Goal: Task Accomplishment & Management: Manage account settings

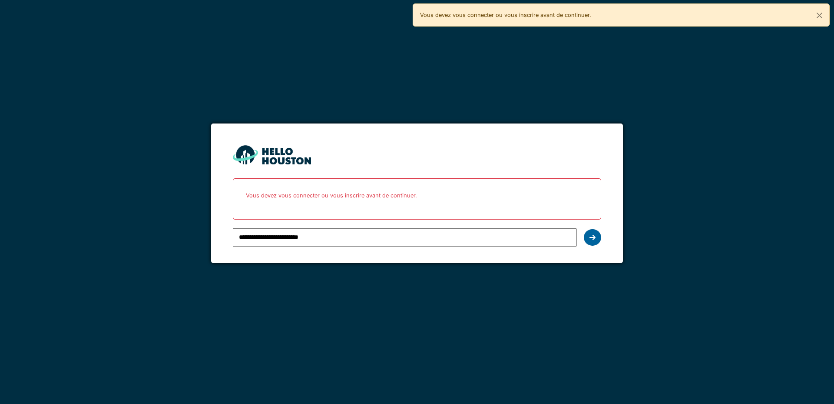
click at [587, 239] on div at bounding box center [592, 237] width 17 height 17
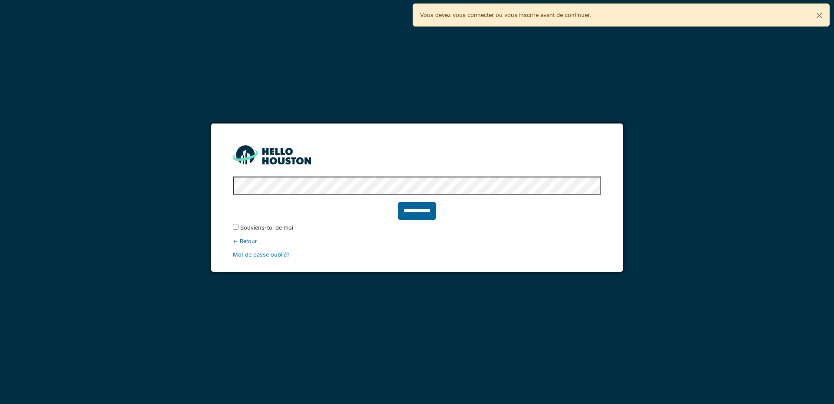
click at [418, 213] on input "**********" at bounding box center [417, 211] width 38 height 18
type input "******"
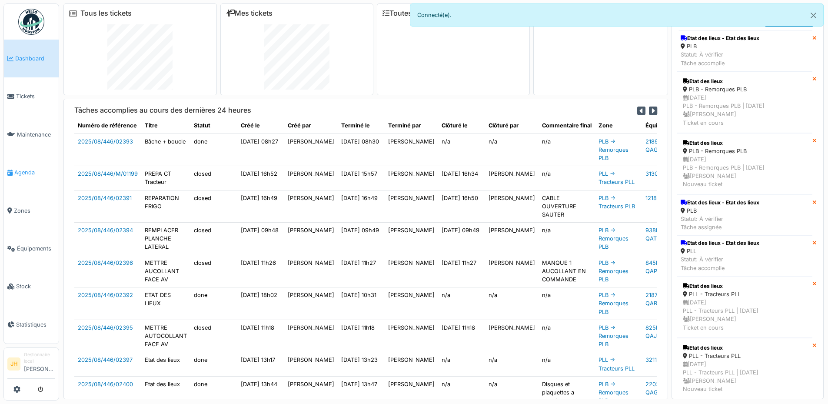
click at [22, 174] on link "Agenda" at bounding box center [31, 172] width 55 height 38
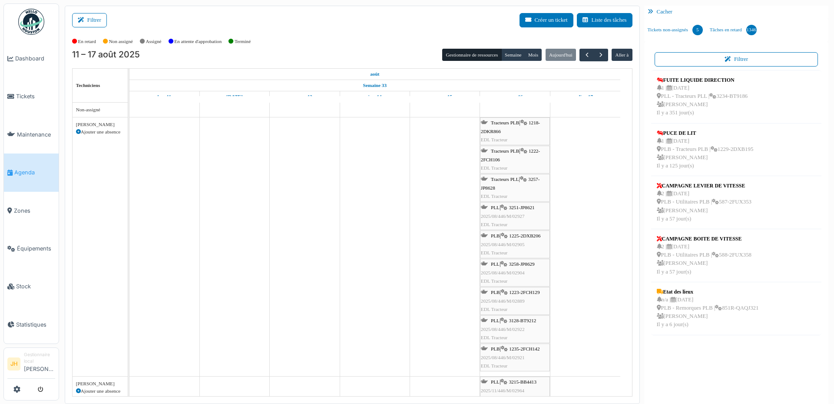
click at [516, 123] on span "Tracteurs PLB" at bounding box center [505, 122] width 28 height 5
click at [508, 123] on span "Tracteurs PLB" at bounding box center [505, 122] width 28 height 5
click at [511, 119] on div "Tracteurs PLB | 1218-2DKR866 EDL Tracteur" at bounding box center [515, 131] width 68 height 25
click at [508, 122] on span "Tracteurs PLB" at bounding box center [505, 122] width 28 height 5
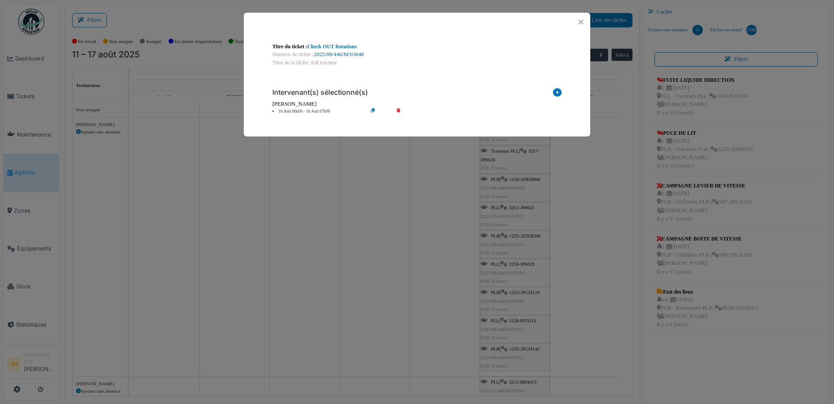
click at [355, 53] on link "2025/08/446/M/03048" at bounding box center [339, 54] width 50 height 6
click at [581, 23] on button "Close" at bounding box center [581, 22] width 12 height 12
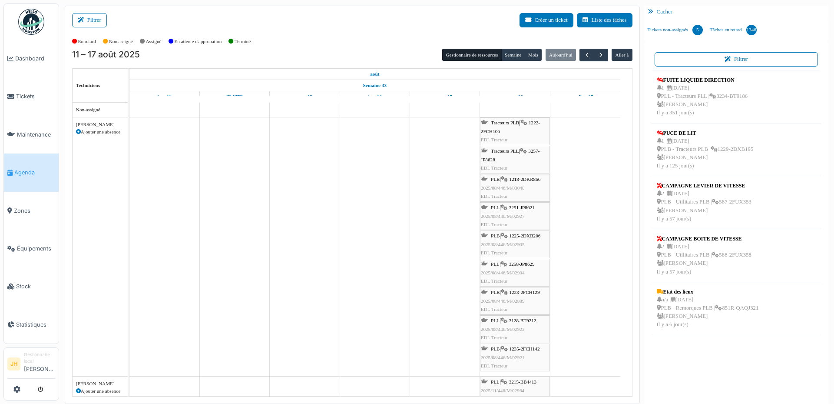
click at [532, 126] on div "Tracteurs PLB | 1222-2FCH106 EDL Tracteur" at bounding box center [515, 131] width 68 height 25
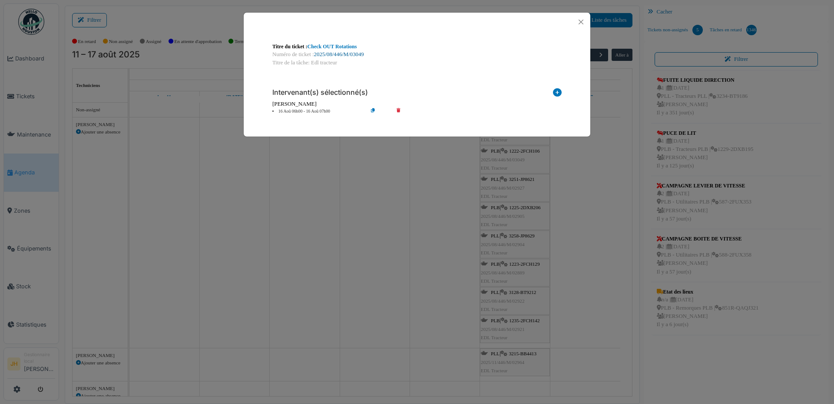
click at [352, 53] on link "2025/08/446/M/03049" at bounding box center [339, 54] width 50 height 6
click at [583, 20] on button "Close" at bounding box center [581, 22] width 12 height 12
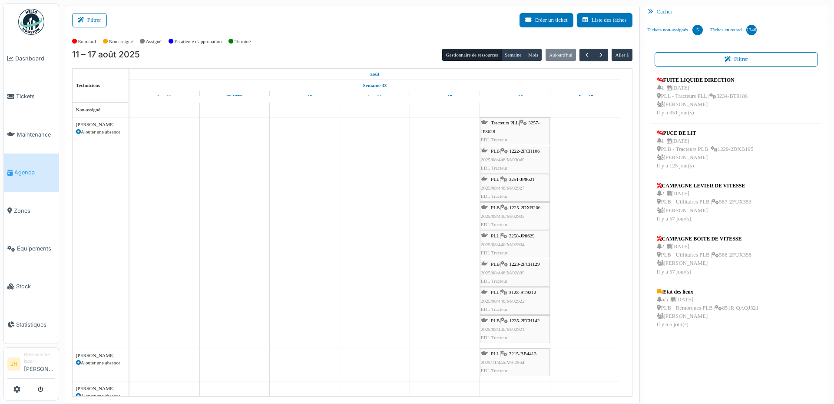
click at [534, 121] on span "3257-JP8628" at bounding box center [510, 126] width 59 height 13
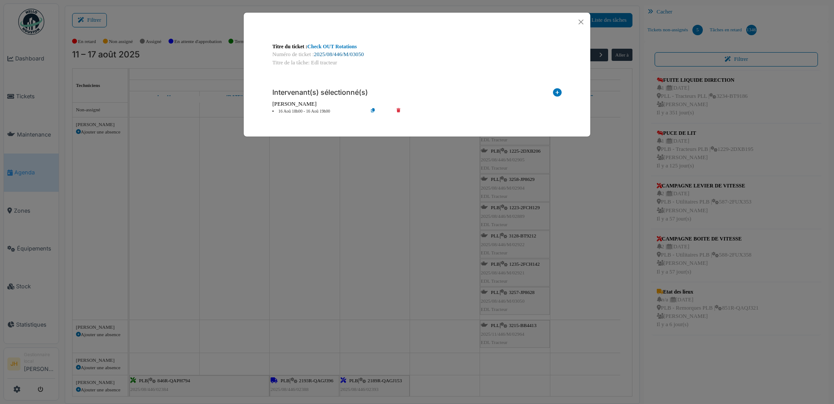
click at [340, 56] on link "2025/08/446/M/03050" at bounding box center [339, 54] width 50 height 6
click at [583, 22] on button "Close" at bounding box center [581, 22] width 12 height 12
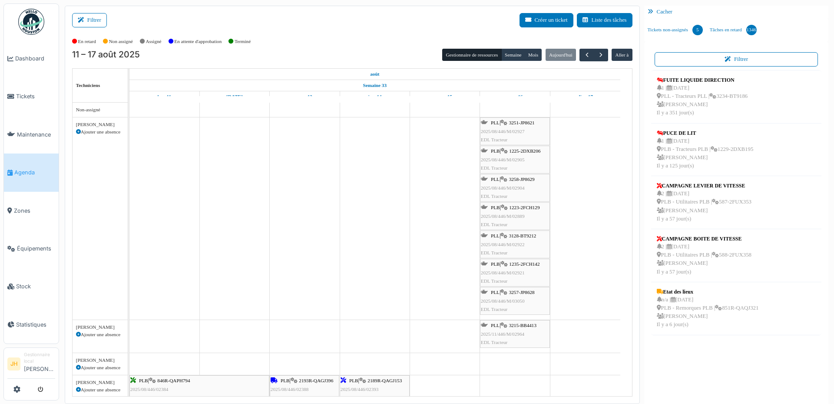
click at [531, 121] on span "3251-JP8621" at bounding box center [522, 122] width 26 height 5
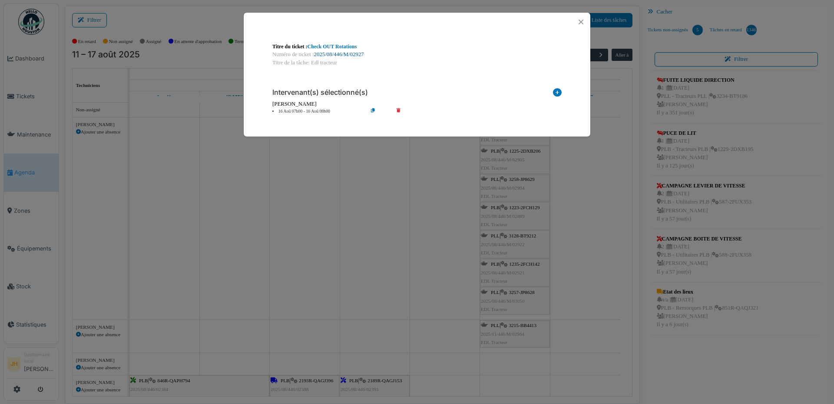
click at [349, 55] on link "2025/08/446/M/02927" at bounding box center [339, 54] width 50 height 6
click at [580, 24] on button "Close" at bounding box center [581, 22] width 12 height 12
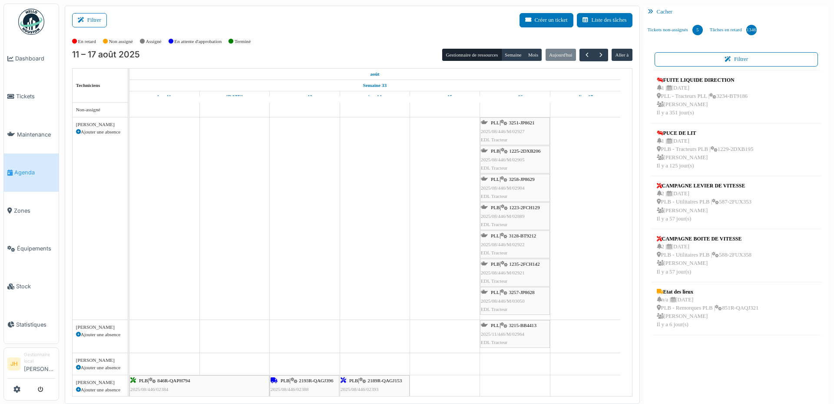
click at [17, 168] on span "Agenda" at bounding box center [34, 172] width 41 height 8
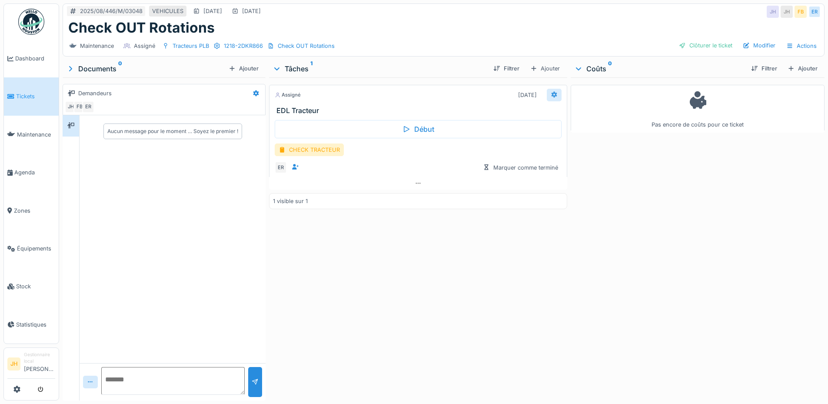
click at [552, 94] on icon at bounding box center [553, 95] width 7 height 6
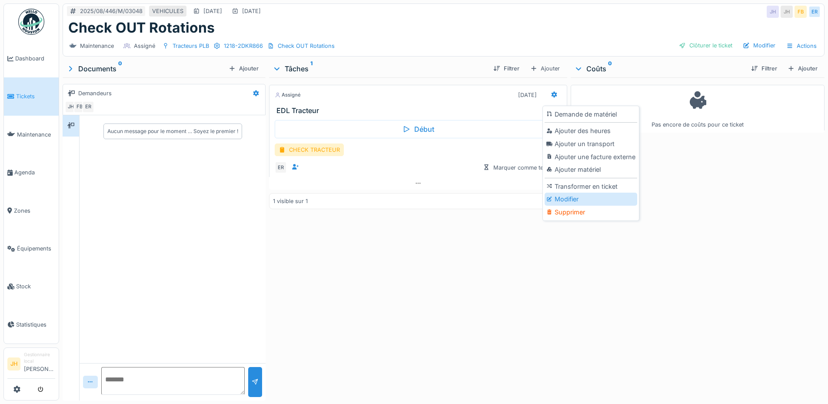
click at [564, 195] on div "Modifier" at bounding box center [590, 198] width 93 height 13
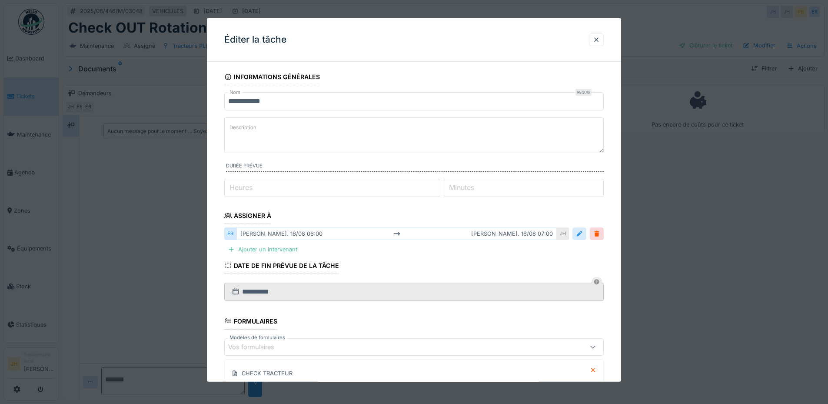
click at [586, 234] on div at bounding box center [579, 233] width 14 height 13
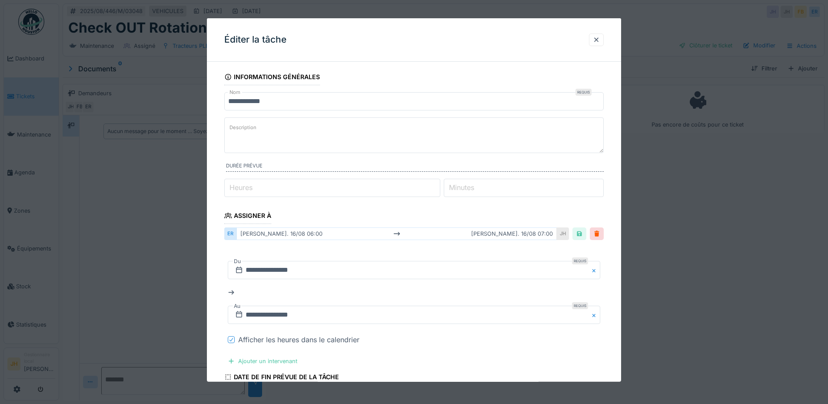
click at [228, 338] on div at bounding box center [231, 339] width 7 height 7
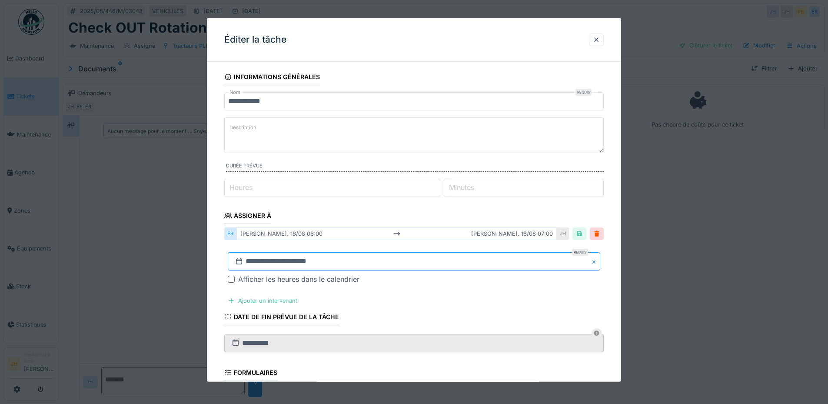
click at [278, 260] on input "**********" at bounding box center [414, 261] width 372 height 18
click at [459, 142] on span "Next Month" at bounding box center [459, 144] width 0 height 10
click at [442, 180] on div "6" at bounding box center [444, 181] width 12 height 12
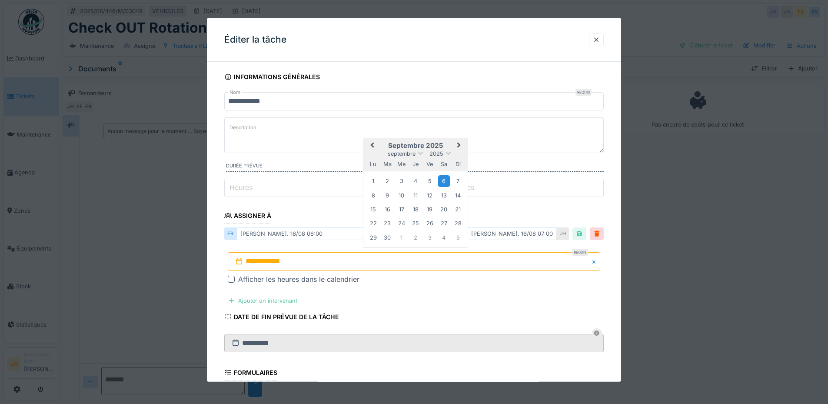
click at [442, 180] on div "6" at bounding box center [444, 181] width 12 height 12
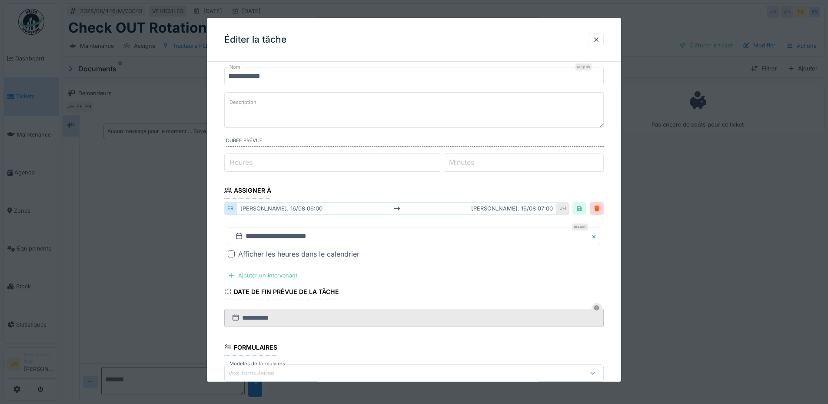
scroll to position [168, 0]
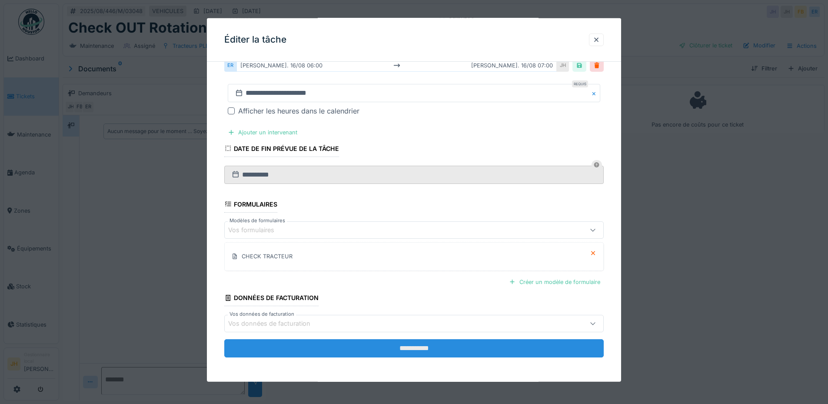
click at [448, 346] on input "**********" at bounding box center [413, 348] width 379 height 18
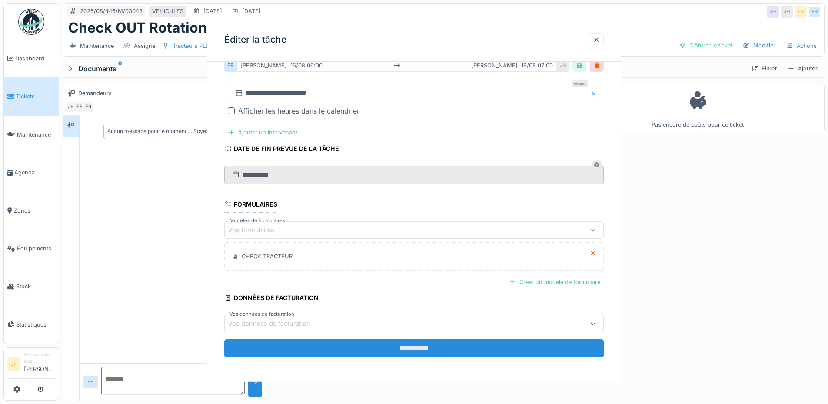
scroll to position [0, 0]
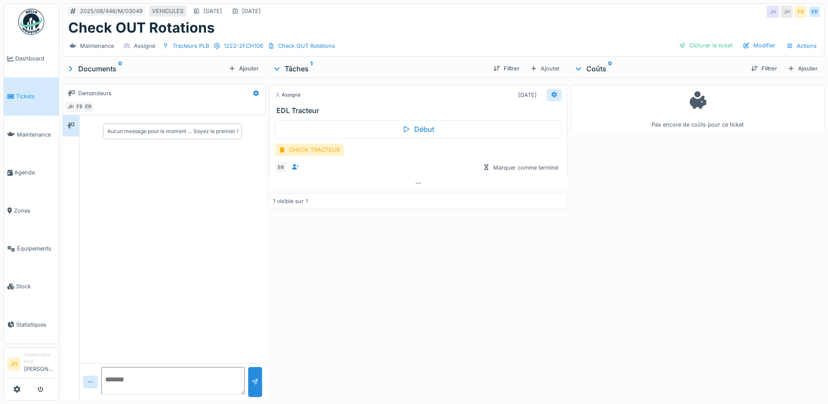
click at [553, 93] on div at bounding box center [554, 95] width 15 height 13
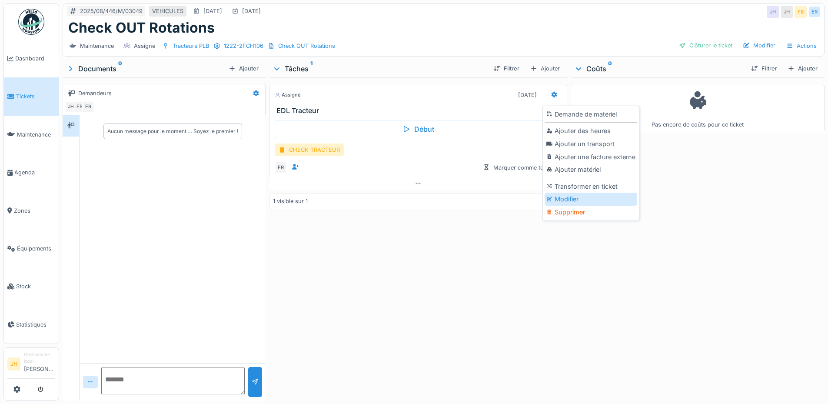
click at [562, 198] on div "Modifier" at bounding box center [590, 198] width 93 height 13
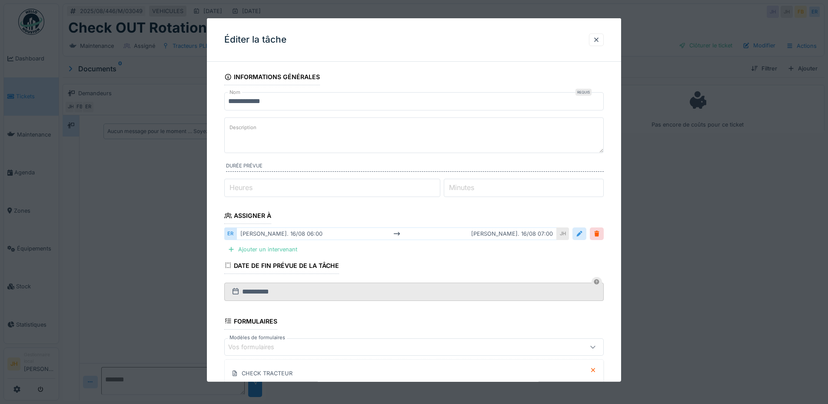
click at [583, 233] on div at bounding box center [579, 233] width 7 height 8
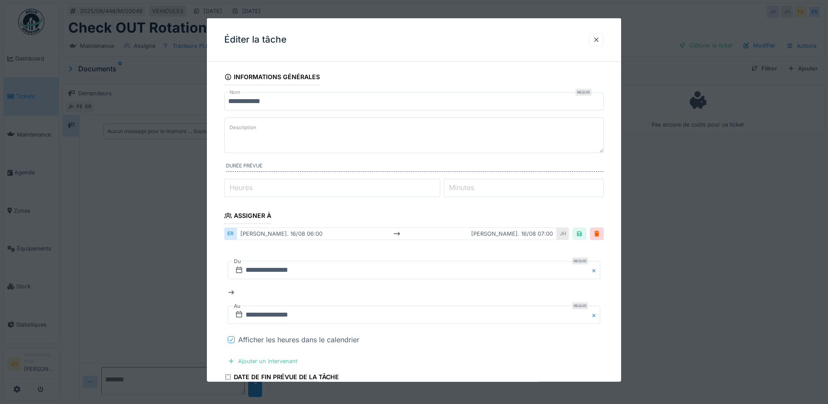
click at [231, 337] on icon at bounding box center [231, 339] width 5 height 4
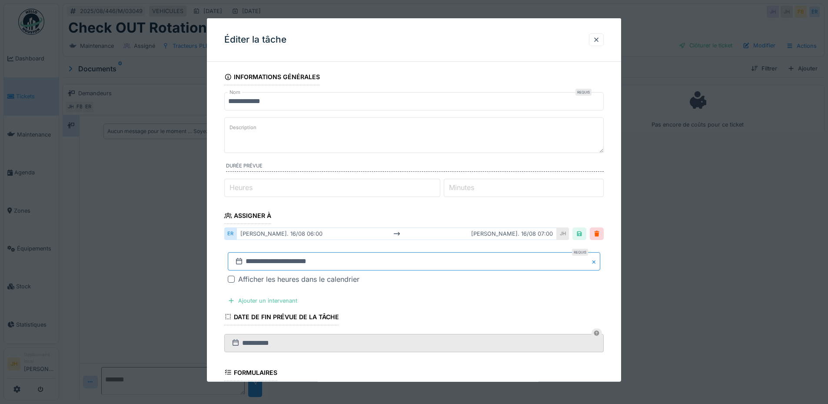
click at [262, 262] on input "**********" at bounding box center [414, 261] width 372 height 18
click at [456, 141] on button "Next Month" at bounding box center [460, 145] width 14 height 14
click at [442, 179] on div "6" at bounding box center [444, 181] width 12 height 12
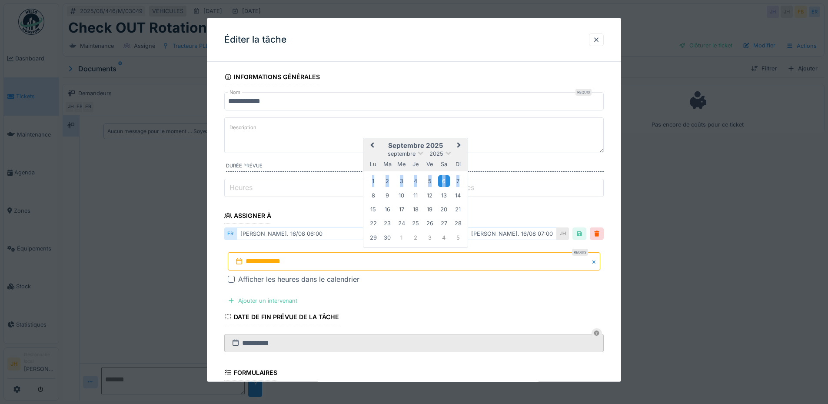
click at [442, 179] on div "6" at bounding box center [444, 181] width 12 height 12
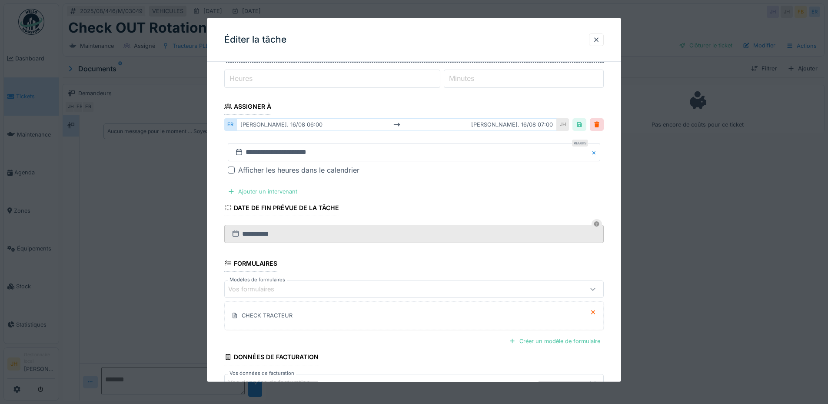
scroll to position [168, 0]
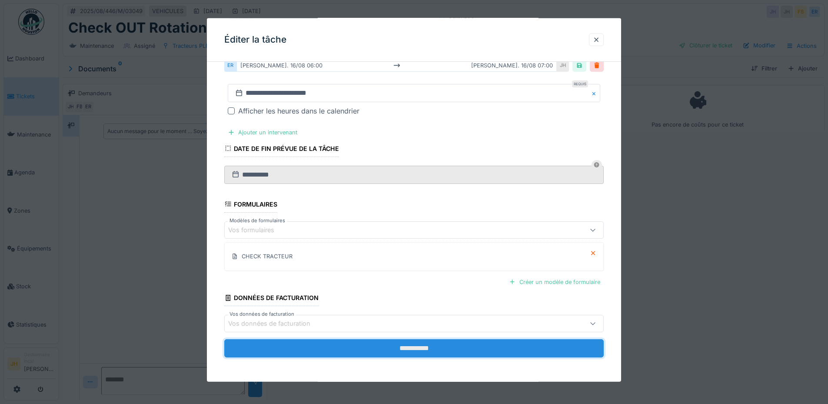
click at [410, 346] on input "**********" at bounding box center [413, 348] width 379 height 18
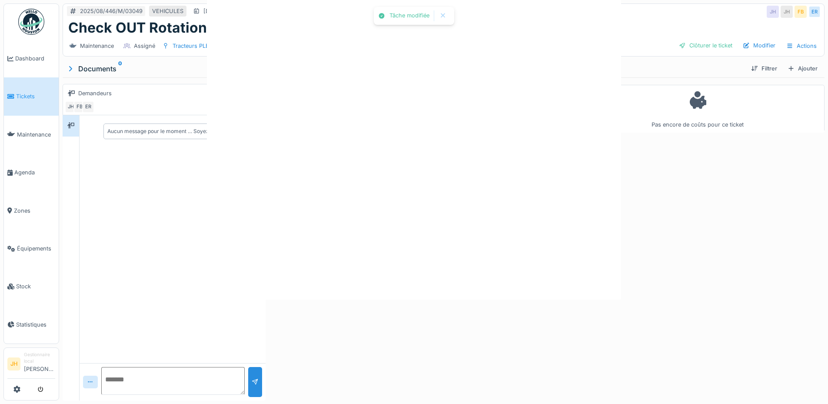
scroll to position [0, 0]
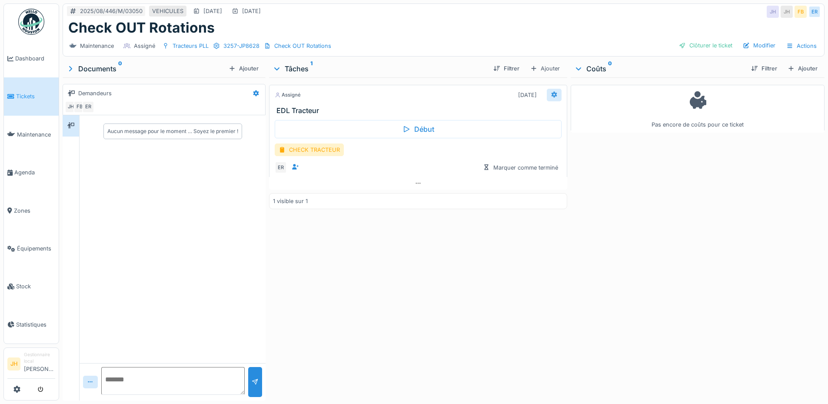
click at [550, 95] on icon at bounding box center [553, 95] width 7 height 6
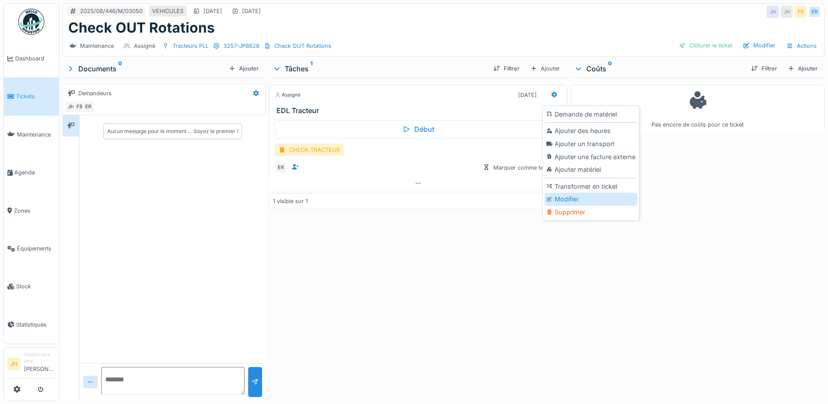
click at [558, 196] on div "Modifier" at bounding box center [590, 198] width 93 height 13
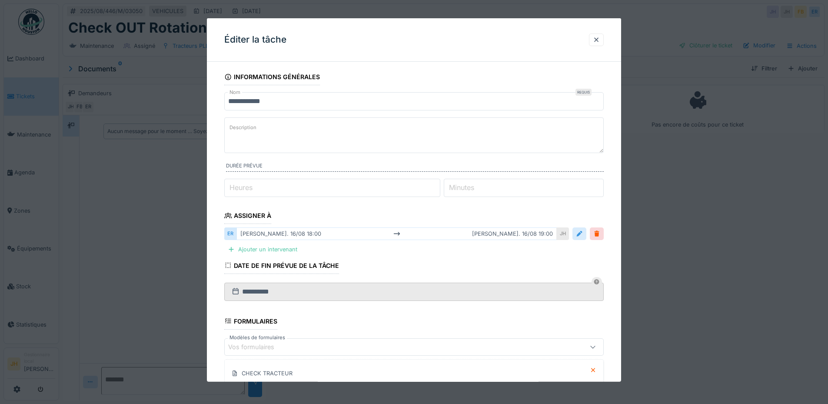
click at [583, 237] on div at bounding box center [579, 233] width 7 height 8
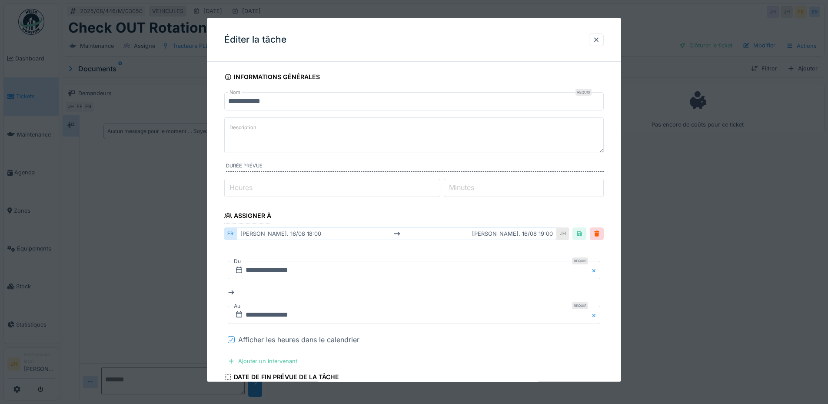
click at [229, 338] on icon at bounding box center [231, 339] width 5 height 4
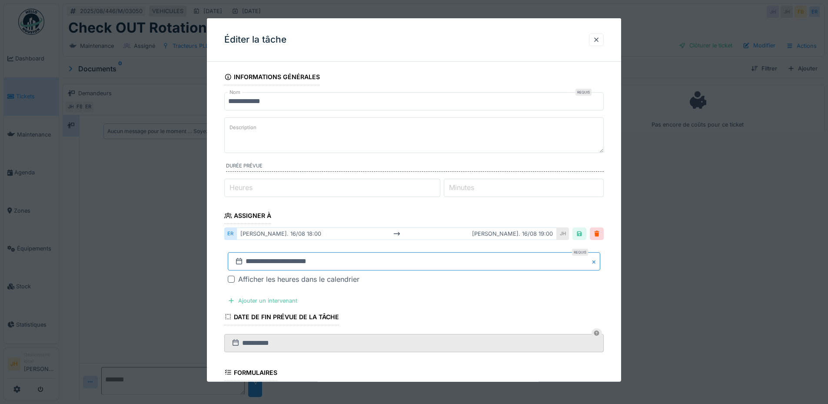
click at [278, 265] on input "**********" at bounding box center [414, 261] width 372 height 18
click at [459, 145] on span "Next Month" at bounding box center [459, 144] width 0 height 10
click at [443, 195] on div "13" at bounding box center [444, 195] width 12 height 12
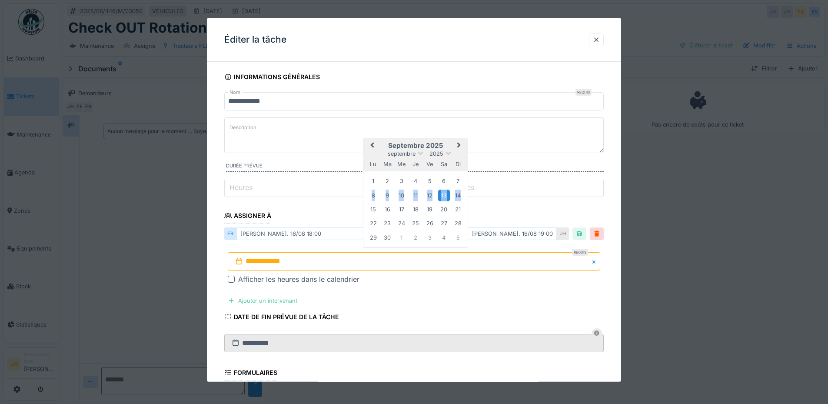
click at [443, 195] on div "13" at bounding box center [444, 195] width 12 height 12
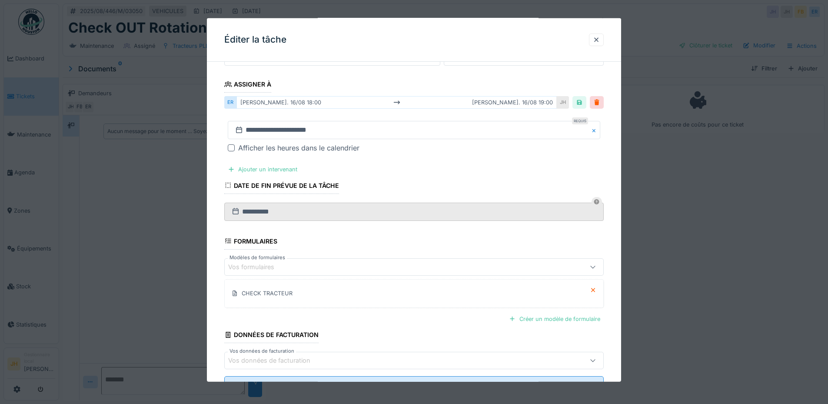
scroll to position [168, 0]
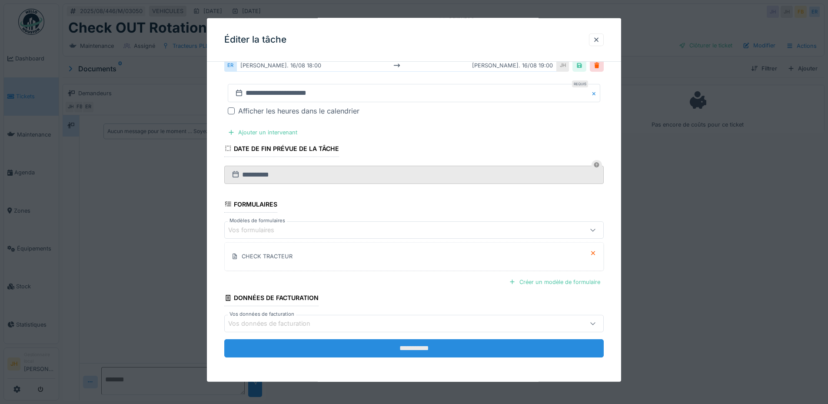
click at [412, 343] on input "**********" at bounding box center [413, 348] width 379 height 18
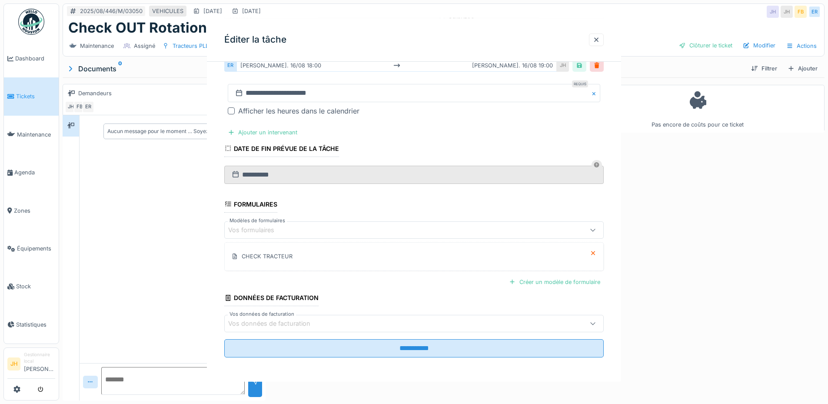
scroll to position [0, 0]
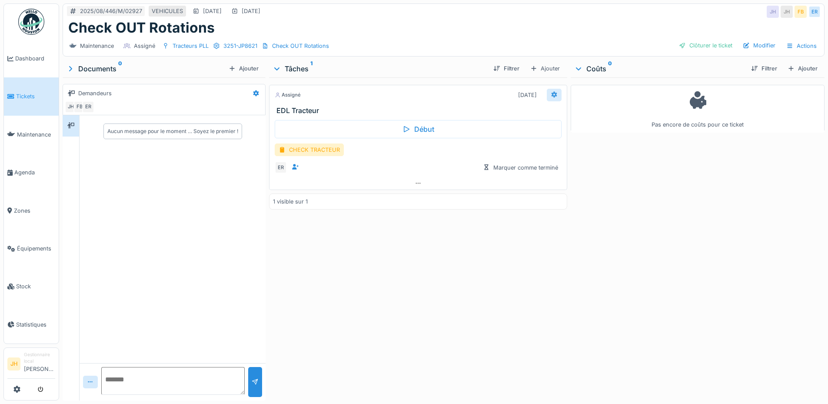
click at [550, 93] on icon at bounding box center [553, 95] width 7 height 6
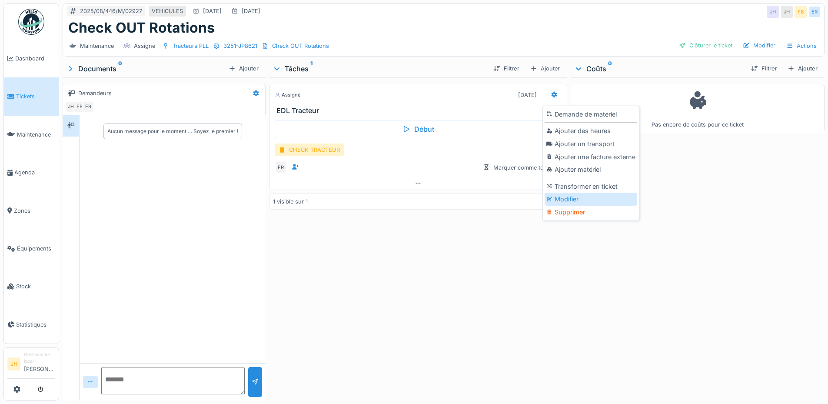
click at [567, 198] on div "Modifier" at bounding box center [590, 198] width 93 height 13
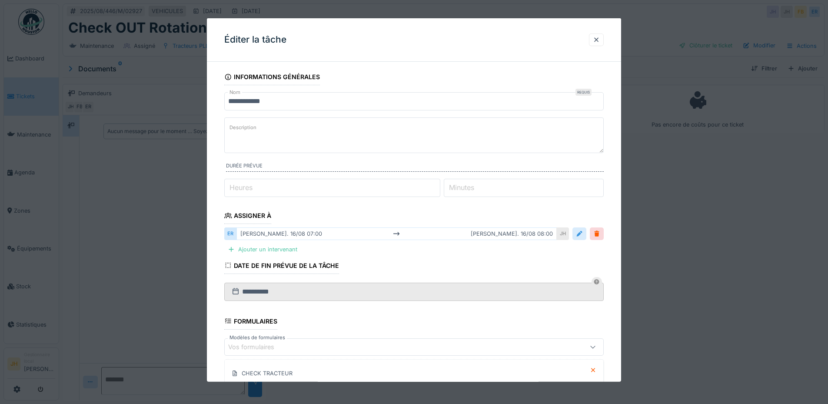
click at [583, 234] on div at bounding box center [579, 233] width 7 height 8
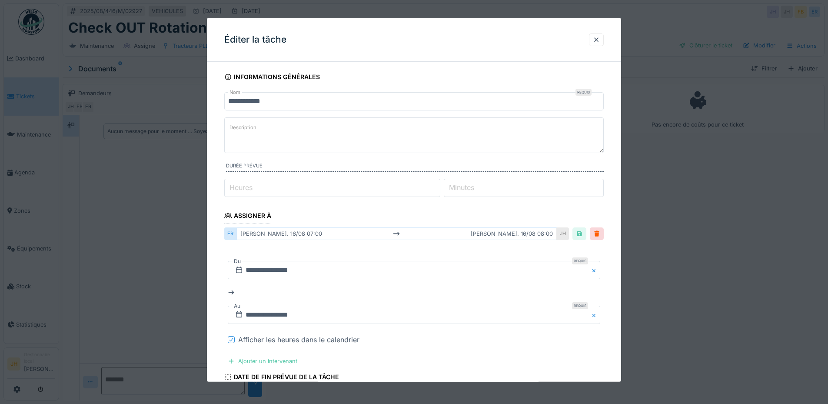
click at [229, 340] on icon at bounding box center [231, 339] width 5 height 4
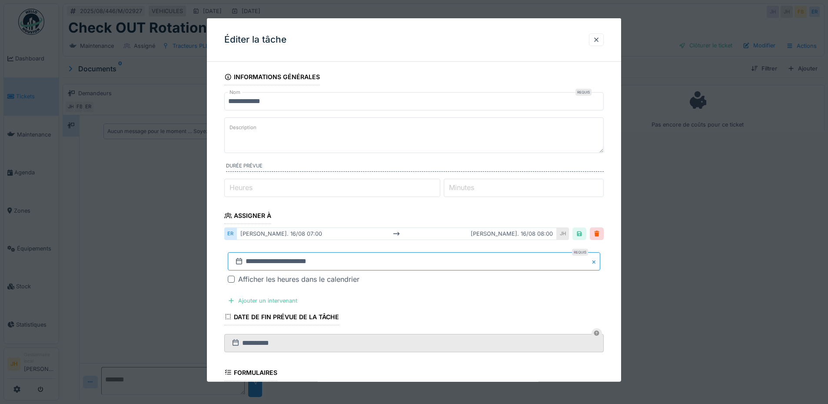
click at [276, 257] on input "**********" at bounding box center [414, 261] width 372 height 18
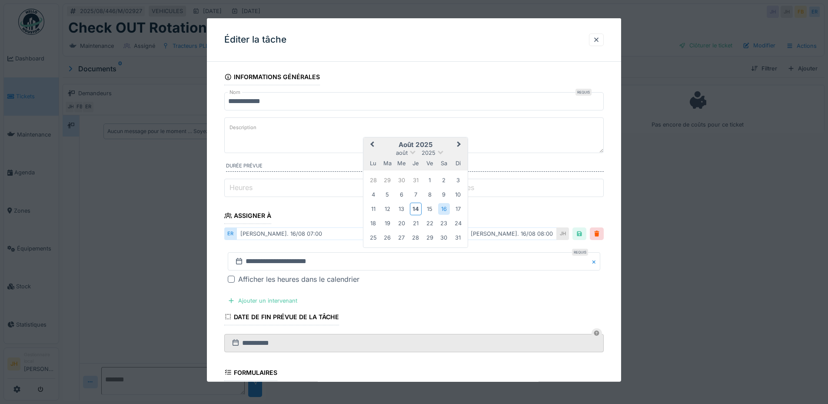
click at [459, 143] on span "Next Month" at bounding box center [459, 144] width 0 height 10
click at [444, 196] on div "13" at bounding box center [444, 195] width 12 height 12
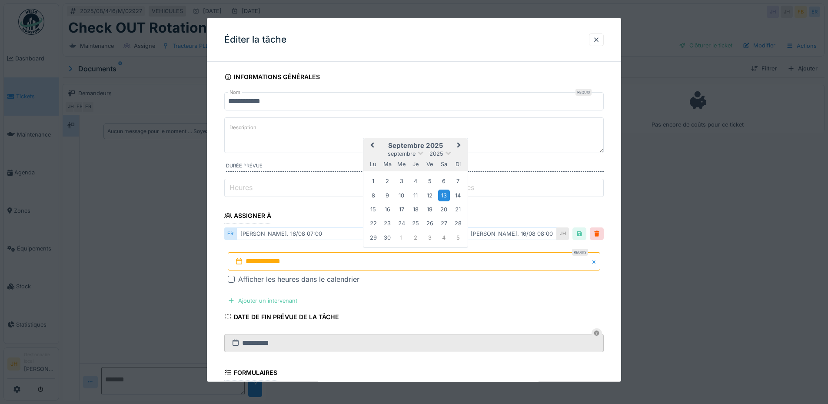
click at [444, 196] on div "13" at bounding box center [444, 195] width 12 height 12
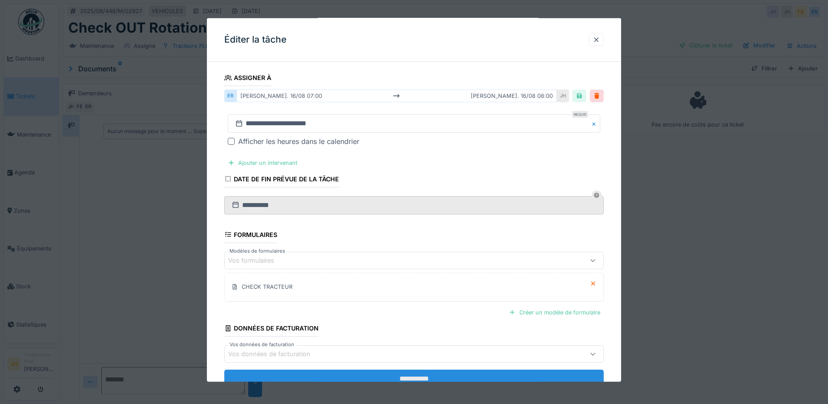
scroll to position [168, 0]
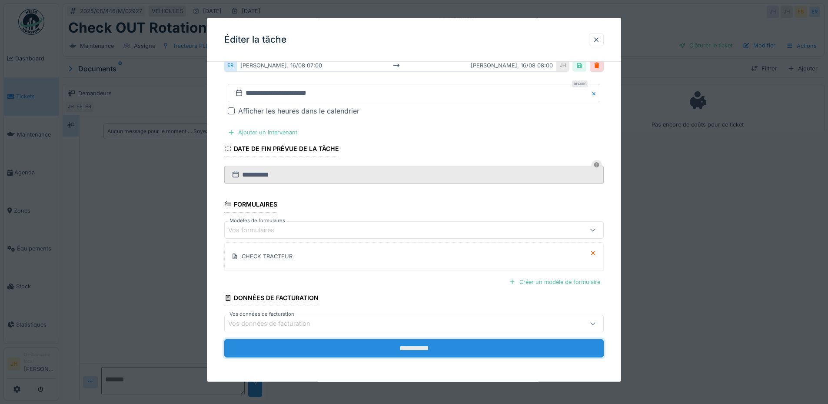
click at [431, 345] on input "**********" at bounding box center [413, 348] width 379 height 18
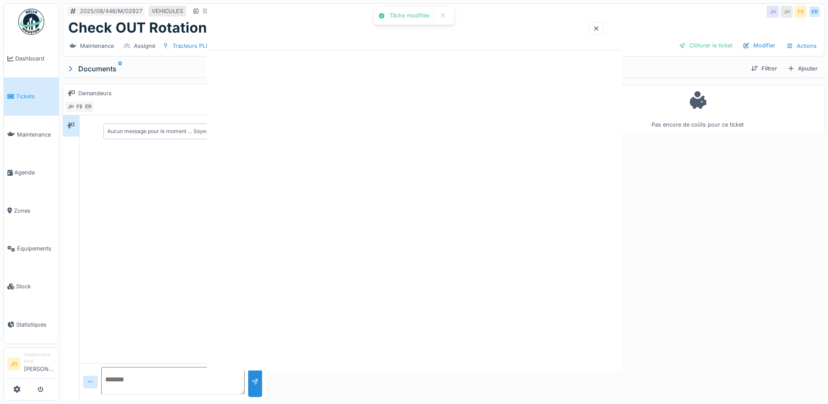
scroll to position [0, 0]
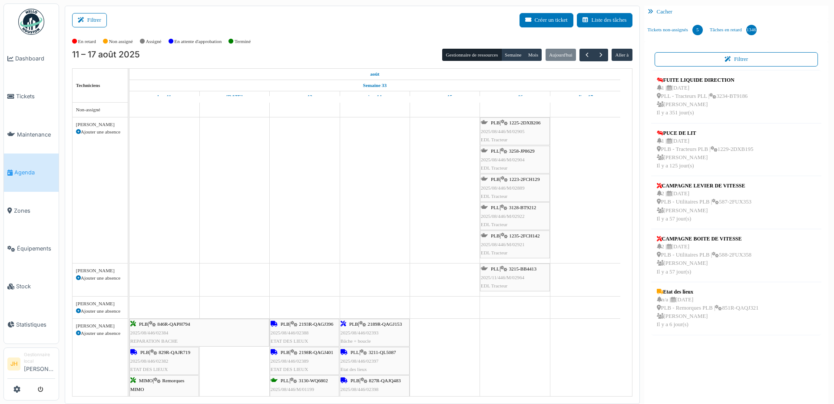
click at [523, 151] on span "3258-JP8629" at bounding box center [522, 150] width 26 height 5
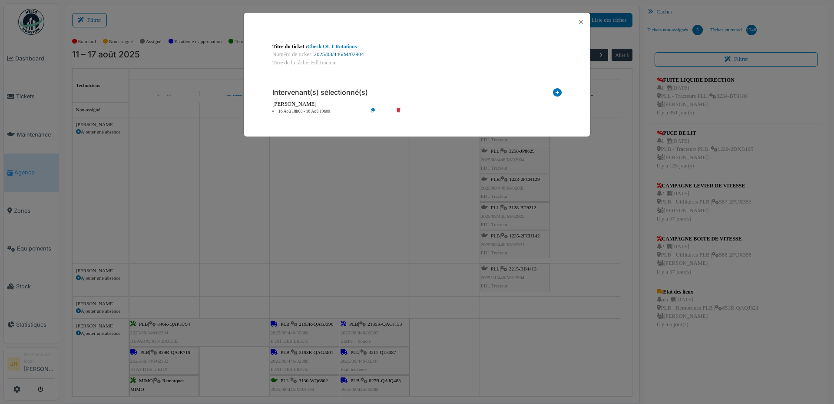
click at [348, 52] on link "2025/08/446/M/02904" at bounding box center [339, 54] width 50 height 6
click at [583, 20] on button "Close" at bounding box center [581, 22] width 12 height 12
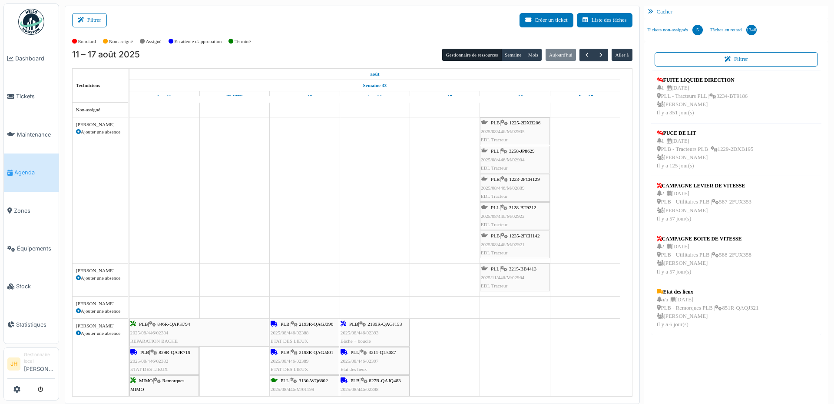
click at [36, 171] on span "Agenda" at bounding box center [34, 172] width 41 height 8
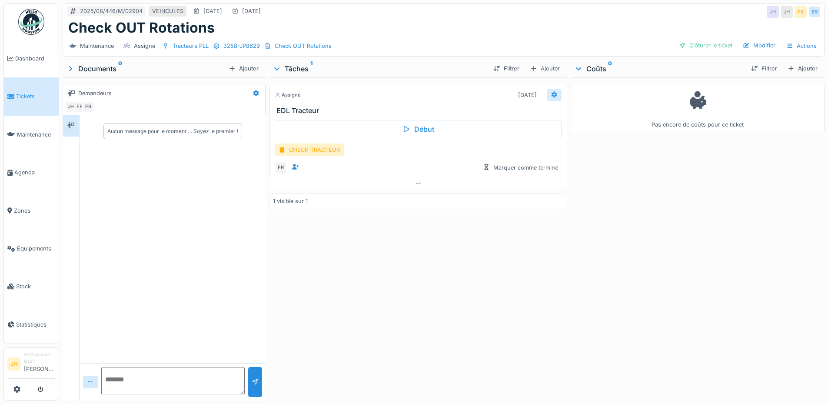
click at [550, 91] on div at bounding box center [553, 95] width 7 height 8
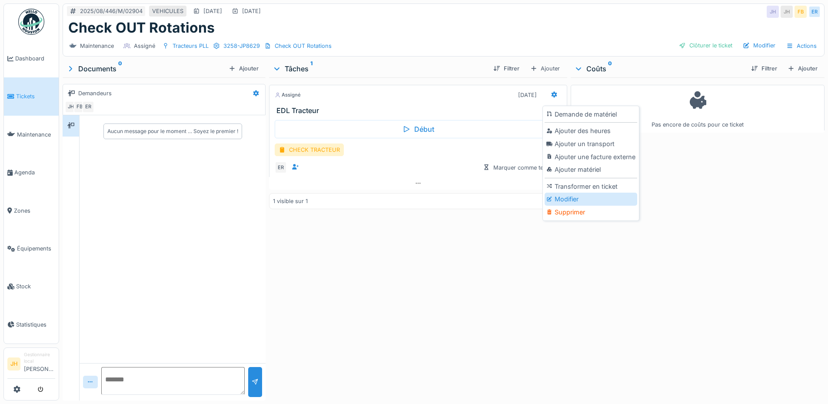
click at [579, 195] on div "Modifier" at bounding box center [590, 198] width 93 height 13
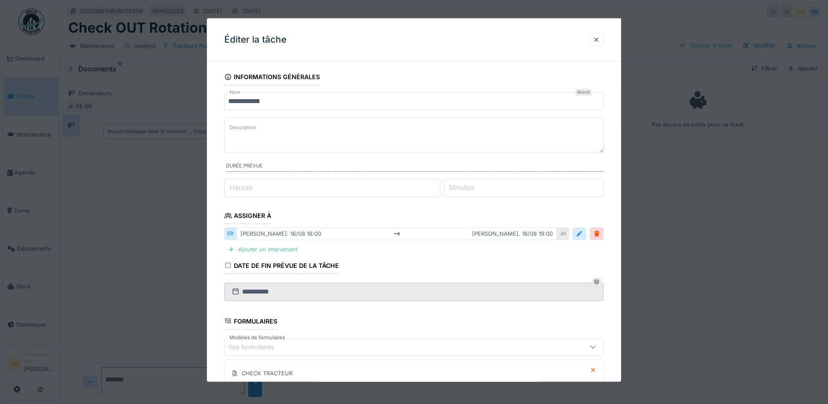
click at [583, 230] on div at bounding box center [579, 233] width 7 height 8
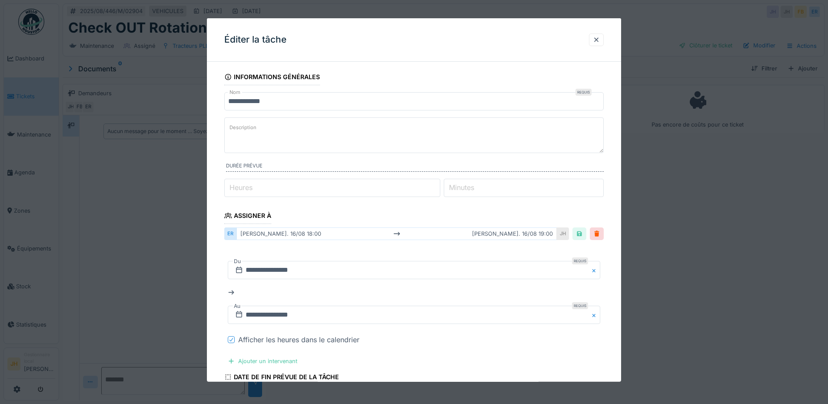
click at [230, 341] on icon at bounding box center [231, 339] width 5 height 4
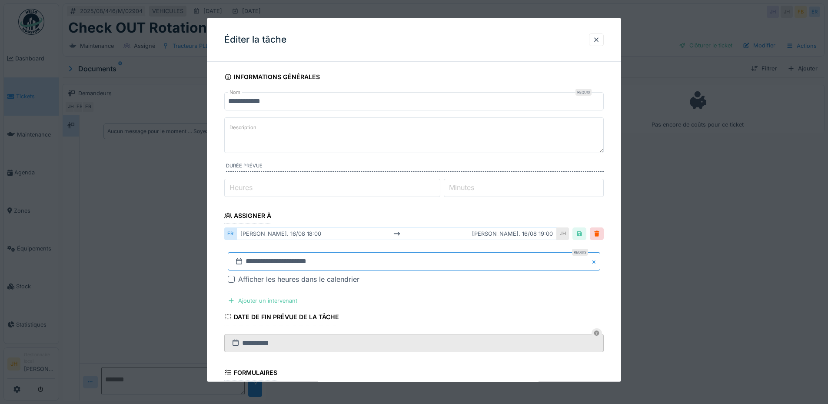
click at [256, 269] on input "**********" at bounding box center [414, 261] width 372 height 18
click at [461, 145] on button "Next Month" at bounding box center [460, 145] width 14 height 14
click at [445, 197] on div "13" at bounding box center [444, 195] width 12 height 12
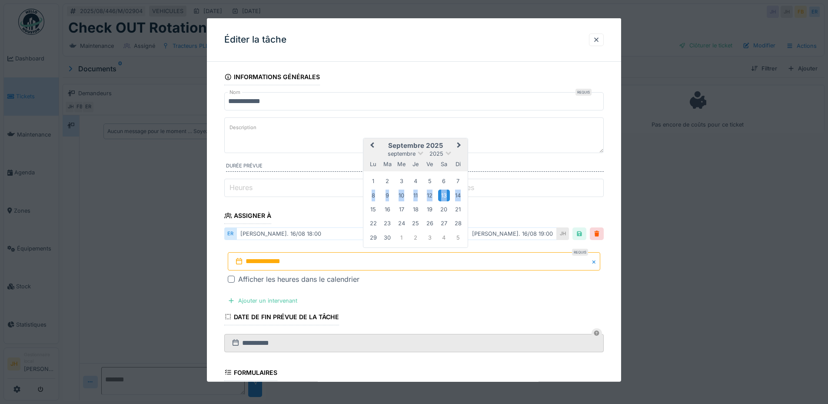
click at [445, 197] on div "13" at bounding box center [444, 195] width 12 height 12
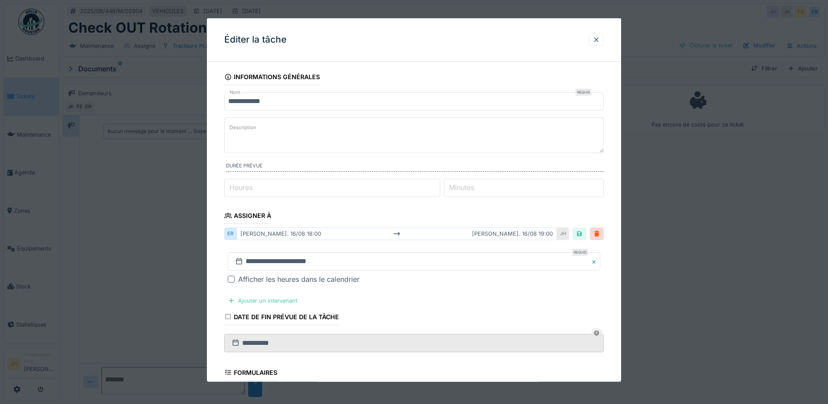
scroll to position [168, 0]
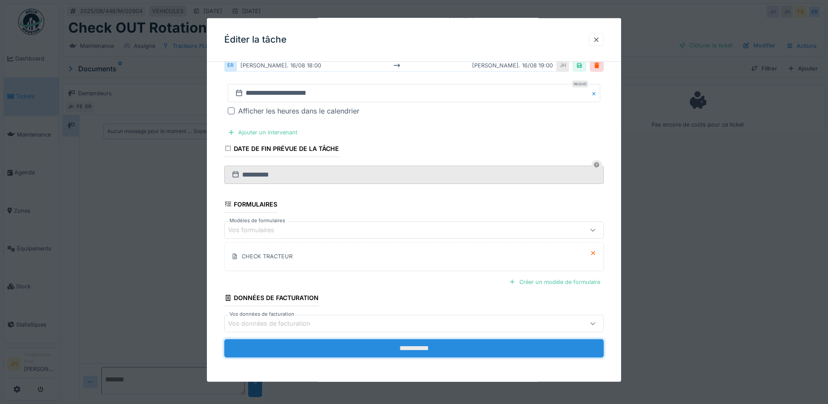
click at [433, 348] on input "**********" at bounding box center [413, 348] width 379 height 18
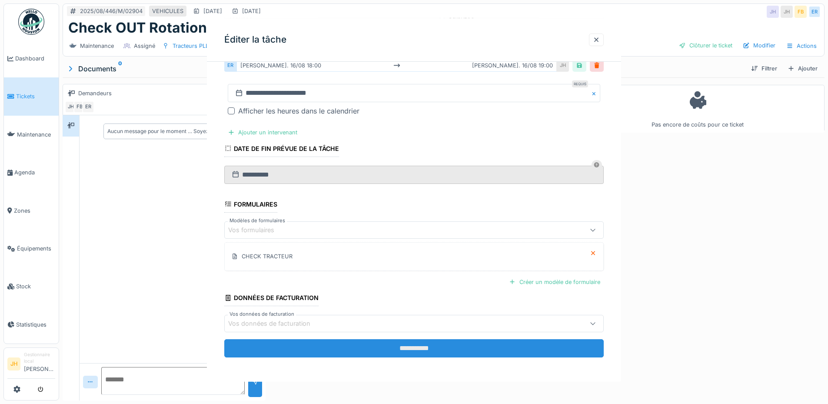
scroll to position [0, 0]
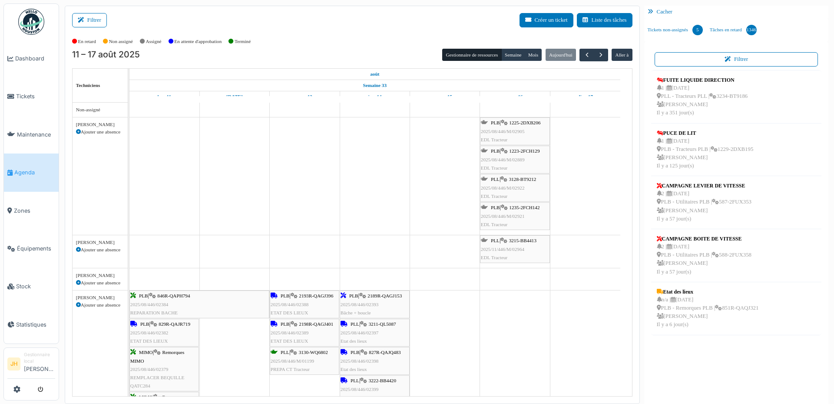
click at [527, 150] on span "1223-2FCH129" at bounding box center [524, 150] width 30 height 5
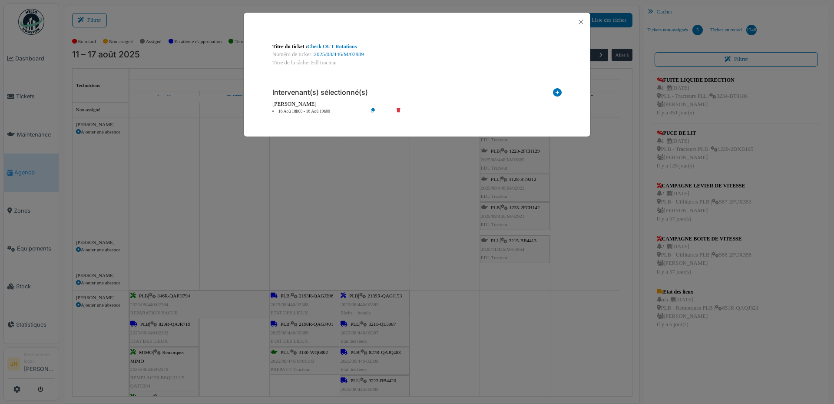
click at [366, 54] on div "Numéro de ticket : 2025/08/446/M/02889" at bounding box center [416, 54] width 289 height 8
click at [360, 54] on link "2025/08/446/M/02889" at bounding box center [339, 54] width 50 height 6
click at [581, 23] on button "Close" at bounding box center [581, 22] width 12 height 12
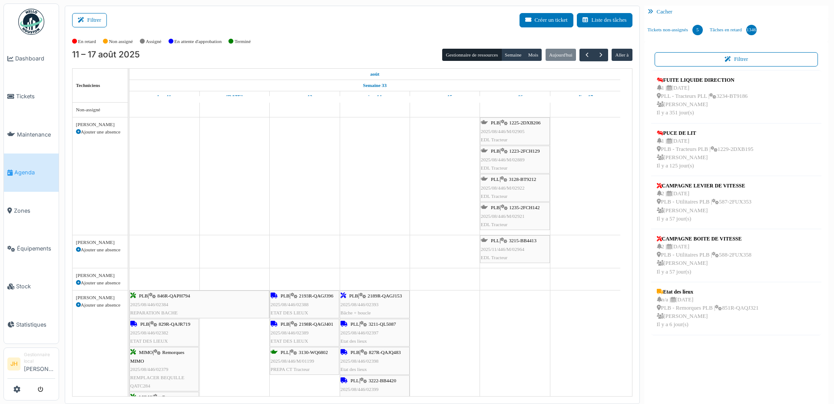
click at [15, 169] on span "Agenda" at bounding box center [34, 172] width 41 height 8
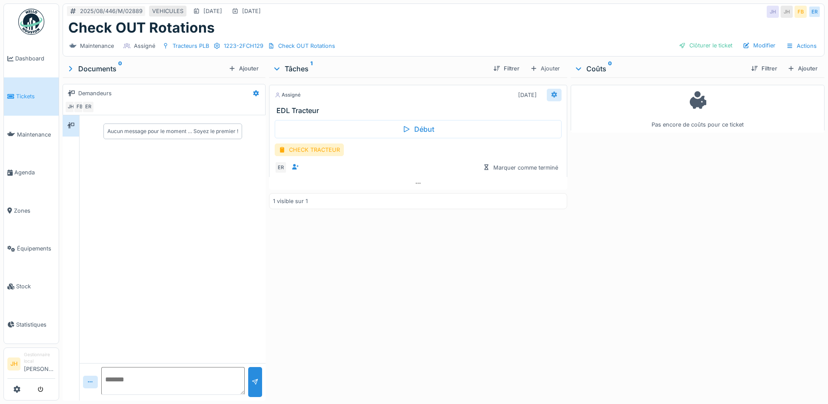
click at [547, 89] on div at bounding box center [554, 95] width 15 height 13
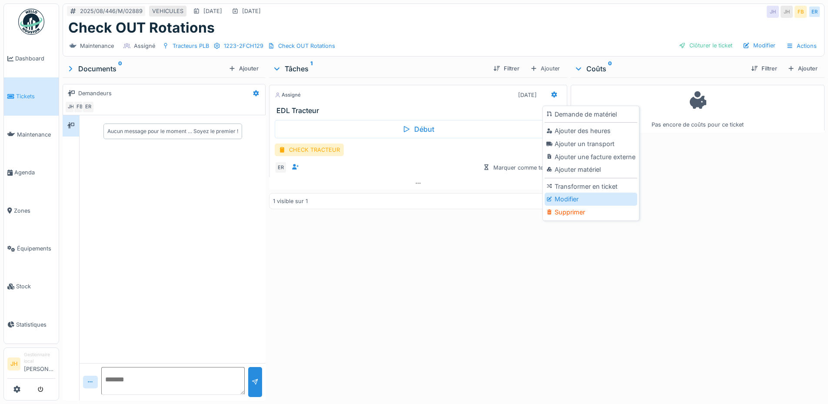
click at [565, 198] on div "Modifier" at bounding box center [590, 198] width 93 height 13
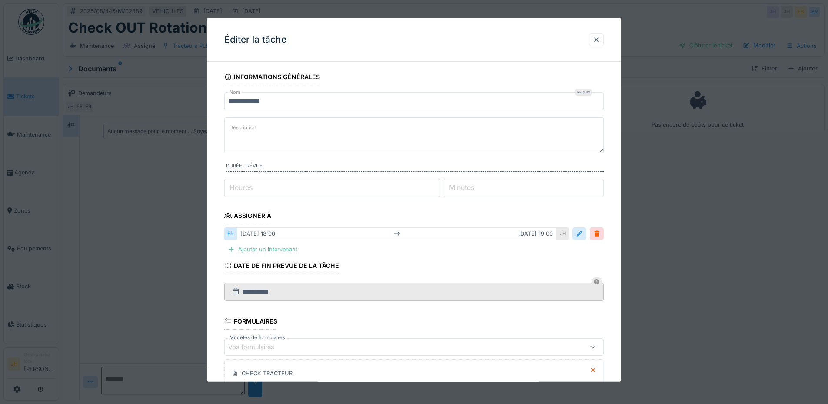
click at [583, 232] on div at bounding box center [579, 233] width 7 height 8
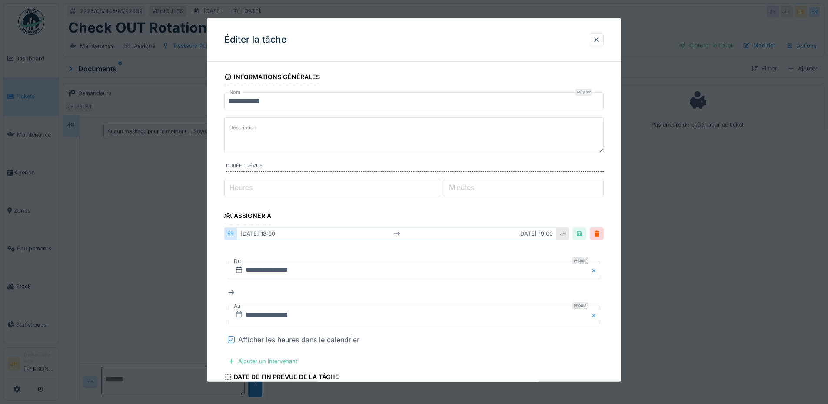
click at [231, 333] on div "**********" at bounding box center [413, 298] width 379 height 106
click at [233, 338] on icon at bounding box center [231, 339] width 5 height 4
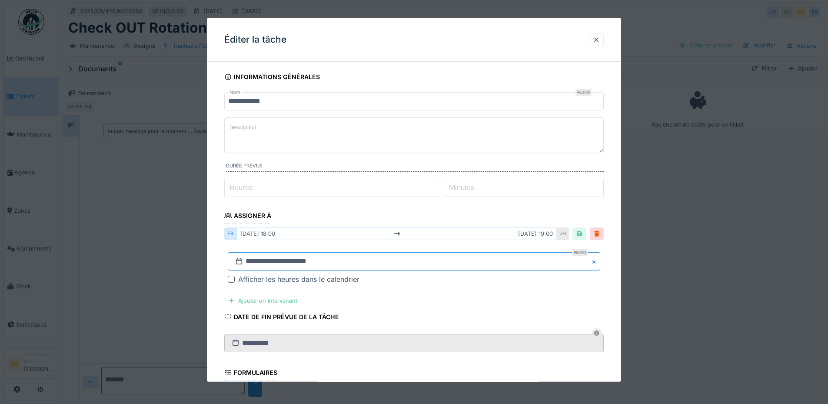
click at [269, 263] on input "**********" at bounding box center [414, 261] width 372 height 18
click at [459, 145] on span "Next Month" at bounding box center [459, 144] width 0 height 10
click at [442, 197] on div "13" at bounding box center [444, 195] width 12 height 12
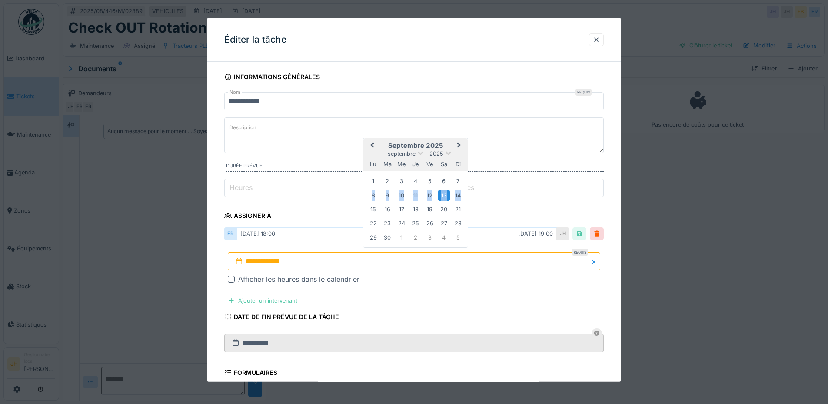
click at [442, 197] on div "13" at bounding box center [444, 195] width 12 height 12
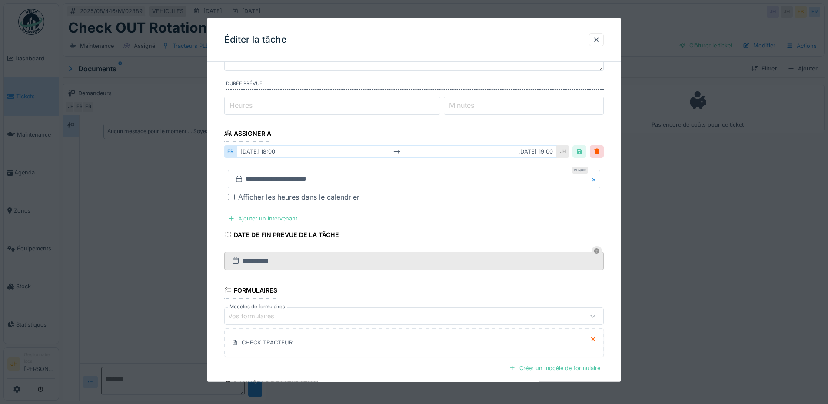
scroll to position [168, 0]
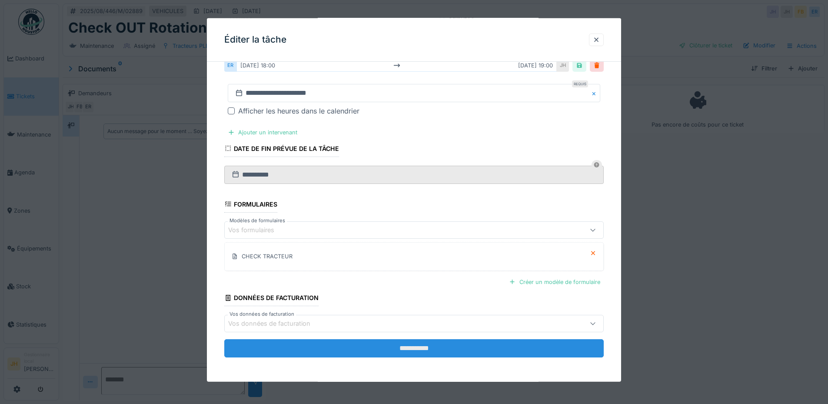
click at [441, 349] on input "**********" at bounding box center [413, 348] width 379 height 18
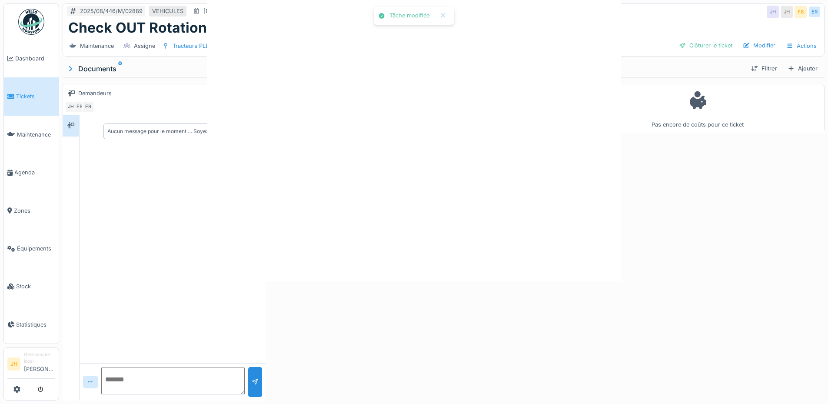
scroll to position [0, 0]
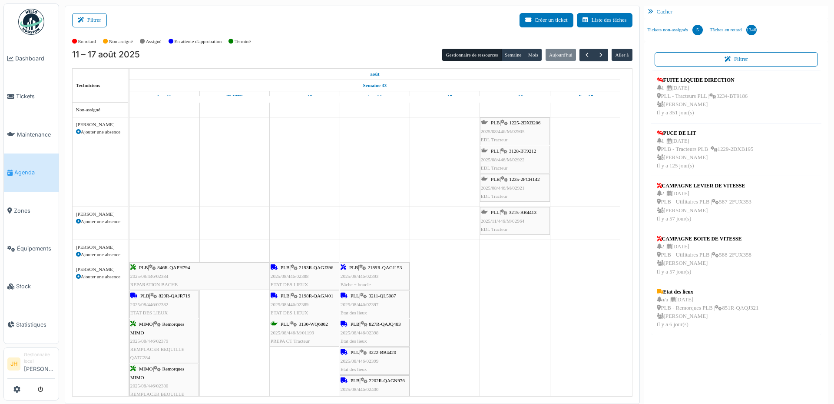
click at [521, 151] on span "3128-BT9212" at bounding box center [522, 150] width 27 height 5
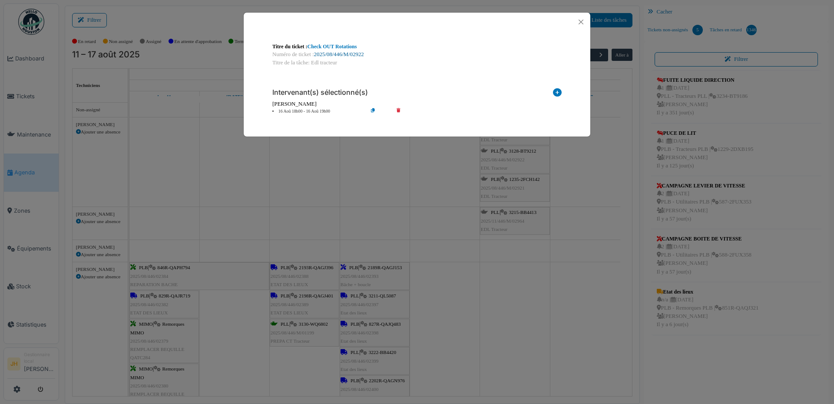
click at [345, 53] on link "2025/08/446/M/02922" at bounding box center [339, 54] width 50 height 6
click at [581, 24] on button "Close" at bounding box center [581, 22] width 12 height 12
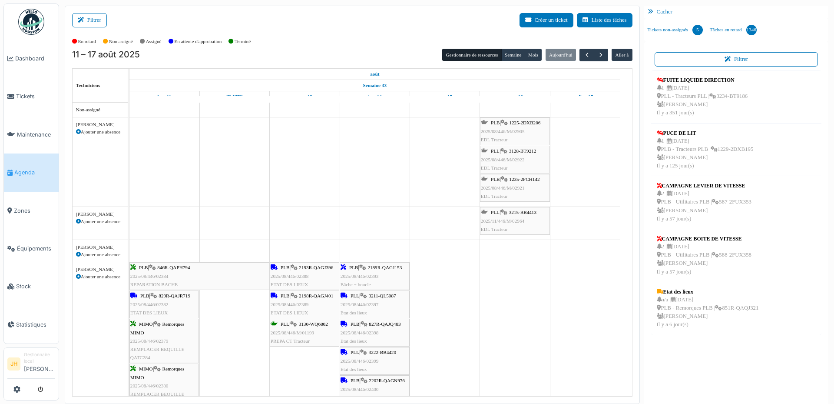
click at [13, 177] on link "Agenda" at bounding box center [31, 172] width 55 height 38
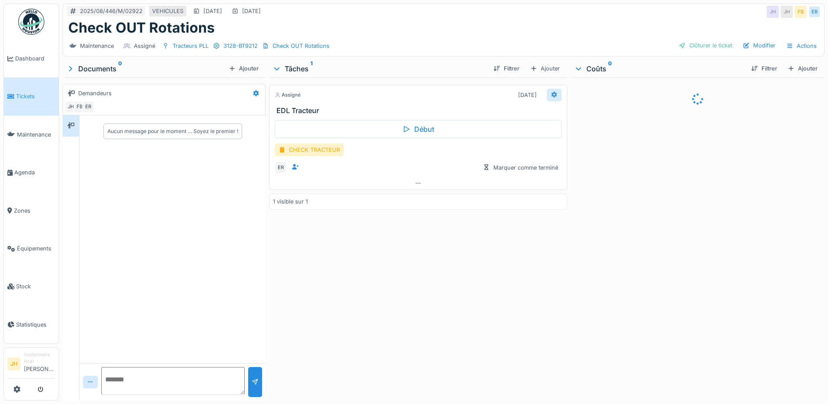
click at [550, 95] on icon at bounding box center [553, 95] width 7 height 6
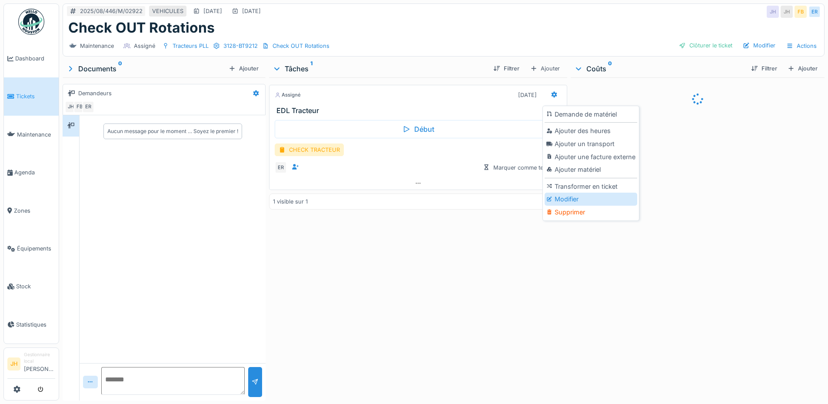
click at [574, 197] on div "Modifier" at bounding box center [590, 198] width 93 height 13
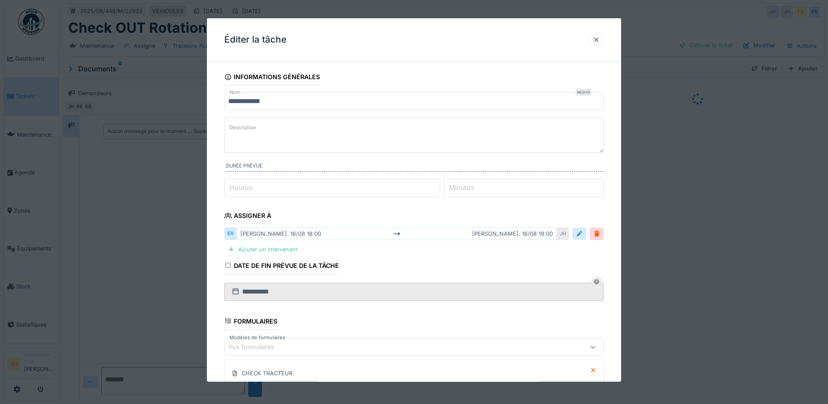
click at [586, 233] on div at bounding box center [579, 233] width 14 height 13
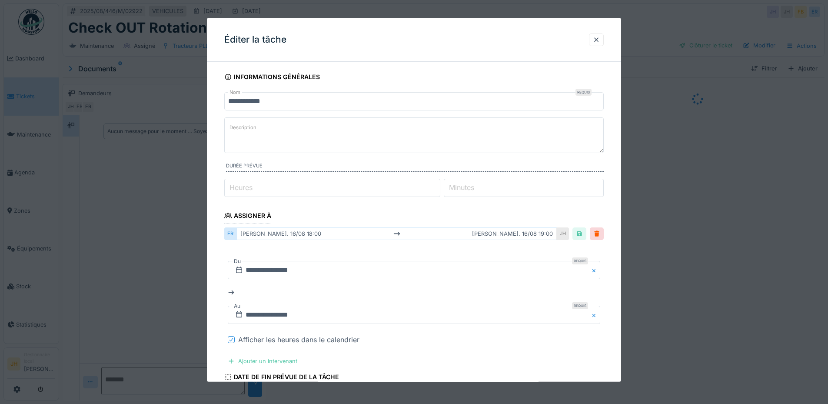
click at [232, 338] on icon at bounding box center [231, 339] width 5 height 4
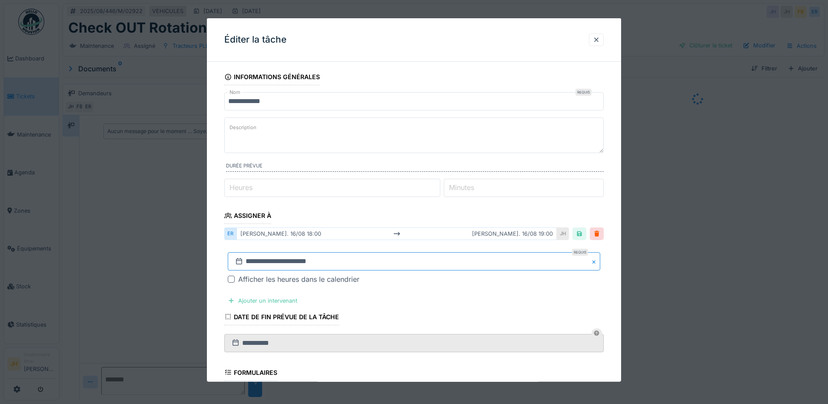
click at [264, 261] on input "**********" at bounding box center [414, 261] width 372 height 18
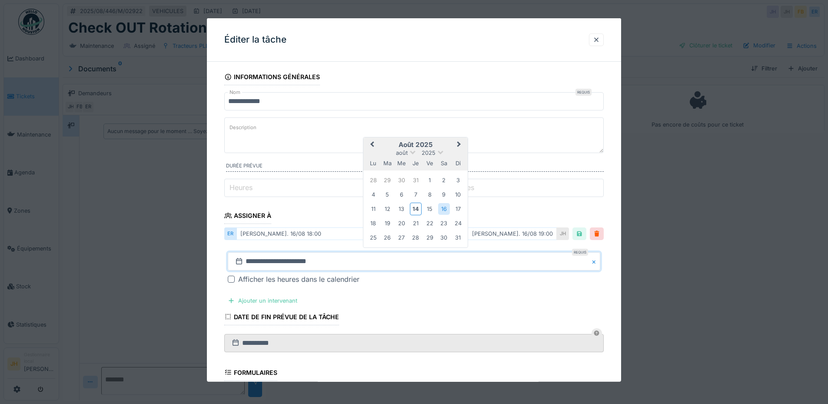
click at [460, 143] on button "Next Month" at bounding box center [460, 145] width 14 height 14
click at [441, 209] on div "20" at bounding box center [444, 209] width 12 height 12
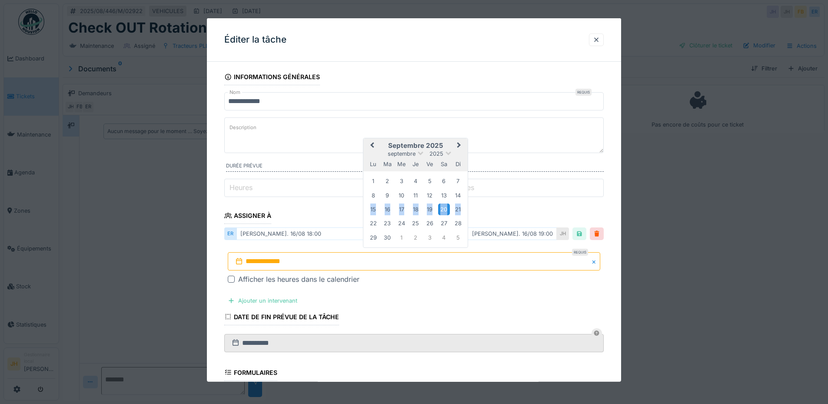
click at [441, 209] on div "20" at bounding box center [444, 209] width 12 height 12
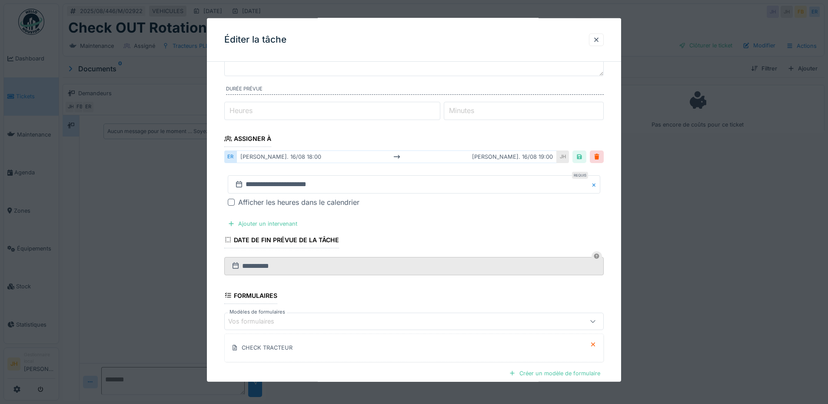
scroll to position [168, 0]
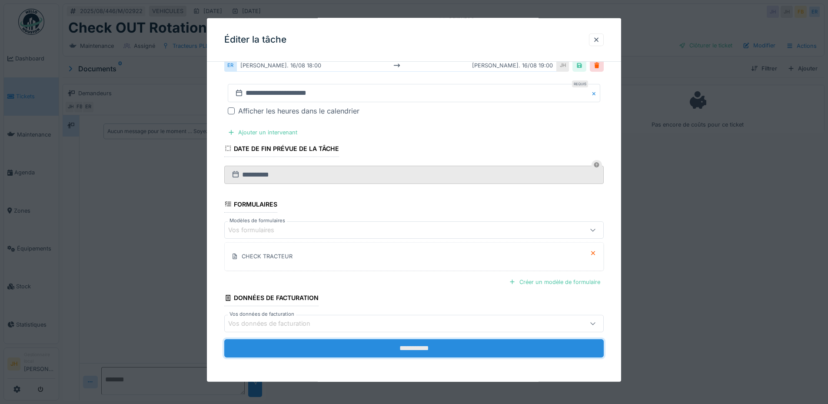
click at [518, 342] on input "**********" at bounding box center [413, 348] width 379 height 18
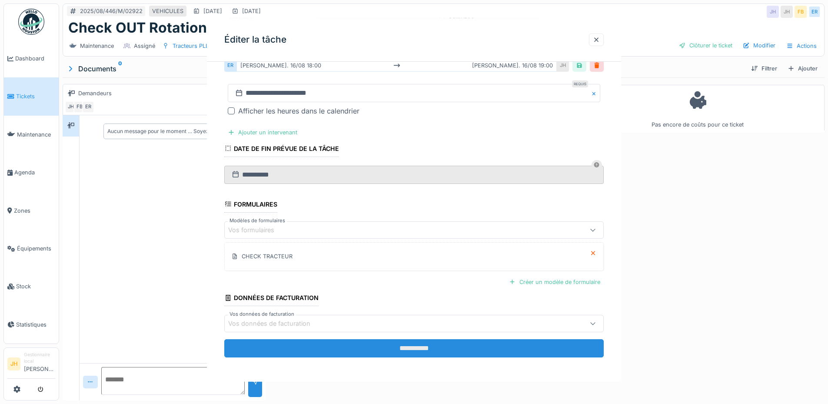
scroll to position [0, 0]
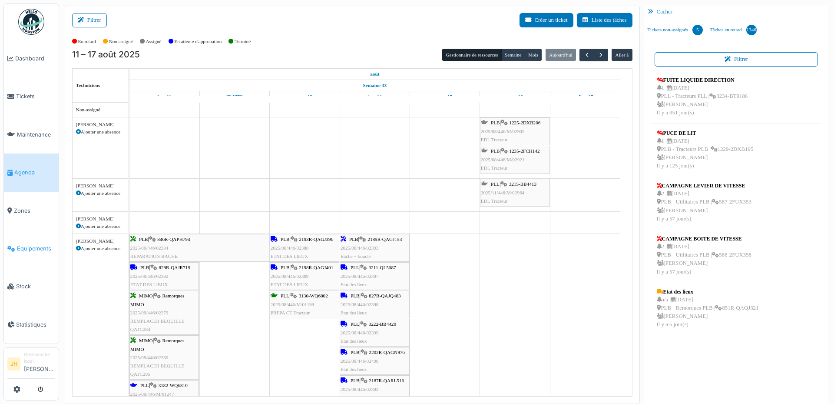
click at [31, 244] on span "Équipements" at bounding box center [36, 248] width 38 height 8
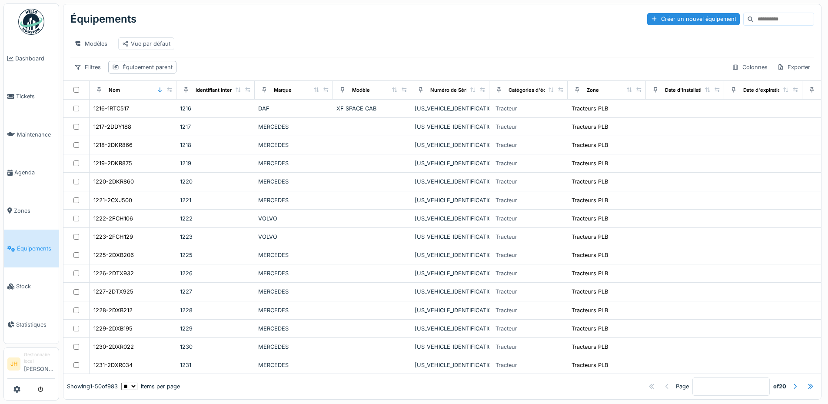
click at [753, 20] on input at bounding box center [783, 19] width 60 height 12
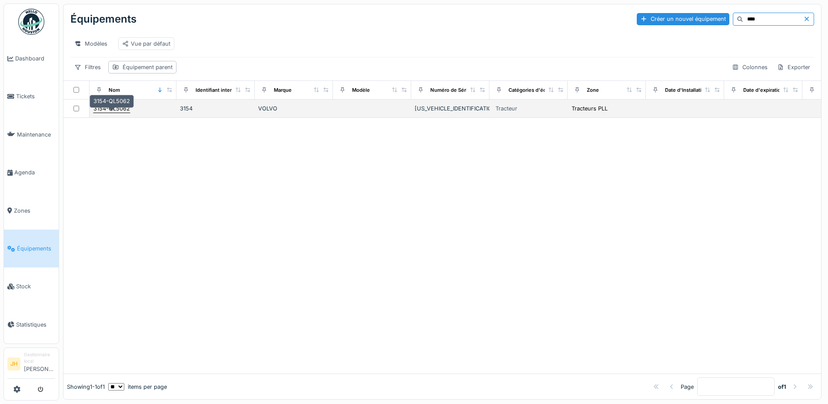
click at [117, 113] on div "3154-QL5062" at bounding box center [111, 108] width 36 height 8
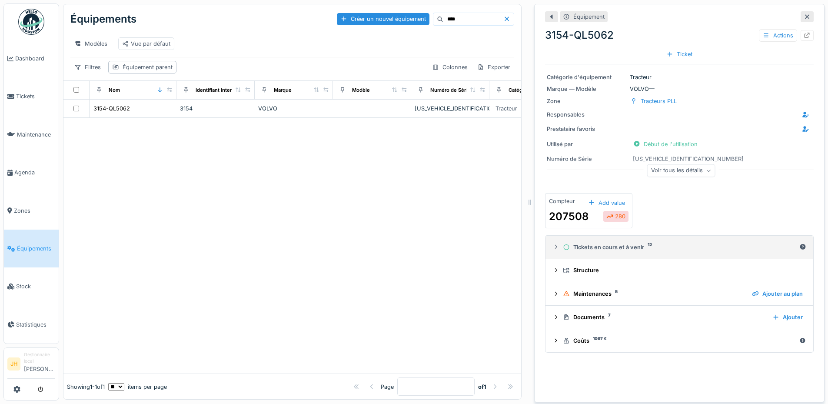
click at [603, 248] on div "Tickets en cours et à venir 12" at bounding box center [679, 247] width 233 height 8
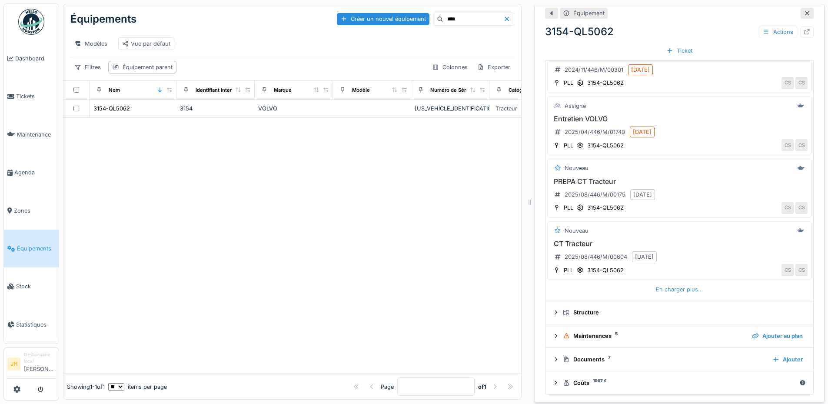
click at [653, 292] on div "En charger plus…" at bounding box center [679, 289] width 54 height 12
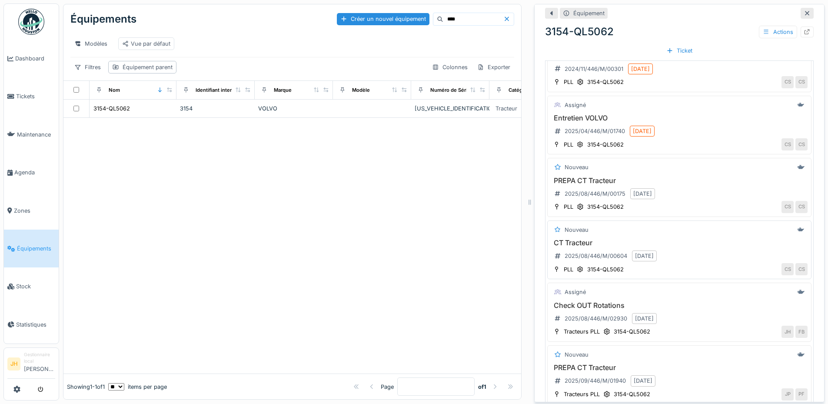
scroll to position [416, 0]
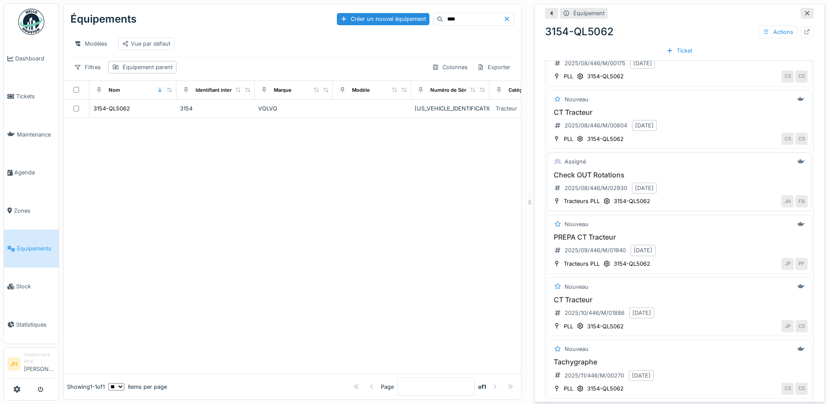
click at [599, 171] on h3 "Check OUT Rotations" at bounding box center [679, 175] width 256 height 8
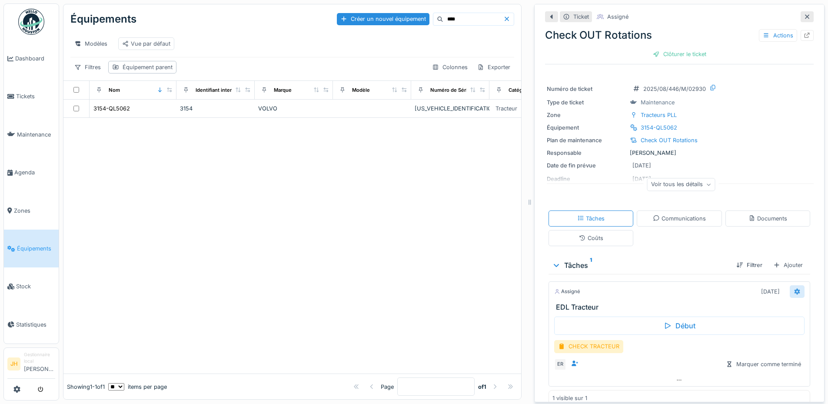
click at [794, 290] on icon at bounding box center [797, 291] width 6 height 6
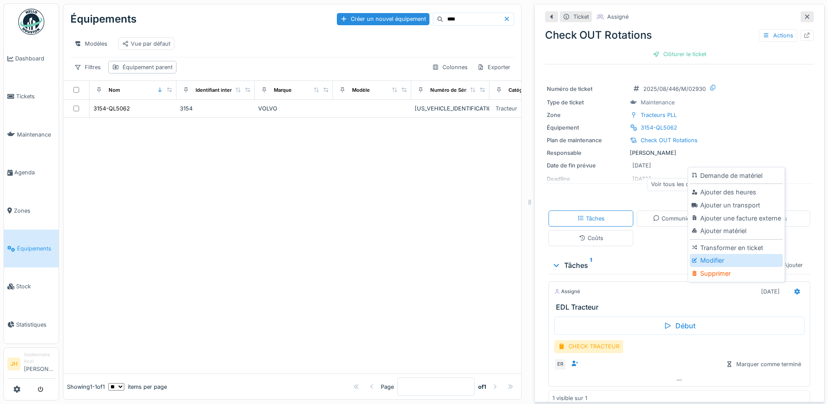
click at [721, 259] on div "Modifier" at bounding box center [735, 260] width 93 height 13
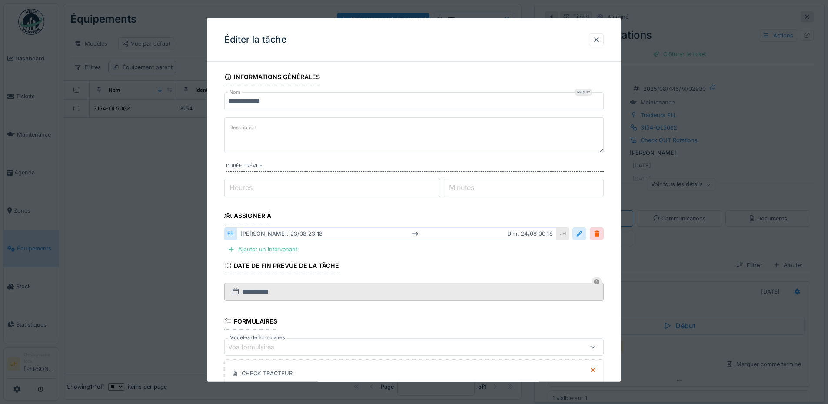
click at [583, 234] on div at bounding box center [579, 233] width 7 height 8
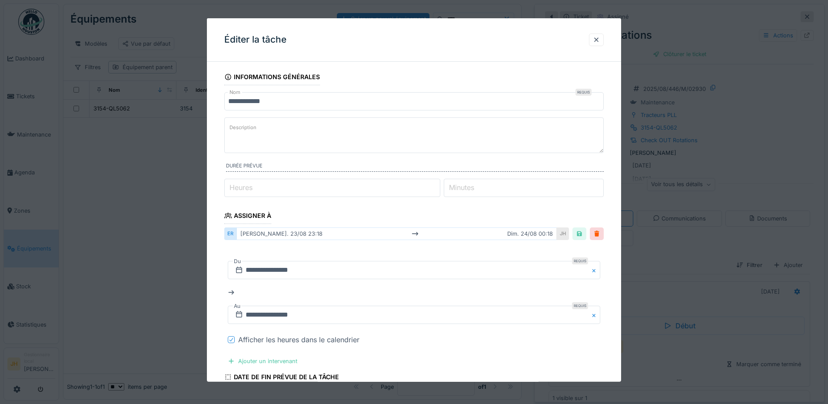
click at [229, 341] on icon at bounding box center [231, 339] width 5 height 4
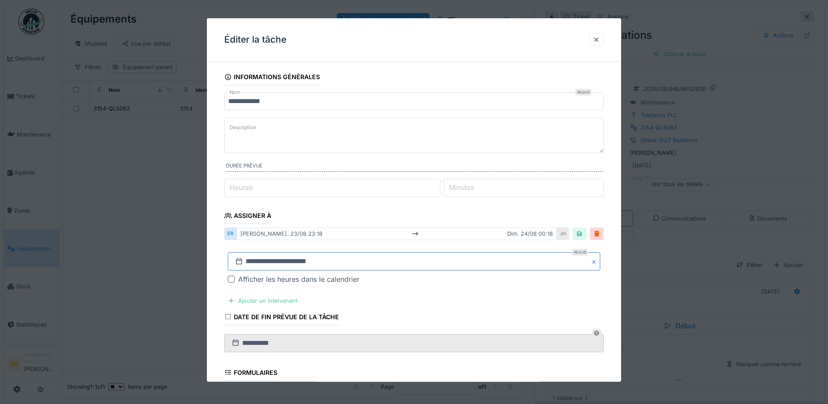
click at [255, 263] on input "**********" at bounding box center [414, 261] width 372 height 18
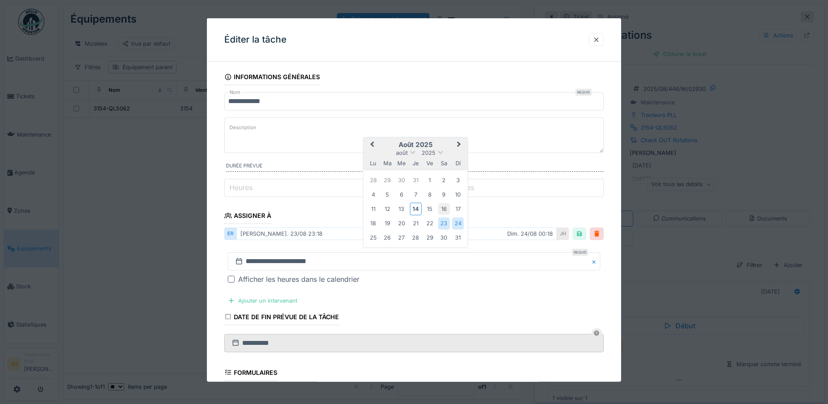
click at [446, 207] on div "16" at bounding box center [444, 209] width 12 height 12
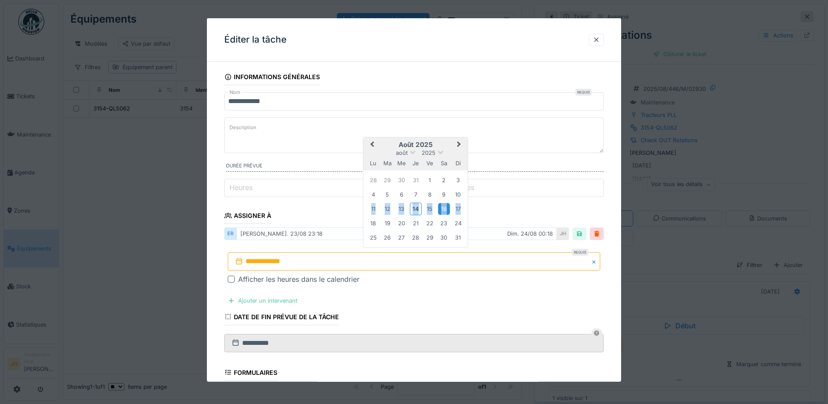
click at [446, 207] on div "16" at bounding box center [444, 209] width 12 height 12
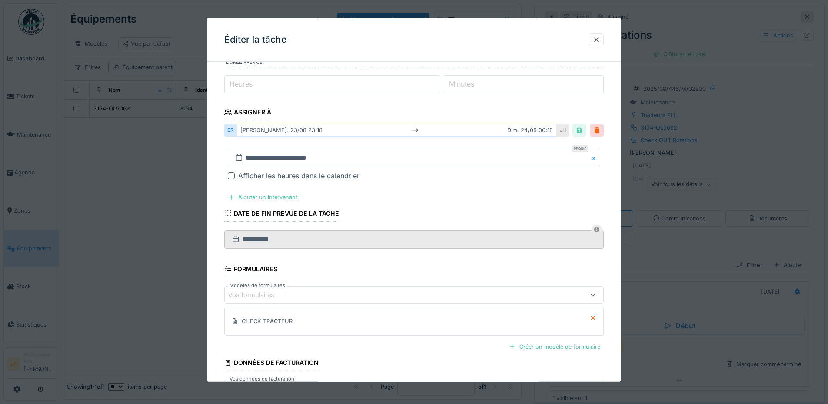
scroll to position [168, 0]
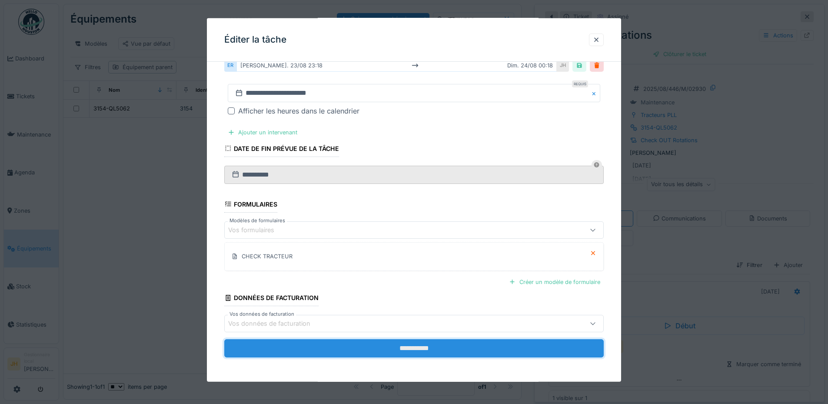
click at [479, 343] on input "**********" at bounding box center [413, 348] width 379 height 18
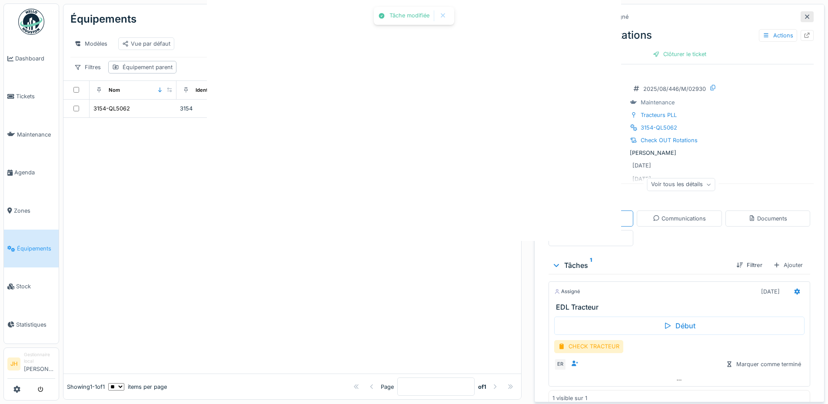
scroll to position [0, 0]
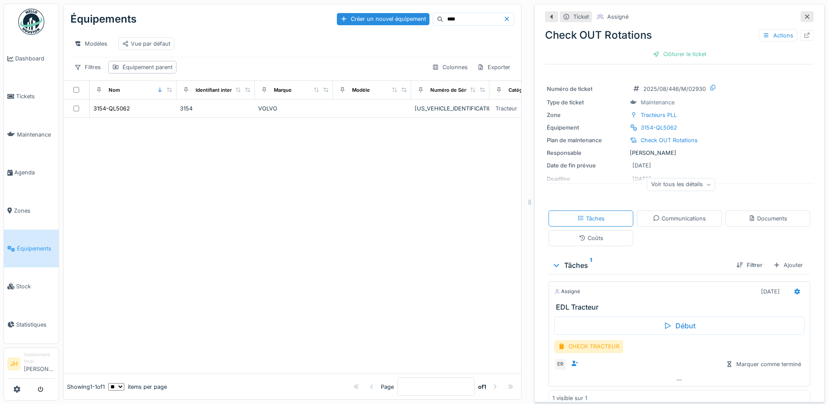
click at [464, 18] on input "****" at bounding box center [473, 19] width 60 height 12
click at [117, 113] on div "3125-WQ6798" at bounding box center [112, 108] width 38 height 8
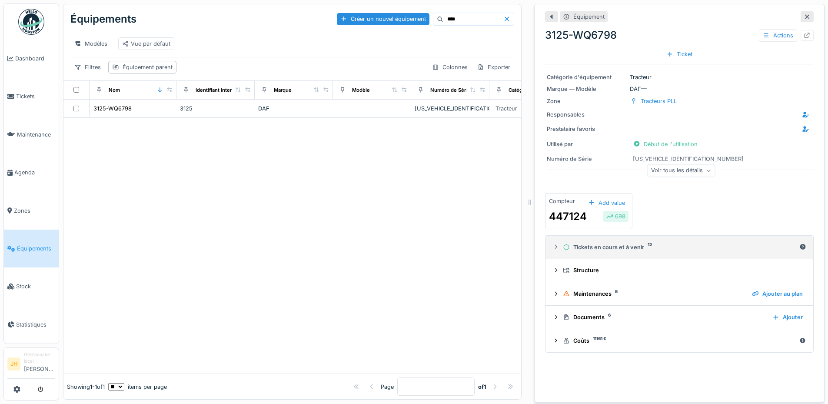
click at [583, 246] on div "Tickets en cours et à venir 12" at bounding box center [679, 247] width 233 height 8
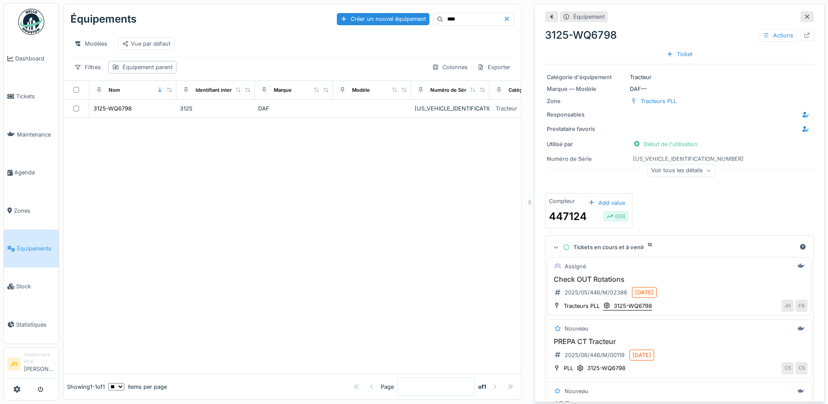
scroll to position [43, 0]
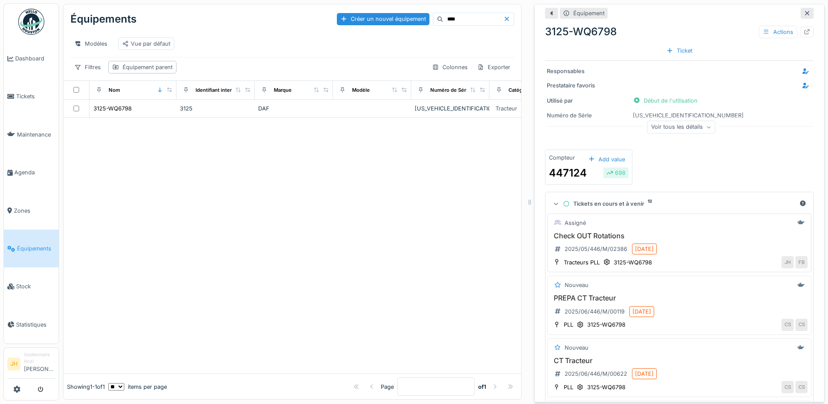
click at [587, 237] on h3 "Check OUT Rotations" at bounding box center [679, 236] width 256 height 8
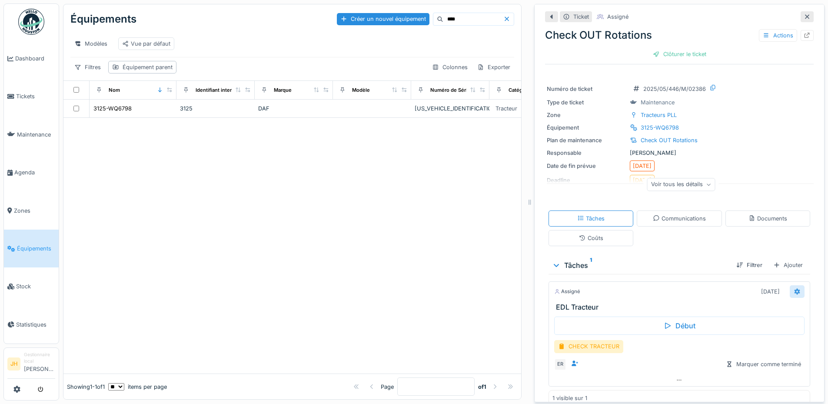
click at [794, 292] on icon at bounding box center [797, 291] width 6 height 6
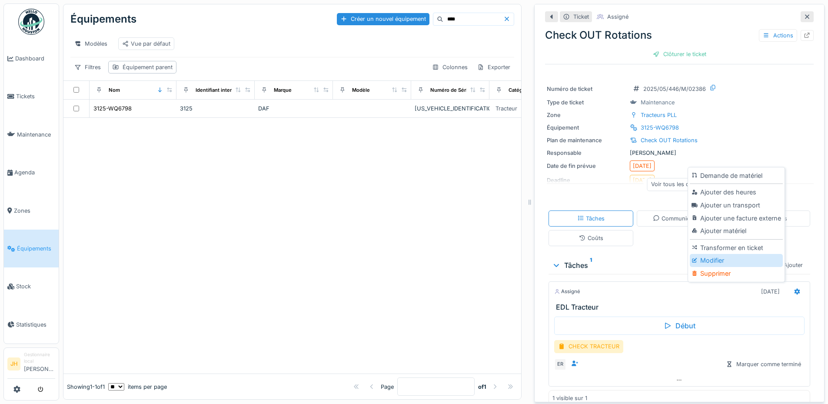
click at [733, 260] on div "Modifier" at bounding box center [735, 260] width 93 height 13
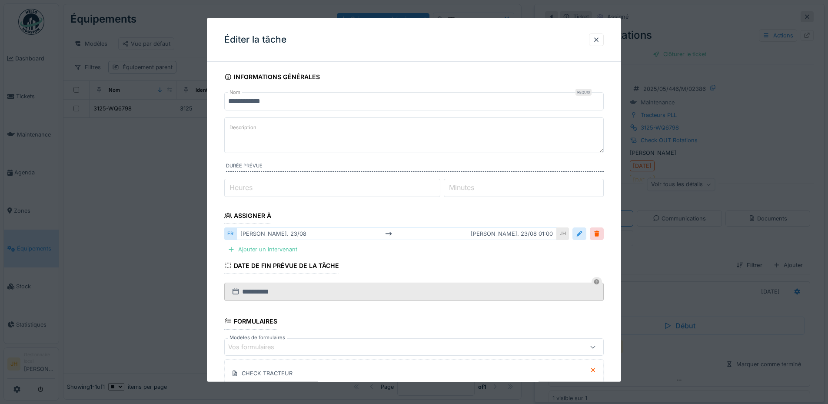
click at [580, 235] on div at bounding box center [579, 233] width 7 height 8
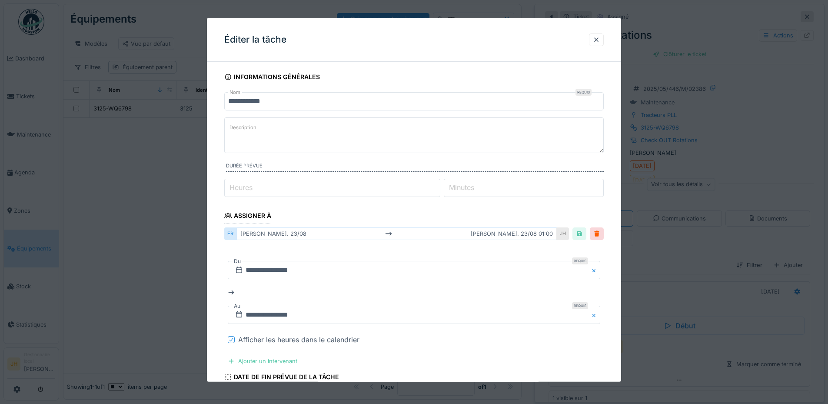
click at [228, 340] on div at bounding box center [231, 339] width 7 height 7
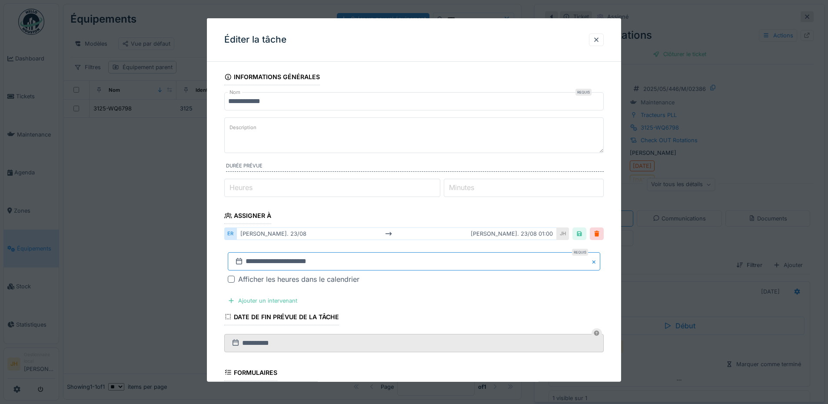
click at [252, 264] on input "**********" at bounding box center [414, 261] width 372 height 18
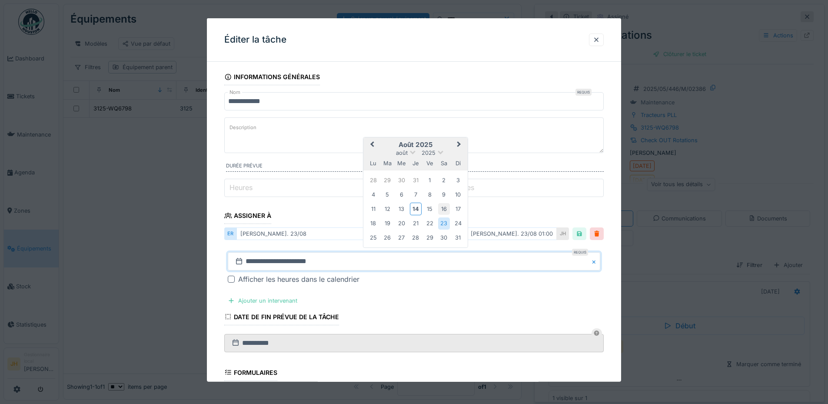
click at [445, 207] on div "16" at bounding box center [444, 209] width 12 height 12
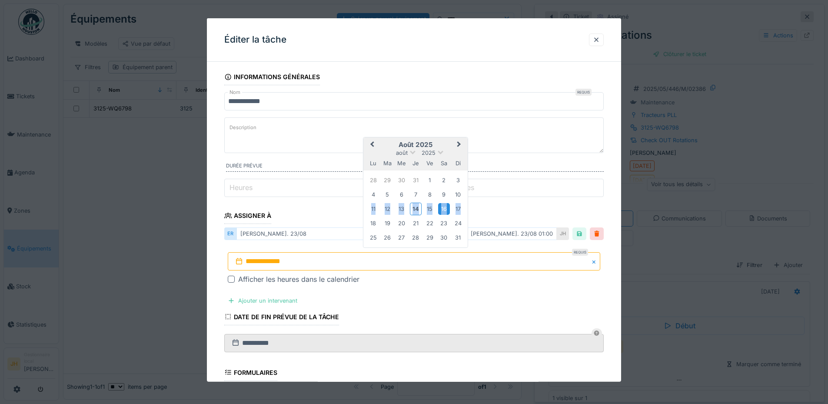
click at [445, 207] on div "16" at bounding box center [444, 209] width 12 height 12
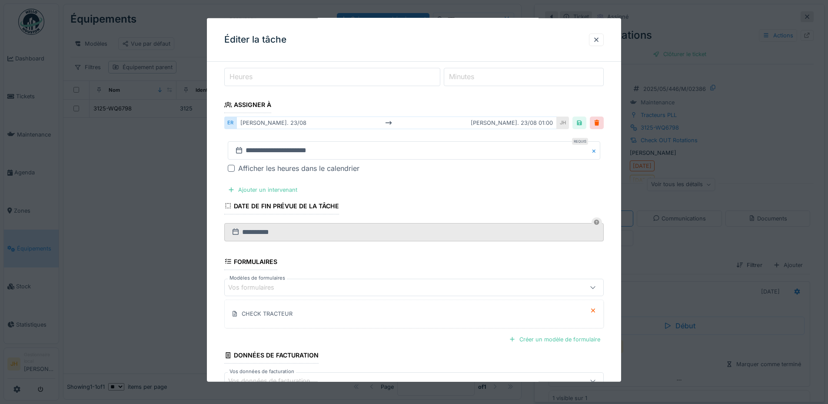
scroll to position [168, 0]
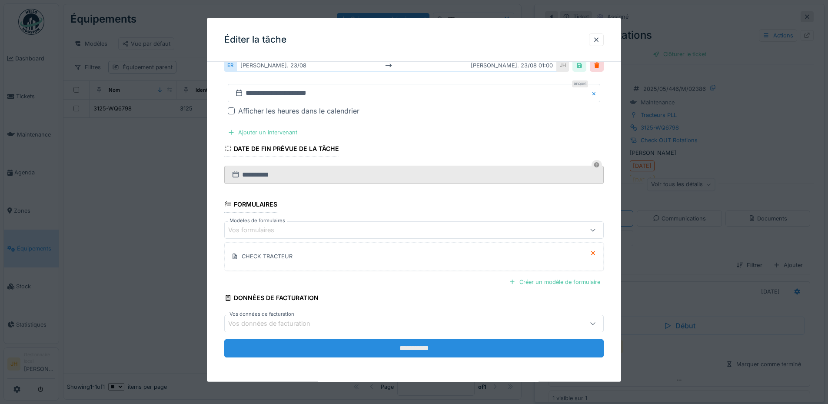
click at [516, 342] on input "**********" at bounding box center [413, 348] width 379 height 18
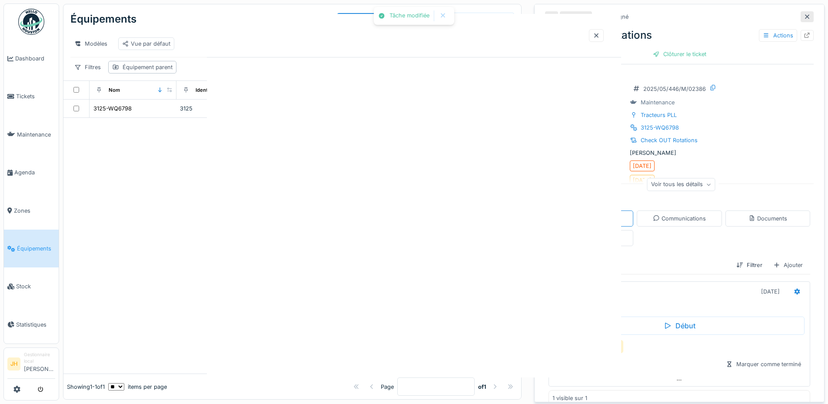
scroll to position [0, 0]
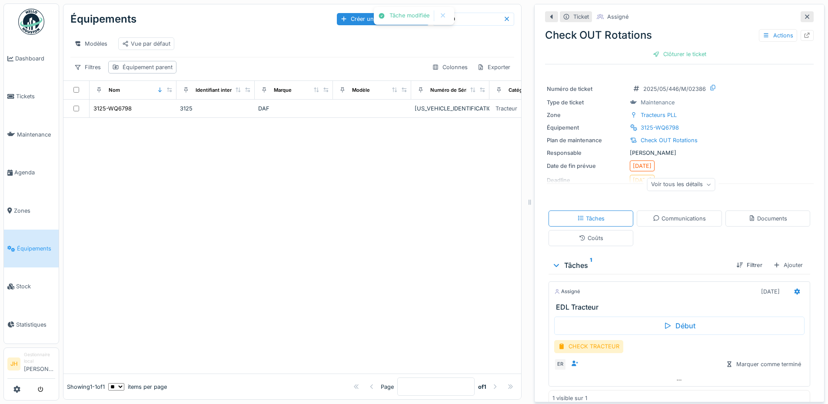
click at [460, 21] on input "****" at bounding box center [473, 19] width 60 height 12
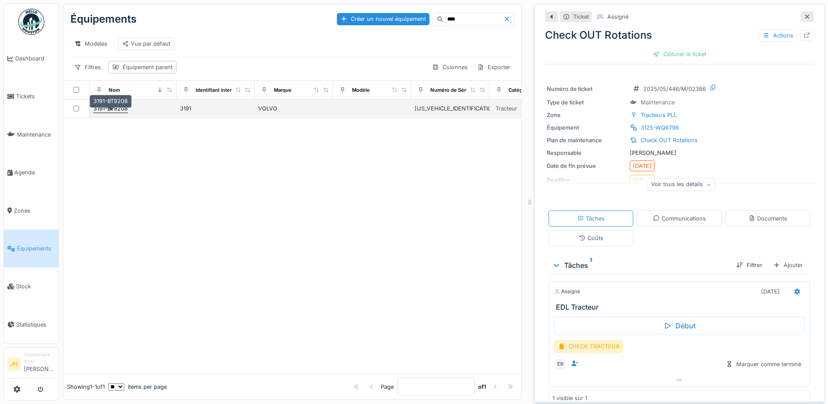
click at [100, 113] on div "3191-BT9208" at bounding box center [110, 108] width 34 height 8
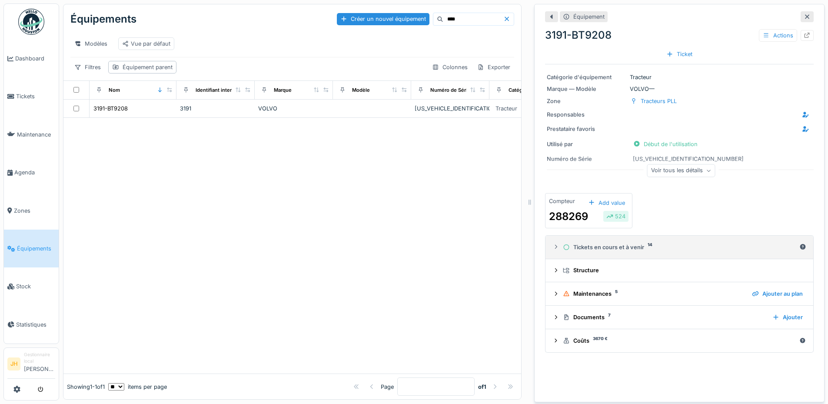
click at [632, 246] on div "Tickets en cours et à venir 14" at bounding box center [679, 247] width 233 height 8
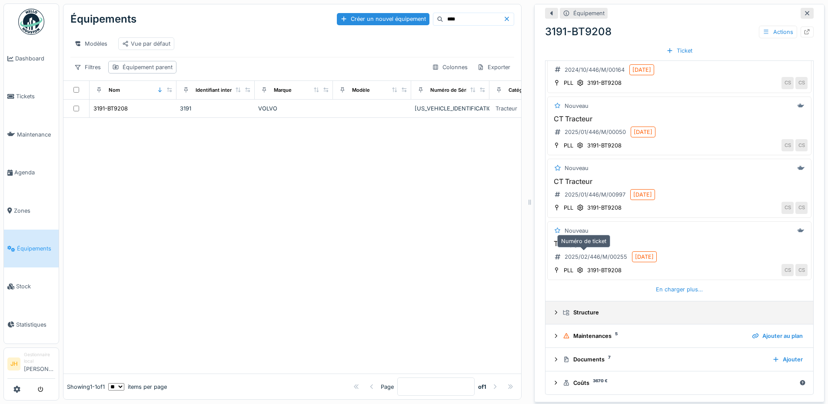
scroll to position [7, 0]
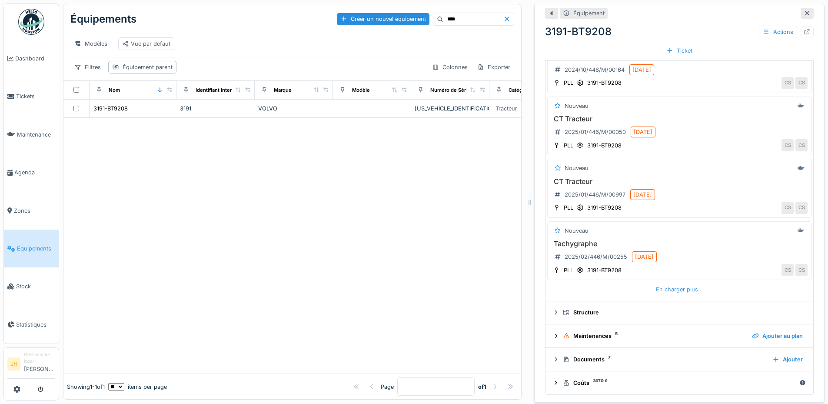
click at [663, 285] on div "En charger plus…" at bounding box center [679, 289] width 54 height 12
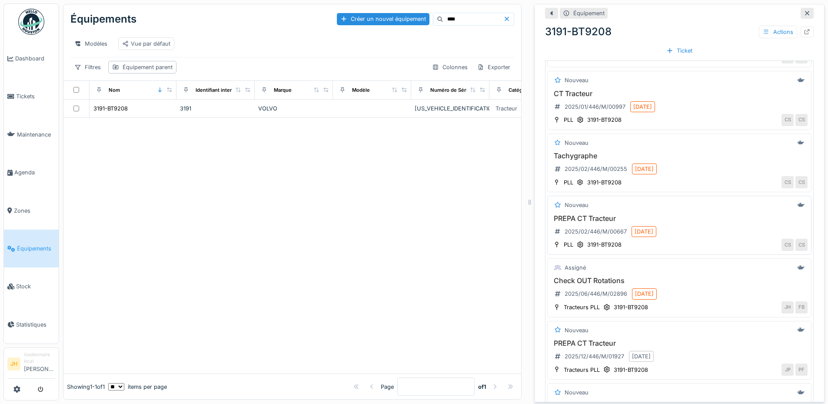
scroll to position [416, 0]
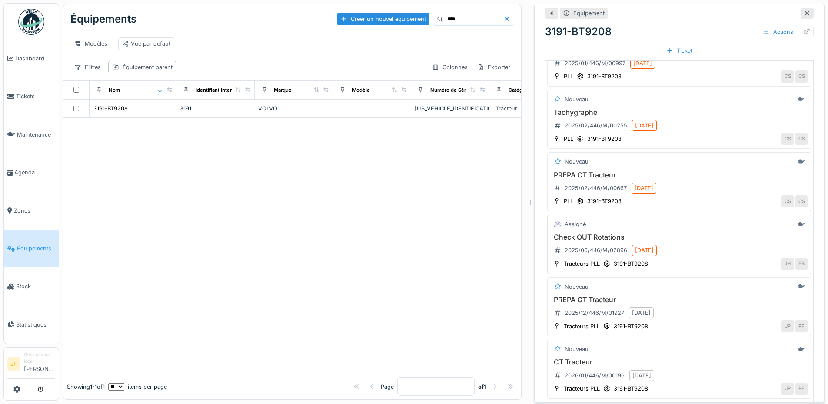
click at [580, 233] on h3 "Check OUT Rotations" at bounding box center [679, 237] width 256 height 8
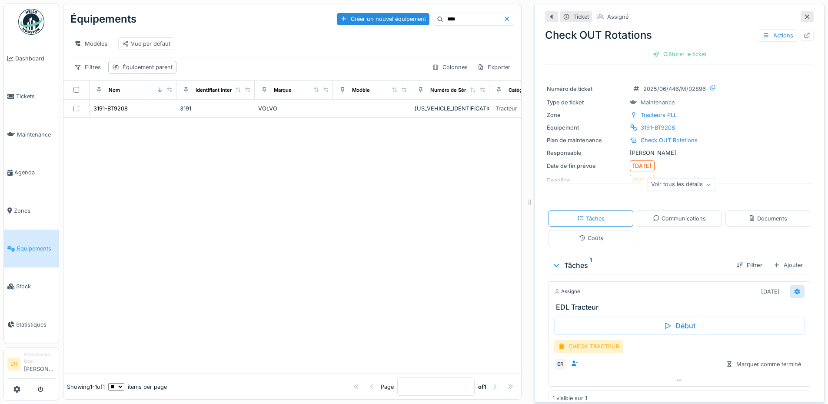
click at [793, 288] on icon at bounding box center [796, 291] width 7 height 6
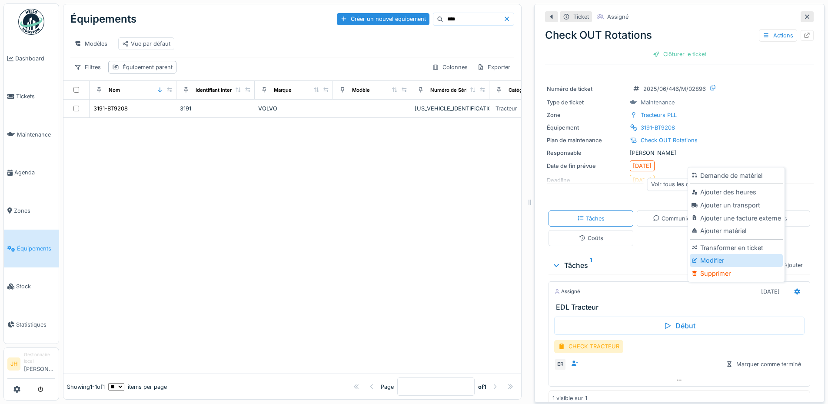
click at [732, 254] on div "Modifier" at bounding box center [735, 260] width 93 height 13
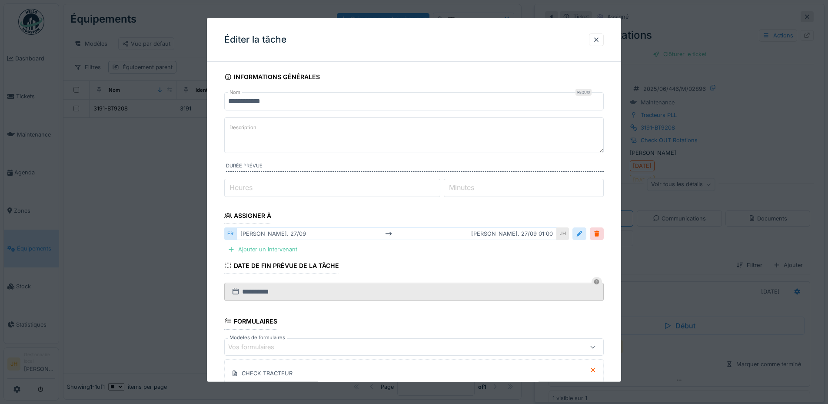
click at [582, 235] on div at bounding box center [579, 233] width 7 height 8
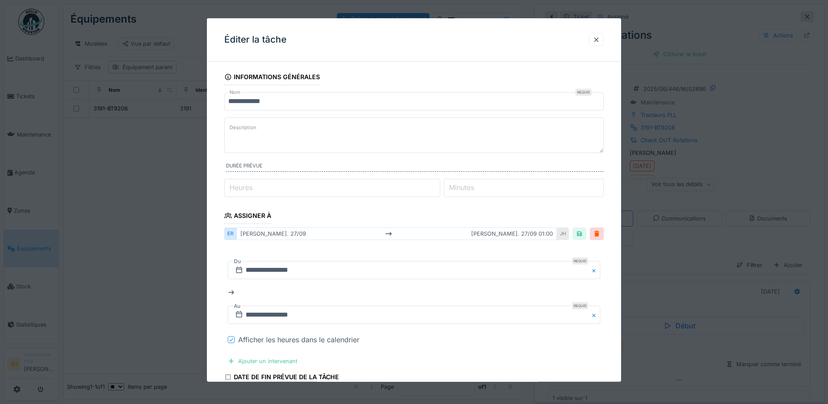
click at [232, 338] on icon at bounding box center [231, 339] width 5 height 4
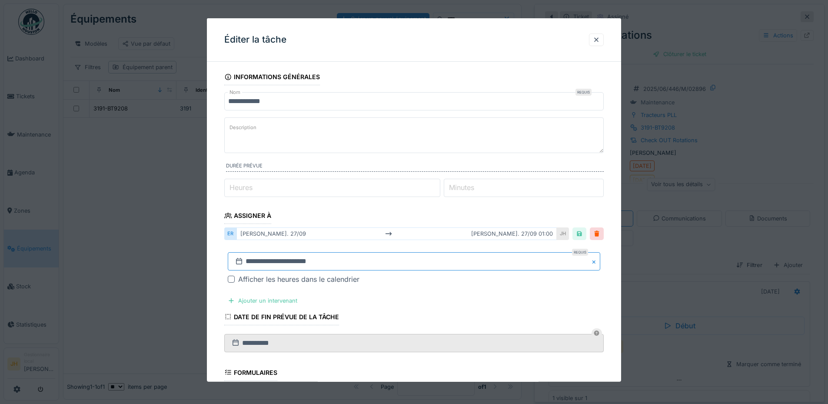
click at [302, 260] on input "**********" at bounding box center [414, 261] width 372 height 18
click at [372, 146] on span "Previous Month" at bounding box center [372, 145] width 0 height 10
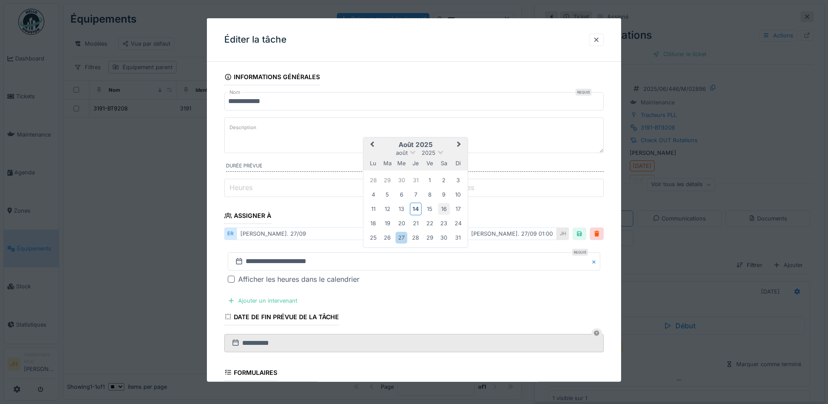
click at [446, 205] on div "16" at bounding box center [444, 209] width 12 height 12
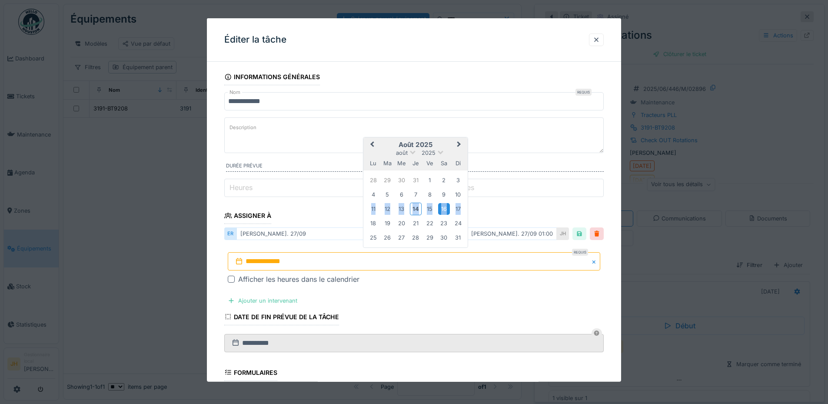
click at [446, 205] on div "16" at bounding box center [444, 209] width 12 height 12
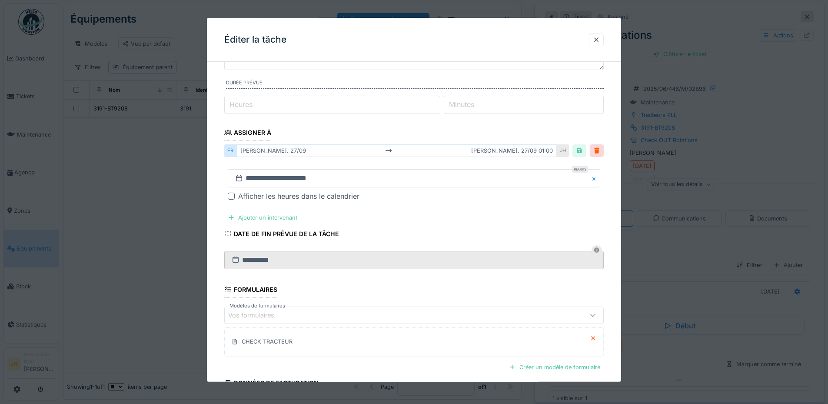
scroll to position [168, 0]
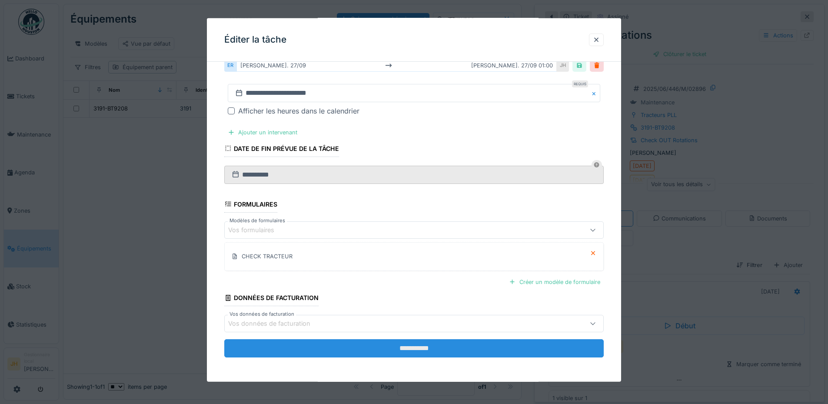
click at [480, 344] on input "**********" at bounding box center [413, 348] width 379 height 18
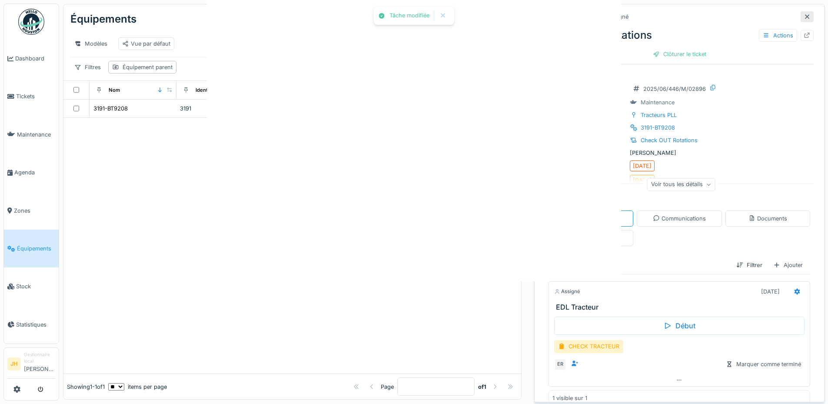
scroll to position [0, 0]
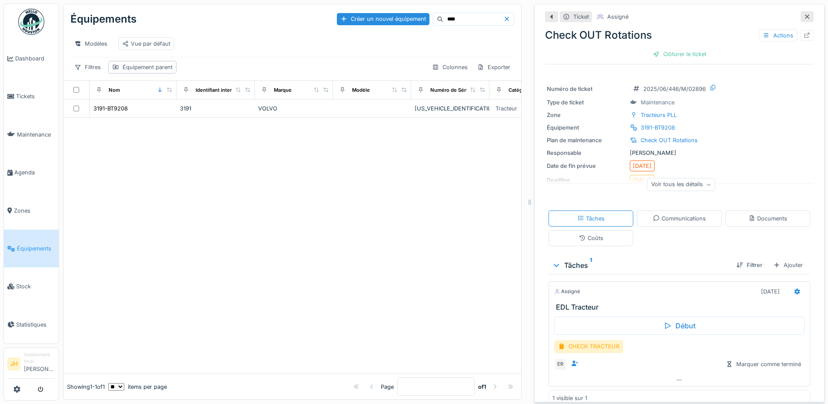
click at [443, 13] on input "****" at bounding box center [473, 19] width 60 height 12
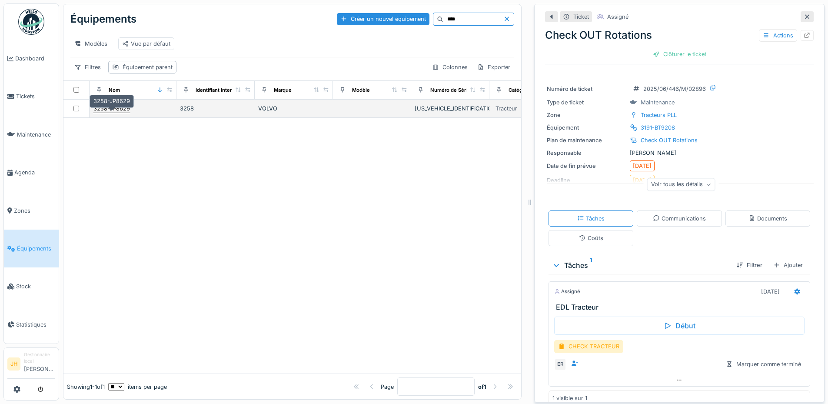
click at [119, 109] on div "3258-JP8629" at bounding box center [111, 108] width 36 height 8
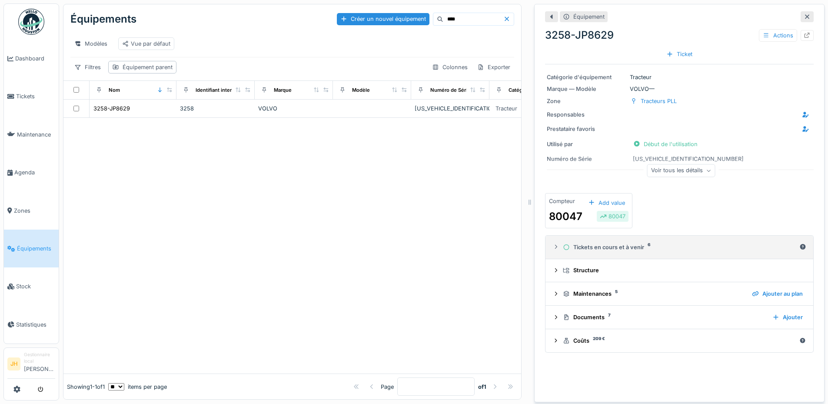
click at [625, 243] on div "Tickets en cours et à venir 6" at bounding box center [679, 247] width 233 height 8
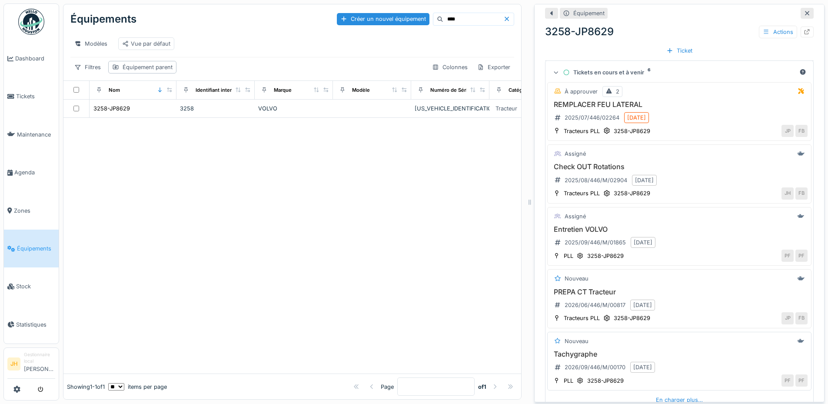
scroll to position [217, 0]
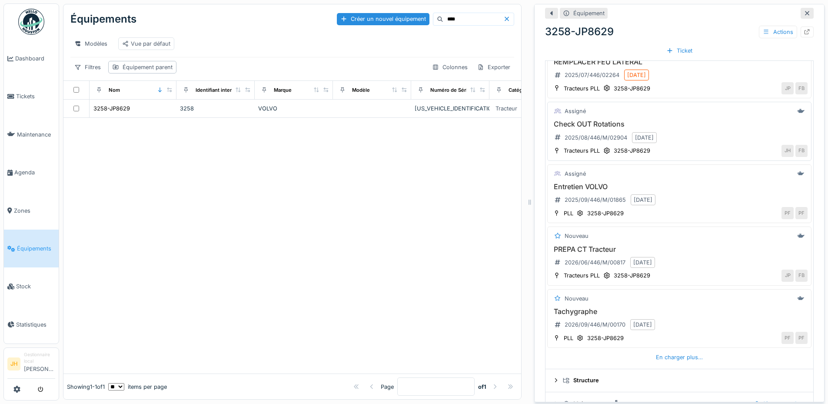
click at [596, 120] on h3 "Check OUT Rotations" at bounding box center [679, 124] width 256 height 8
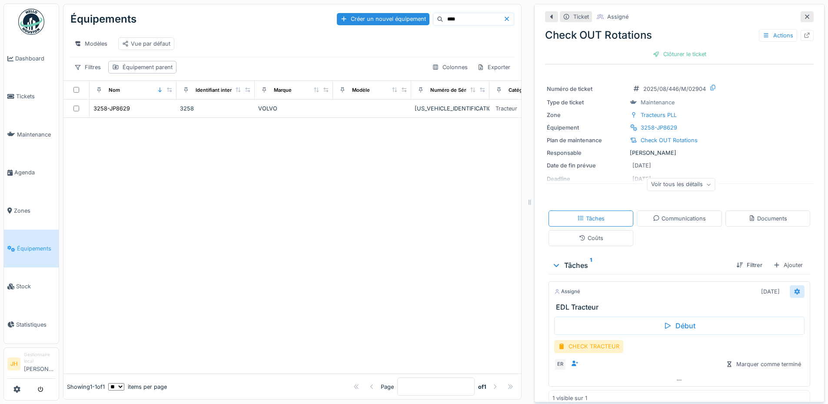
click at [793, 288] on icon at bounding box center [796, 291] width 7 height 6
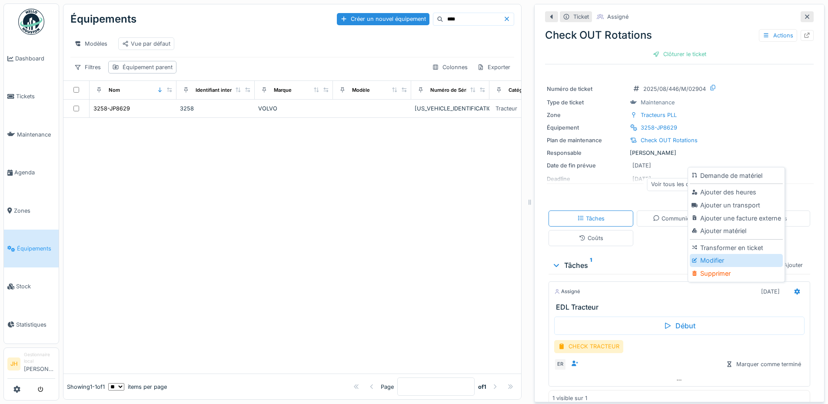
click at [708, 254] on div "Modifier" at bounding box center [735, 260] width 93 height 13
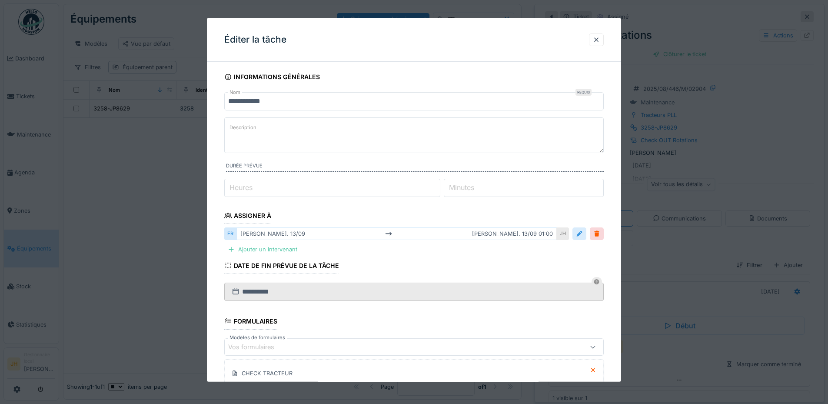
click at [583, 232] on div at bounding box center [579, 233] width 7 height 8
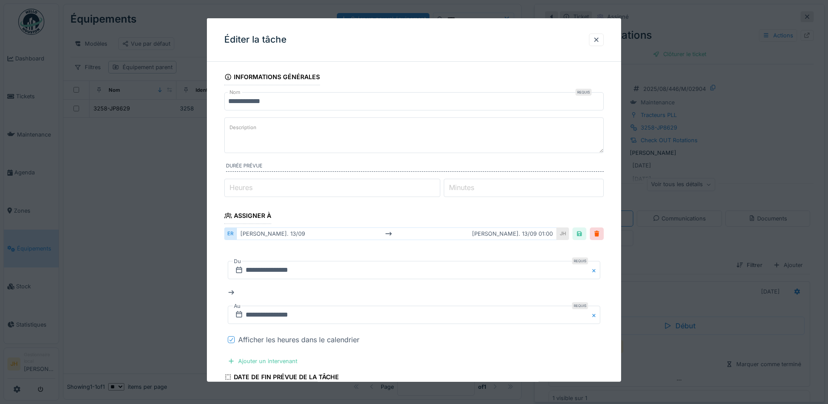
click at [230, 338] on icon at bounding box center [231, 339] width 5 height 4
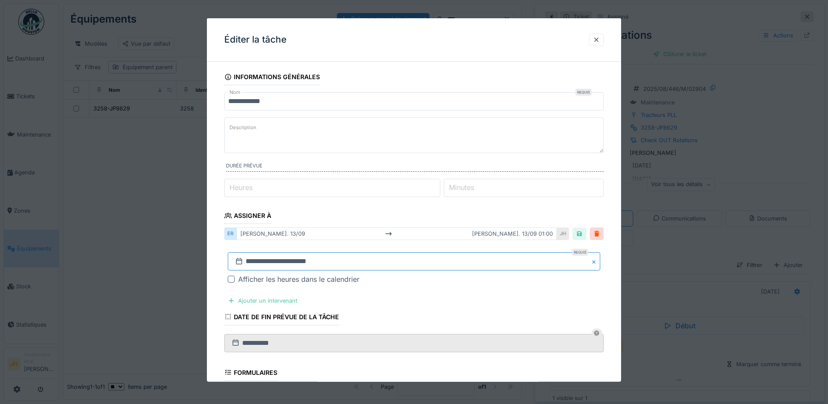
click at [266, 267] on input "**********" at bounding box center [414, 261] width 372 height 18
click at [372, 145] on span "Previous Month" at bounding box center [372, 145] width 0 height 10
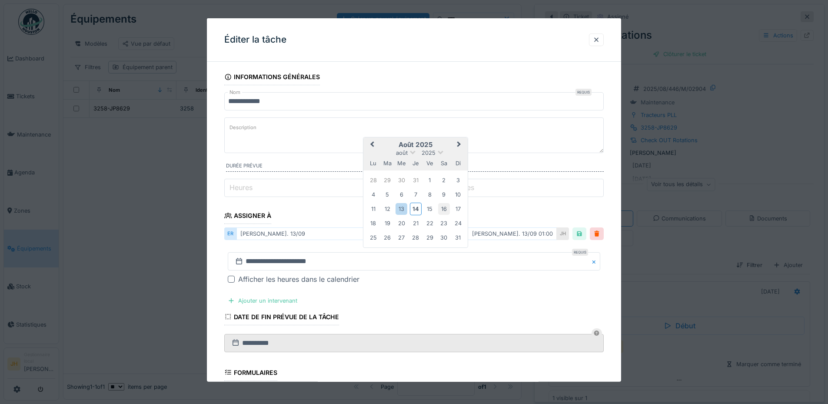
click at [441, 209] on div "16" at bounding box center [444, 209] width 12 height 12
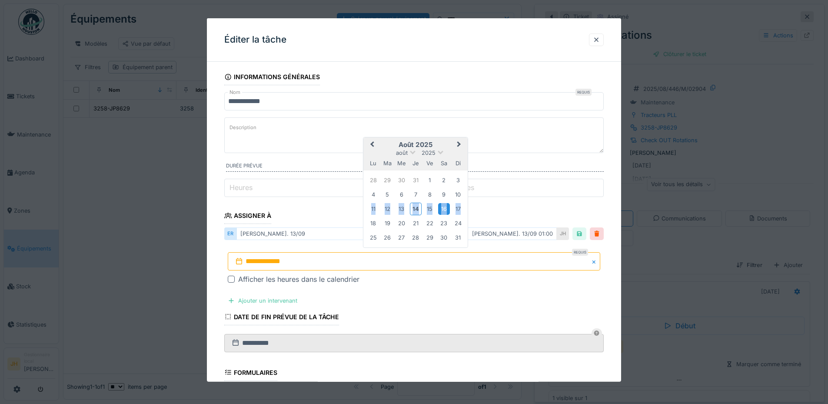
click at [441, 209] on div "16" at bounding box center [444, 209] width 12 height 12
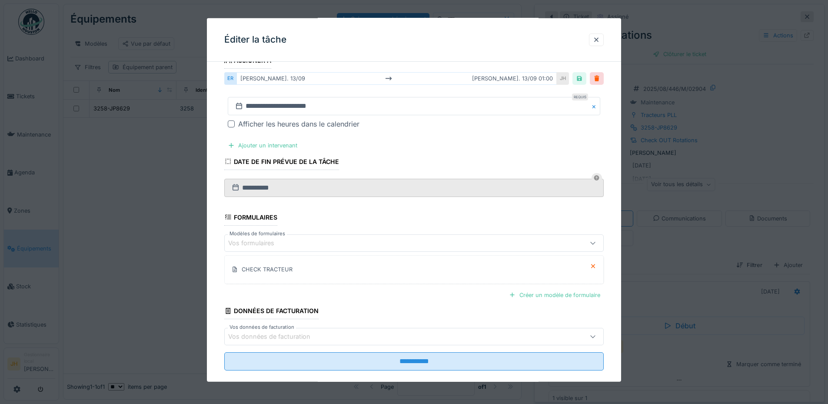
scroll to position [168, 0]
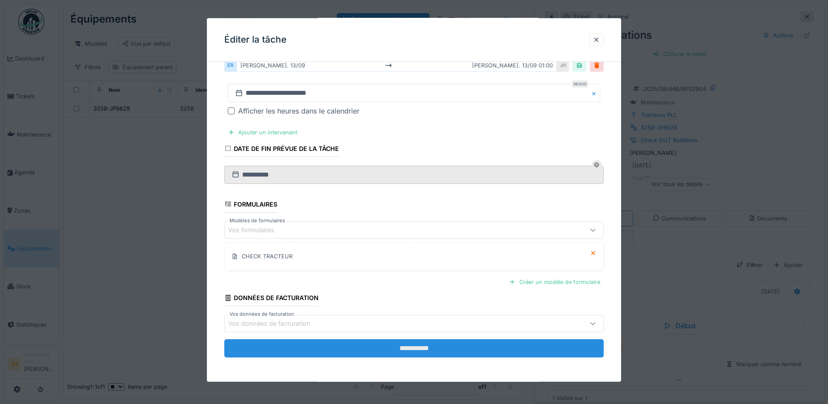
click at [472, 350] on input "**********" at bounding box center [413, 348] width 379 height 18
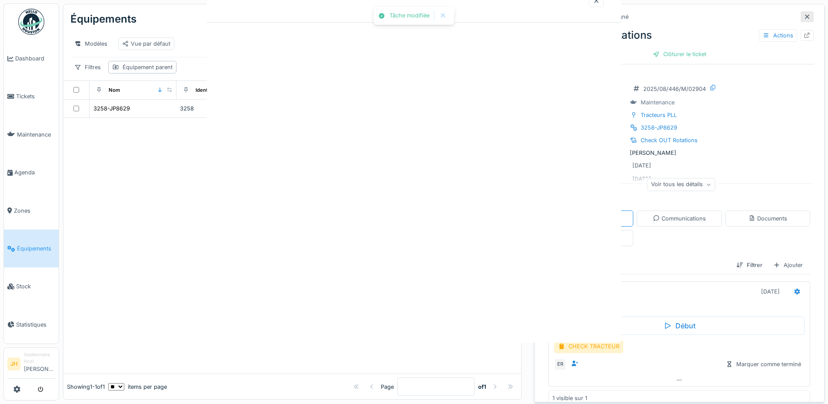
scroll to position [0, 0]
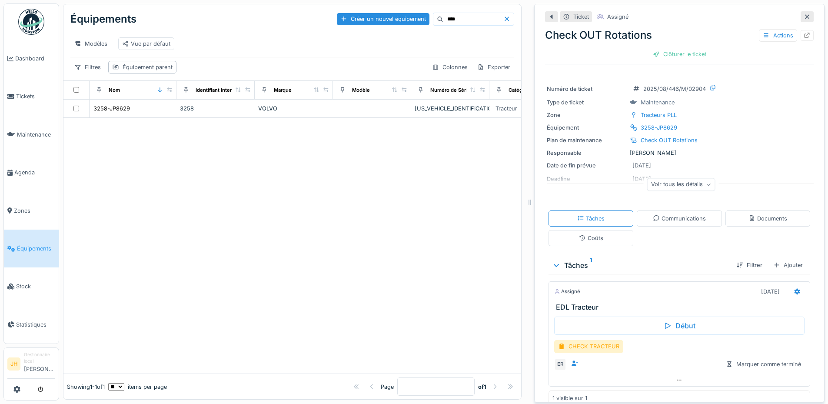
click at [443, 14] on input "****" at bounding box center [473, 19] width 60 height 12
click at [110, 112] on div "3197-QL5073" at bounding box center [111, 108] width 36 height 8
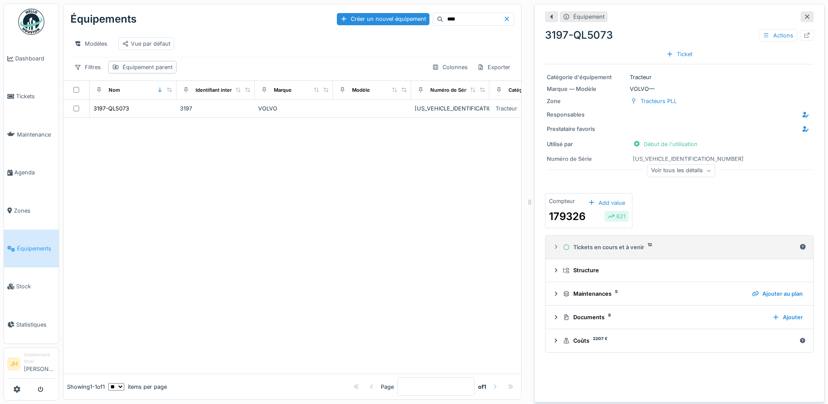
click at [600, 243] on div "Tickets en cours et à venir 12" at bounding box center [679, 247] width 233 height 8
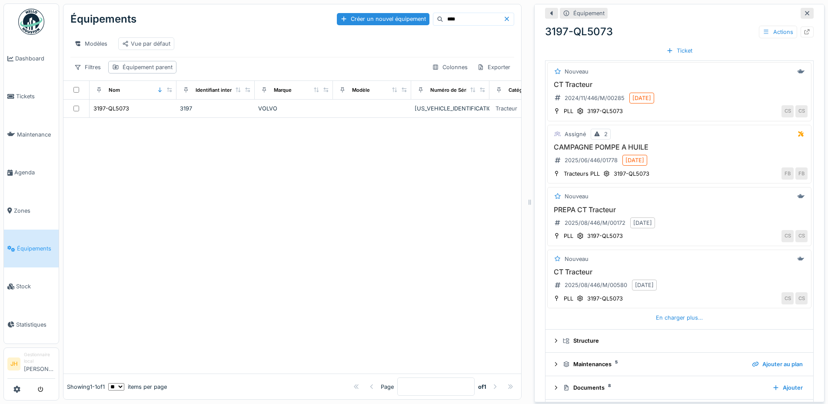
scroll to position [261, 0]
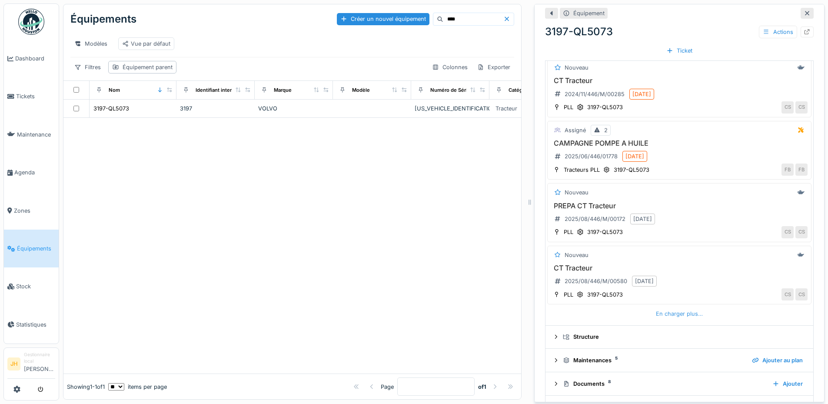
click at [675, 308] on div "En charger plus…" at bounding box center [679, 314] width 54 height 12
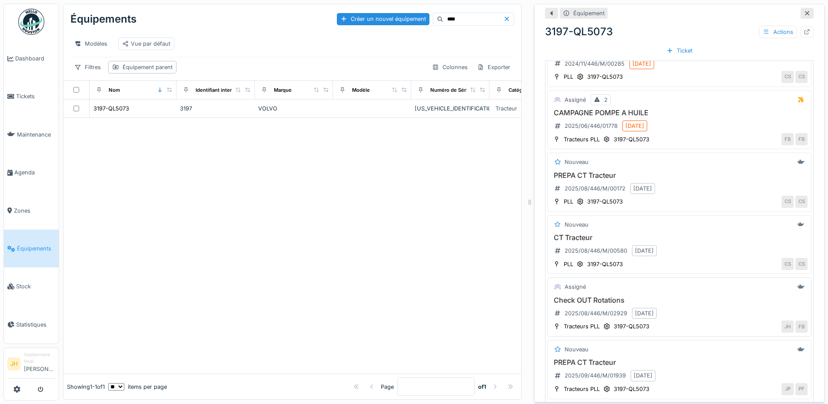
scroll to position [304, 0]
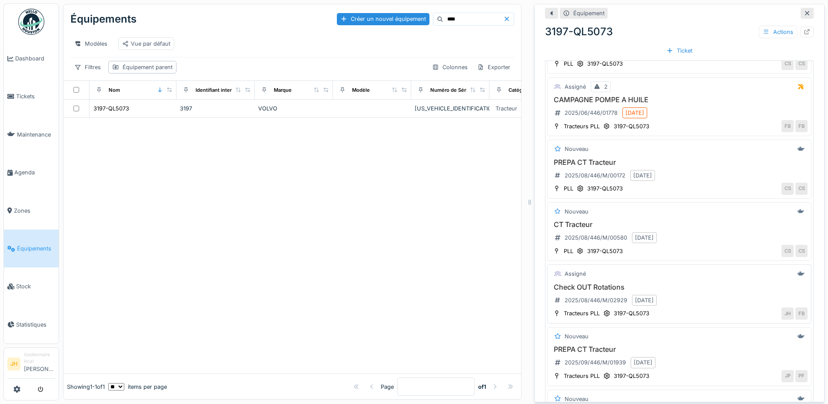
click at [599, 283] on h3 "Check OUT Rotations" at bounding box center [679, 287] width 256 height 8
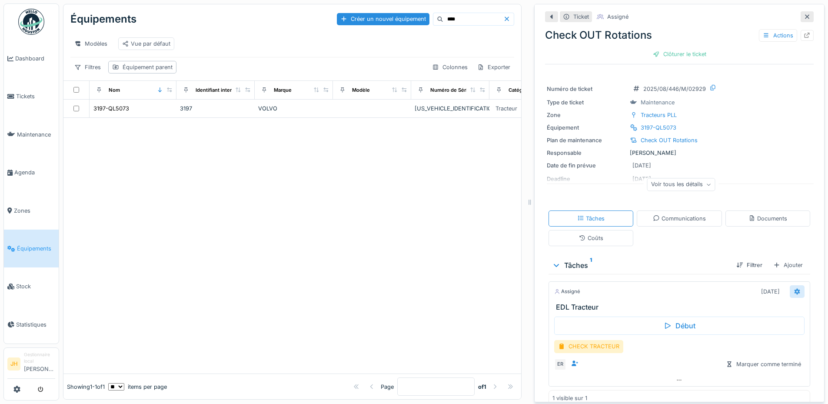
click at [789, 287] on div at bounding box center [796, 291] width 15 height 13
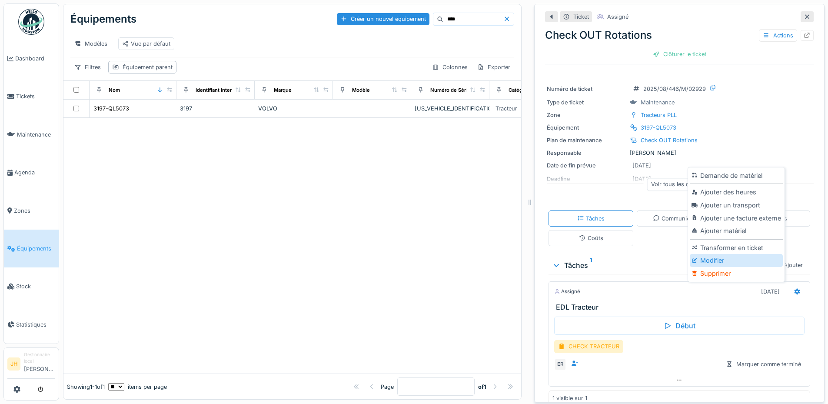
click at [723, 256] on div "Modifier" at bounding box center [735, 260] width 93 height 13
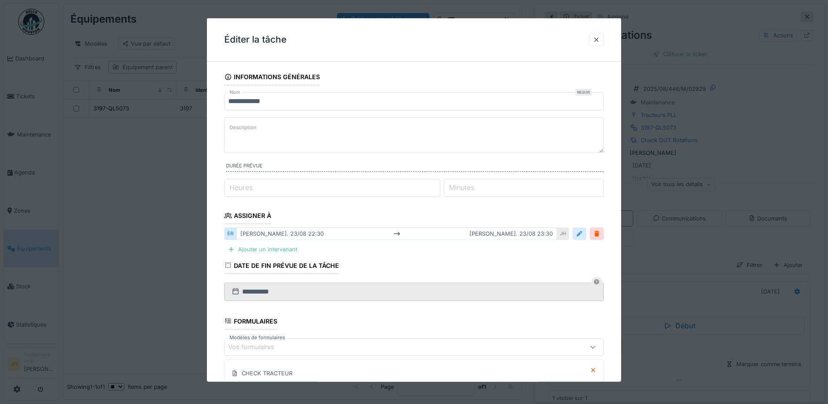
click at [583, 234] on div at bounding box center [579, 233] width 7 height 8
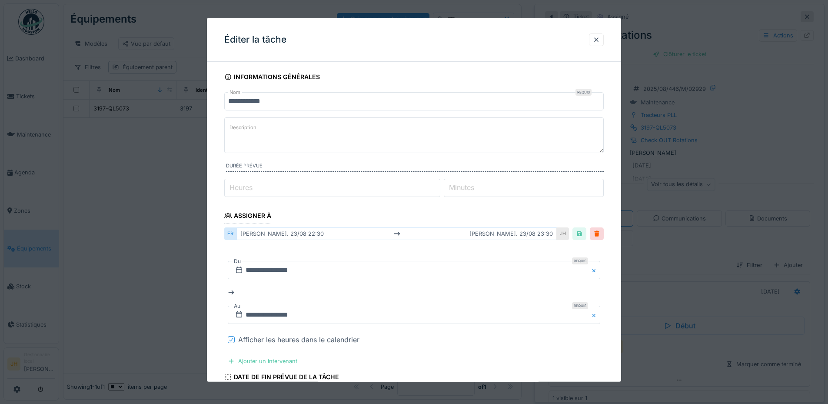
click at [232, 342] on div at bounding box center [231, 339] width 5 height 8
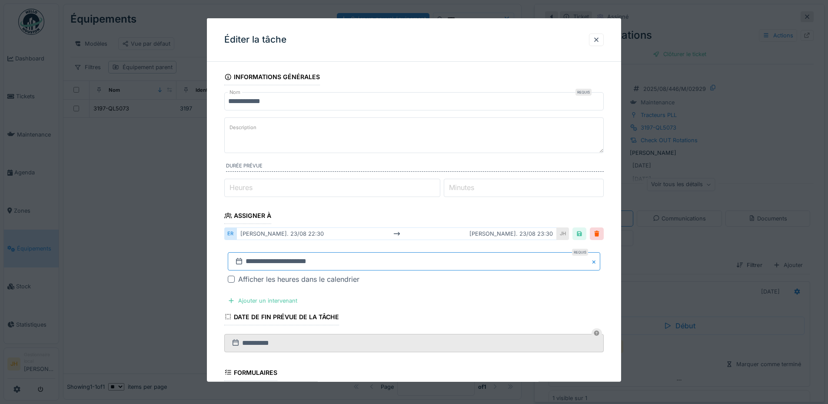
click at [395, 262] on input "**********" at bounding box center [414, 261] width 372 height 18
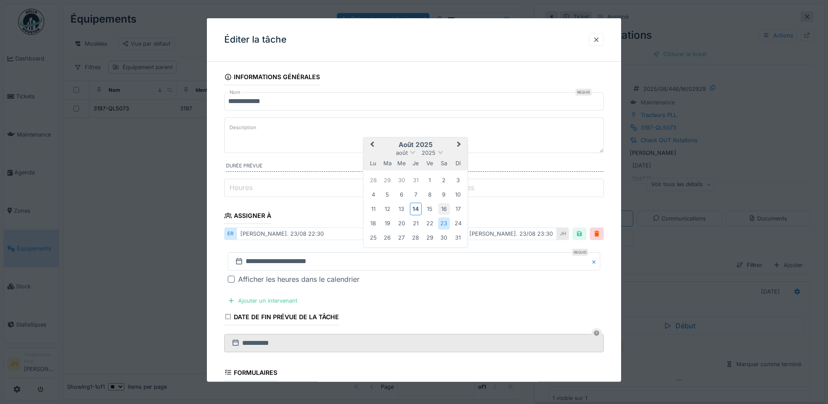
click at [441, 208] on div "16" at bounding box center [444, 209] width 12 height 12
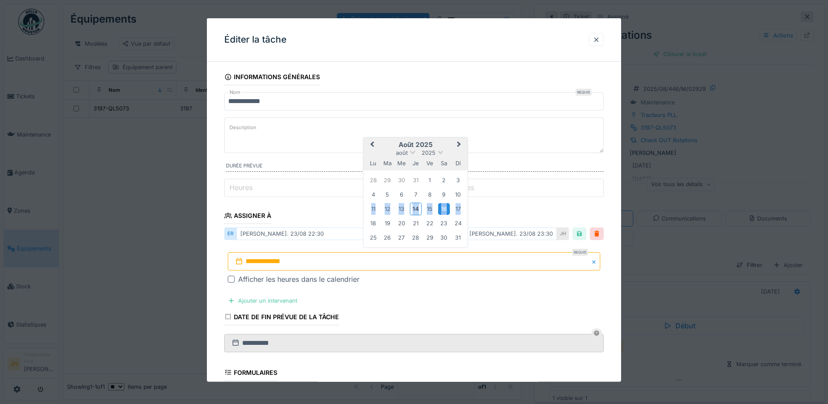
click at [441, 208] on div "16" at bounding box center [444, 209] width 12 height 12
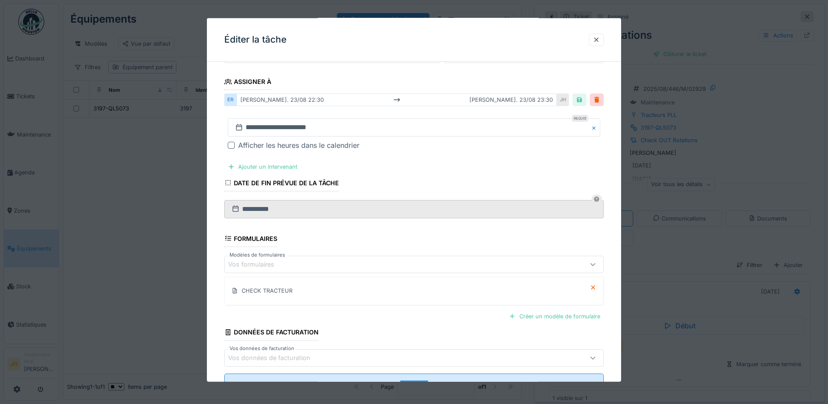
scroll to position [168, 0]
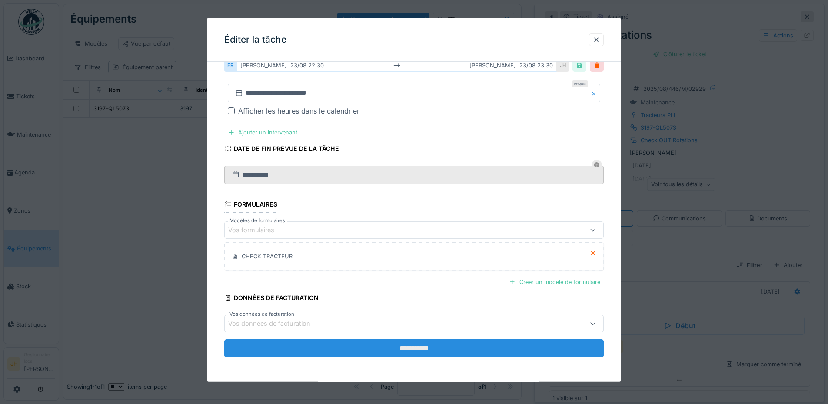
click at [426, 347] on input "**********" at bounding box center [413, 348] width 379 height 18
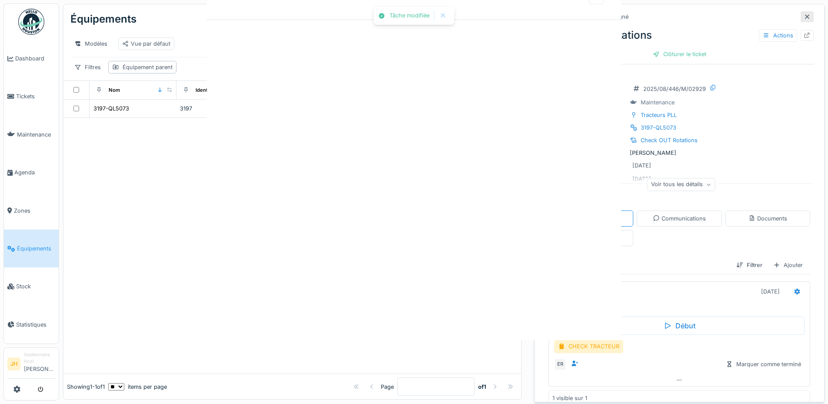
scroll to position [0, 0]
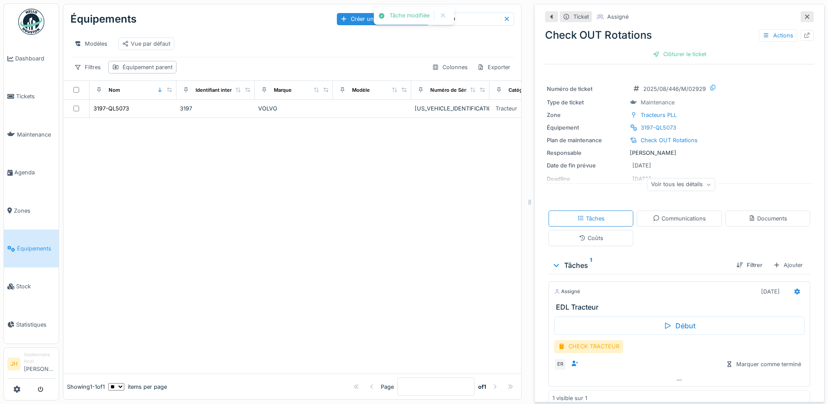
click at [467, 13] on input "****" at bounding box center [473, 19] width 60 height 12
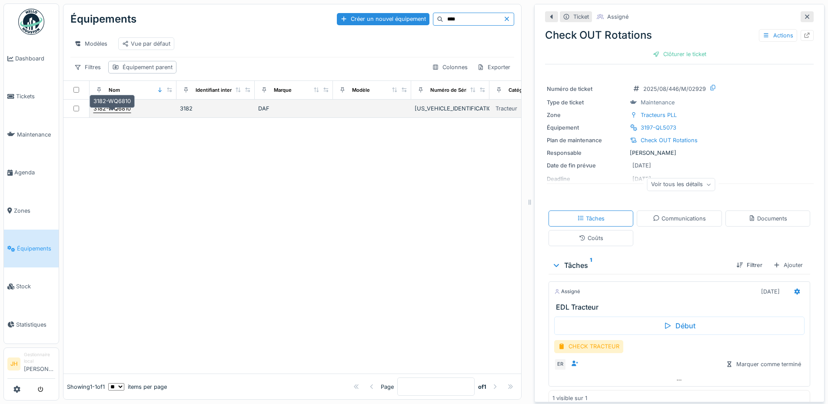
click at [116, 109] on div "3182-WQ6810" at bounding box center [111, 108] width 37 height 8
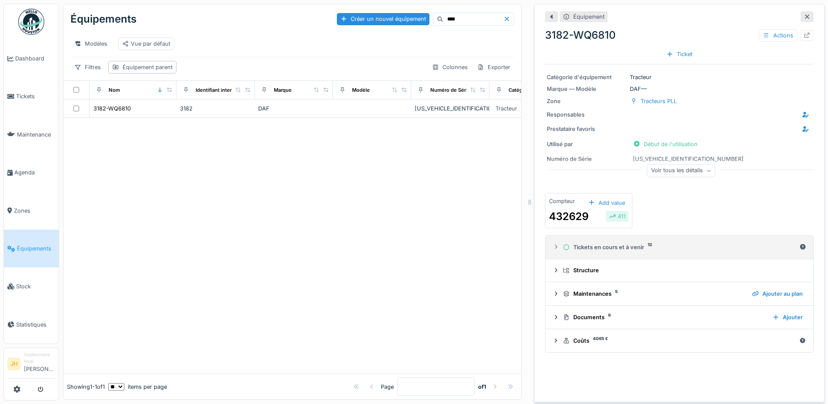
click at [618, 245] on div "Tickets en cours et à venir 12" at bounding box center [679, 247] width 233 height 8
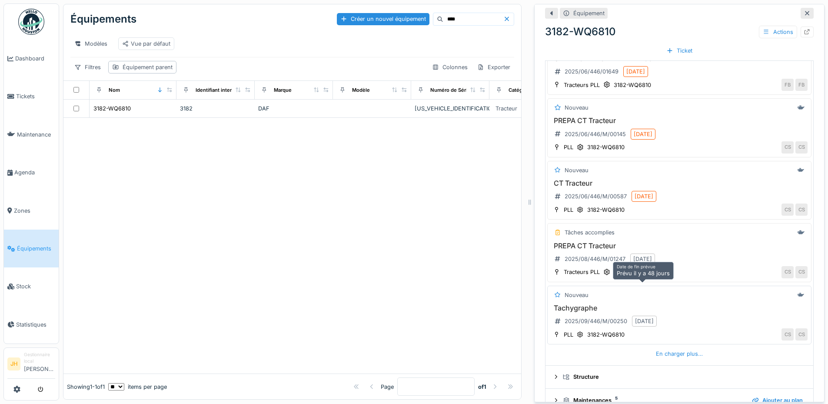
scroll to position [286, 0]
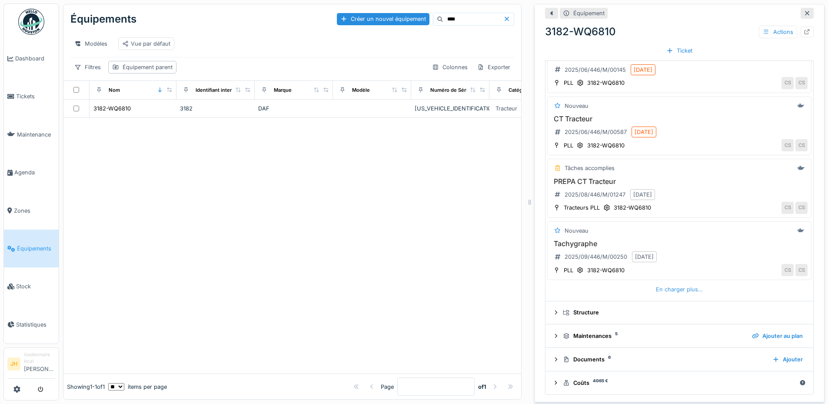
click at [674, 285] on div "En charger plus…" at bounding box center [679, 289] width 54 height 12
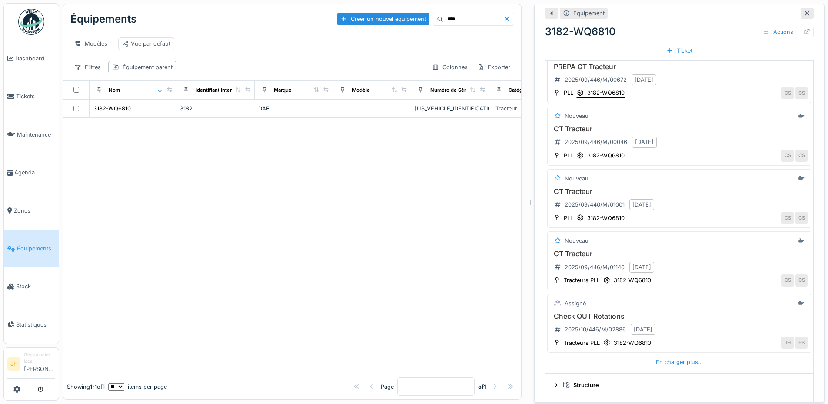
scroll to position [547, 0]
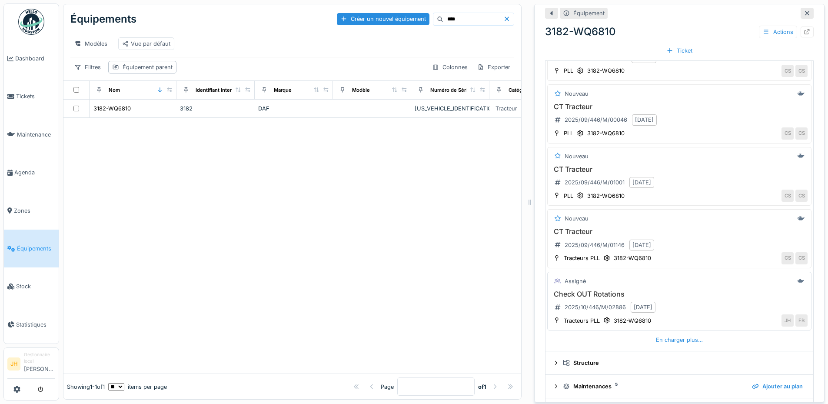
click at [595, 290] on h3 "Check OUT Rotations" at bounding box center [679, 294] width 256 height 8
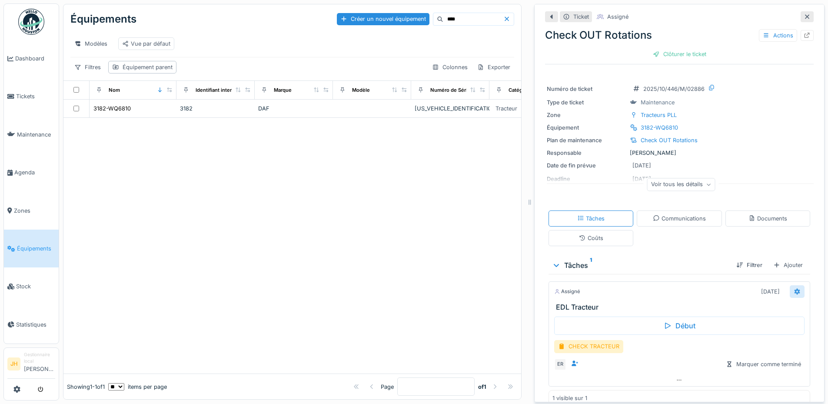
click at [794, 288] on icon at bounding box center [797, 291] width 6 height 6
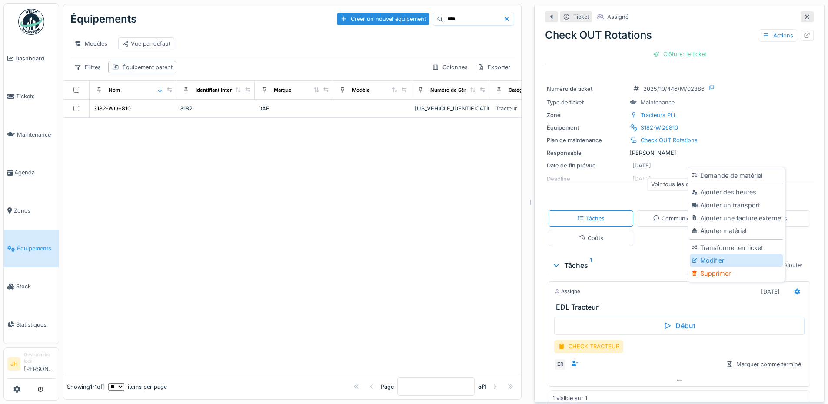
click at [725, 254] on div "Modifier" at bounding box center [735, 260] width 93 height 13
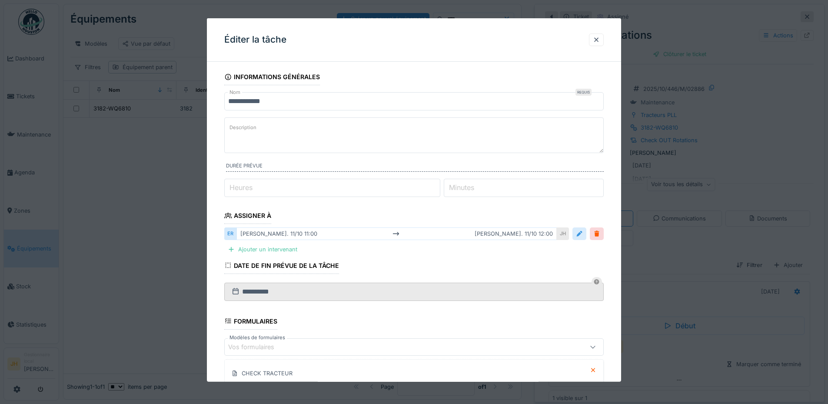
click at [583, 238] on div at bounding box center [579, 233] width 7 height 8
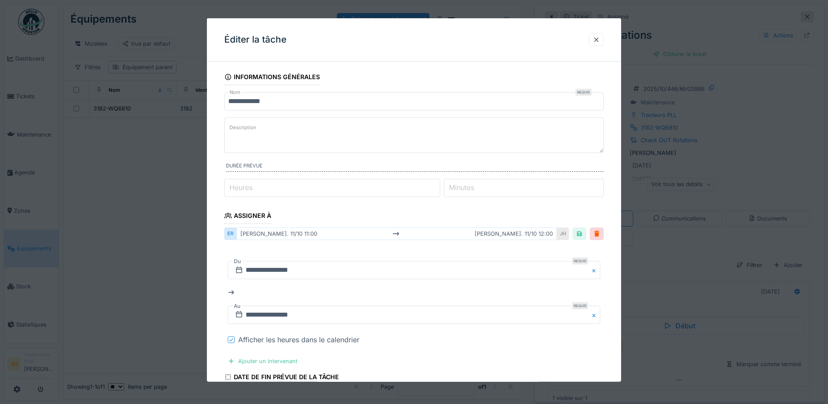
click at [229, 338] on icon at bounding box center [231, 339] width 5 height 4
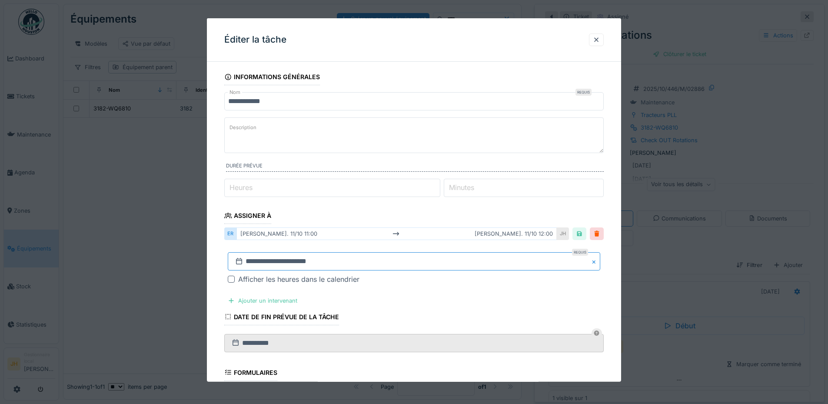
click at [258, 257] on input "**********" at bounding box center [414, 261] width 372 height 18
click at [370, 148] on button "Previous Month" at bounding box center [371, 146] width 14 height 14
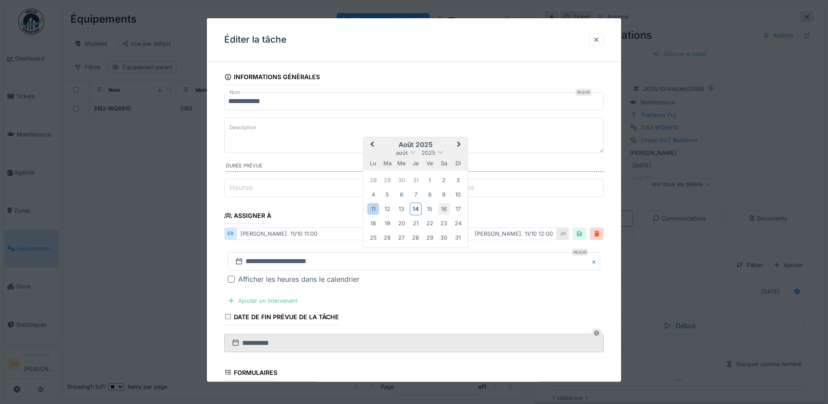
click at [445, 211] on div "16" at bounding box center [444, 209] width 12 height 12
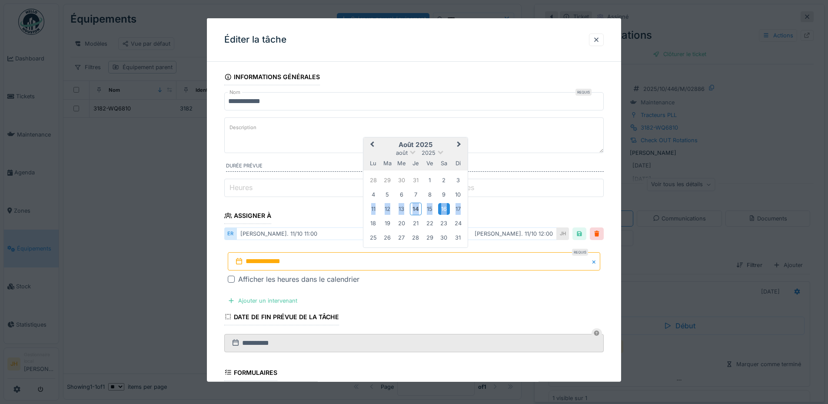
click at [445, 211] on div "16" at bounding box center [444, 209] width 12 height 12
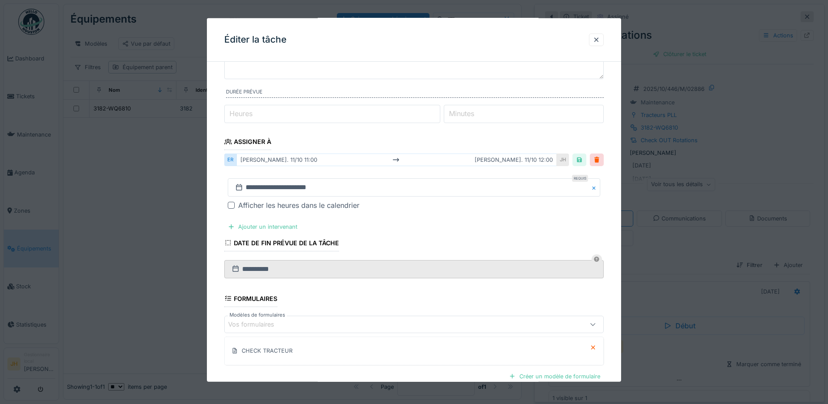
scroll to position [168, 0]
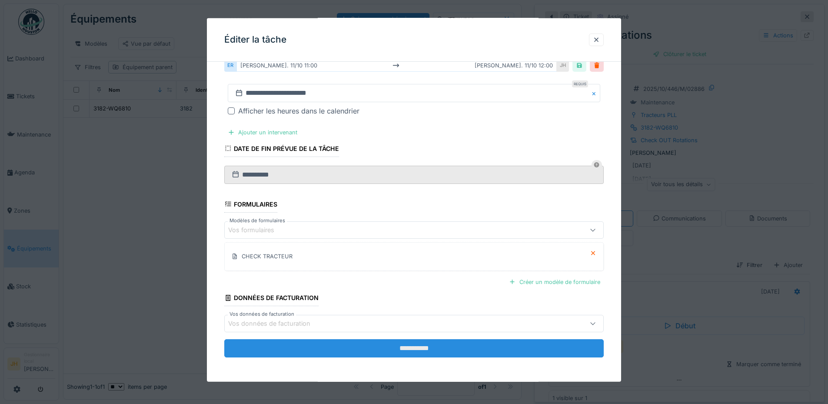
click at [443, 347] on input "**********" at bounding box center [413, 348] width 379 height 18
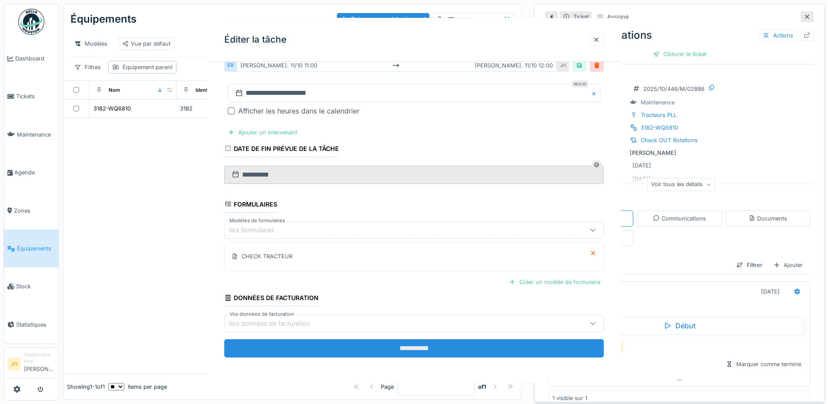
scroll to position [0, 0]
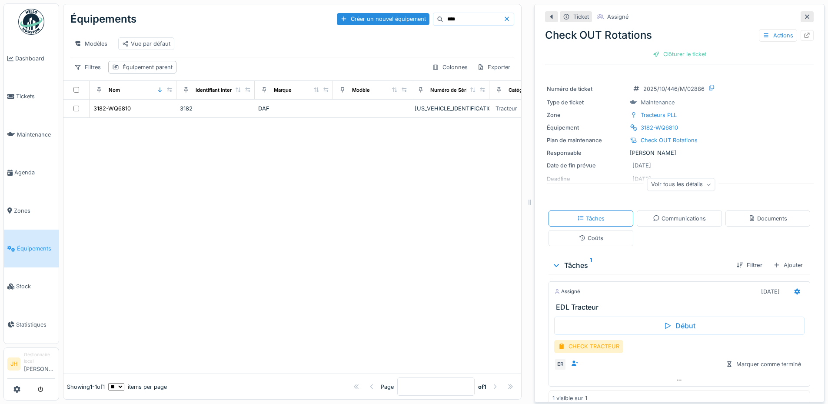
click at [465, 14] on input "****" at bounding box center [473, 19] width 60 height 12
click at [110, 108] on div "3189-BT9206" at bounding box center [111, 108] width 36 height 8
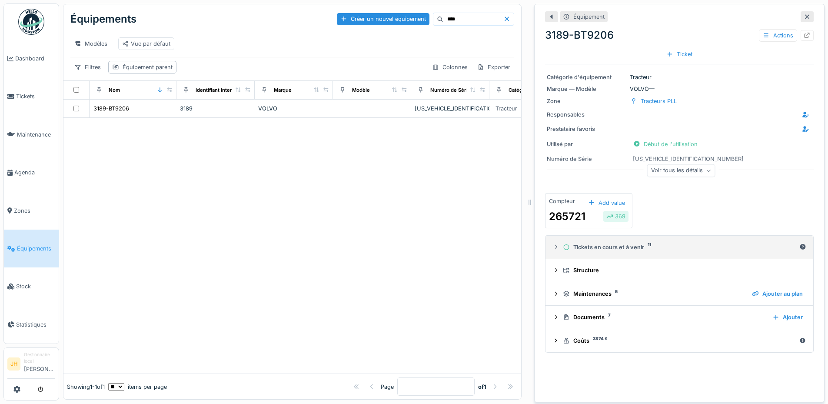
click at [620, 243] on div "Tickets en cours et à venir 11" at bounding box center [679, 247] width 233 height 8
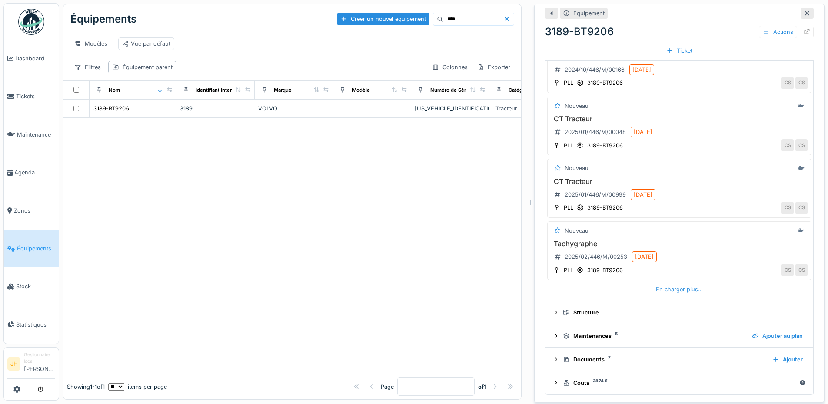
click at [669, 283] on div "En charger plus…" at bounding box center [679, 289] width 54 height 12
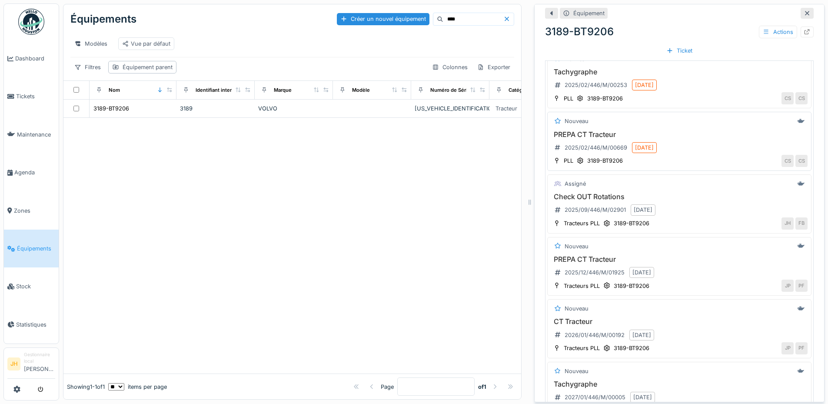
scroll to position [460, 0]
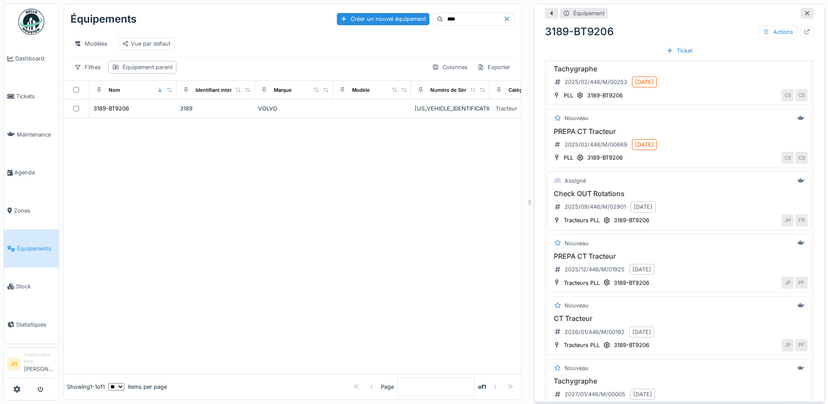
click at [598, 189] on h3 "Check OUT Rotations" at bounding box center [679, 193] width 256 height 8
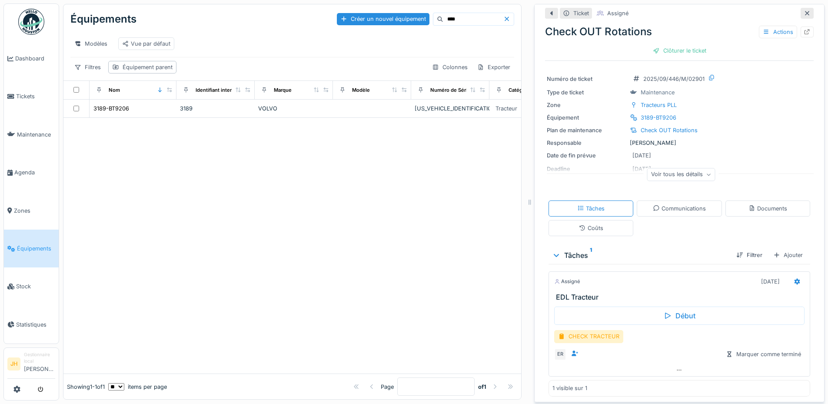
scroll to position [13, 0]
click at [789, 274] on div at bounding box center [796, 280] width 15 height 13
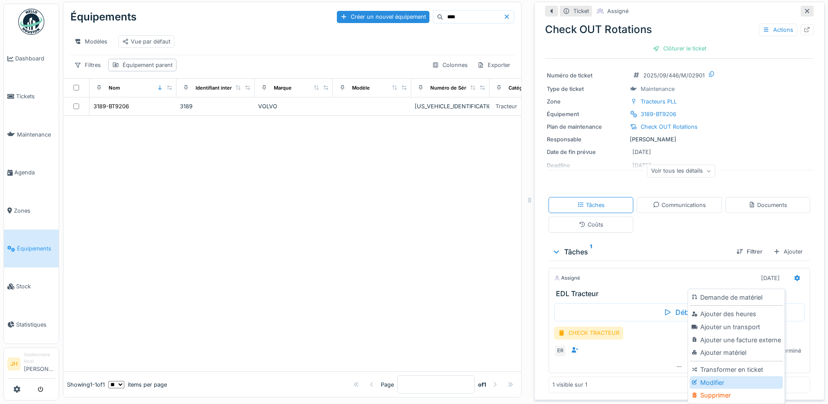
click at [711, 376] on div "Modifier" at bounding box center [735, 382] width 93 height 13
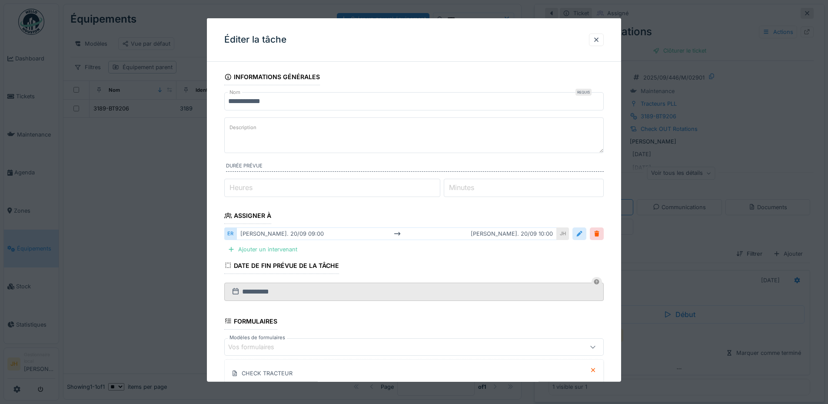
click at [586, 235] on div at bounding box center [579, 233] width 14 height 13
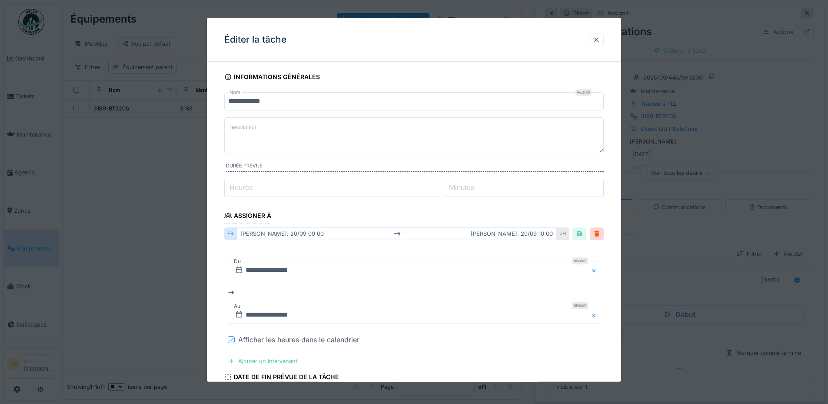
click at [231, 338] on icon at bounding box center [231, 339] width 5 height 4
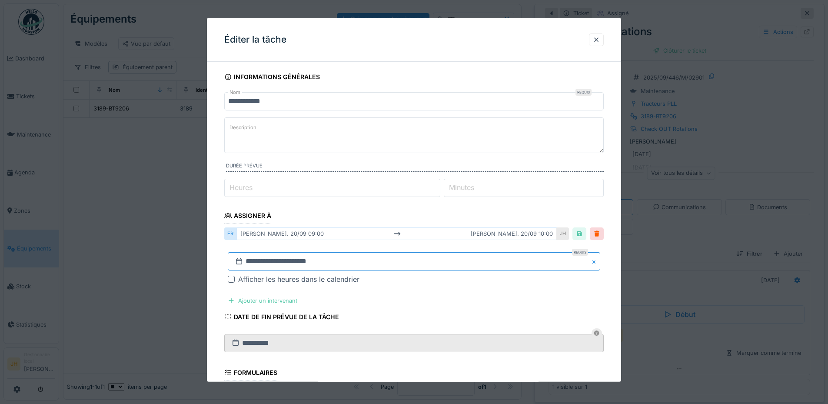
click at [266, 261] on input "**********" at bounding box center [414, 261] width 372 height 18
click at [372, 144] on span "Previous Month" at bounding box center [372, 145] width 0 height 10
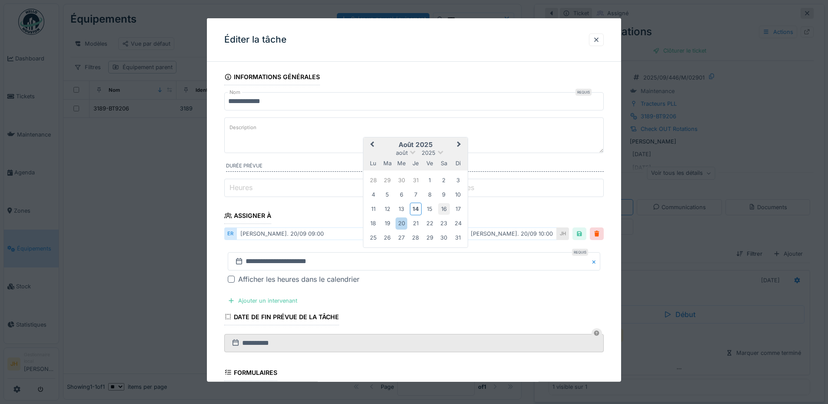
click at [445, 210] on div "16" at bounding box center [444, 209] width 12 height 12
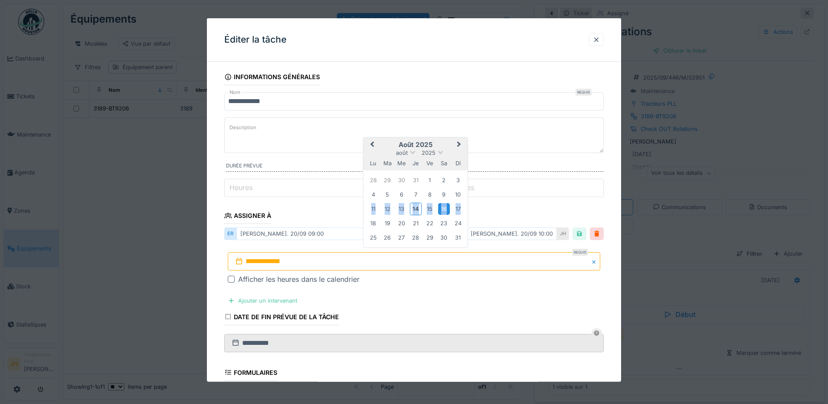
click at [445, 210] on div "16" at bounding box center [444, 209] width 12 height 12
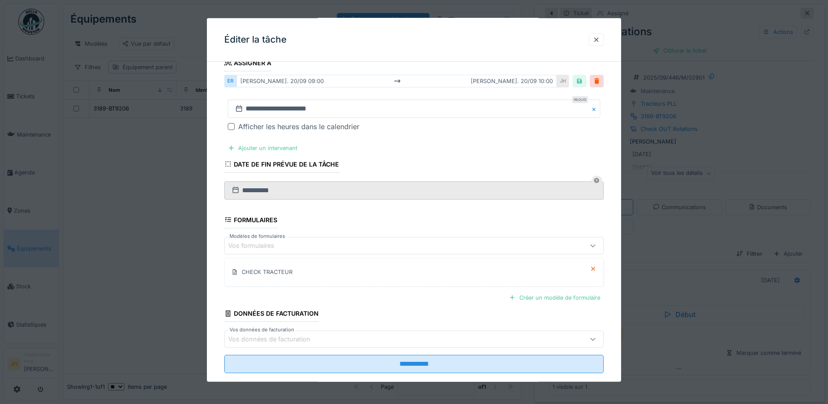
scroll to position [168, 0]
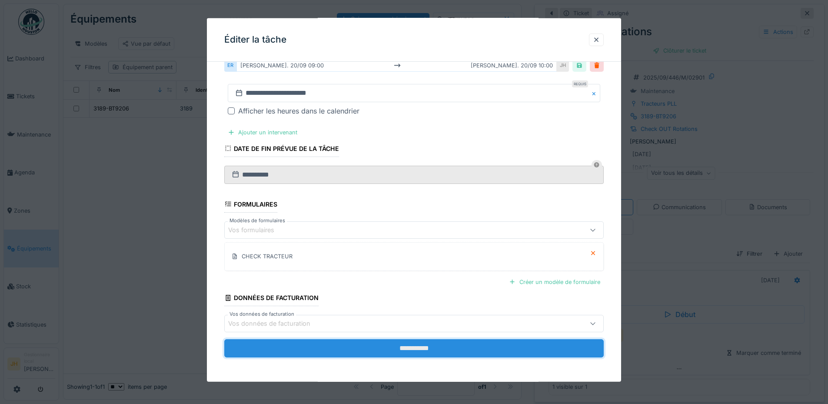
click at [494, 343] on input "**********" at bounding box center [413, 348] width 379 height 18
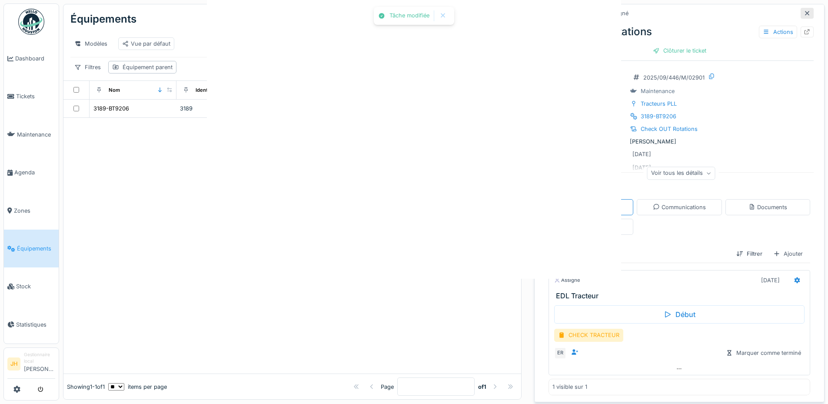
scroll to position [0, 0]
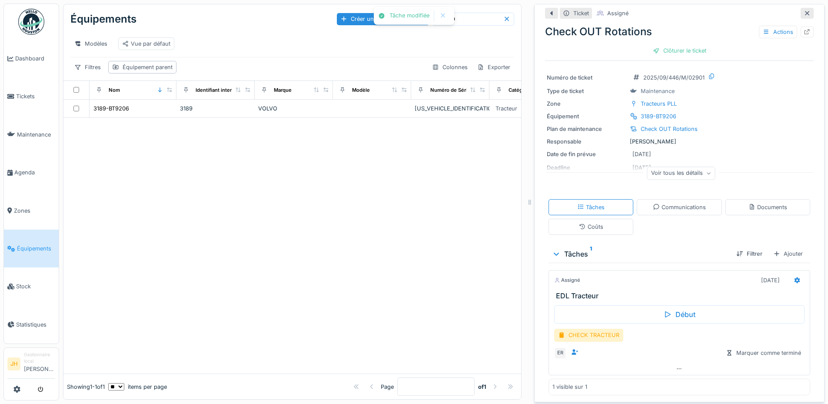
click at [460, 14] on input "****" at bounding box center [473, 19] width 60 height 12
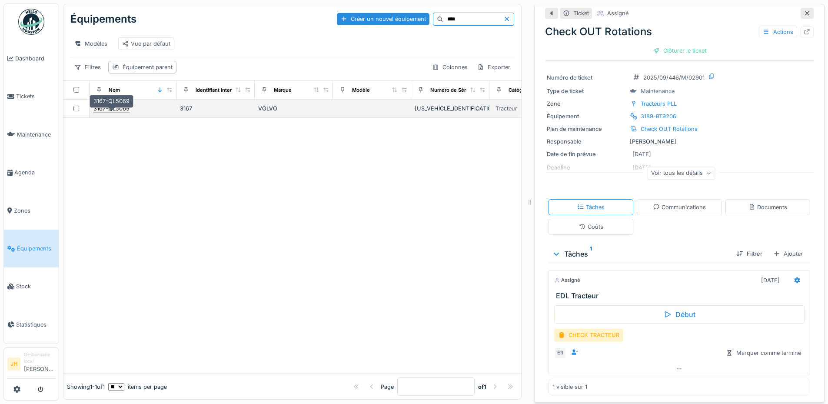
click at [111, 109] on div "3167-QL5069" at bounding box center [111, 108] width 36 height 8
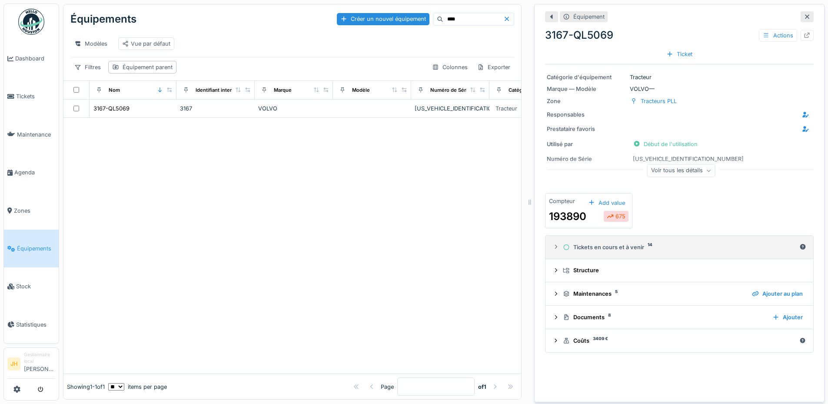
click at [626, 243] on div "Tickets en cours et à venir 14" at bounding box center [679, 247] width 233 height 8
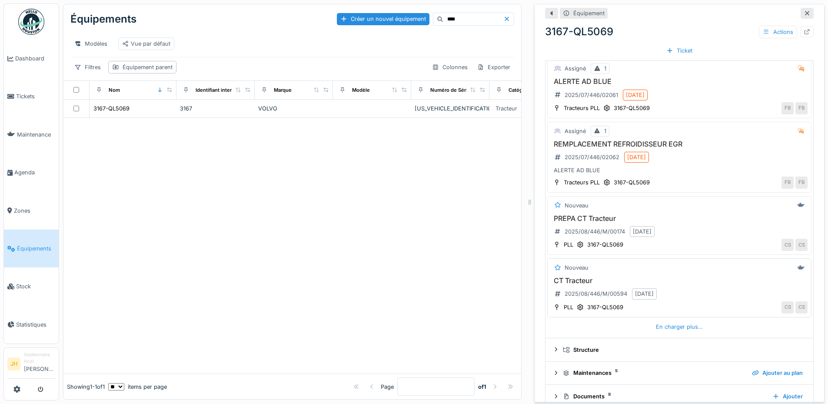
scroll to position [298, 0]
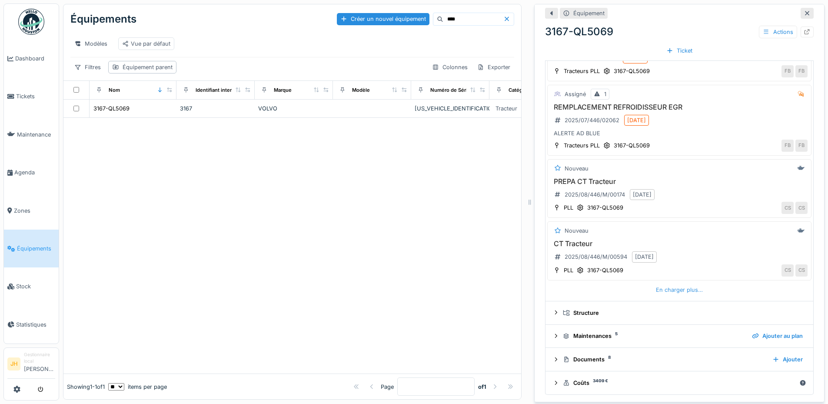
click at [671, 288] on div "En charger plus…" at bounding box center [679, 290] width 54 height 12
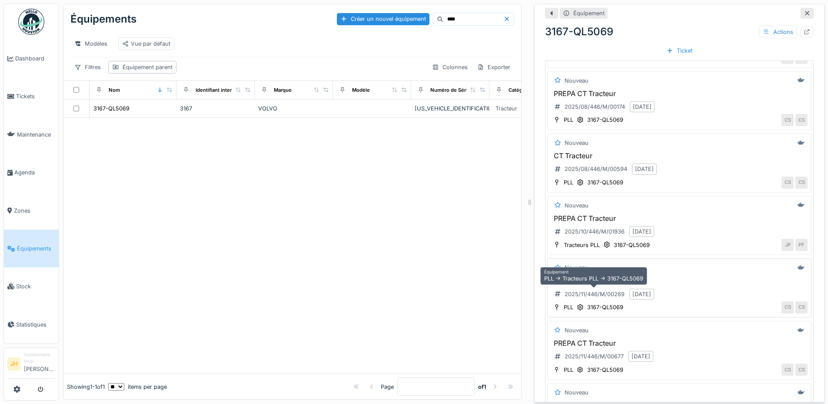
scroll to position [558, 0]
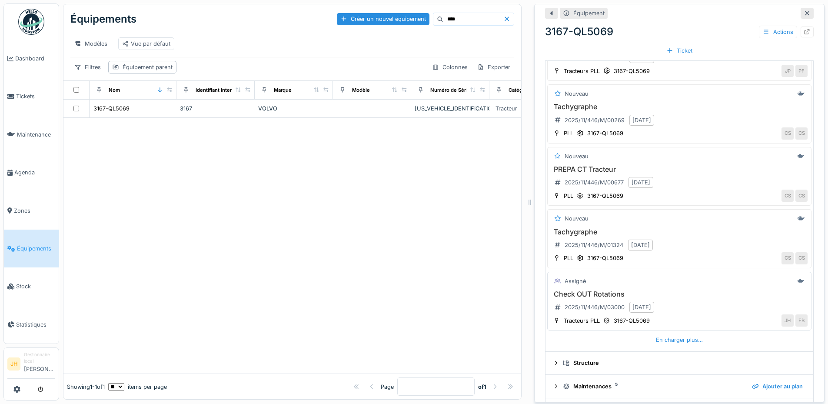
click at [591, 290] on h3 "Check OUT Rotations" at bounding box center [679, 294] width 256 height 8
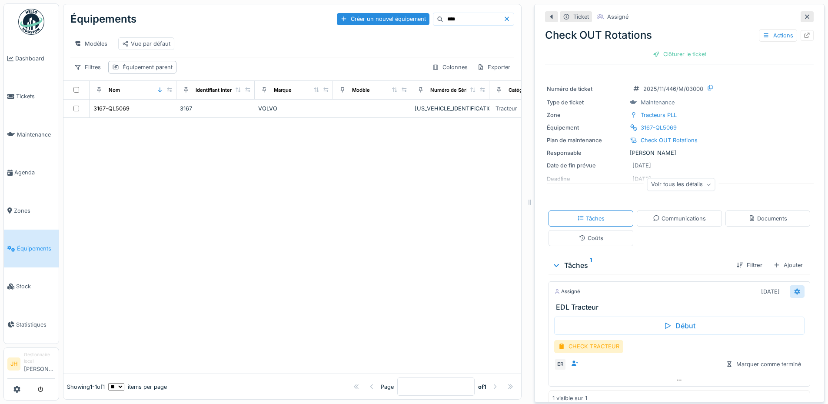
click at [794, 288] on icon at bounding box center [797, 291] width 6 height 6
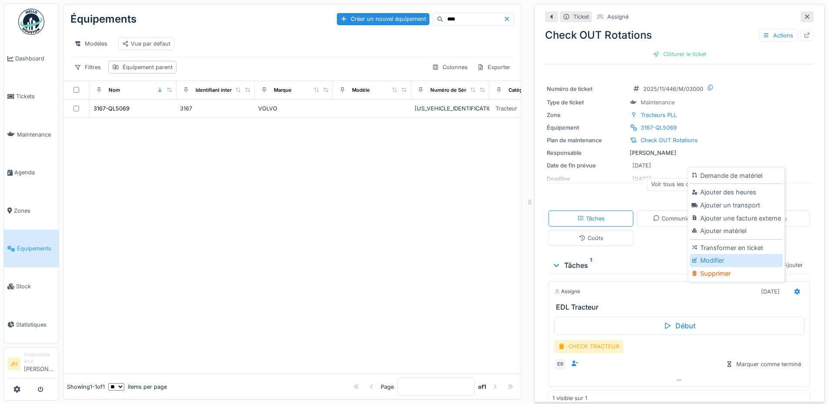
click at [745, 254] on div "Modifier" at bounding box center [735, 260] width 93 height 13
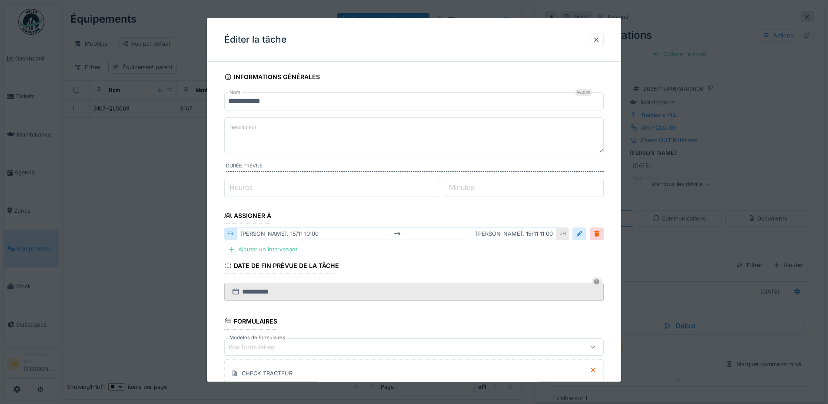
click at [583, 236] on div at bounding box center [579, 233] width 7 height 8
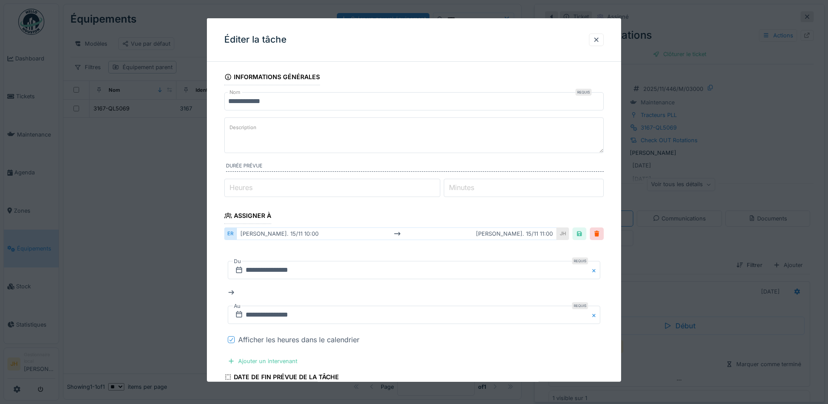
click at [232, 338] on icon at bounding box center [231, 339] width 5 height 4
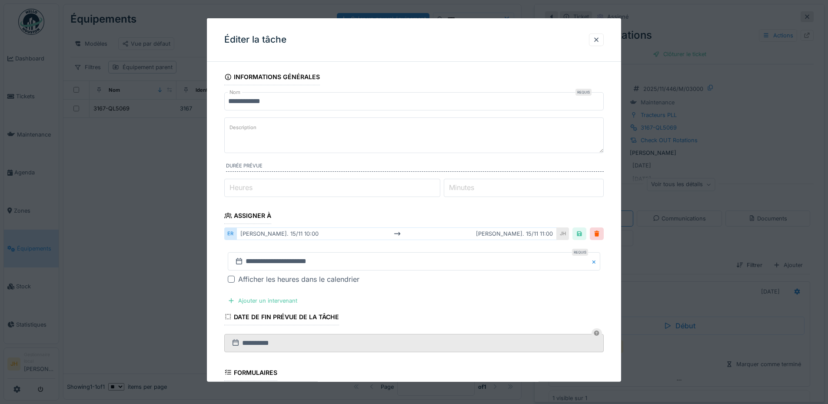
click at [269, 235] on div "sam. 15/11 10:00 sam. 15/11 11:00" at bounding box center [396, 233] width 320 height 13
click at [272, 260] on input "**********" at bounding box center [414, 261] width 372 height 18
click at [368, 144] on button "Previous Month" at bounding box center [371, 146] width 14 height 14
click at [372, 144] on span "Previous Month" at bounding box center [372, 145] width 0 height 10
click at [372, 146] on span "Previous Month" at bounding box center [372, 145] width 0 height 10
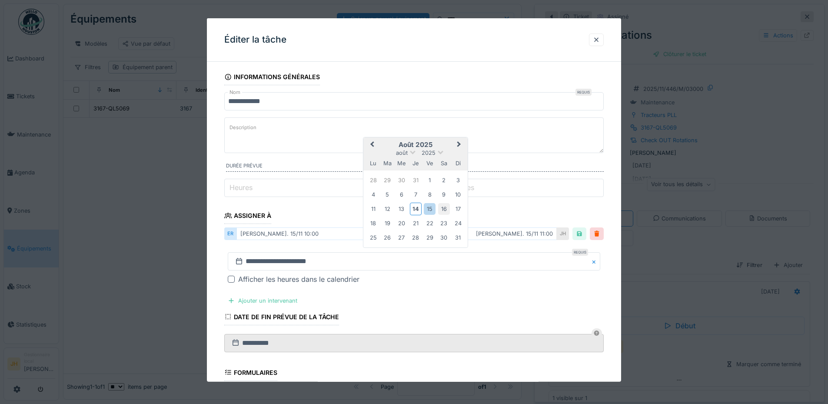
click at [441, 209] on div "16" at bounding box center [444, 209] width 12 height 12
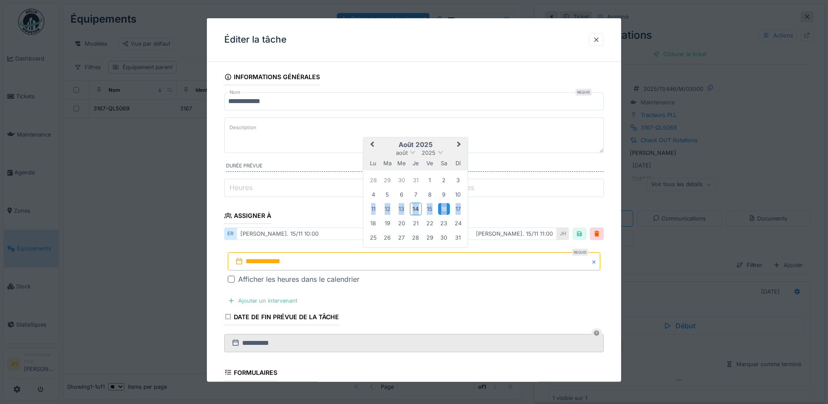
click at [441, 209] on div "16" at bounding box center [444, 209] width 12 height 12
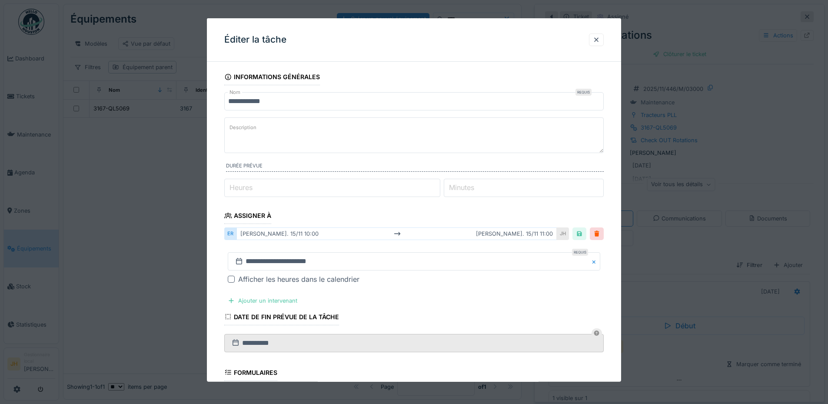
scroll to position [168, 0]
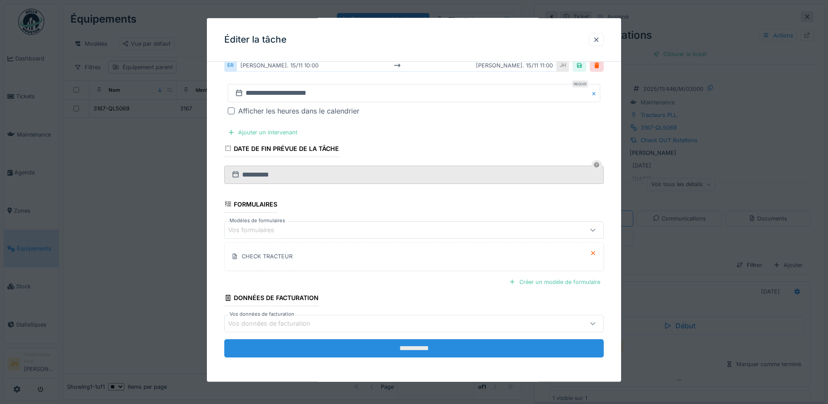
click at [429, 344] on input "**********" at bounding box center [413, 348] width 379 height 18
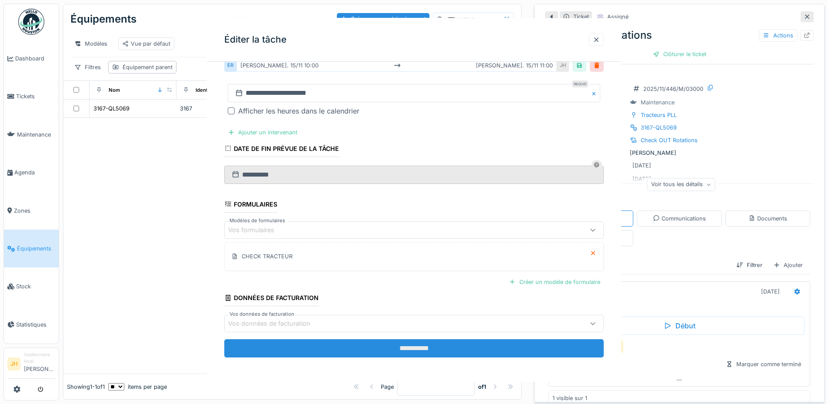
scroll to position [0, 0]
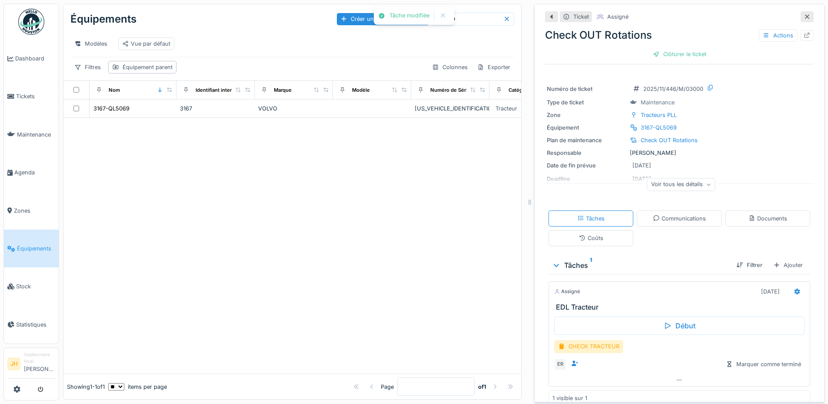
click at [461, 13] on input "****" at bounding box center [473, 19] width 60 height 12
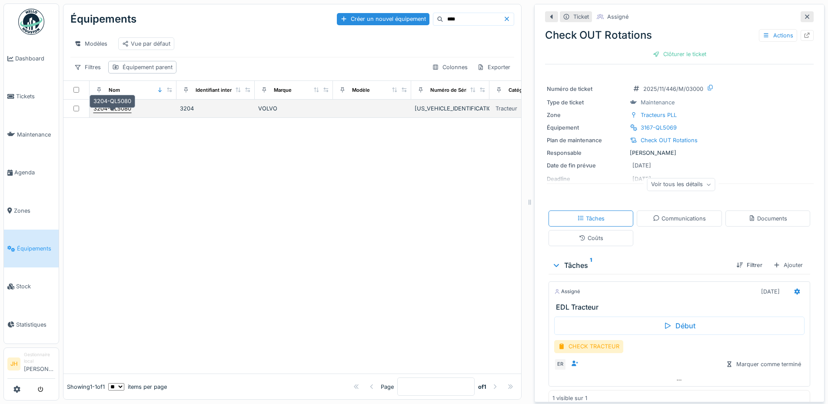
click at [113, 109] on div "3204-QL5080" at bounding box center [112, 108] width 38 height 8
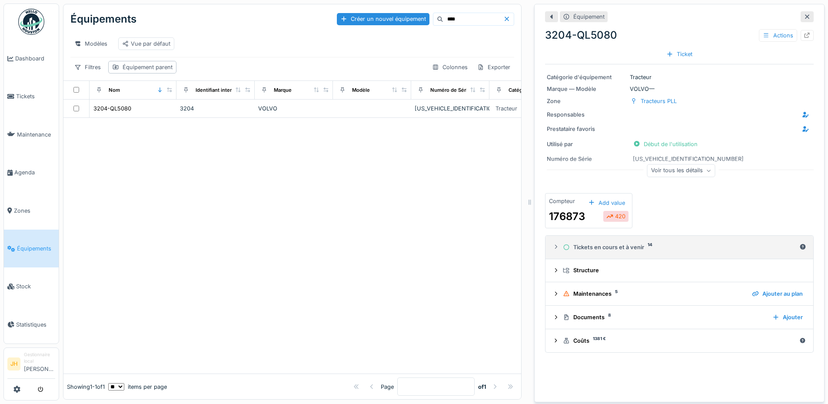
click at [622, 243] on div "Tickets en cours et à venir 14" at bounding box center [679, 247] width 233 height 8
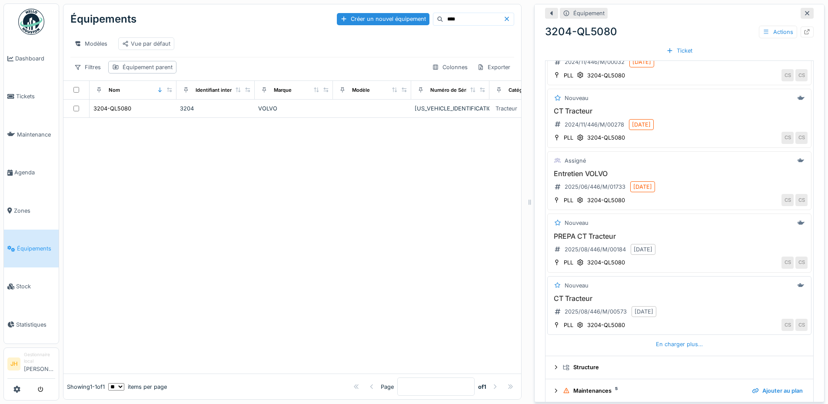
scroll to position [286, 0]
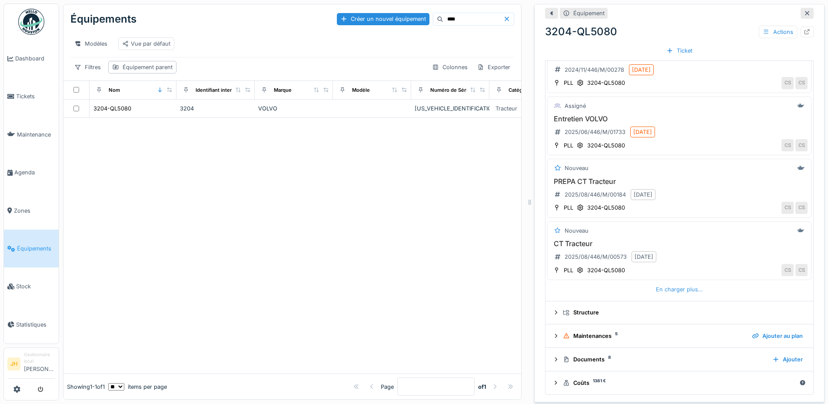
click at [680, 286] on div "En charger plus…" at bounding box center [679, 289] width 54 height 12
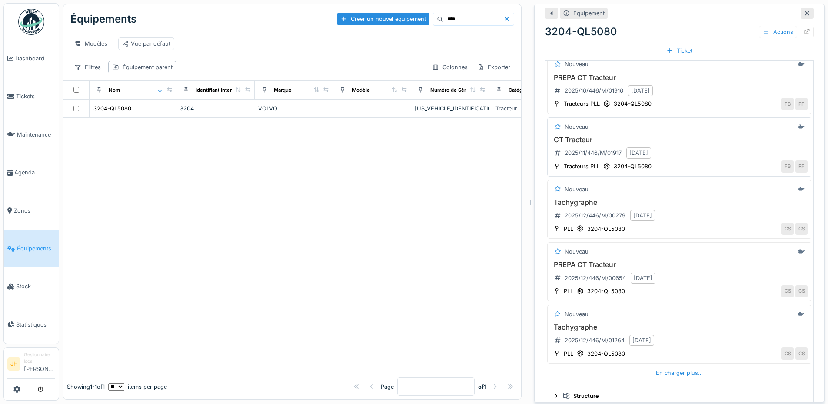
scroll to position [590, 0]
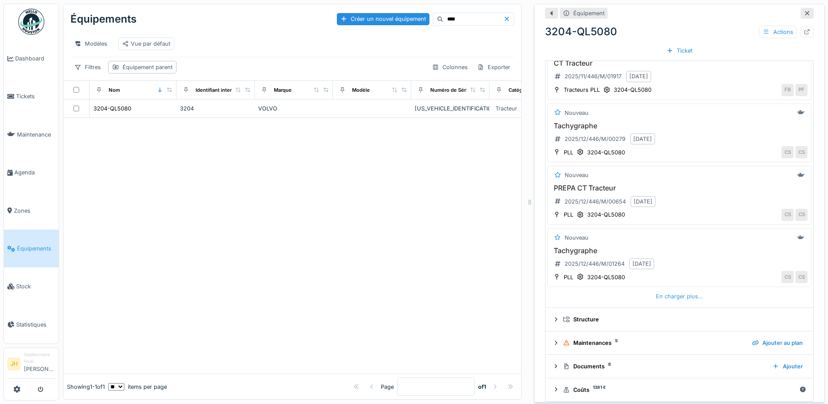
click at [663, 290] on div "En charger plus…" at bounding box center [679, 296] width 54 height 12
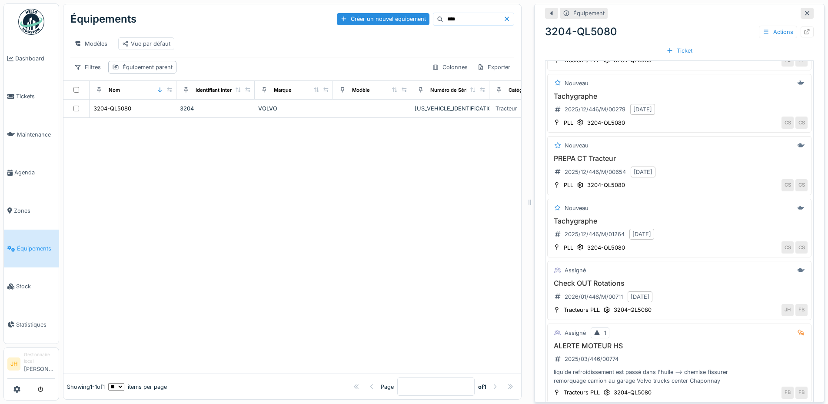
scroll to position [633, 0]
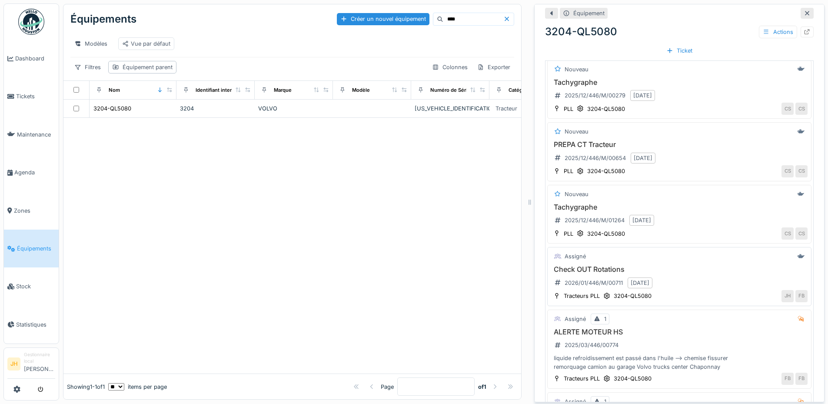
click at [586, 265] on h3 "Check OUT Rotations" at bounding box center [679, 269] width 256 height 8
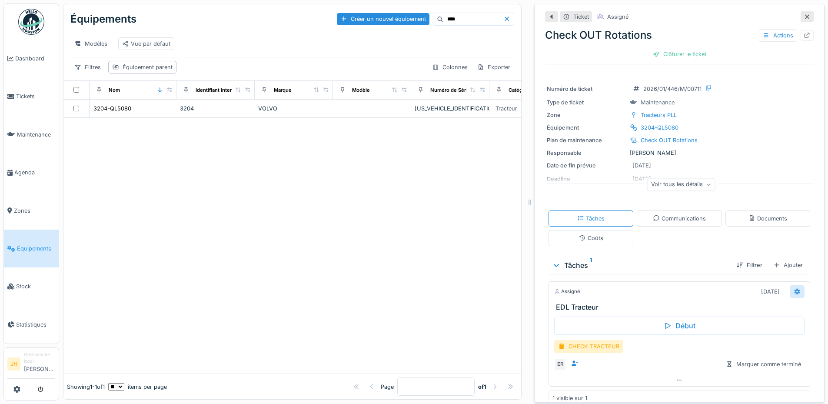
click at [793, 287] on div at bounding box center [796, 291] width 7 height 8
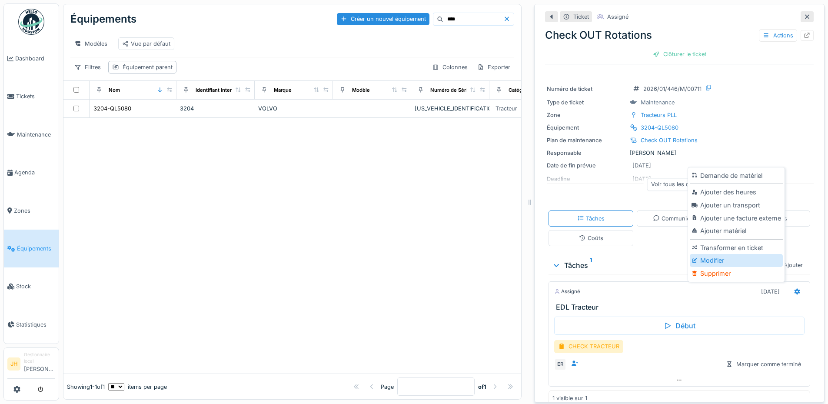
click at [729, 254] on div "Modifier" at bounding box center [735, 260] width 93 height 13
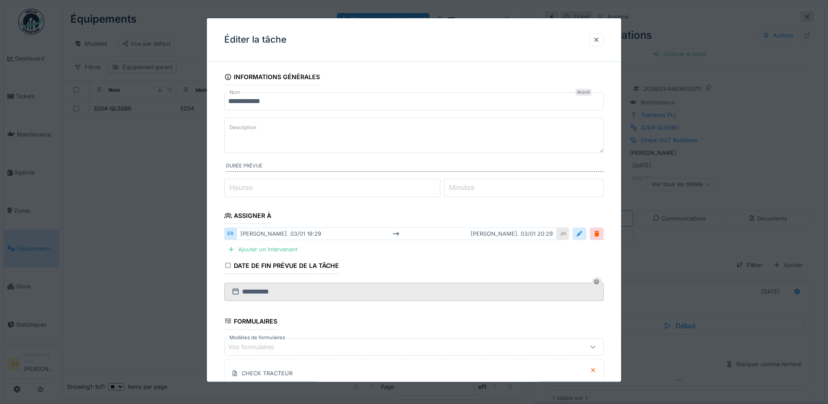
click at [583, 236] on div at bounding box center [579, 233] width 7 height 8
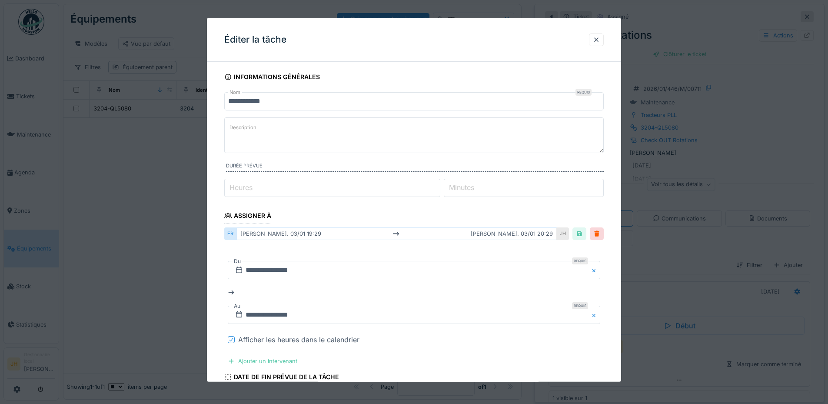
click at [229, 336] on div at bounding box center [231, 339] width 5 height 8
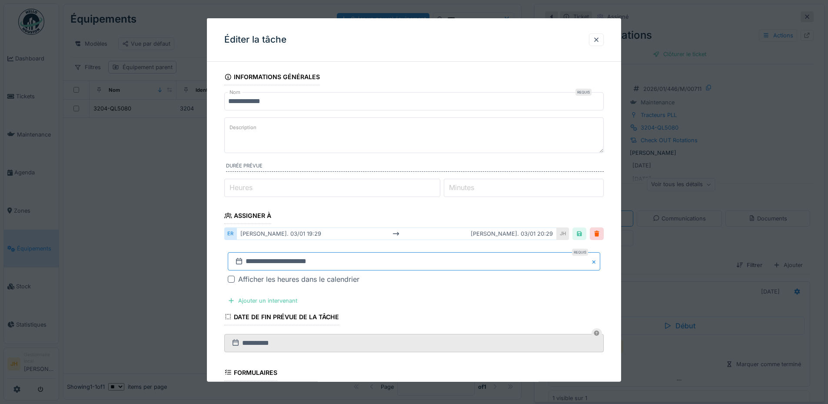
click at [258, 266] on input "**********" at bounding box center [414, 261] width 372 height 18
click at [377, 145] on button "Previous Month" at bounding box center [371, 146] width 14 height 14
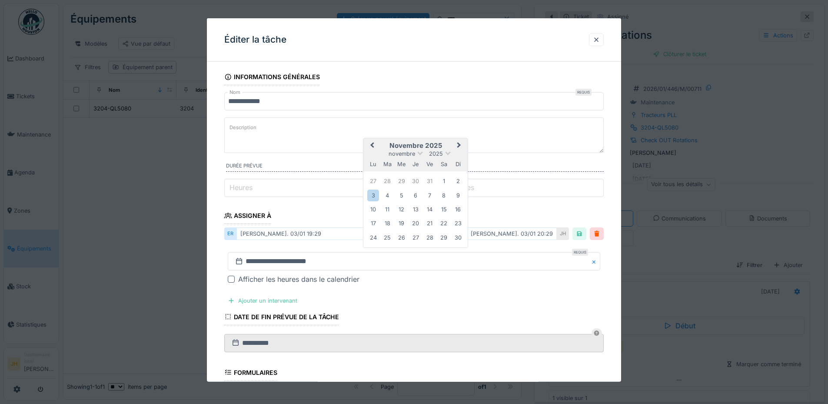
click at [377, 145] on button "Previous Month" at bounding box center [371, 146] width 14 height 14
click at [441, 205] on div "16" at bounding box center [444, 209] width 12 height 12
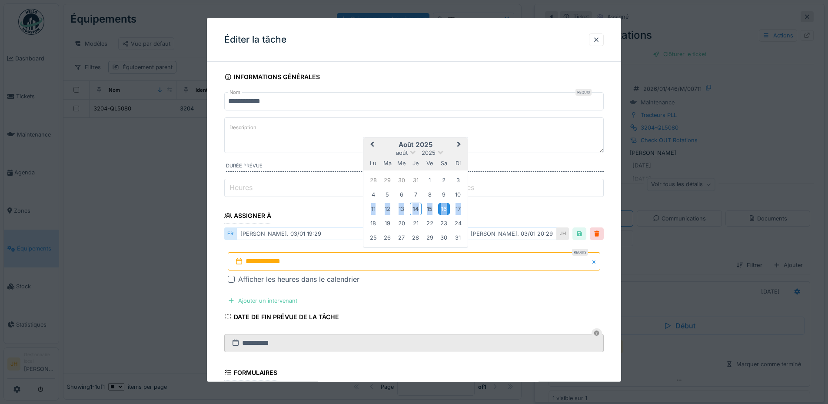
click at [441, 205] on div "16" at bounding box center [444, 209] width 12 height 12
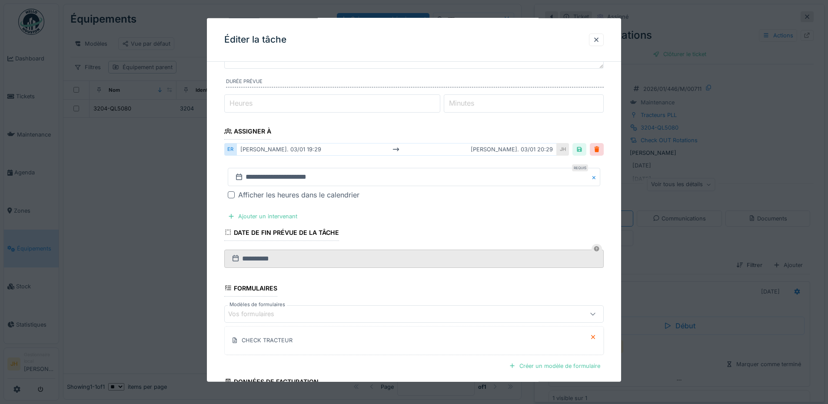
scroll to position [168, 0]
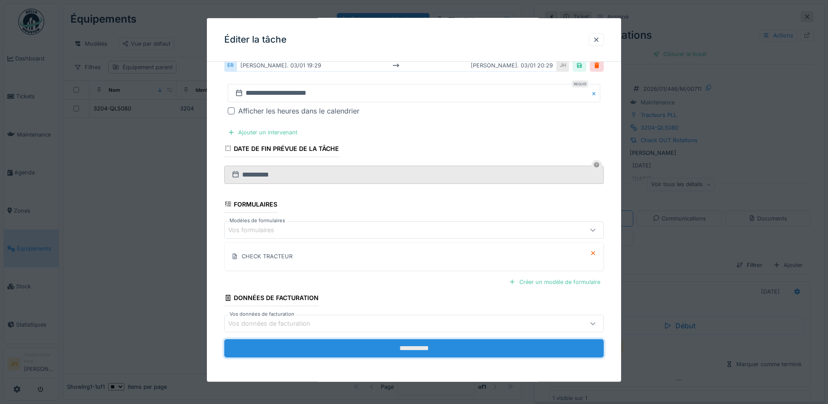
click at [425, 348] on input "**********" at bounding box center [413, 348] width 379 height 18
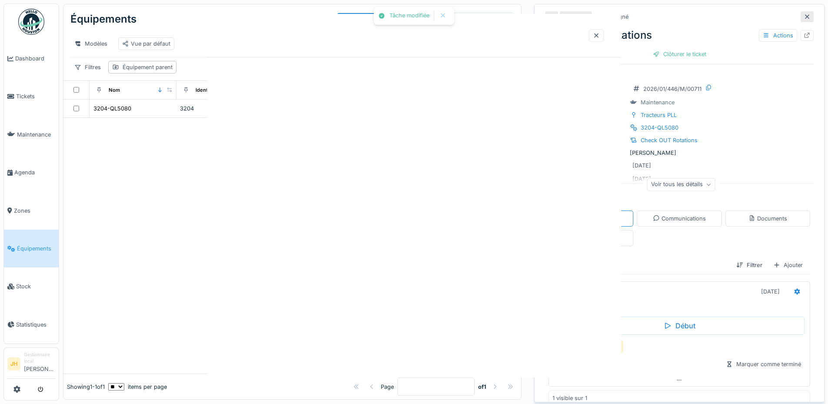
scroll to position [0, 0]
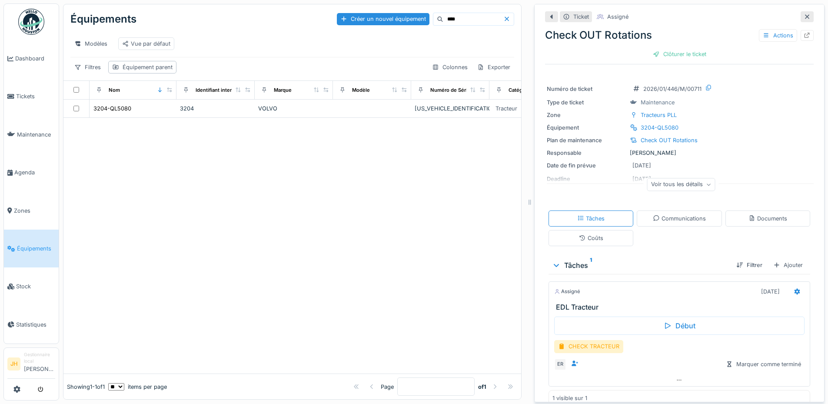
click at [443, 16] on input "****" at bounding box center [473, 19] width 60 height 12
click at [113, 109] on div "3158-QL5065" at bounding box center [111, 108] width 36 height 8
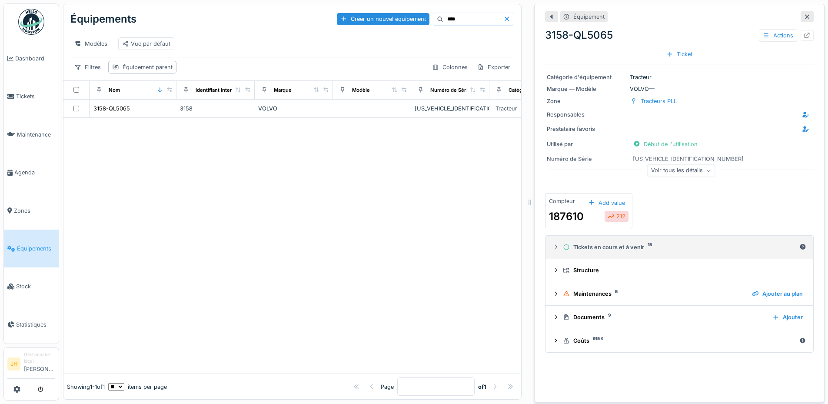
click at [627, 243] on div "Tickets en cours et à venir 15" at bounding box center [679, 247] width 233 height 8
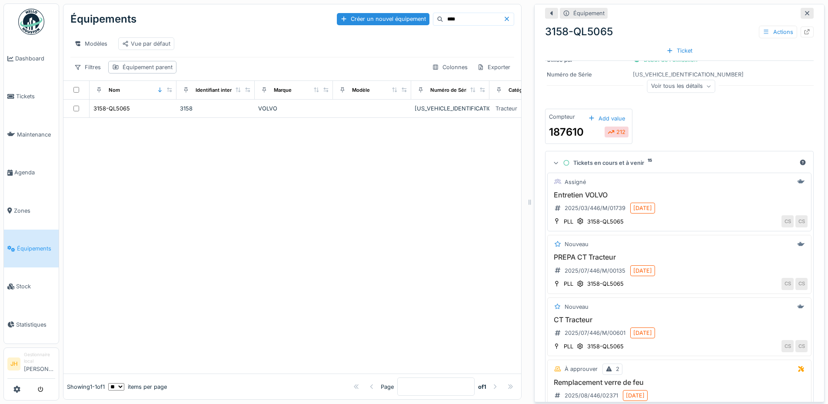
scroll to position [217, 0]
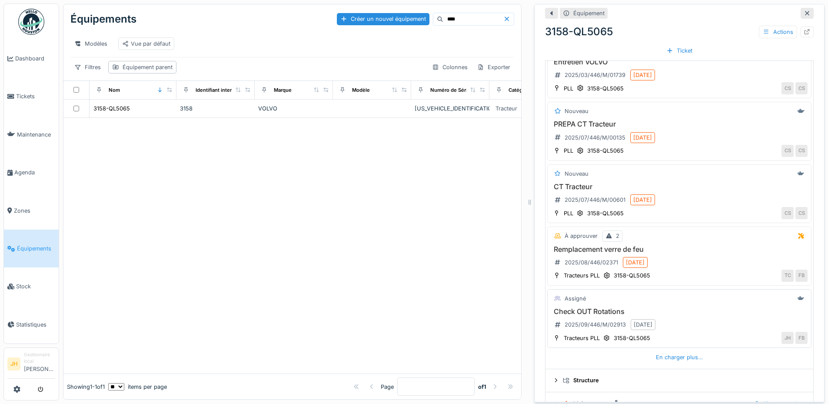
click at [607, 307] on h3 "Check OUT Rotations" at bounding box center [679, 311] width 256 height 8
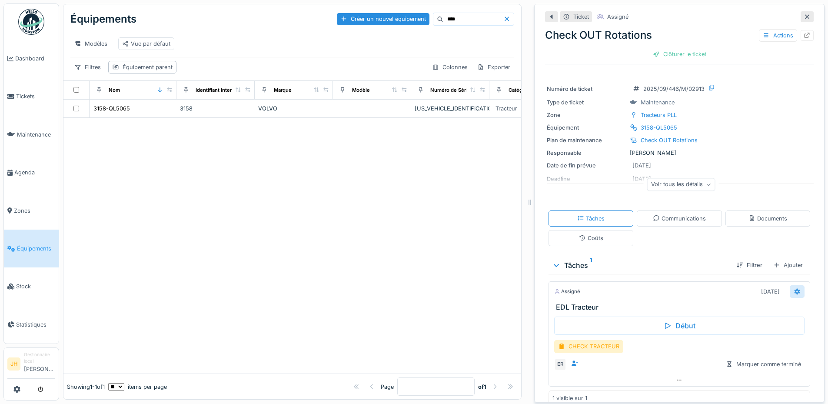
click at [794, 288] on icon at bounding box center [797, 291] width 6 height 6
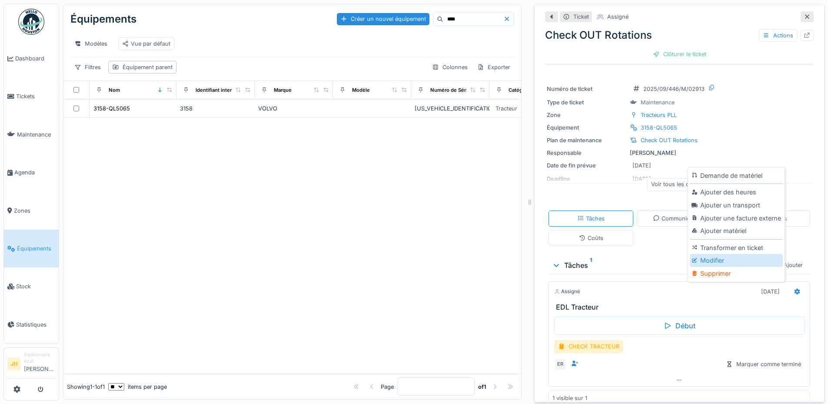
click at [736, 256] on div "Modifier" at bounding box center [735, 260] width 93 height 13
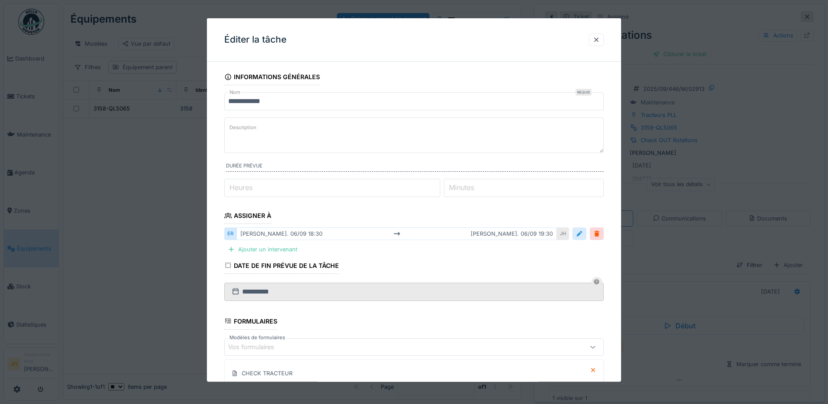
click at [581, 233] on div at bounding box center [579, 233] width 7 height 8
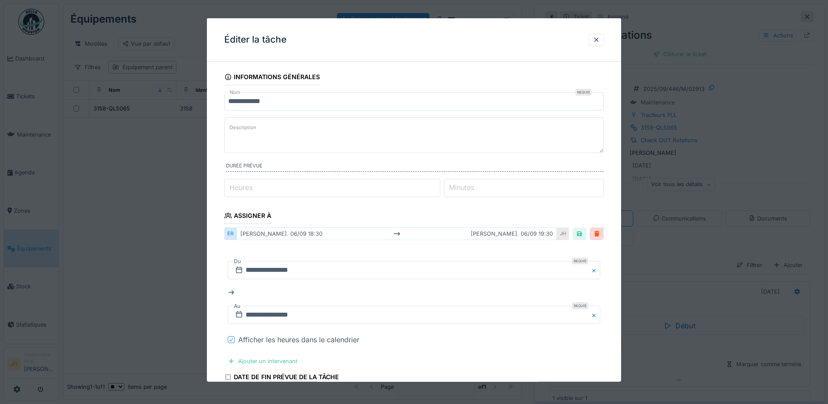
click at [232, 340] on icon at bounding box center [230, 339] width 3 height 3
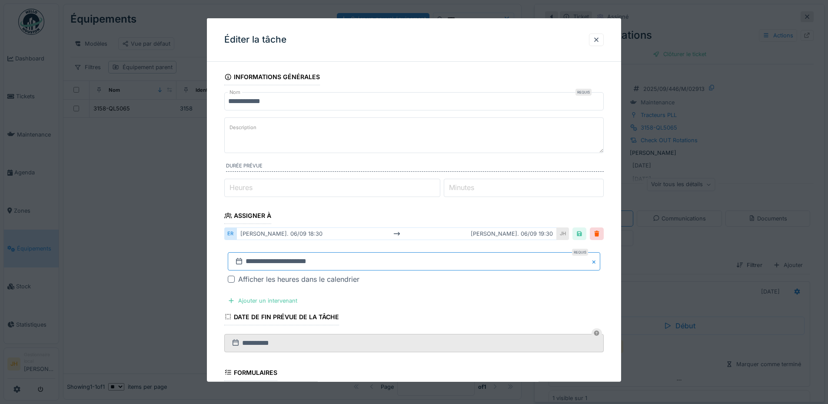
click at [259, 260] on input "**********" at bounding box center [414, 261] width 372 height 18
click at [372, 145] on span "Previous Month" at bounding box center [372, 145] width 0 height 10
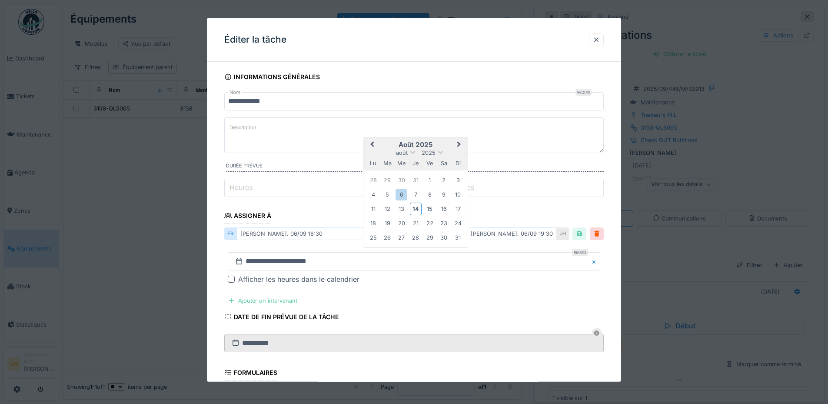
click at [372, 145] on span "Previous Month" at bounding box center [372, 144] width 0 height 10
click at [460, 148] on button "Next Month" at bounding box center [460, 146] width 14 height 14
click at [446, 208] on div "16" at bounding box center [444, 209] width 12 height 12
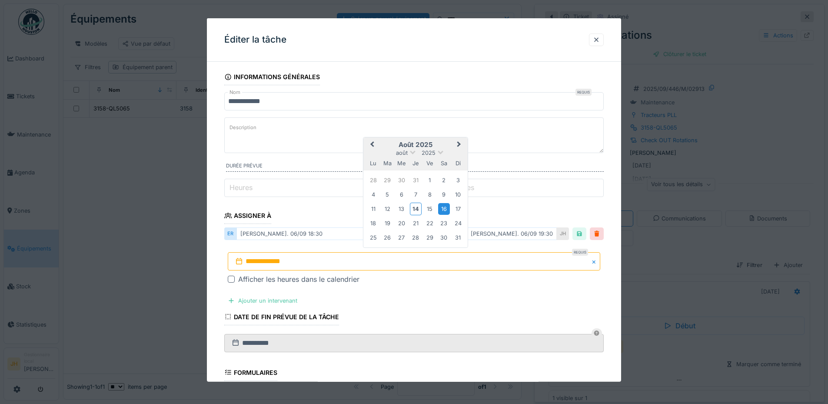
click at [446, 208] on div "16" at bounding box center [444, 209] width 12 height 12
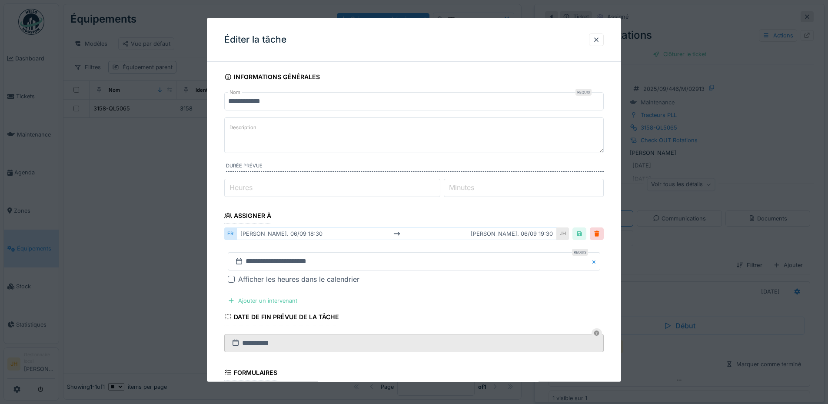
scroll to position [168, 0]
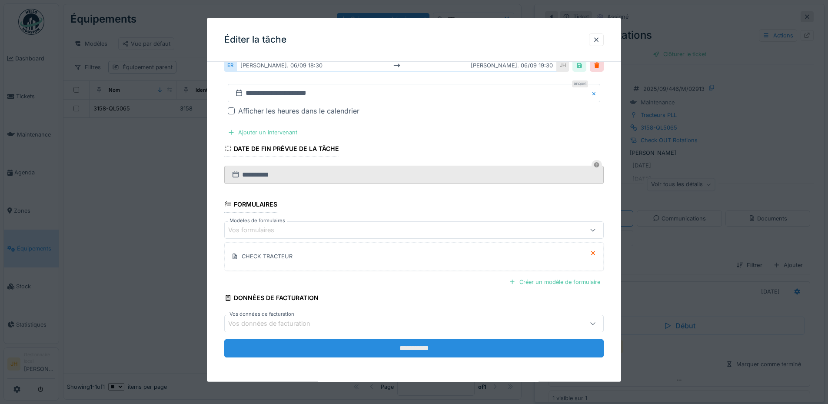
click at [542, 348] on input "**********" at bounding box center [413, 348] width 379 height 18
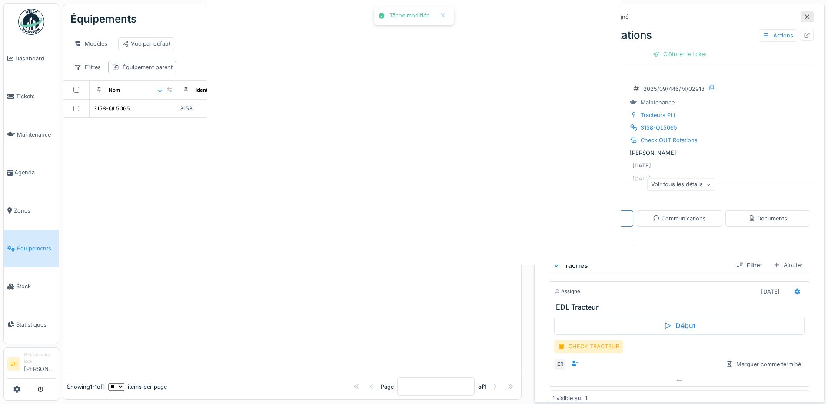
scroll to position [0, 0]
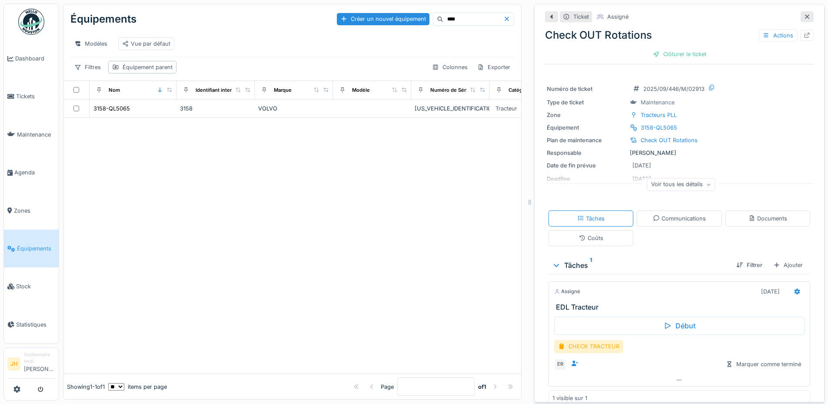
click at [450, 13] on input "****" at bounding box center [473, 19] width 60 height 12
click at [114, 108] on div "3176-WQ6807" at bounding box center [112, 108] width 38 height 8
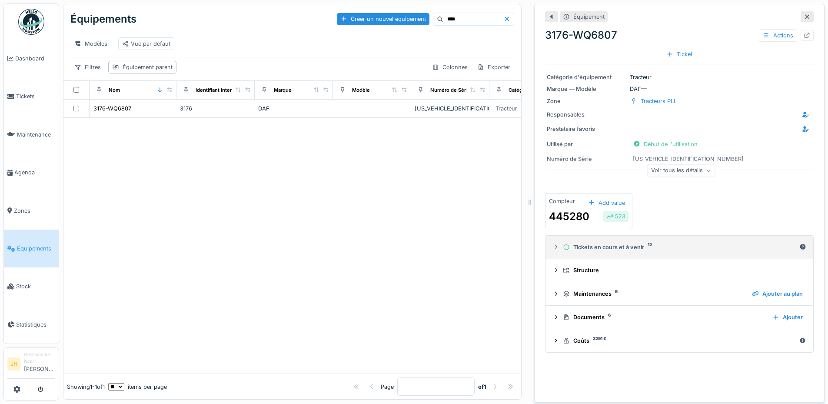
click at [629, 243] on div "Tickets en cours et à venir 12" at bounding box center [679, 247] width 233 height 8
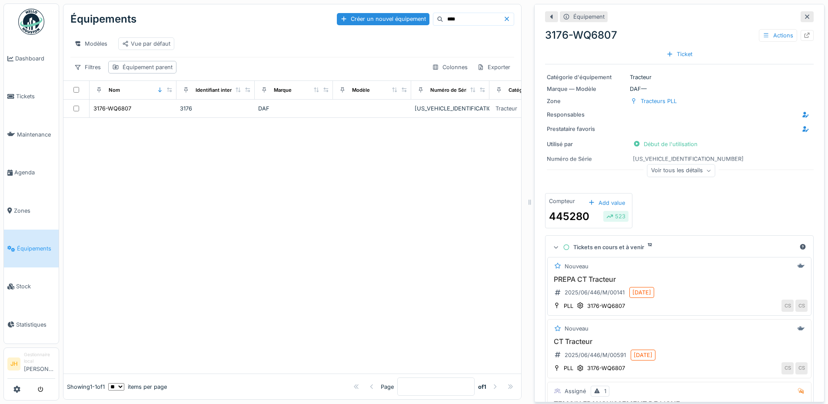
scroll to position [217, 0]
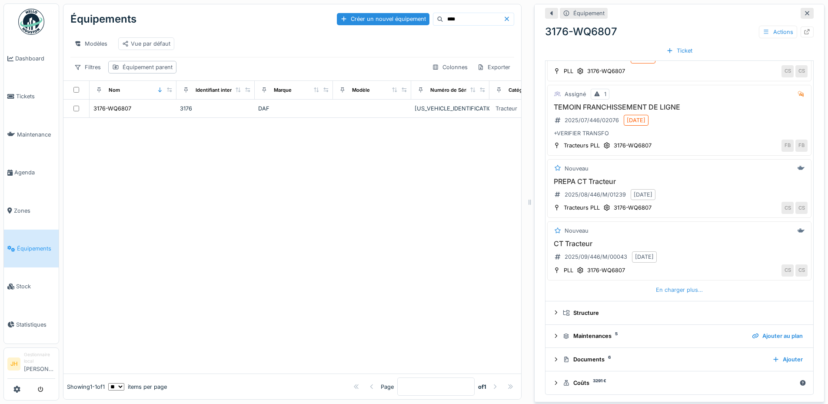
click at [654, 284] on div "En charger plus…" at bounding box center [679, 290] width 54 height 12
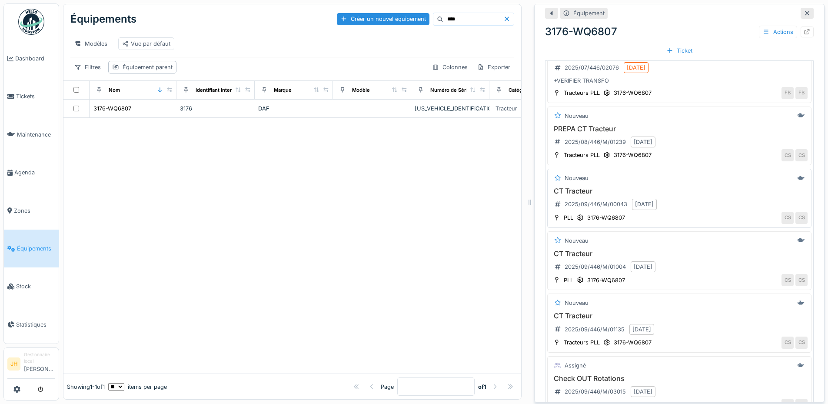
scroll to position [471, 0]
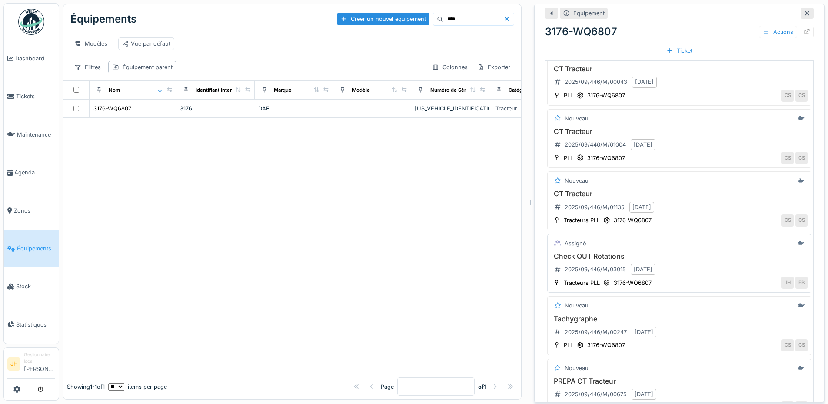
click at [595, 252] on h3 "Check OUT Rotations" at bounding box center [679, 256] width 256 height 8
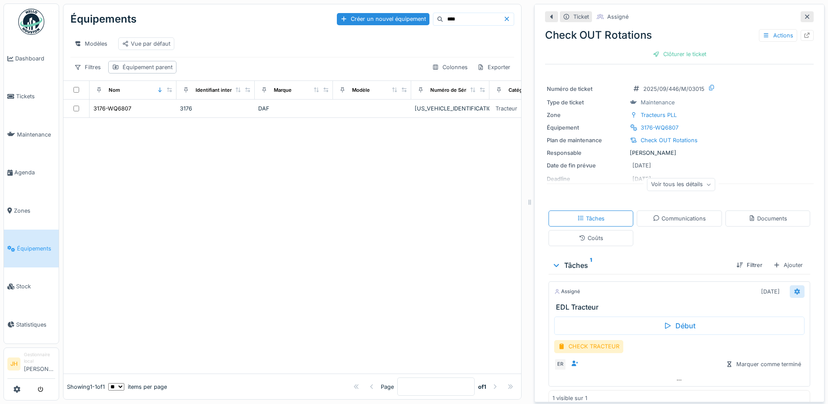
click at [794, 288] on icon at bounding box center [797, 291] width 6 height 6
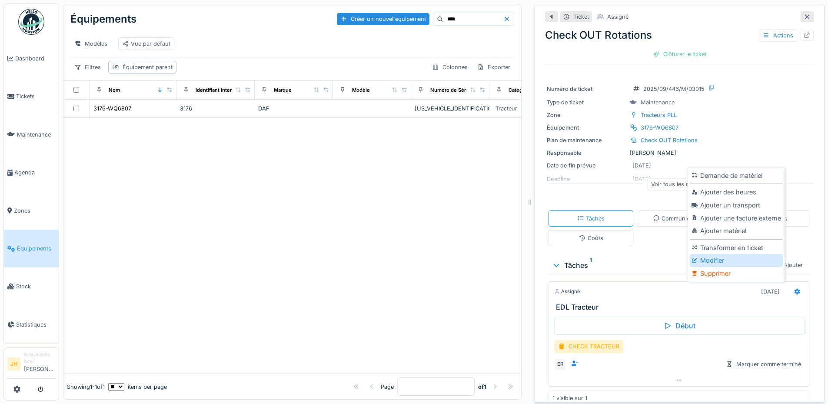
click at [731, 254] on div "Modifier" at bounding box center [735, 260] width 93 height 13
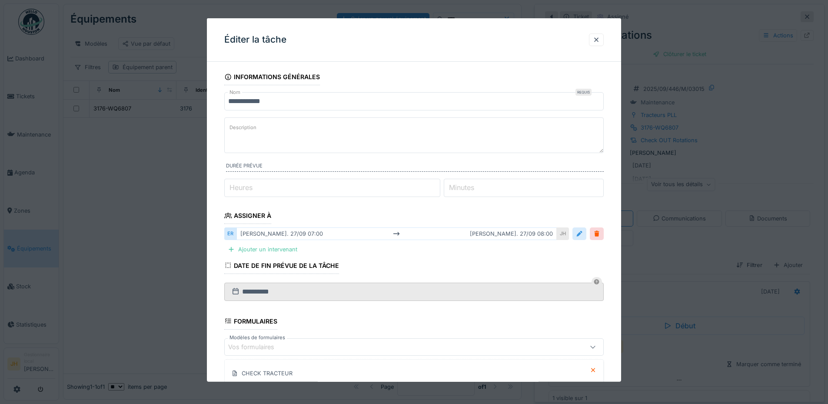
click at [583, 231] on div at bounding box center [579, 233] width 7 height 8
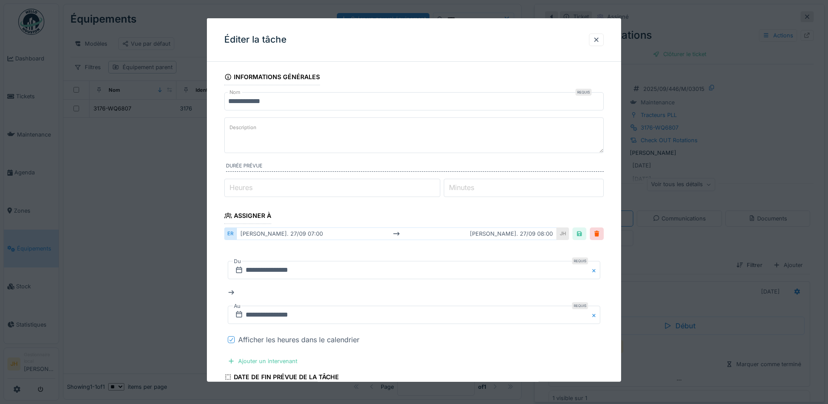
click at [229, 337] on icon at bounding box center [231, 339] width 5 height 4
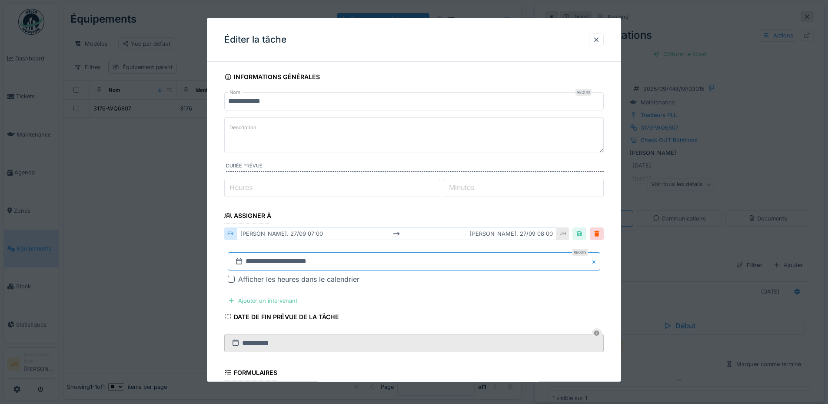
click at [246, 265] on input "**********" at bounding box center [414, 261] width 372 height 18
click at [371, 150] on button "Previous Month" at bounding box center [371, 146] width 14 height 14
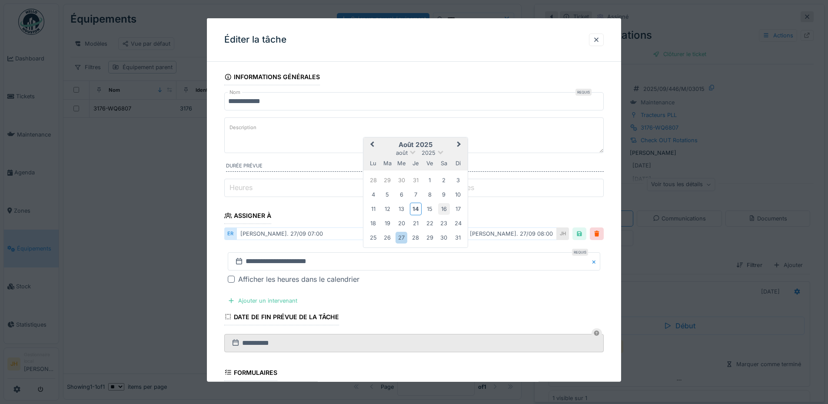
click at [443, 211] on div "16" at bounding box center [444, 209] width 12 height 12
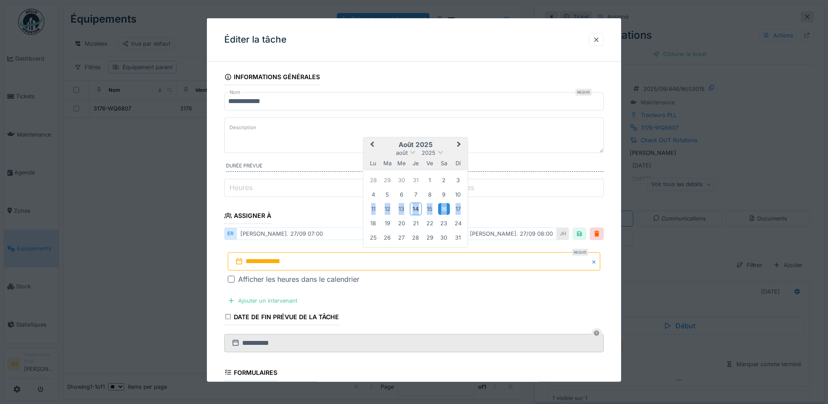
click at [443, 211] on div "16" at bounding box center [444, 209] width 12 height 12
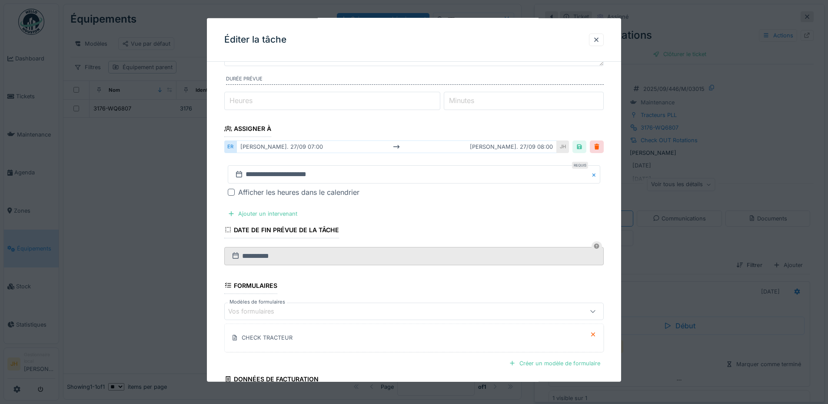
scroll to position [168, 0]
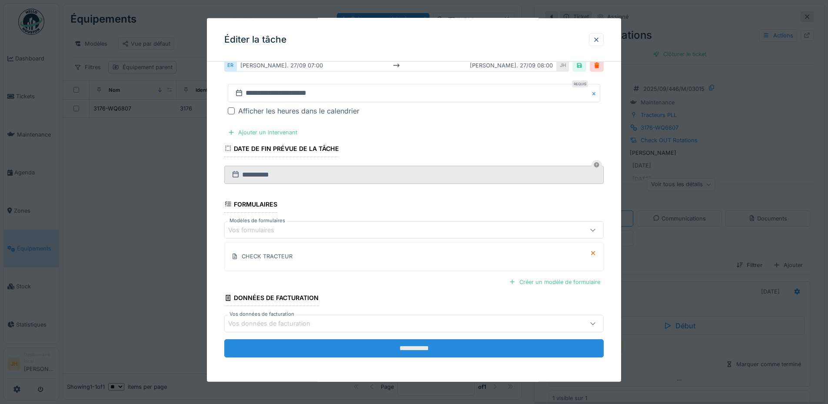
click at [454, 346] on input "**********" at bounding box center [413, 348] width 379 height 18
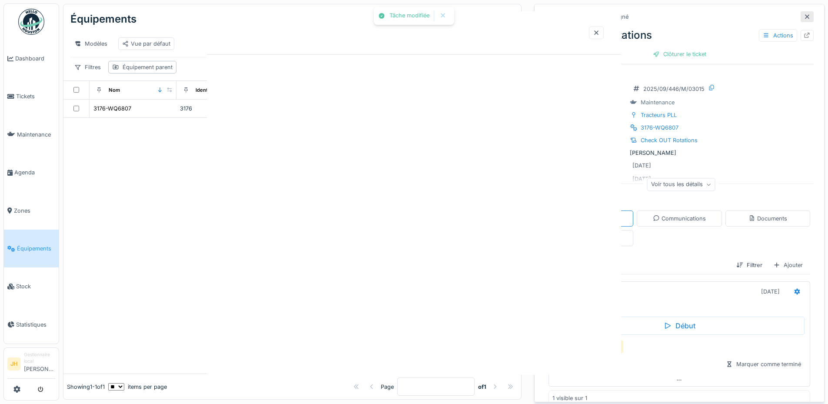
scroll to position [0, 0]
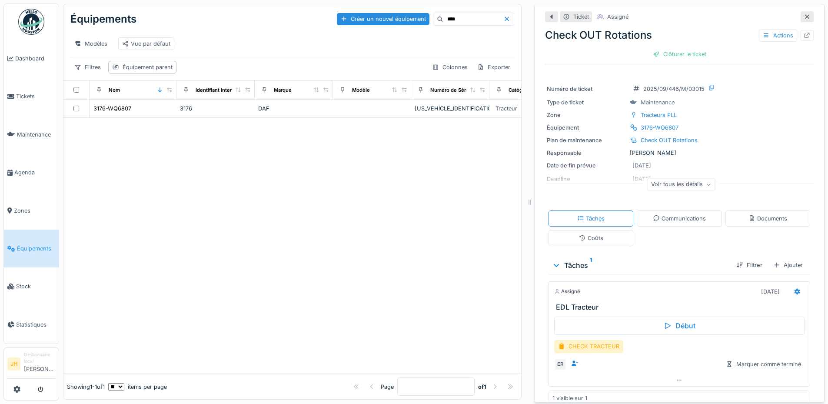
click at [465, 14] on input "****" at bounding box center [473, 19] width 60 height 12
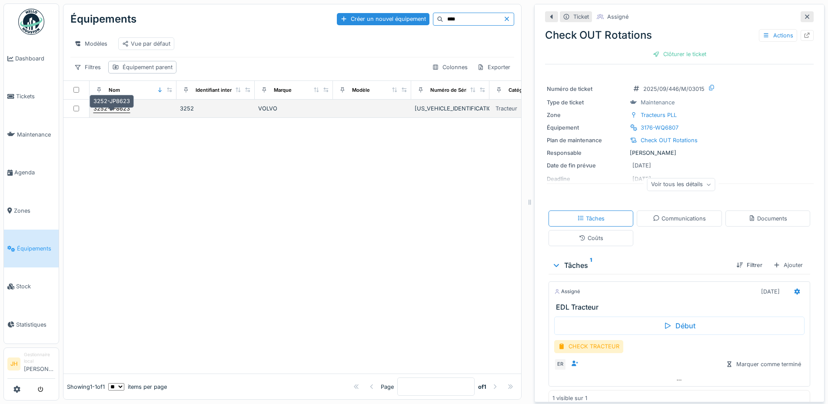
click at [121, 111] on div "3252-JP8623" at bounding box center [111, 108] width 36 height 8
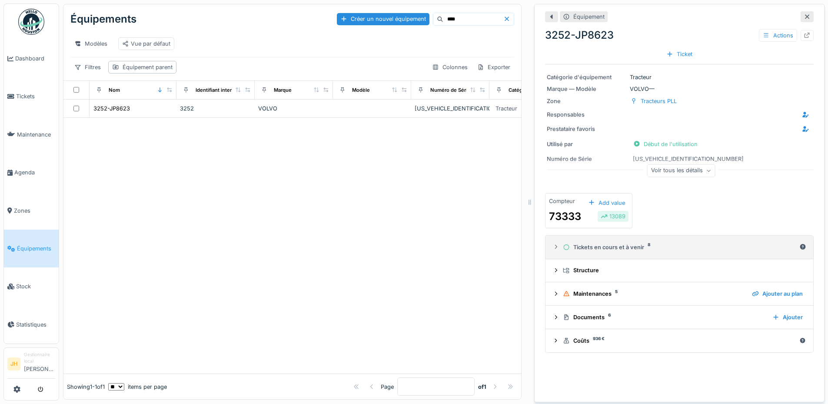
click at [632, 243] on div "Tickets en cours et à venir 8" at bounding box center [679, 247] width 233 height 8
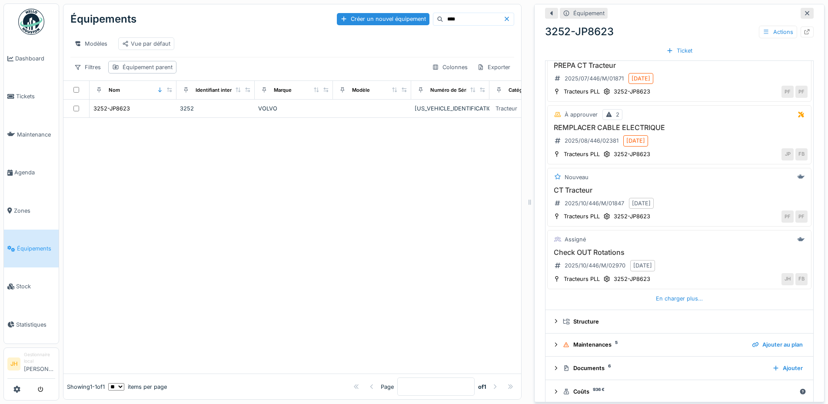
scroll to position [298, 0]
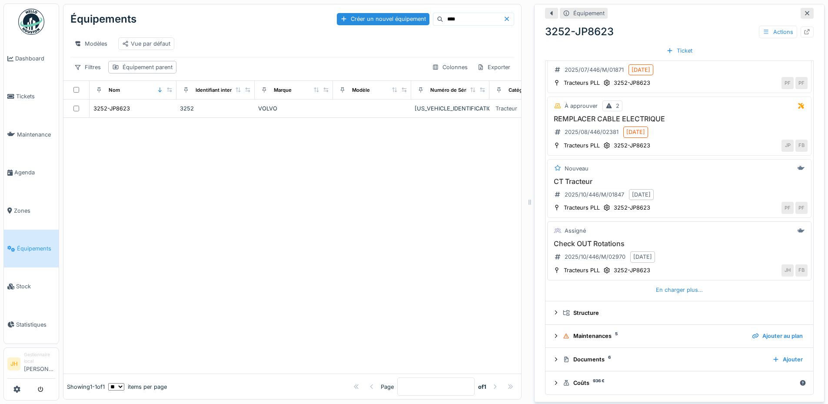
click at [602, 239] on h3 "Check OUT Rotations" at bounding box center [679, 243] width 256 height 8
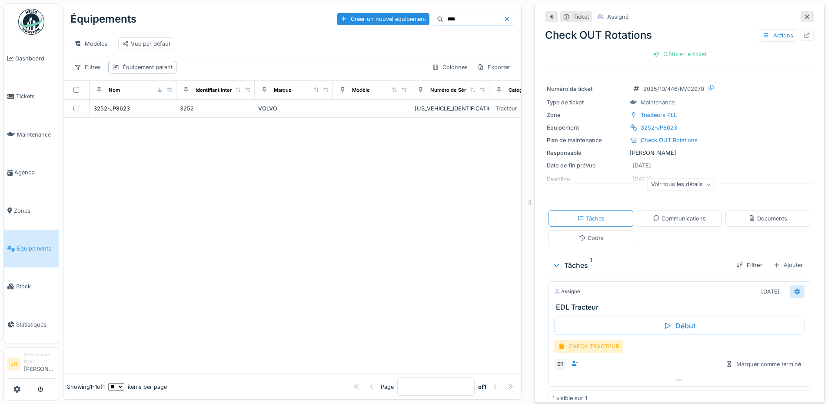
click at [794, 288] on icon at bounding box center [797, 291] width 6 height 6
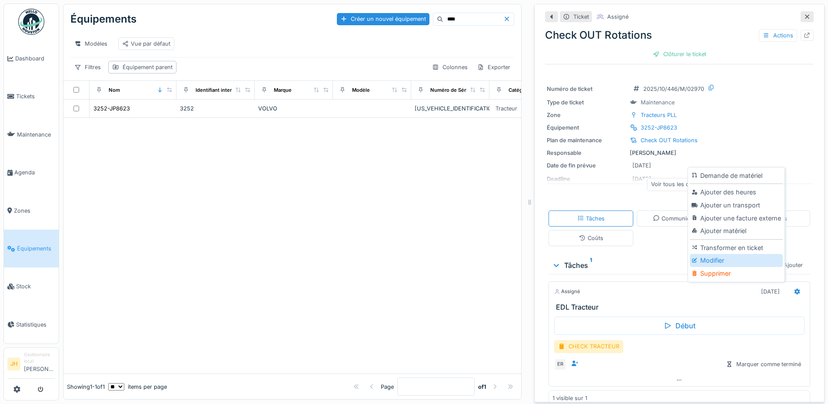
click at [713, 254] on div "Modifier" at bounding box center [735, 260] width 93 height 13
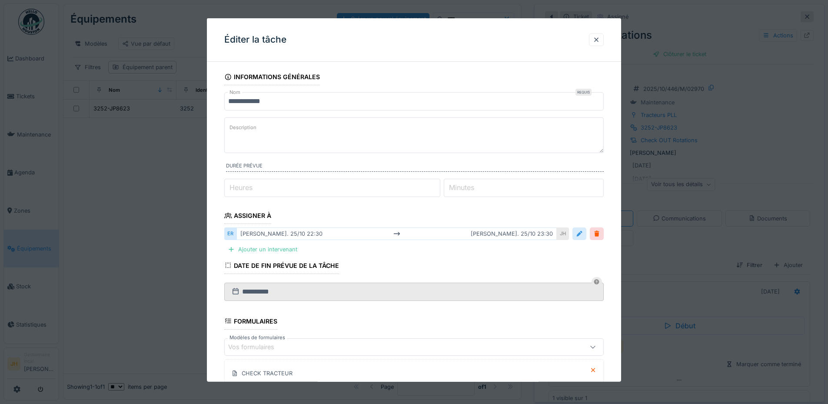
click at [583, 230] on div at bounding box center [579, 233] width 7 height 8
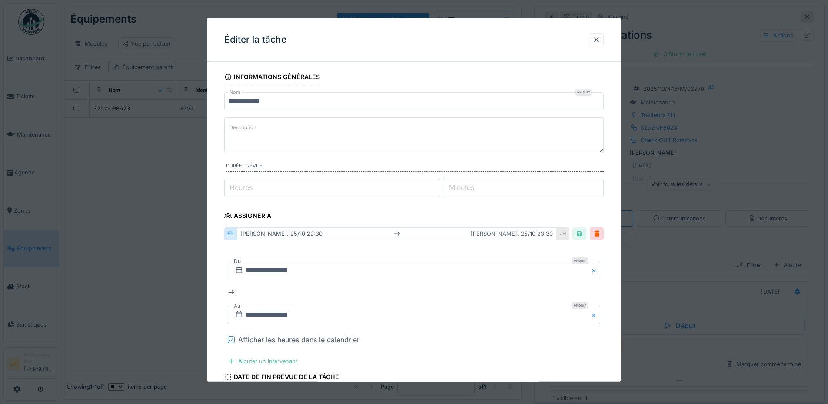
click at [230, 338] on icon at bounding box center [231, 339] width 5 height 4
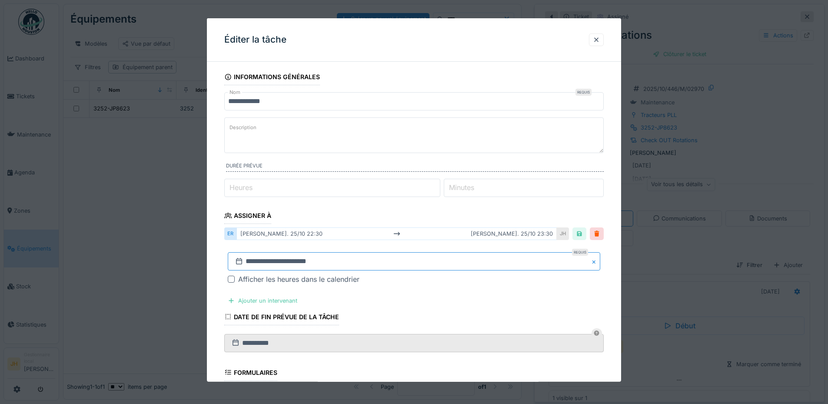
click at [282, 261] on input "**********" at bounding box center [414, 261] width 372 height 18
click at [368, 147] on button "Previous Month" at bounding box center [371, 146] width 14 height 14
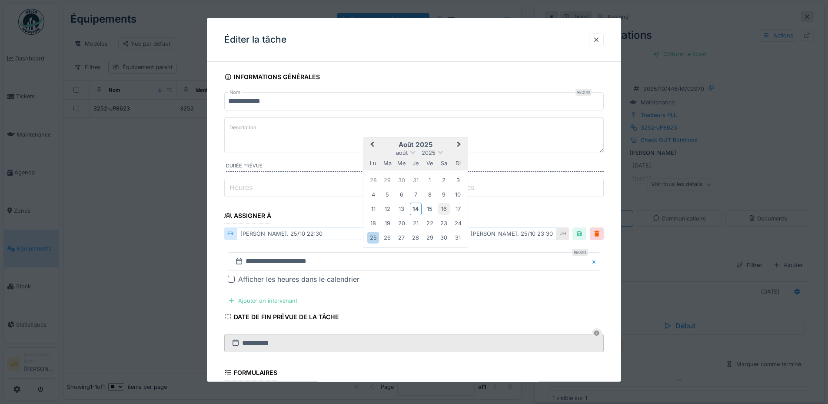
click at [441, 212] on div "16" at bounding box center [444, 209] width 12 height 12
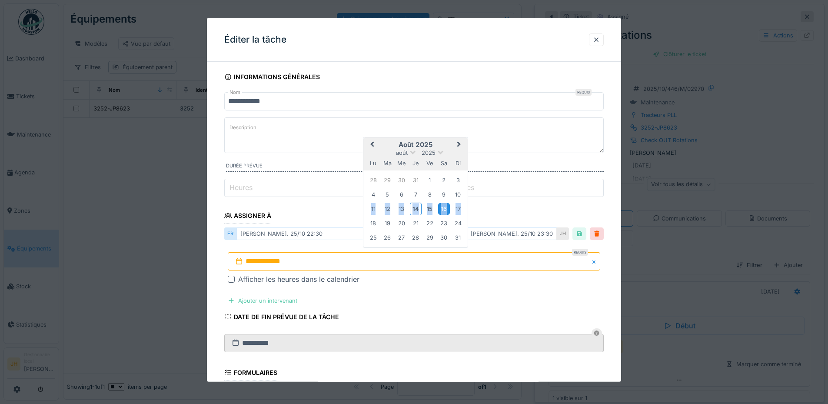
click at [441, 212] on div "16" at bounding box center [444, 209] width 12 height 12
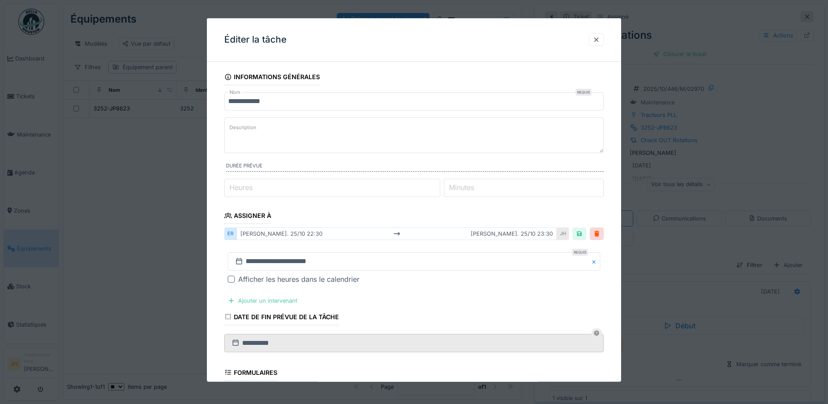
scroll to position [168, 0]
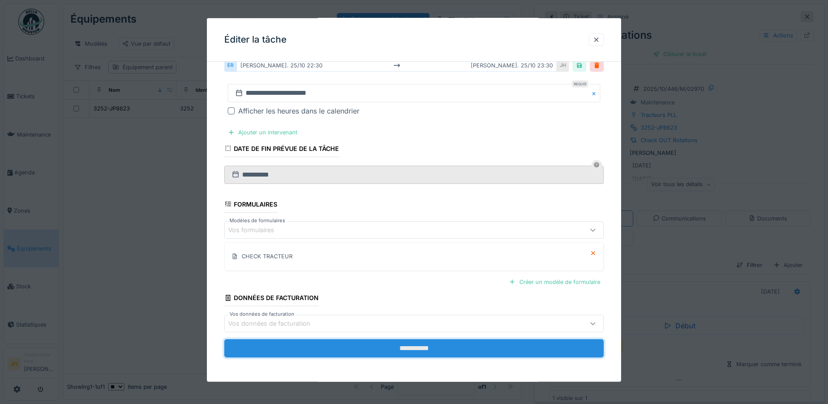
click at [443, 342] on input "**********" at bounding box center [413, 348] width 379 height 18
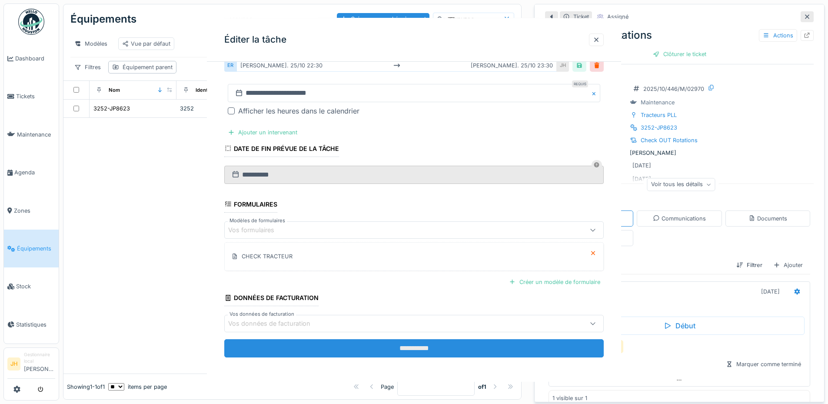
scroll to position [0, 0]
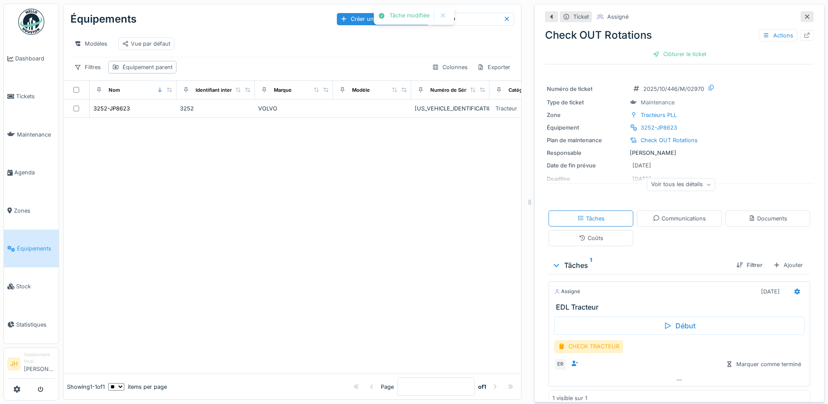
click at [461, 13] on input "****" at bounding box center [473, 19] width 60 height 12
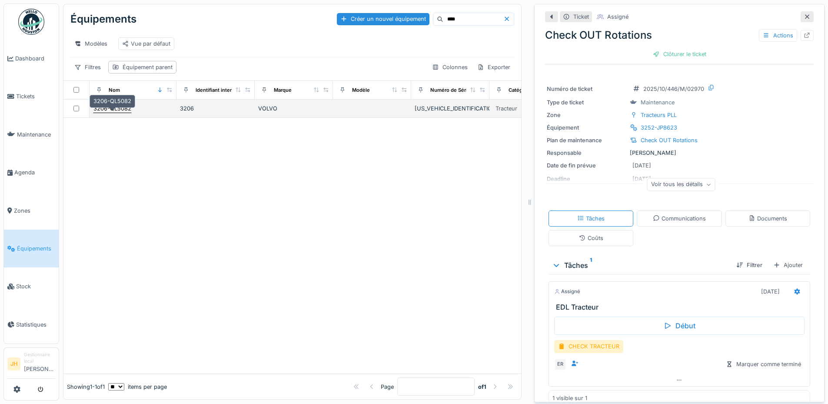
click at [117, 108] on div "3206-QL5082" at bounding box center [112, 108] width 38 height 8
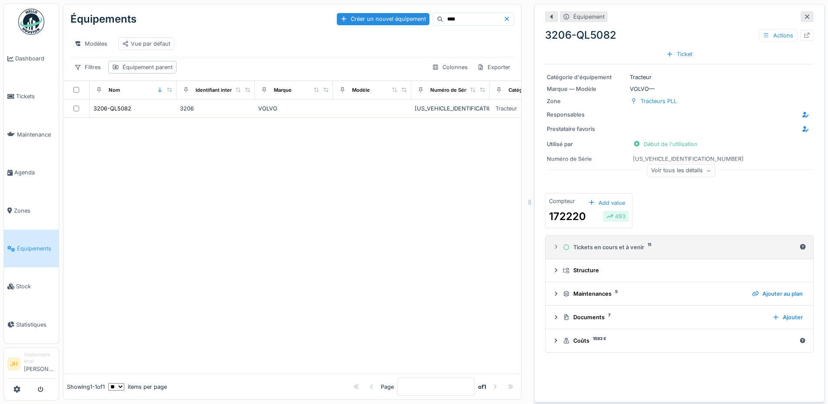
click at [596, 243] on div "Tickets en cours et à venir 11" at bounding box center [679, 247] width 233 height 8
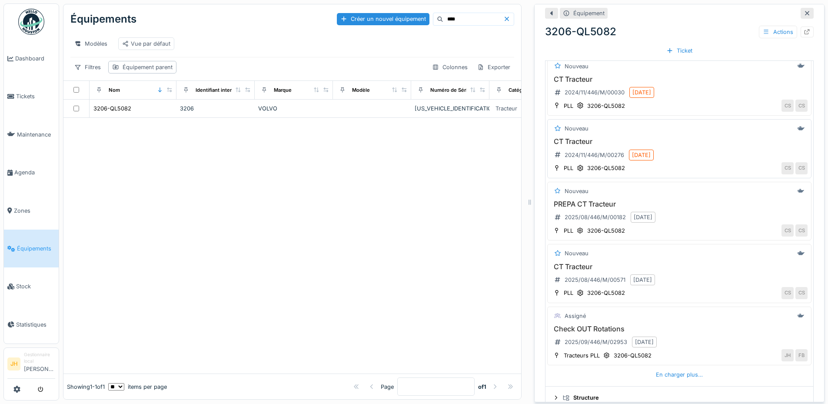
scroll to position [217, 0]
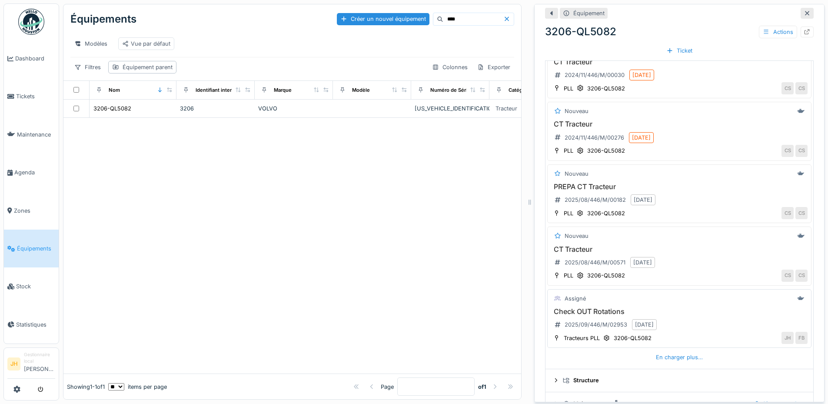
click at [595, 307] on h3 "Check OUT Rotations" at bounding box center [679, 311] width 256 height 8
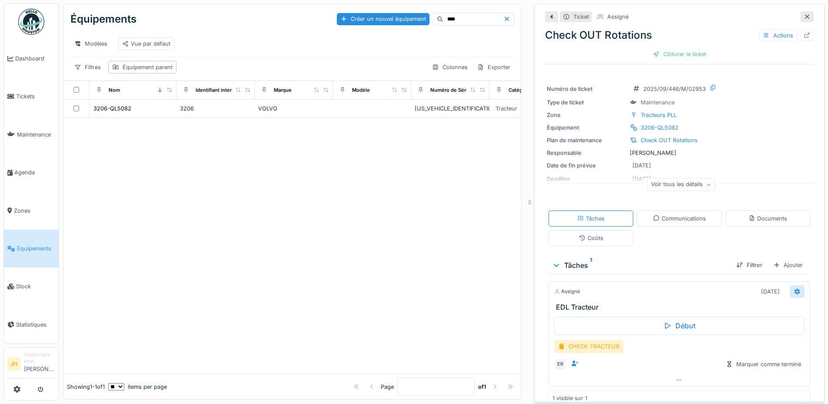
click at [793, 288] on icon at bounding box center [796, 291] width 7 height 6
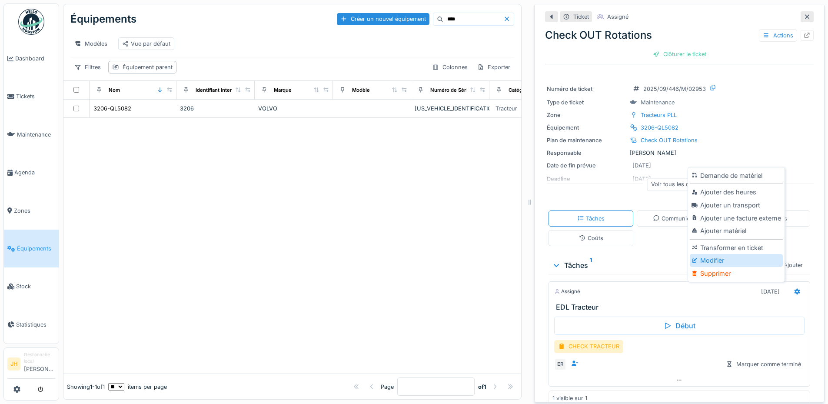
click at [728, 256] on div "Modifier" at bounding box center [735, 260] width 93 height 13
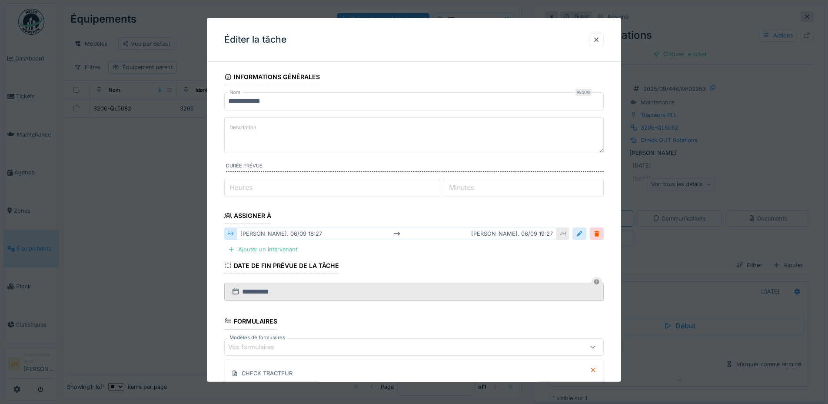
click at [581, 236] on div at bounding box center [579, 233] width 7 height 8
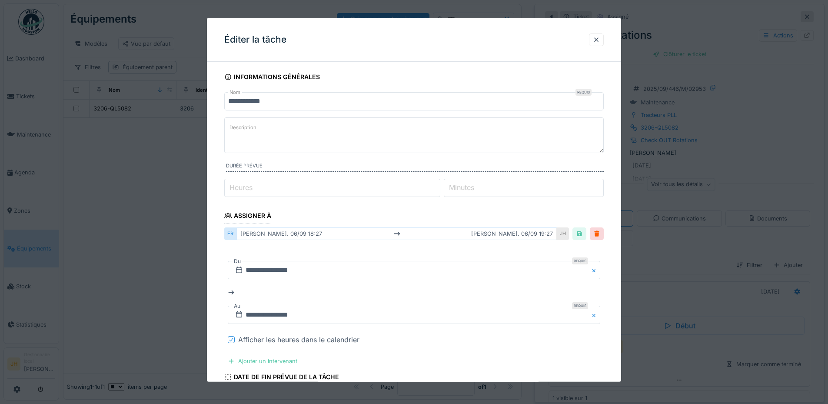
click at [231, 337] on icon at bounding box center [231, 339] width 5 height 4
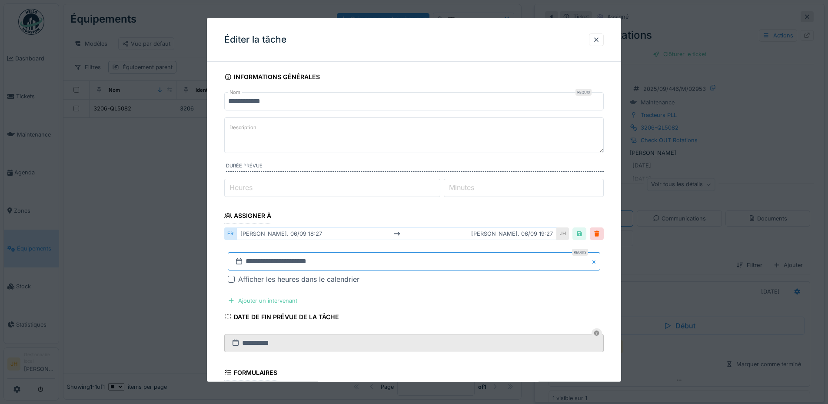
click at [263, 260] on input "**********" at bounding box center [414, 261] width 372 height 18
click at [372, 146] on span "Previous Month" at bounding box center [372, 145] width 0 height 10
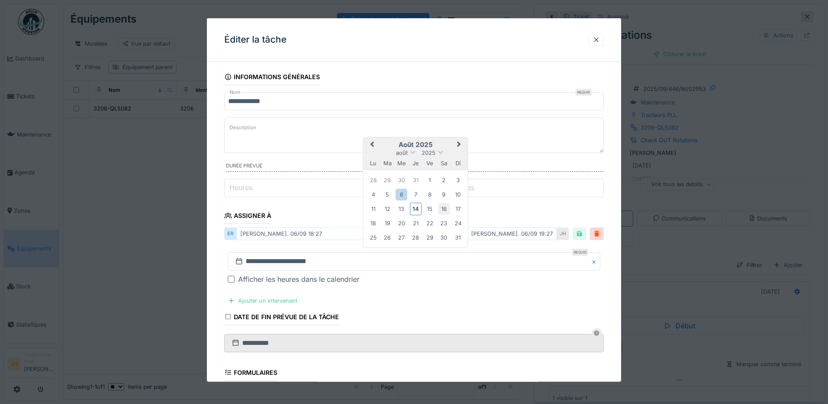
click at [443, 210] on div "16" at bounding box center [444, 209] width 12 height 12
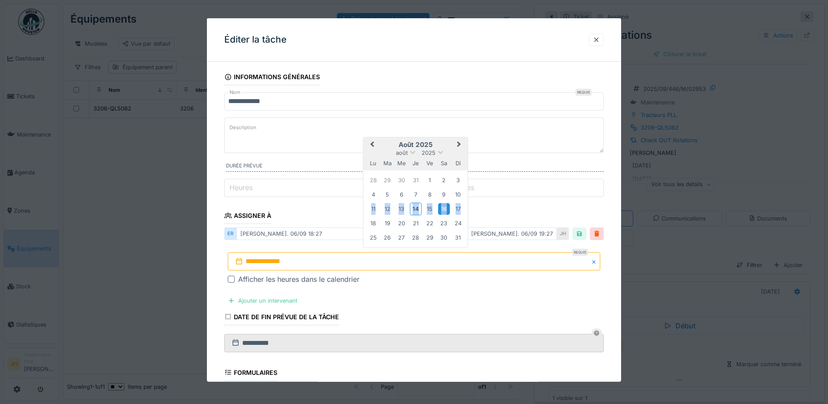
click at [443, 210] on div "16" at bounding box center [444, 209] width 12 height 12
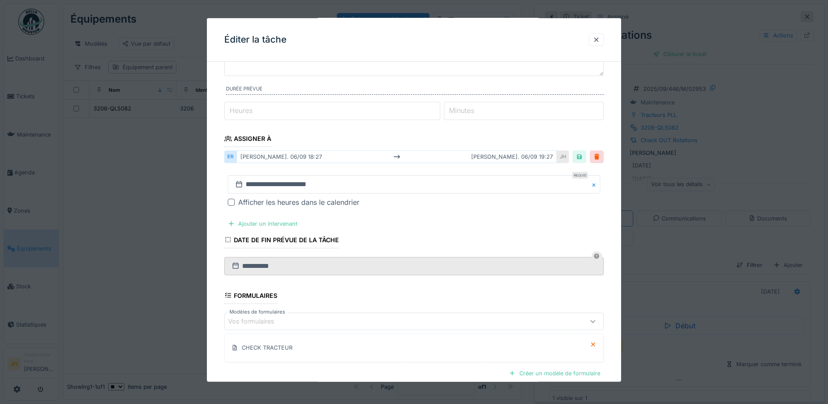
scroll to position [168, 0]
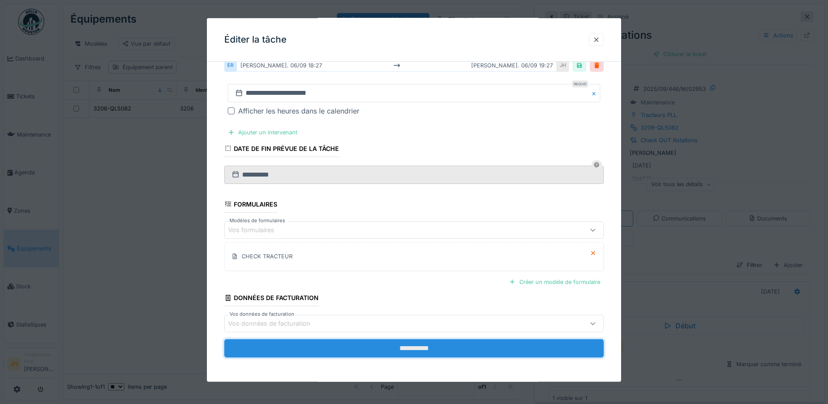
click at [477, 347] on input "**********" at bounding box center [413, 348] width 379 height 18
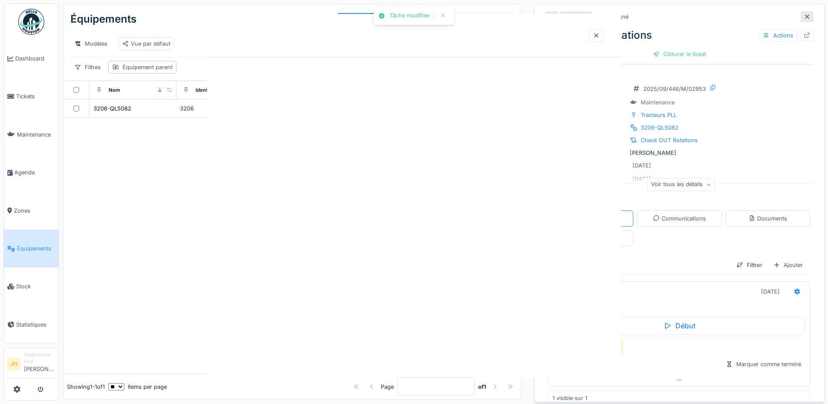
scroll to position [0, 0]
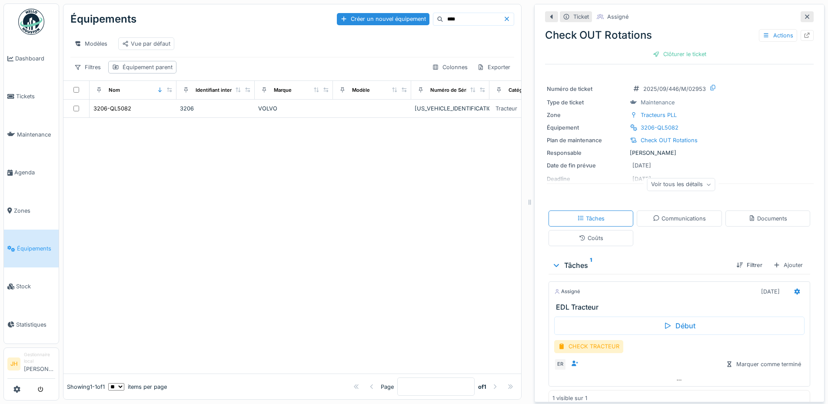
click at [443, 13] on input "****" at bounding box center [473, 19] width 60 height 12
click at [121, 107] on div "3195-QL5071" at bounding box center [110, 108] width 35 height 8
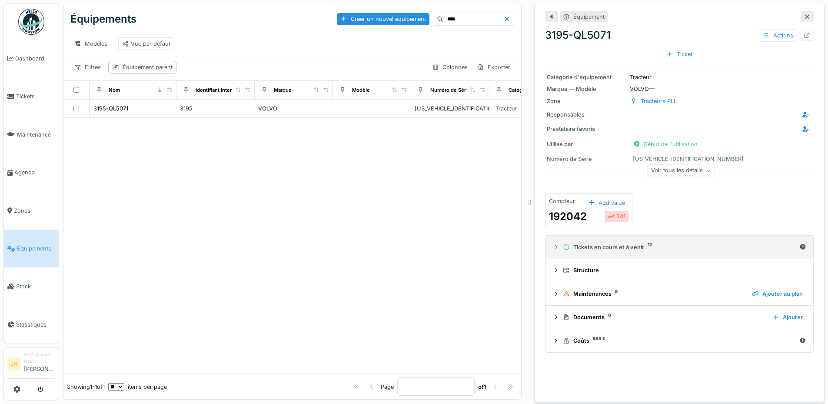
click at [607, 244] on div "Tickets en cours et à venir 12" at bounding box center [679, 247] width 233 height 8
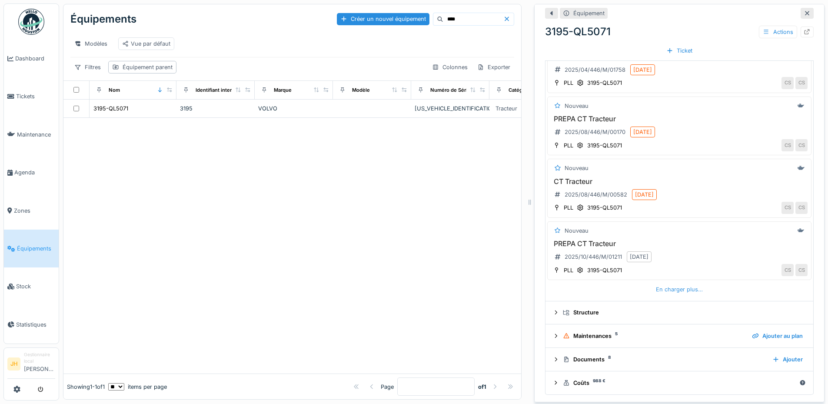
click at [674, 285] on div "En charger plus…" at bounding box center [679, 289] width 54 height 12
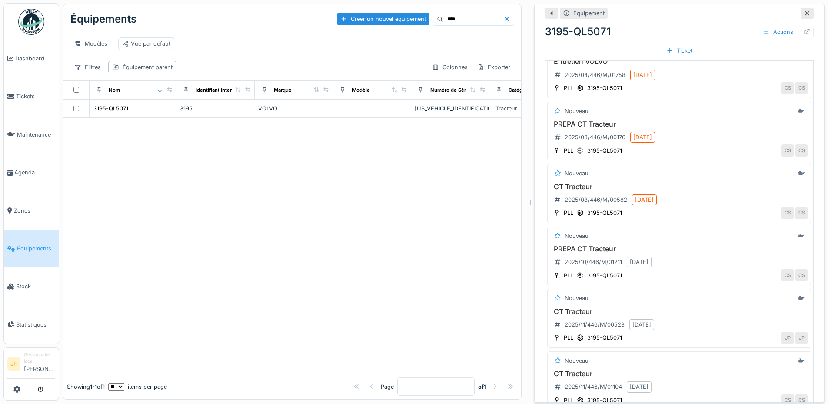
scroll to position [286, 0]
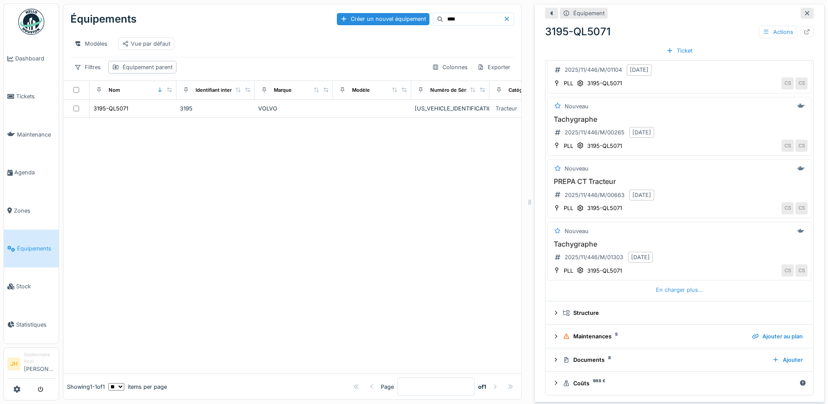
click at [676, 285] on div "En charger plus…" at bounding box center [679, 290] width 54 height 12
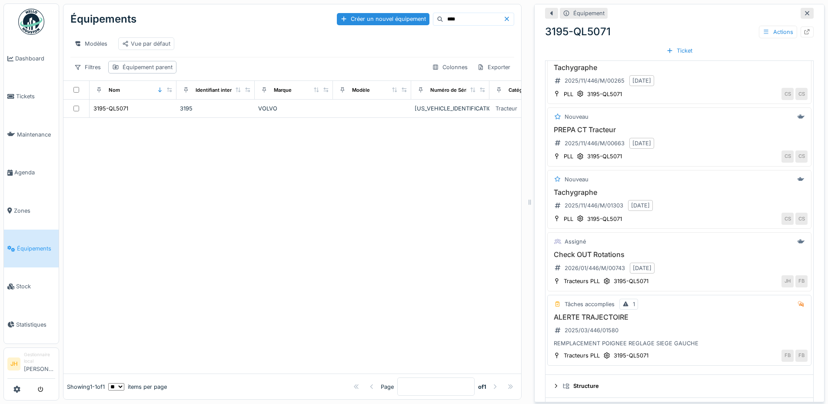
scroll to position [722, 0]
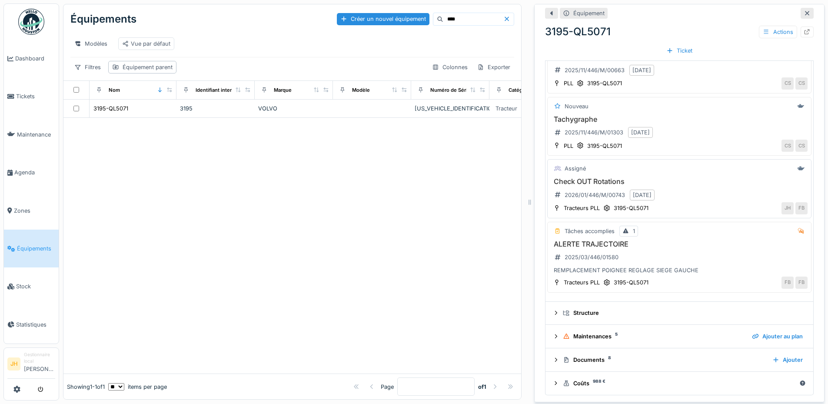
click at [580, 177] on h3 "Check OUT Rotations" at bounding box center [679, 181] width 256 height 8
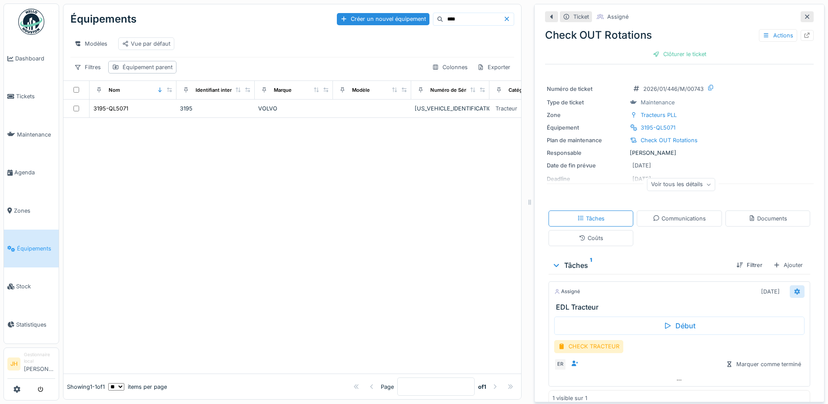
click at [794, 288] on icon at bounding box center [797, 291] width 6 height 6
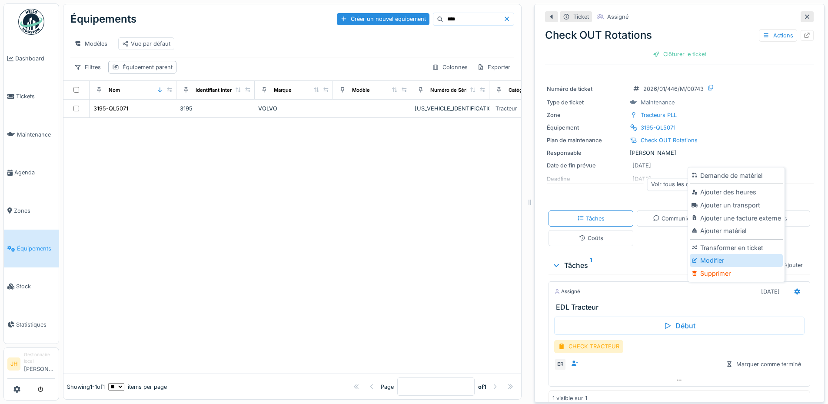
click at [735, 254] on div "Modifier" at bounding box center [735, 260] width 93 height 13
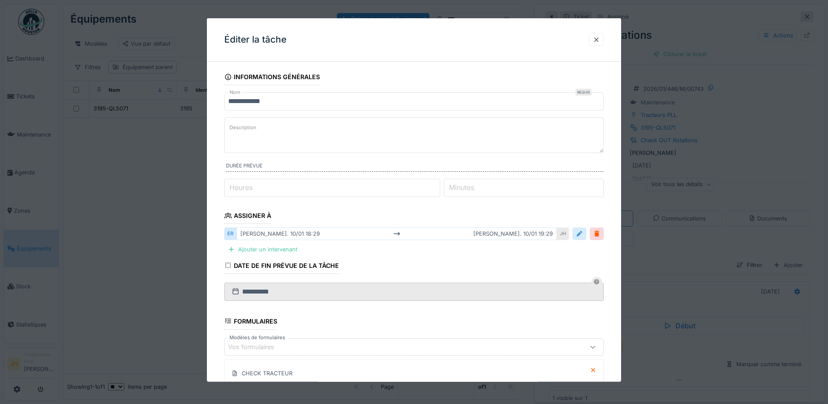
click at [583, 236] on div at bounding box center [579, 233] width 7 height 8
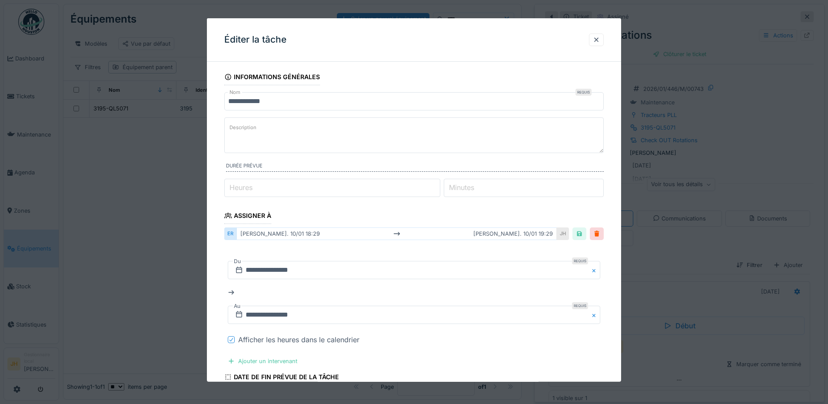
click at [227, 341] on div "**********" at bounding box center [413, 298] width 379 height 106
click at [232, 339] on icon at bounding box center [230, 339] width 3 height 3
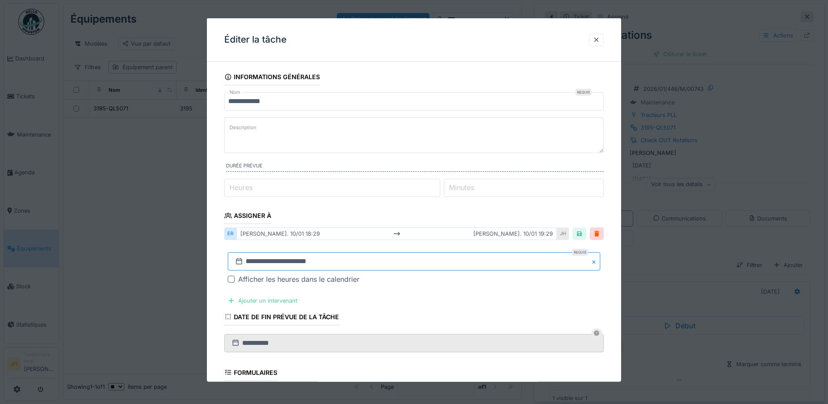
click at [271, 261] on input "**********" at bounding box center [414, 261] width 372 height 18
click at [372, 143] on span "Previous Month" at bounding box center [372, 145] width 0 height 10
click at [372, 145] on span "Previous Month" at bounding box center [372, 145] width 0 height 10
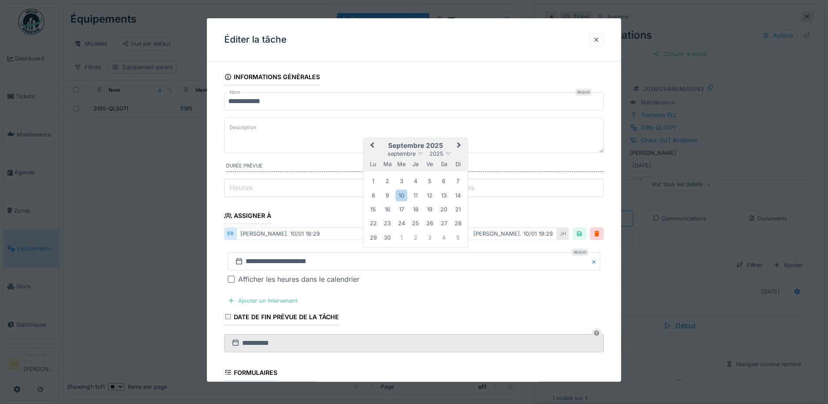
click at [372, 145] on span "Previous Month" at bounding box center [372, 145] width 0 height 10
click at [372, 145] on span "Previous Month" at bounding box center [372, 144] width 0 height 10
click at [459, 146] on span "Next Month" at bounding box center [459, 145] width 0 height 10
click at [443, 211] on div "16" at bounding box center [444, 209] width 12 height 12
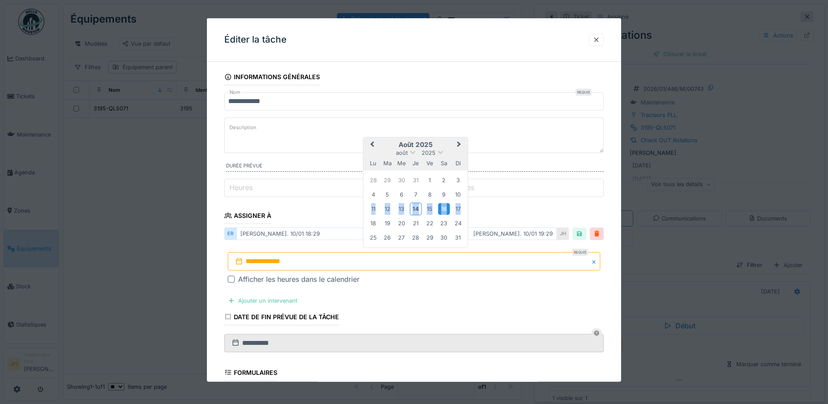
click at [443, 211] on div "16" at bounding box center [444, 209] width 12 height 12
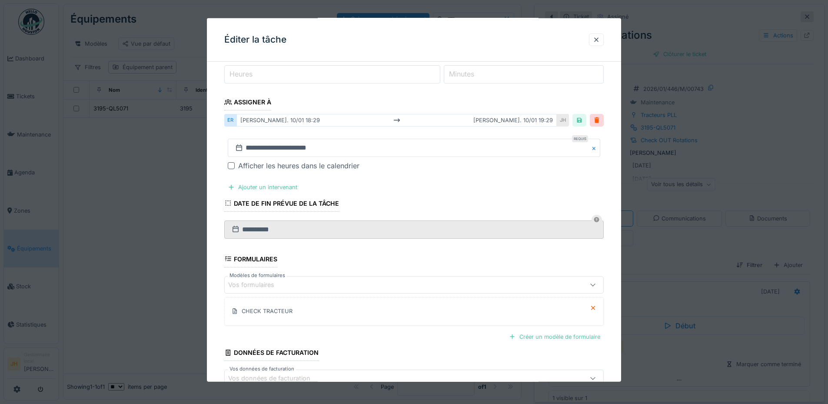
scroll to position [168, 0]
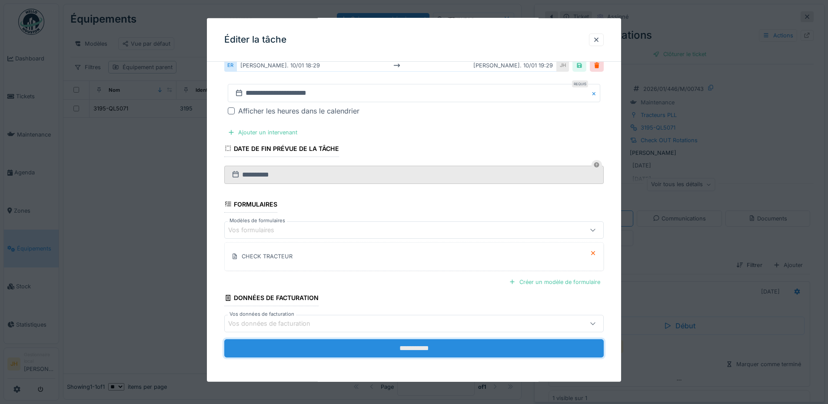
click at [441, 348] on input "**********" at bounding box center [413, 348] width 379 height 18
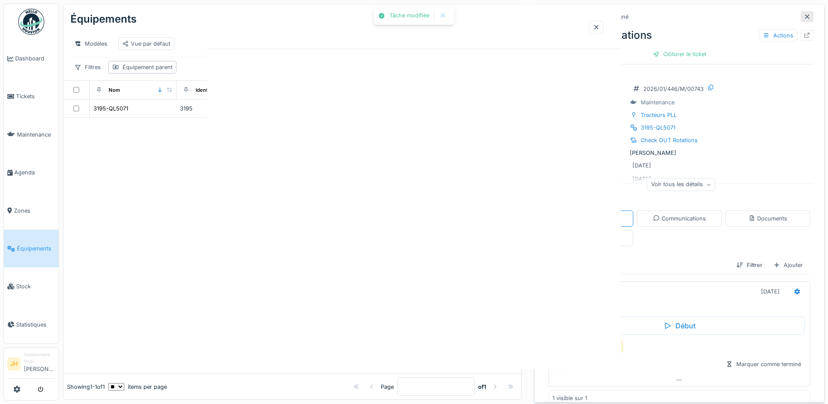
scroll to position [0, 0]
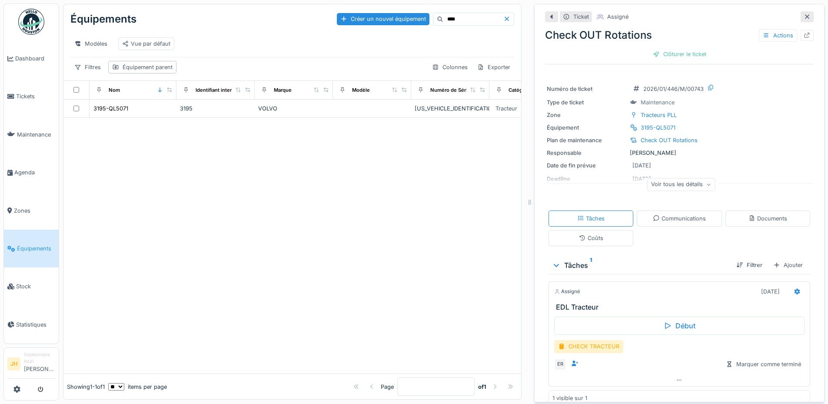
click at [443, 13] on input "****" at bounding box center [473, 19] width 60 height 12
click at [118, 107] on div "3223-BB4421" at bounding box center [111, 108] width 36 height 8
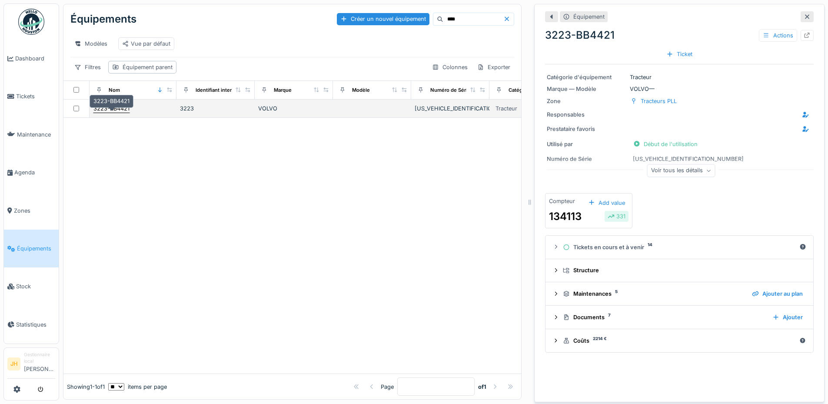
click at [106, 108] on div "3223-BB4421" at bounding box center [111, 108] width 36 height 8
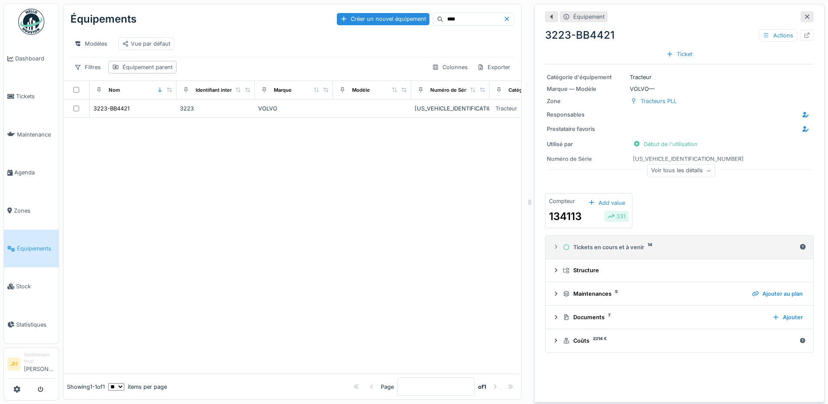
click at [621, 243] on div "Tickets en cours et à venir 14" at bounding box center [679, 247] width 233 height 8
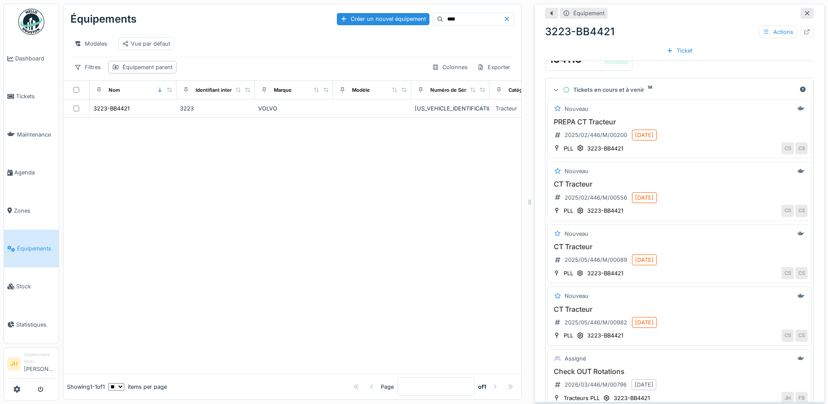
scroll to position [217, 0]
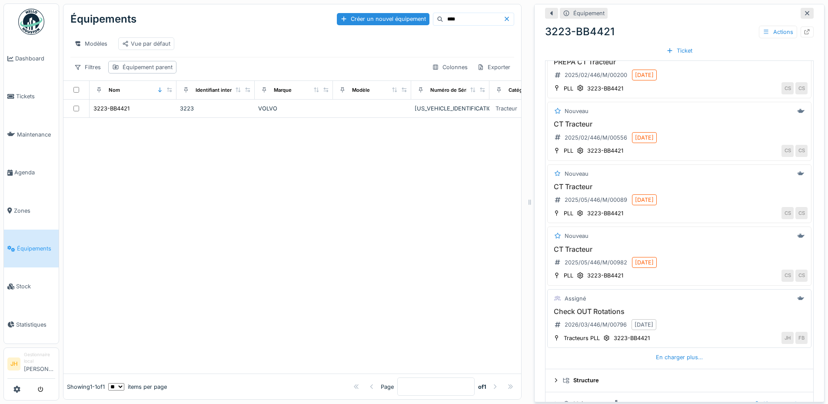
click at [617, 307] on h3 "Check OUT Rotations" at bounding box center [679, 311] width 256 height 8
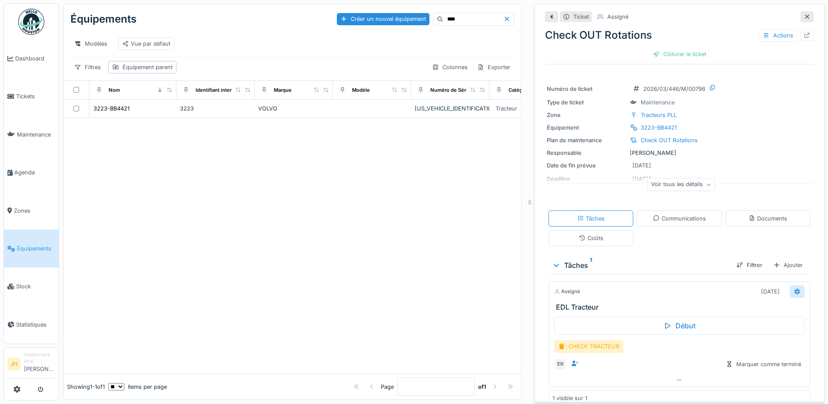
click at [793, 288] on icon at bounding box center [796, 291] width 7 height 6
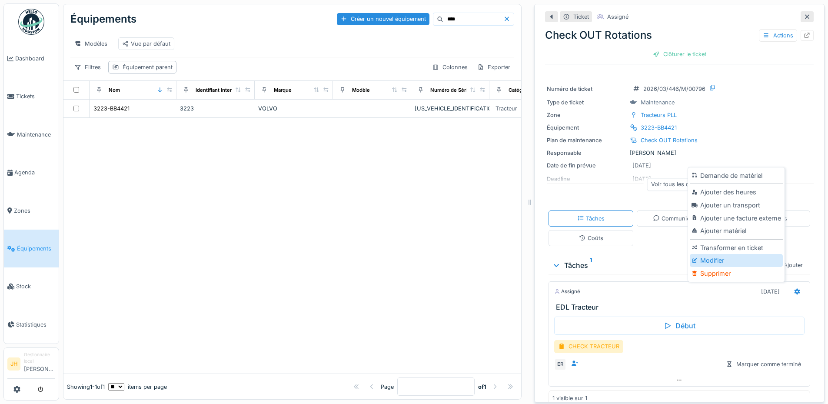
click at [716, 255] on div "Modifier" at bounding box center [735, 260] width 93 height 13
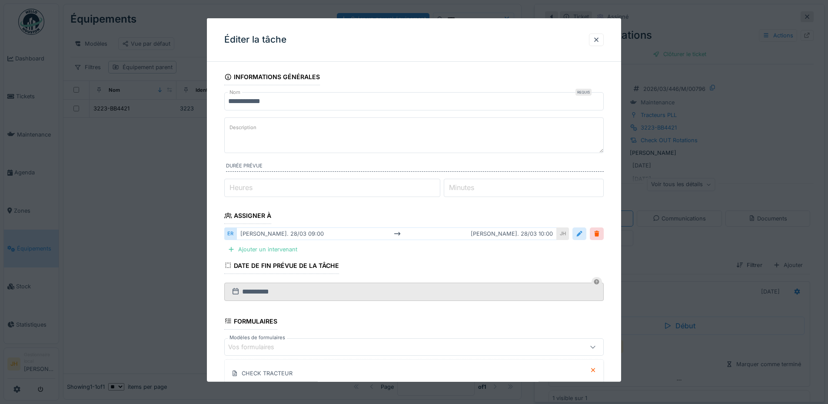
click at [583, 233] on div at bounding box center [579, 233] width 7 height 8
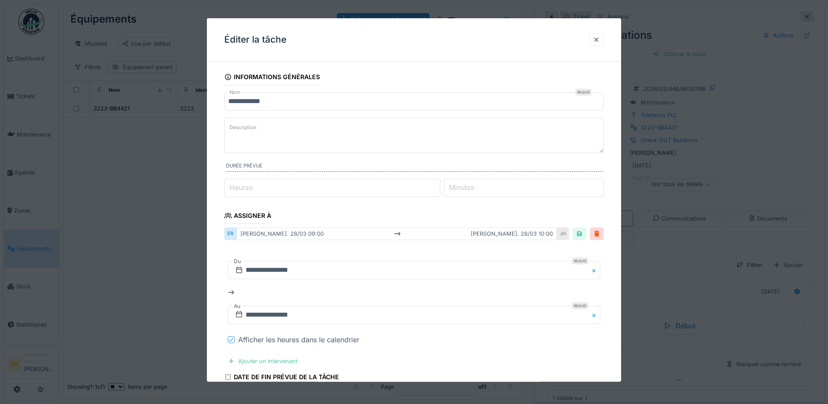
click at [231, 339] on icon at bounding box center [231, 339] width 5 height 4
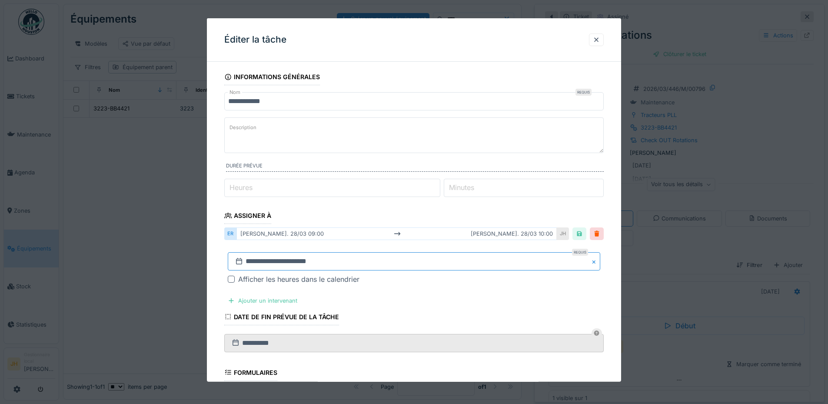
click at [272, 257] on input "**********" at bounding box center [414, 261] width 372 height 18
click at [377, 130] on button "Previous Month" at bounding box center [371, 132] width 14 height 14
click at [377, 130] on textarea "Description" at bounding box center [413, 135] width 379 height 36
click at [298, 265] on input "**********" at bounding box center [414, 261] width 372 height 18
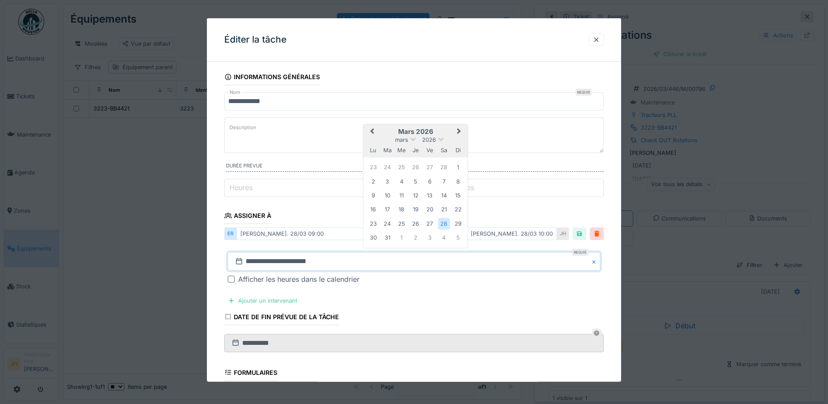
click at [375, 133] on button "Previous Month" at bounding box center [371, 132] width 14 height 14
click at [375, 133] on textarea "Description" at bounding box center [413, 135] width 379 height 36
click at [345, 264] on input "**********" at bounding box center [414, 261] width 372 height 18
click at [372, 132] on span "Previous Month" at bounding box center [372, 131] width 0 height 10
click at [372, 148] on button "Previous Month" at bounding box center [371, 146] width 14 height 14
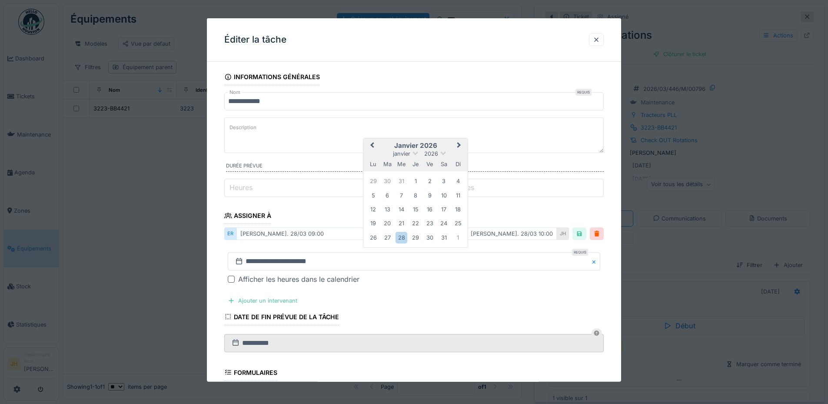
click at [372, 148] on button "Previous Month" at bounding box center [371, 146] width 14 height 14
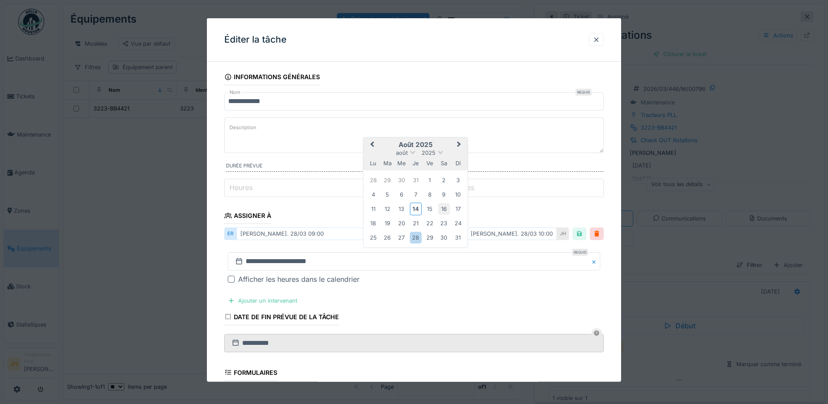
click at [446, 208] on div "16" at bounding box center [444, 209] width 12 height 12
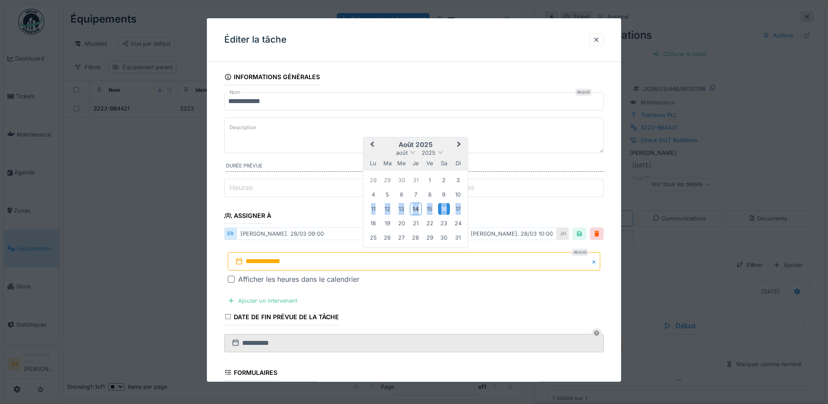
click at [446, 208] on div "16" at bounding box center [444, 209] width 12 height 12
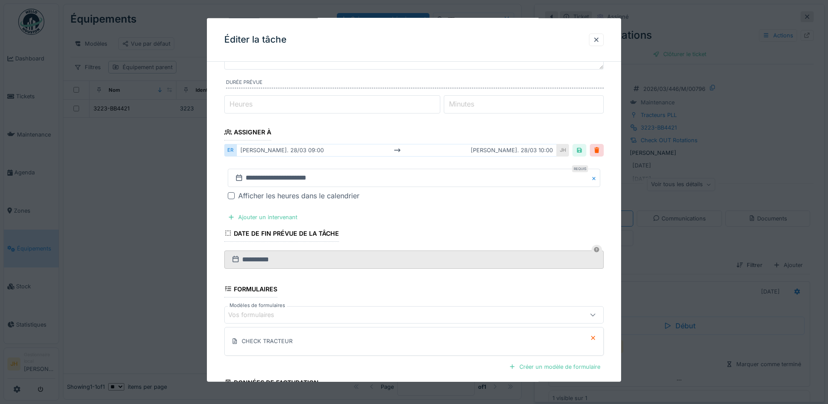
scroll to position [168, 0]
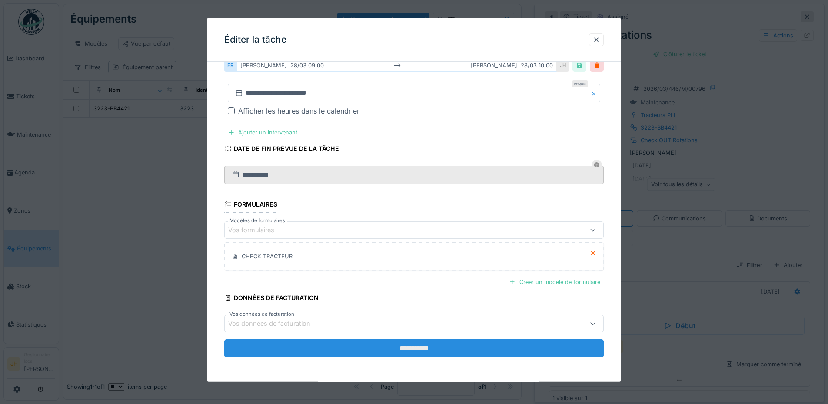
click at [451, 348] on input "**********" at bounding box center [413, 348] width 379 height 18
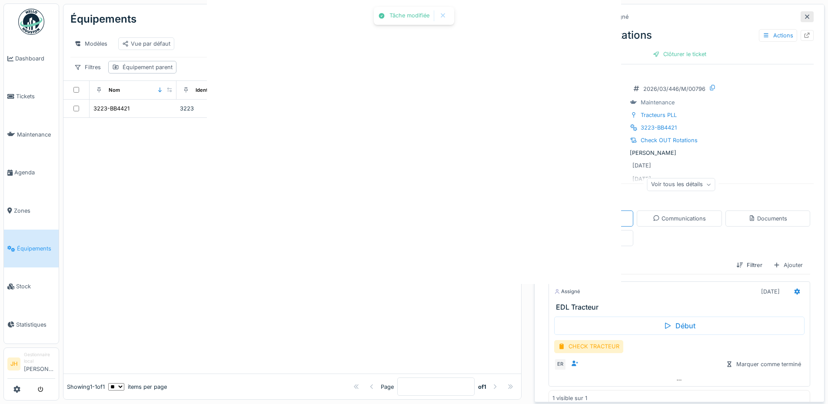
scroll to position [0, 0]
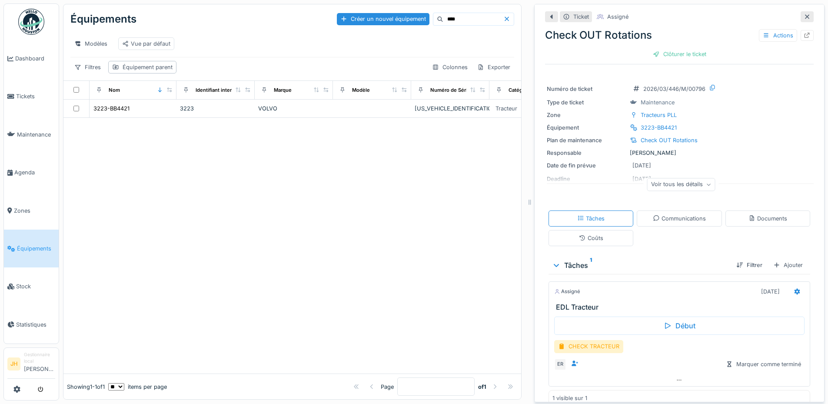
click at [466, 15] on input "****" at bounding box center [473, 19] width 60 height 12
click at [118, 108] on div "3216-BB4414" at bounding box center [110, 108] width 35 height 8
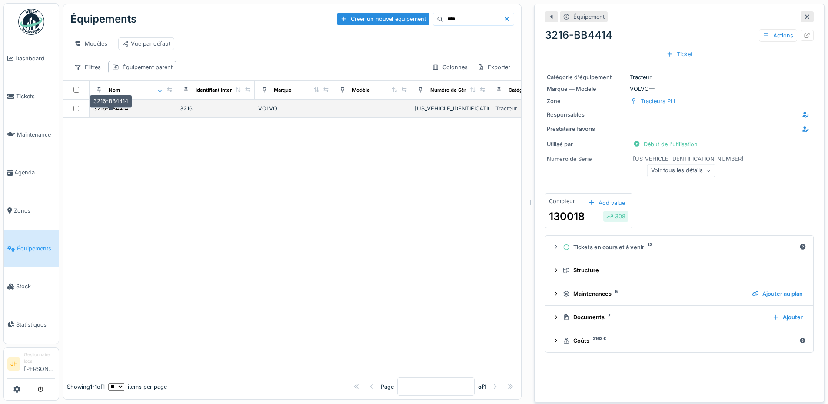
click at [118, 108] on div "3216-BB4414" at bounding box center [110, 108] width 35 height 8
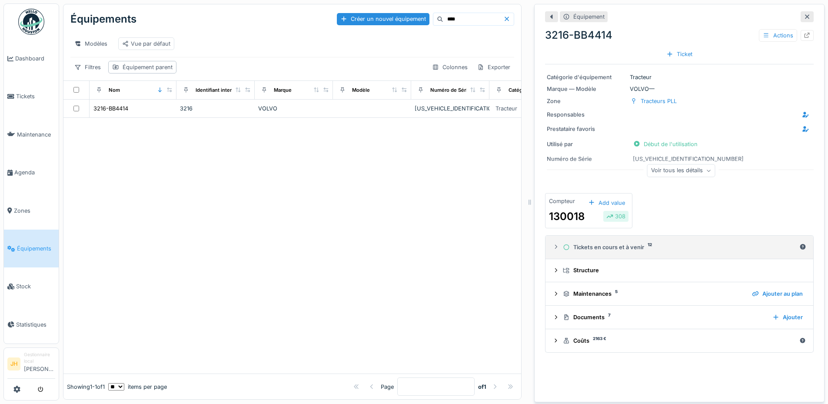
click at [613, 243] on div "Tickets en cours et à venir 12" at bounding box center [679, 247] width 233 height 8
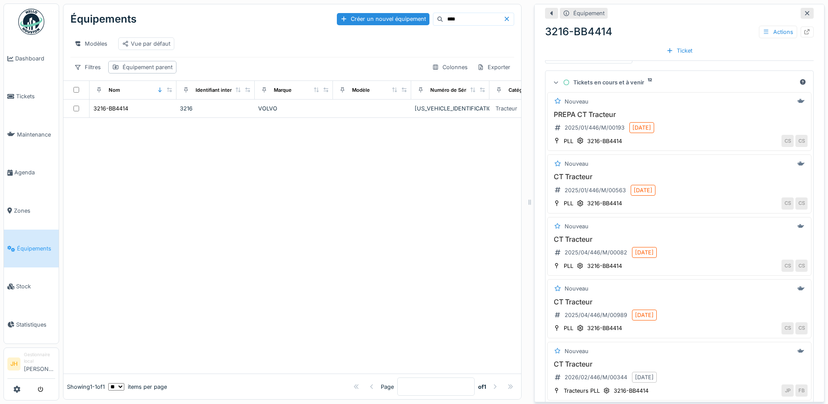
scroll to position [261, 0]
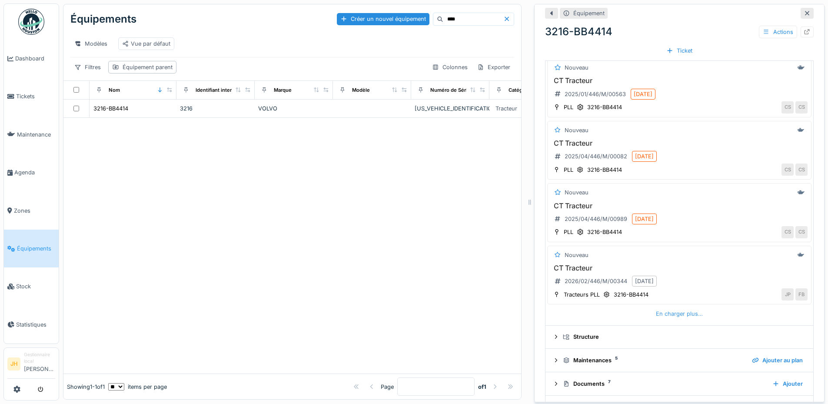
click at [658, 308] on div "En charger plus…" at bounding box center [679, 314] width 54 height 12
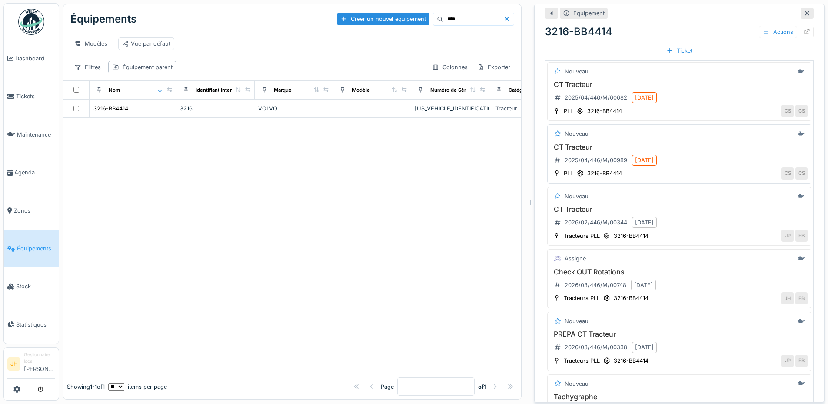
scroll to position [391, 0]
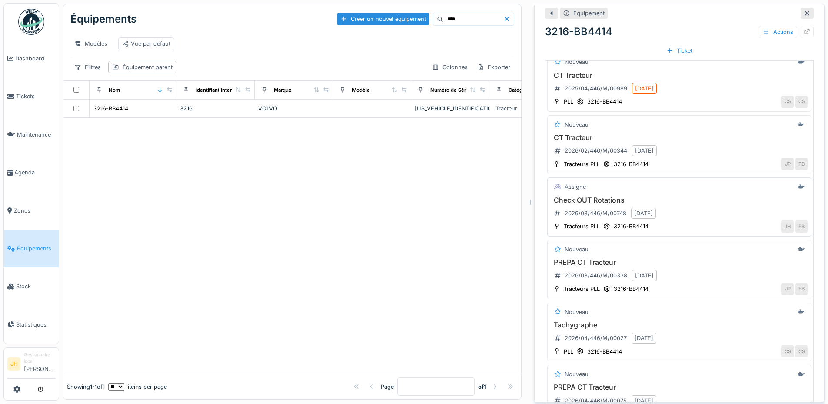
click at [599, 196] on h3 "Check OUT Rotations" at bounding box center [679, 200] width 256 height 8
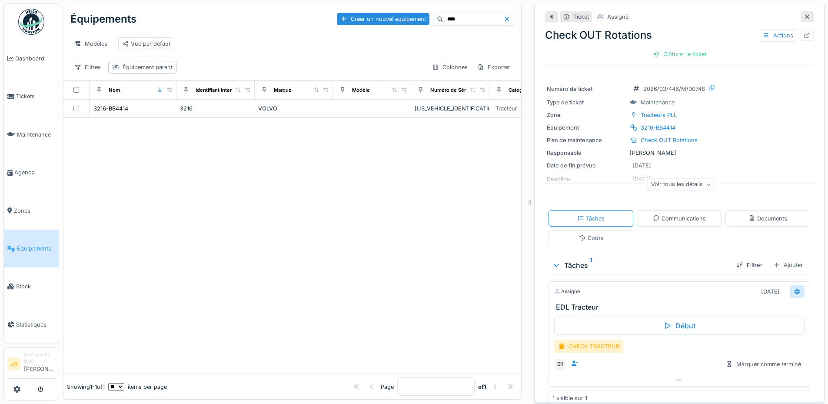
click at [789, 286] on div at bounding box center [796, 291] width 15 height 13
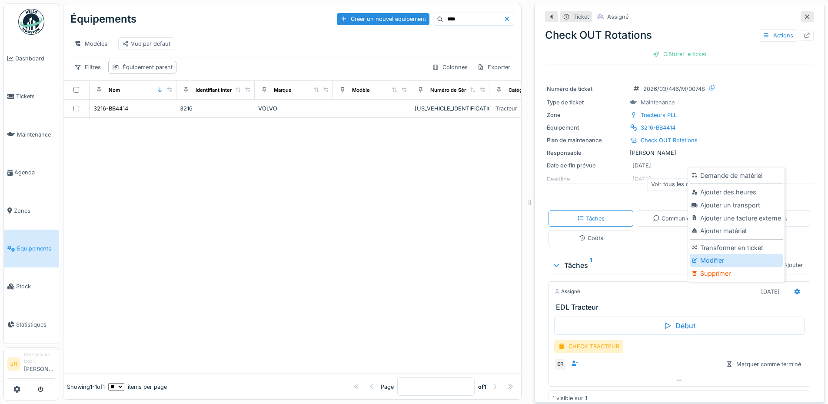
click at [729, 255] on div "Modifier" at bounding box center [735, 260] width 93 height 13
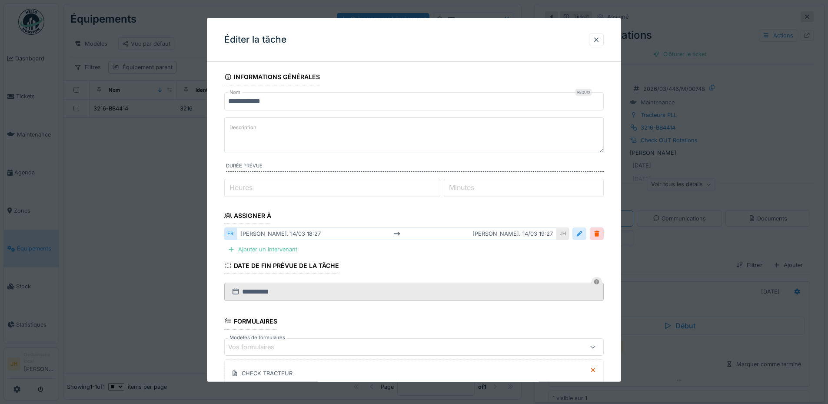
click at [583, 234] on div at bounding box center [579, 233] width 7 height 8
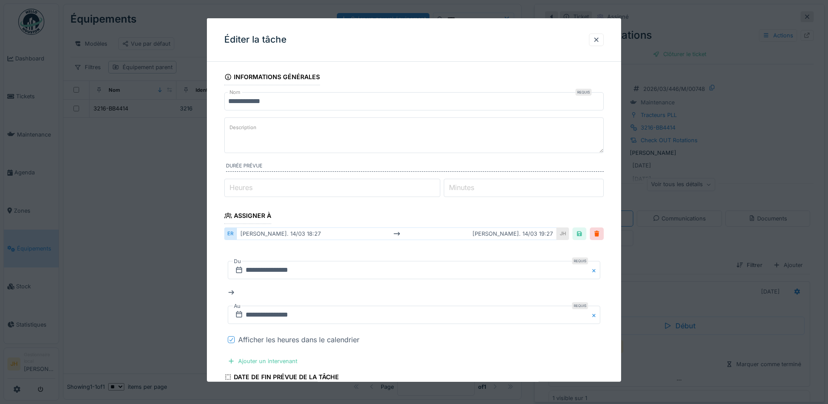
click at [232, 339] on icon at bounding box center [230, 339] width 3 height 3
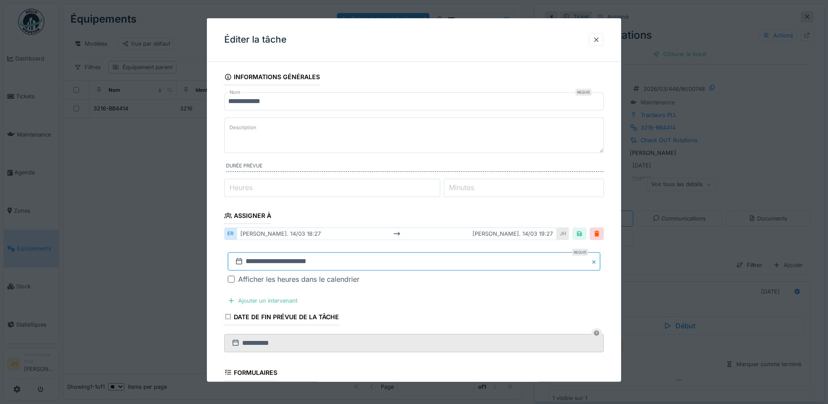
click at [297, 267] on input "**********" at bounding box center [414, 261] width 372 height 18
click at [372, 131] on span "Previous Month" at bounding box center [372, 131] width 0 height 10
click at [372, 131] on textarea "Description" at bounding box center [413, 135] width 379 height 36
click at [308, 265] on input "**********" at bounding box center [414, 261] width 372 height 18
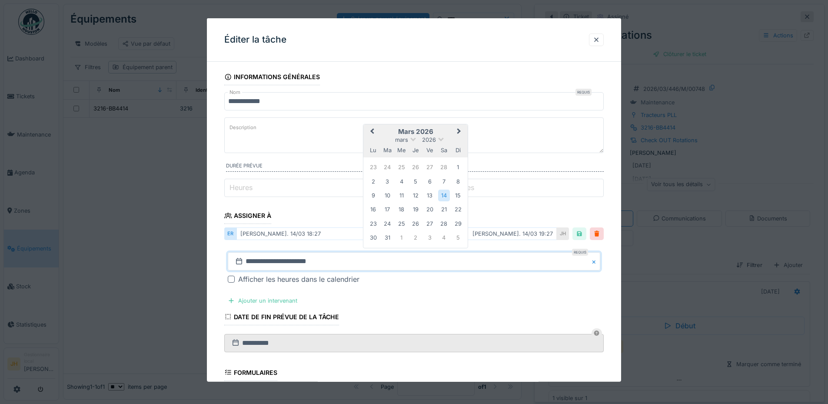
click at [370, 133] on button "Previous Month" at bounding box center [371, 132] width 14 height 14
click at [370, 142] on button "Previous Month" at bounding box center [371, 146] width 14 height 14
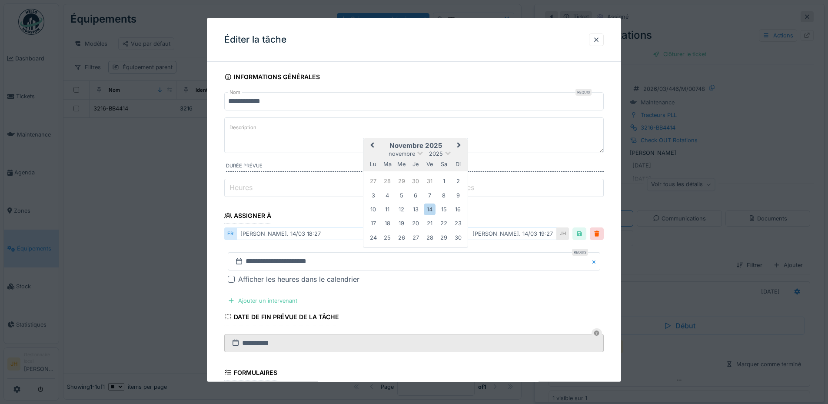
click at [370, 142] on button "Previous Month" at bounding box center [371, 146] width 14 height 14
click at [445, 206] on div "16" at bounding box center [444, 209] width 12 height 12
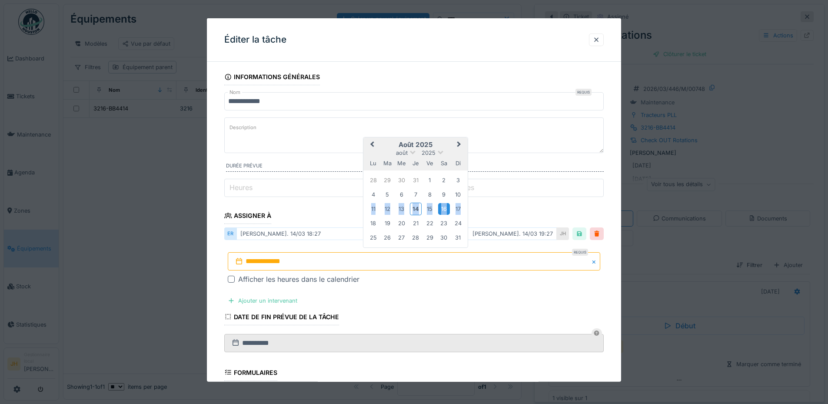
click at [445, 206] on div "16" at bounding box center [444, 209] width 12 height 12
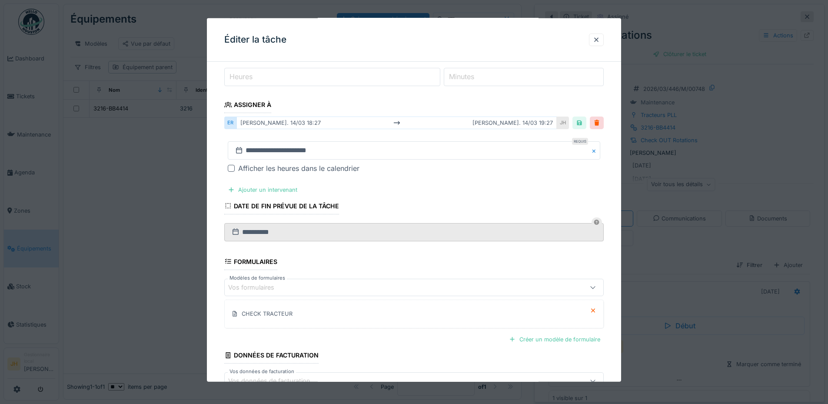
scroll to position [168, 0]
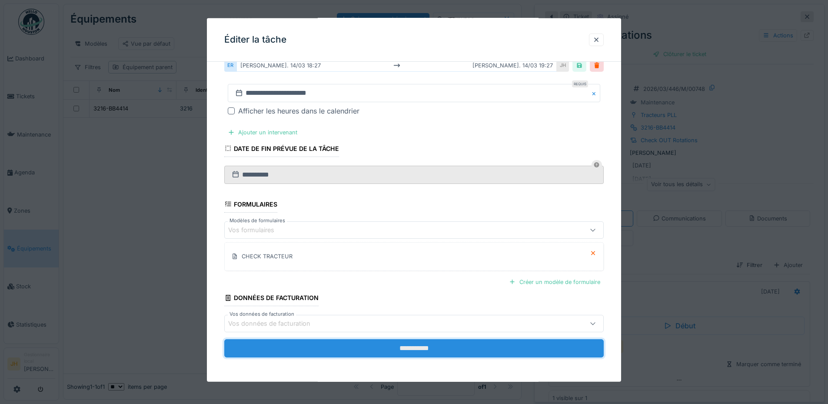
click at [434, 348] on input "**********" at bounding box center [413, 348] width 379 height 18
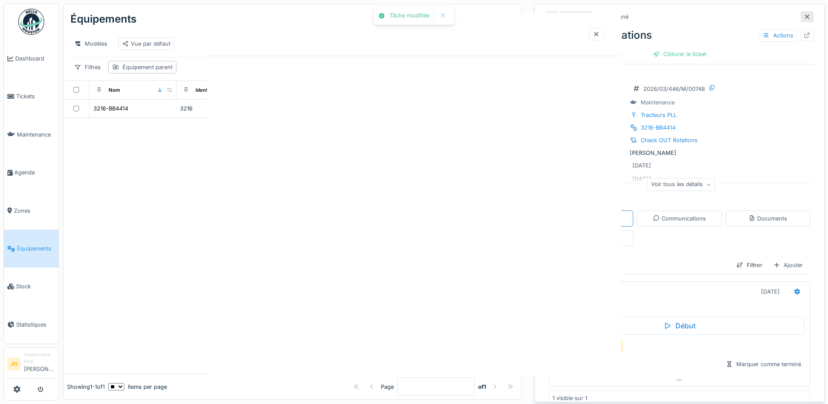
scroll to position [0, 0]
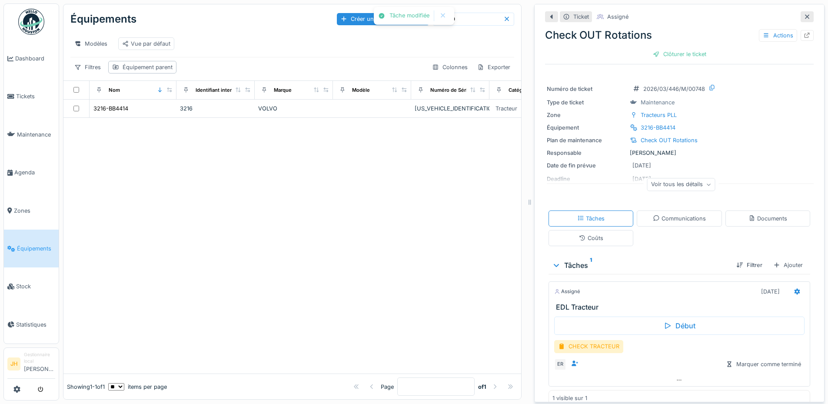
click at [468, 13] on input "****" at bounding box center [473, 19] width 60 height 12
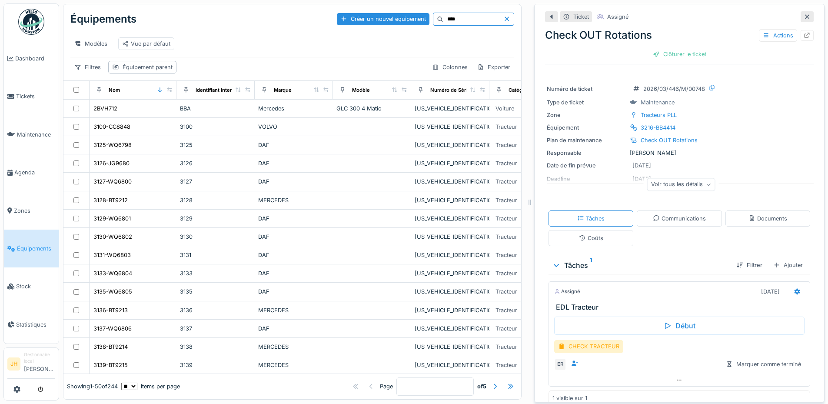
click at [443, 15] on input "****" at bounding box center [473, 19] width 60 height 12
click at [446, 13] on input "****" at bounding box center [473, 19] width 60 height 12
click at [443, 15] on input "****" at bounding box center [473, 19] width 60 height 12
click at [443, 14] on input "****" at bounding box center [473, 19] width 60 height 12
click at [443, 13] on input "****" at bounding box center [473, 19] width 60 height 12
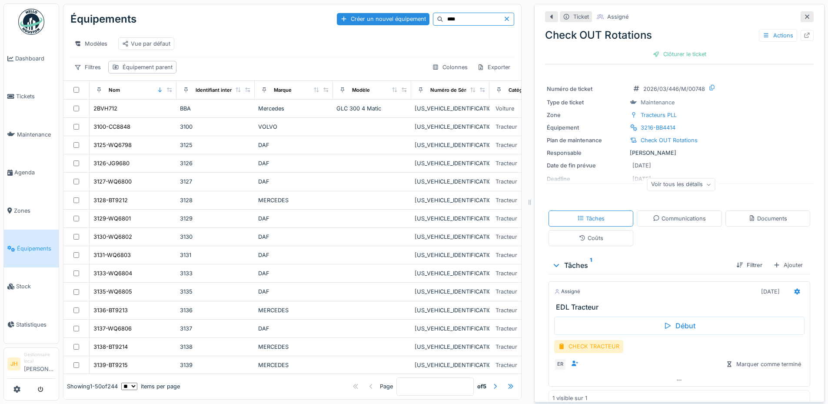
click at [443, 13] on input "****" at bounding box center [473, 19] width 60 height 12
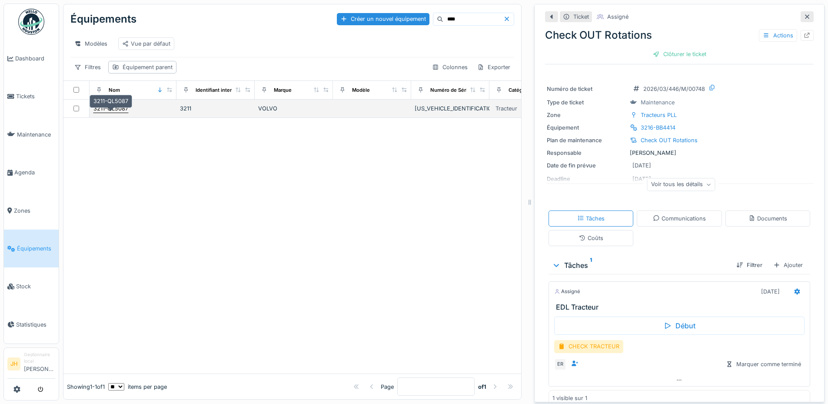
click at [113, 106] on div "3211-QL5087" at bounding box center [110, 108] width 35 height 8
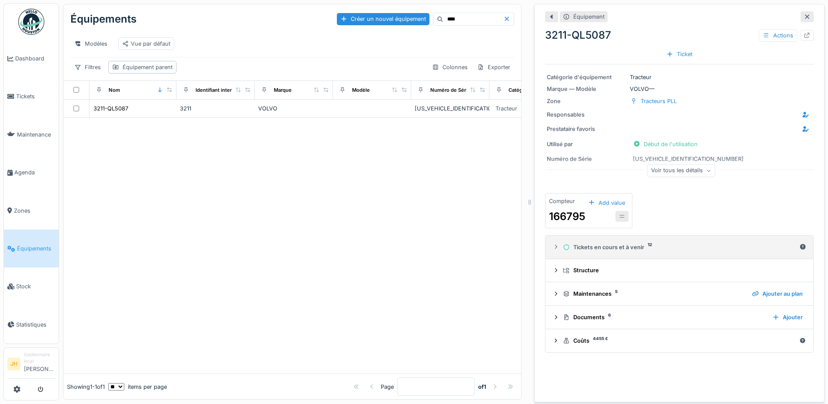
click at [608, 243] on div "Tickets en cours et à venir 12" at bounding box center [679, 247] width 233 height 8
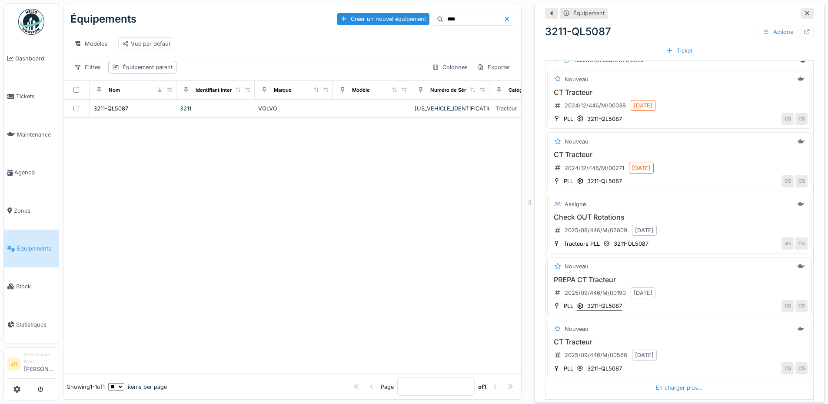
scroll to position [217, 0]
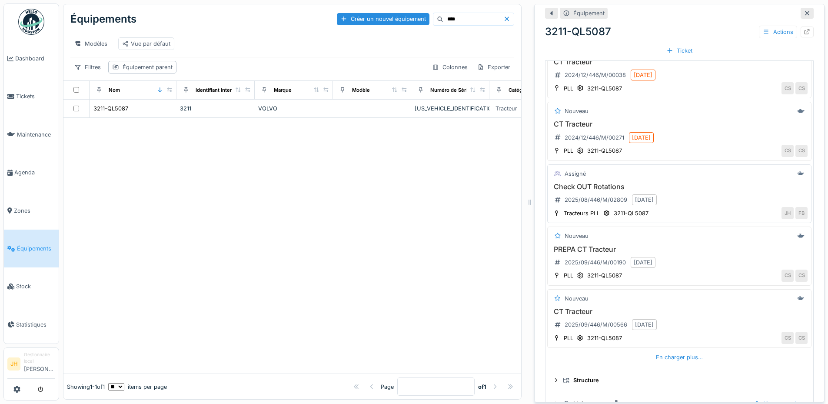
click at [588, 182] on h3 "Check OUT Rotations" at bounding box center [679, 186] width 256 height 8
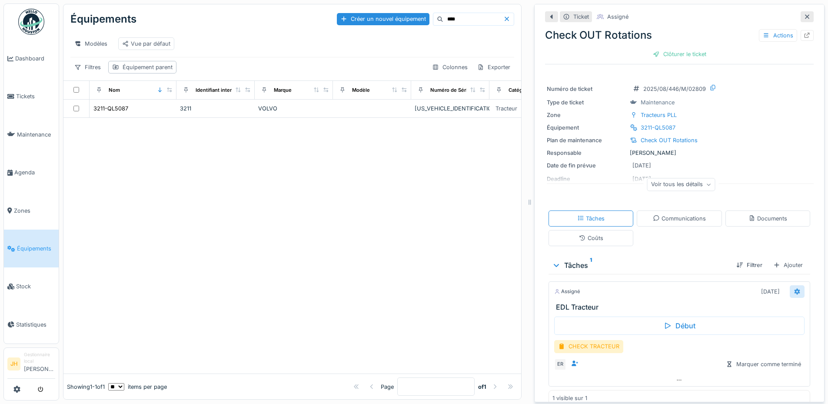
click at [794, 288] on icon at bounding box center [797, 291] width 6 height 6
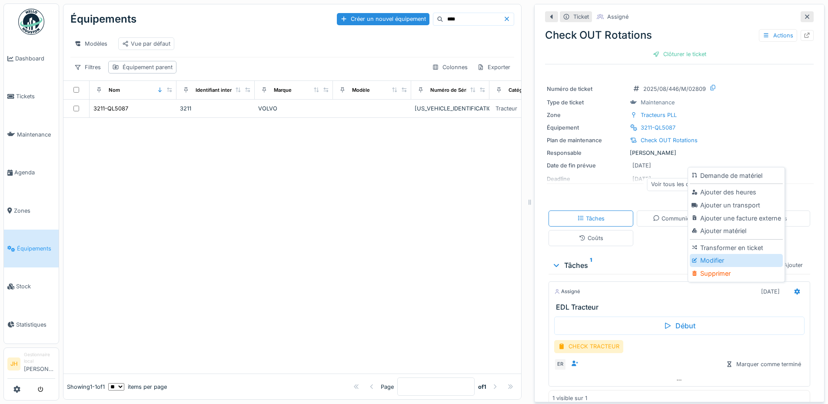
click at [750, 255] on div "Modifier" at bounding box center [735, 260] width 93 height 13
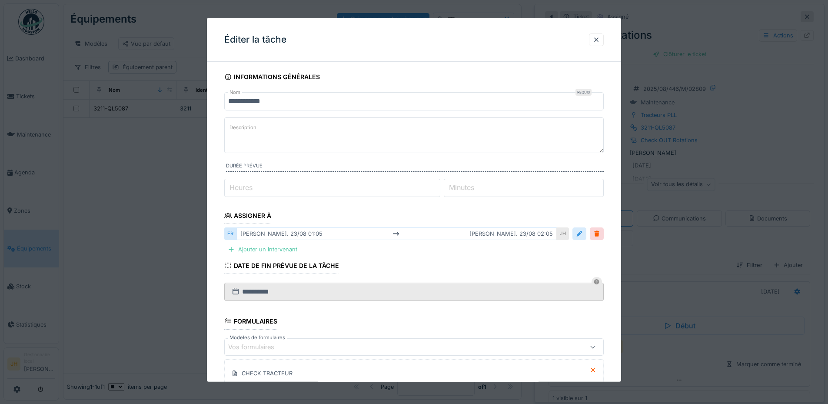
click at [580, 236] on div at bounding box center [579, 233] width 7 height 8
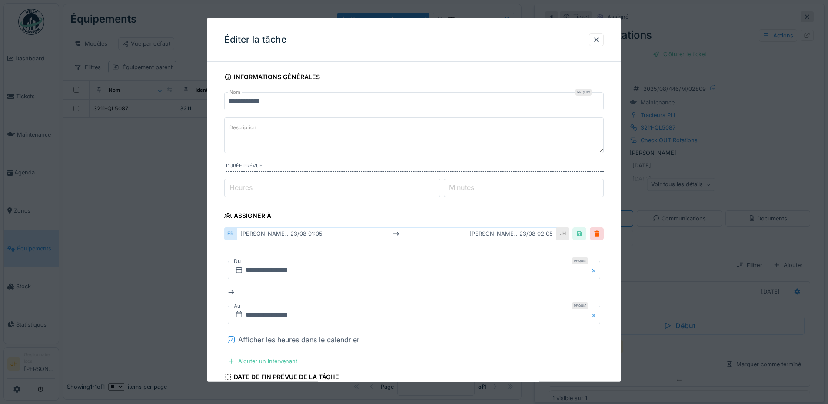
click at [231, 339] on icon at bounding box center [231, 339] width 5 height 4
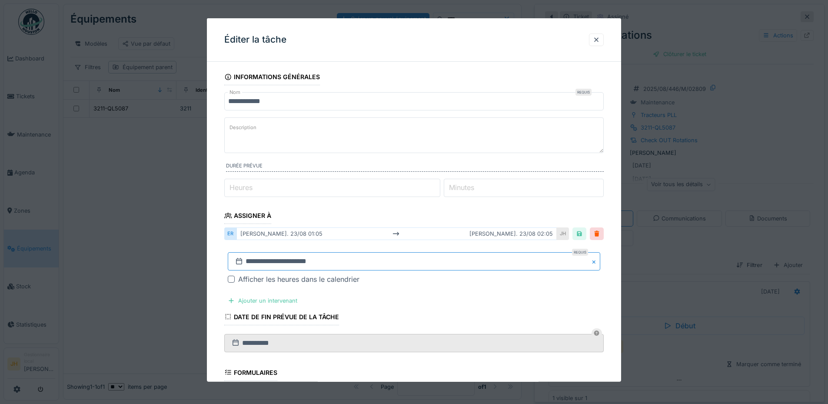
click at [247, 263] on input "**********" at bounding box center [414, 261] width 372 height 18
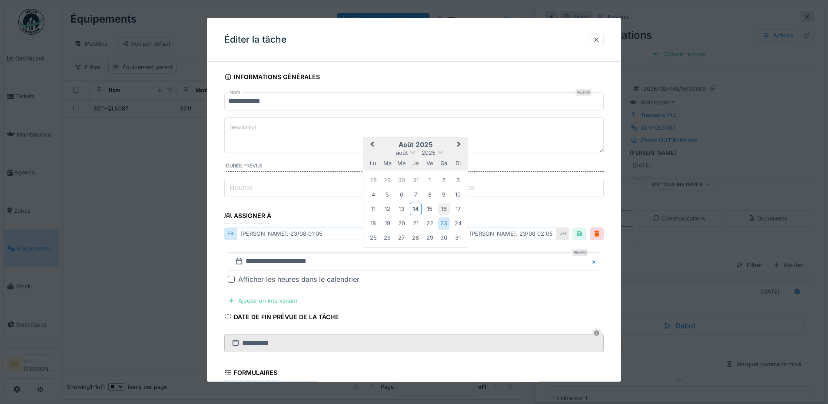
click at [446, 210] on div "16" at bounding box center [444, 209] width 12 height 12
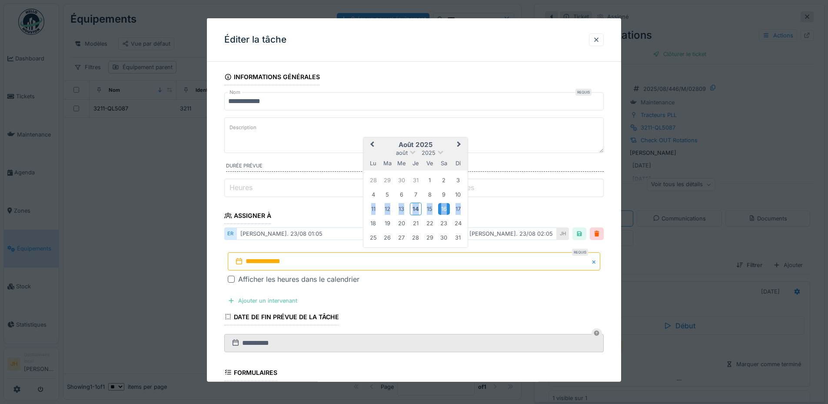
click at [446, 210] on div "16" at bounding box center [444, 209] width 12 height 12
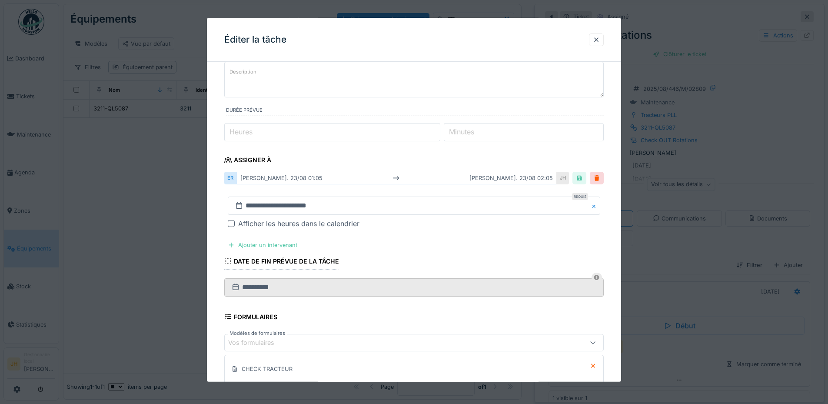
scroll to position [168, 0]
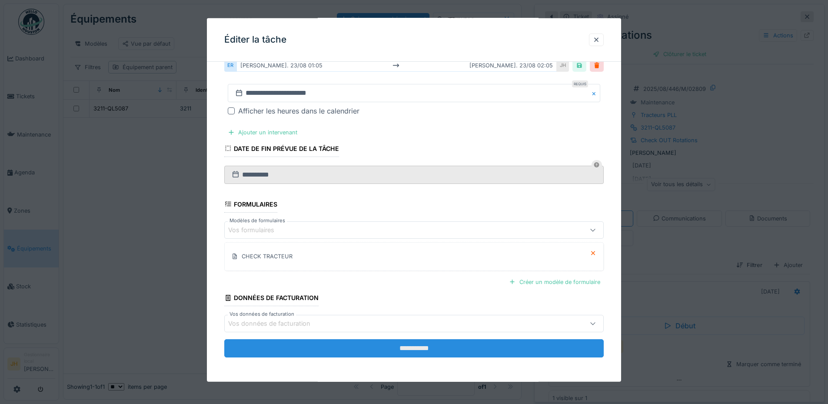
click at [453, 350] on input "**********" at bounding box center [413, 348] width 379 height 18
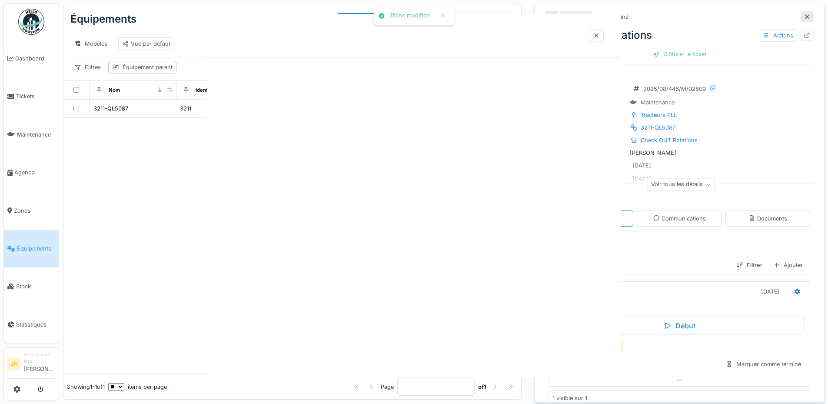
scroll to position [0, 0]
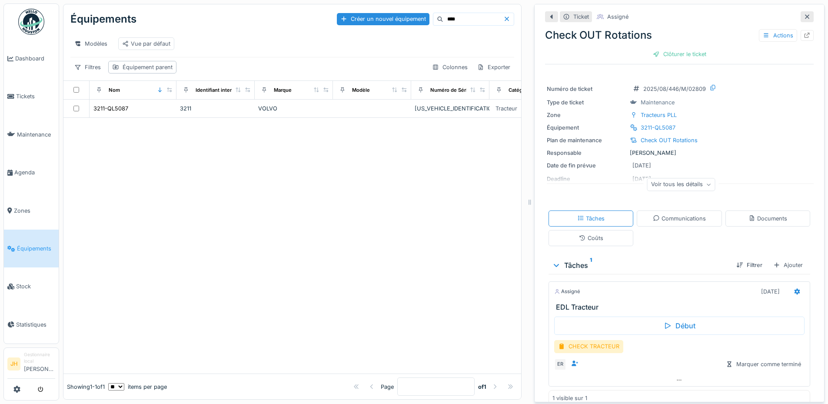
click at [448, 14] on input "****" at bounding box center [473, 19] width 60 height 12
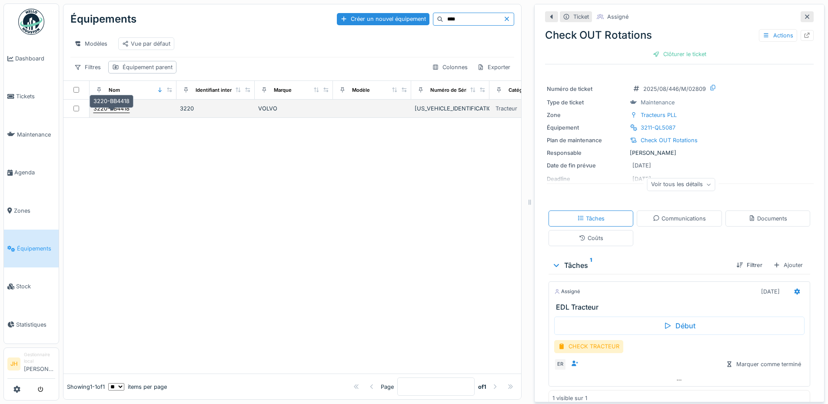
click at [121, 112] on div "3220-BB4418" at bounding box center [111, 108] width 36 height 8
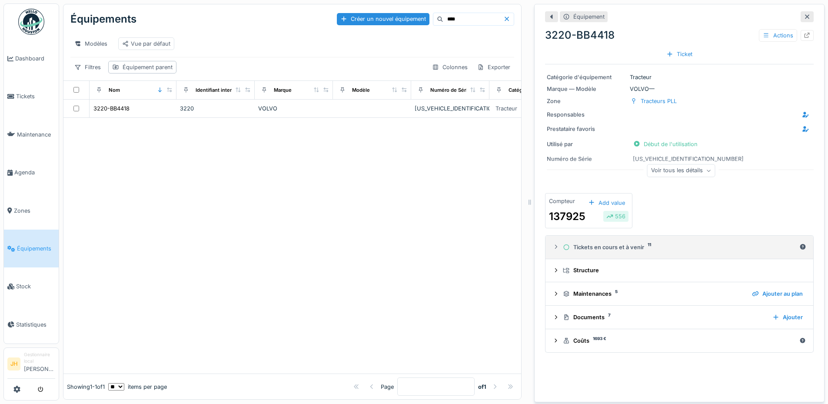
click at [623, 243] on div "Tickets en cours et à venir 11" at bounding box center [679, 247] width 233 height 8
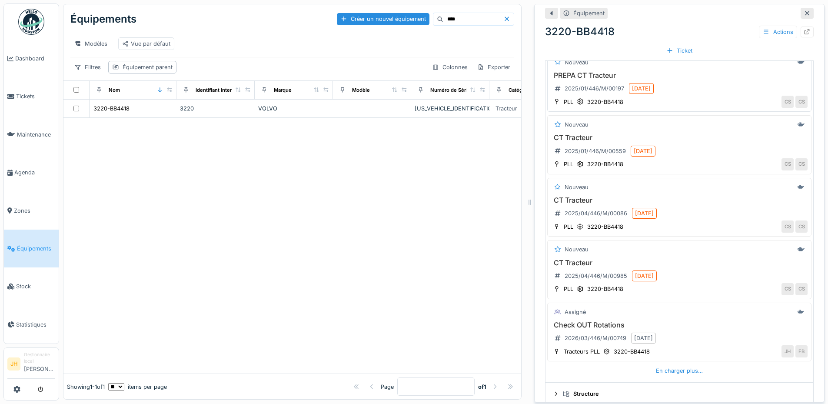
scroll to position [261, 0]
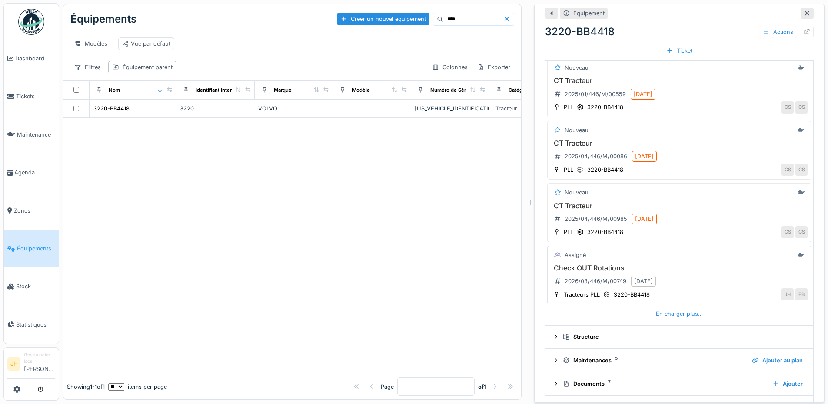
click at [600, 264] on h3 "Check OUT Rotations" at bounding box center [679, 268] width 256 height 8
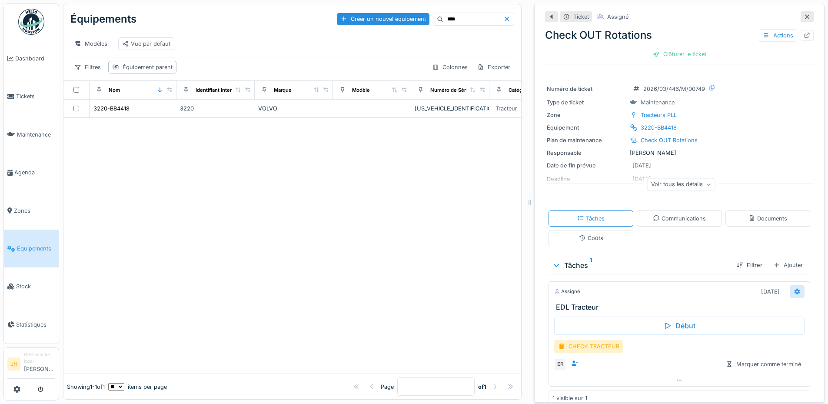
click at [794, 288] on icon at bounding box center [797, 291] width 6 height 6
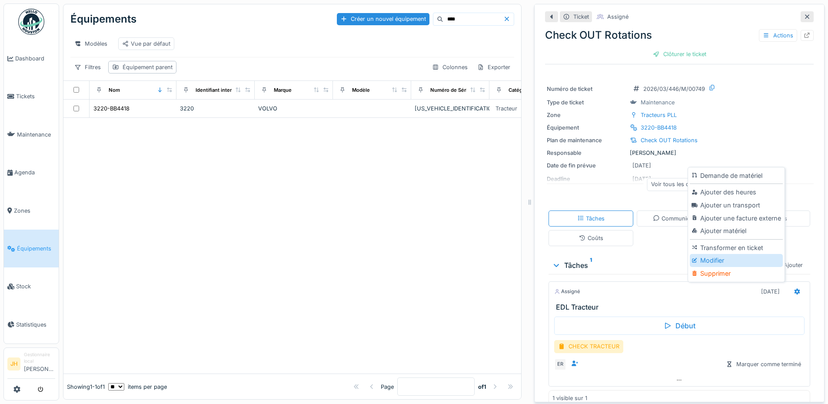
click at [705, 254] on div "Modifier" at bounding box center [735, 260] width 93 height 13
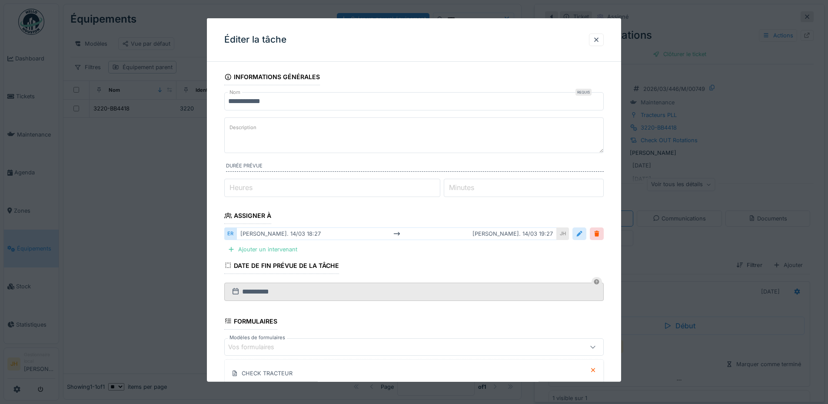
click at [586, 233] on div at bounding box center [579, 233] width 14 height 13
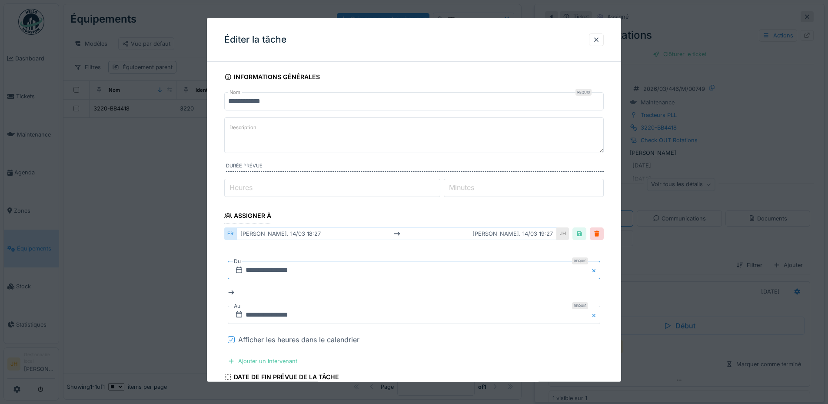
click at [254, 274] on input "**********" at bounding box center [414, 270] width 372 height 18
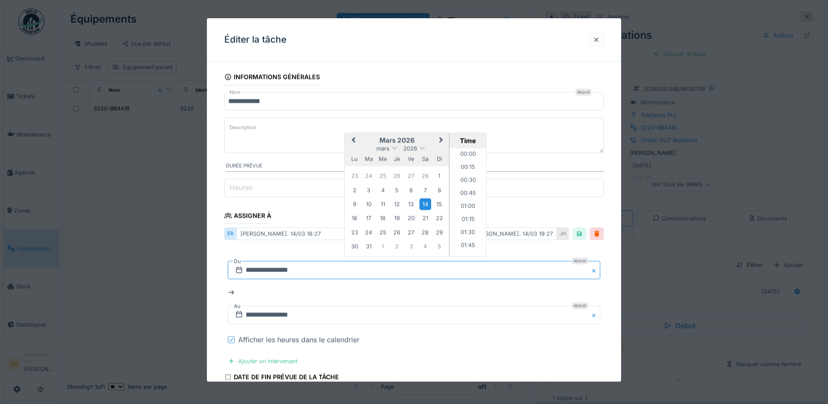
scroll to position [904, 0]
click at [353, 139] on span "Previous Month" at bounding box center [353, 140] width 0 height 10
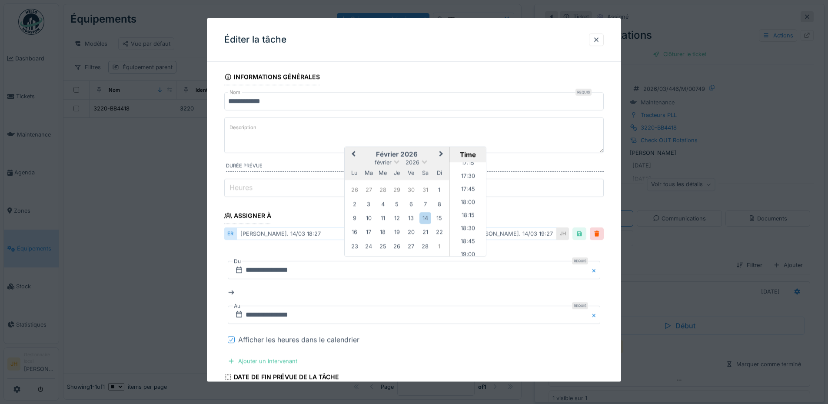
click at [232, 339] on icon at bounding box center [230, 339] width 3 height 3
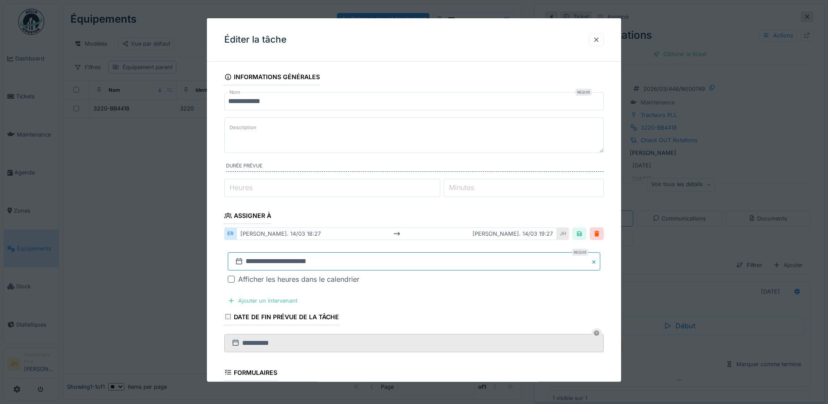
click at [266, 262] on input "**********" at bounding box center [414, 261] width 372 height 18
click at [369, 132] on button "Previous Month" at bounding box center [371, 132] width 14 height 14
click at [372, 146] on span "Previous Month" at bounding box center [372, 145] width 0 height 10
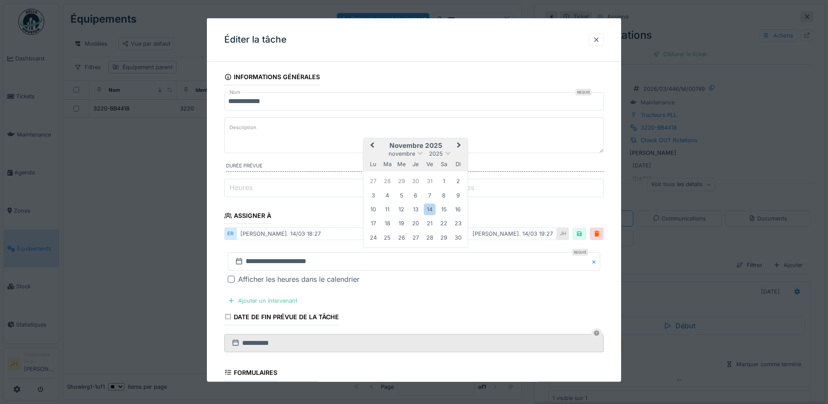
click at [372, 146] on span "Previous Month" at bounding box center [372, 145] width 0 height 10
click at [372, 145] on span "Previous Month" at bounding box center [372, 145] width 0 height 10
click at [443, 211] on div "16" at bounding box center [444, 209] width 12 height 12
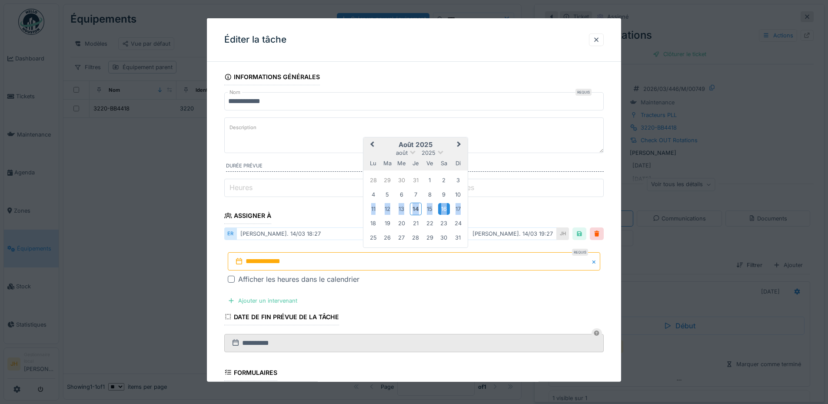
click at [443, 211] on div "16" at bounding box center [444, 209] width 12 height 12
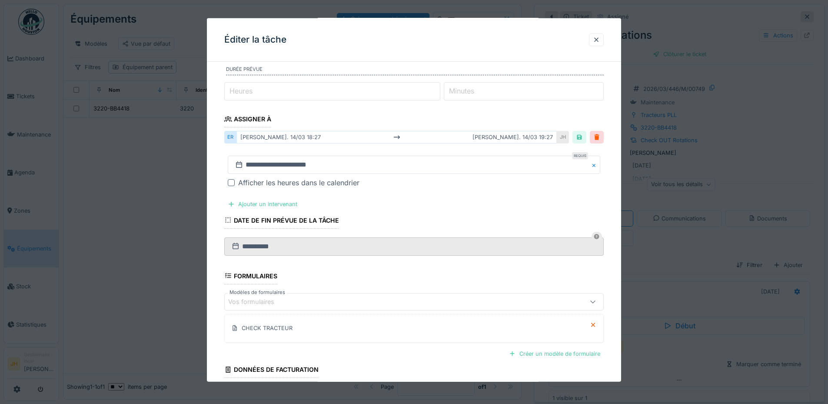
scroll to position [168, 0]
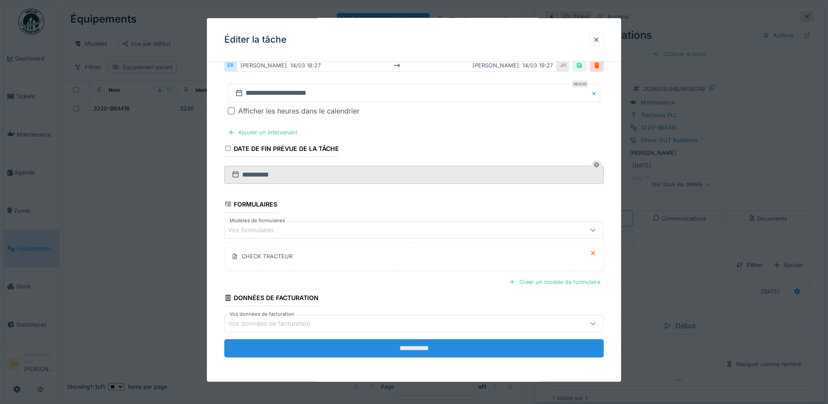
click at [441, 345] on input "**********" at bounding box center [413, 348] width 379 height 18
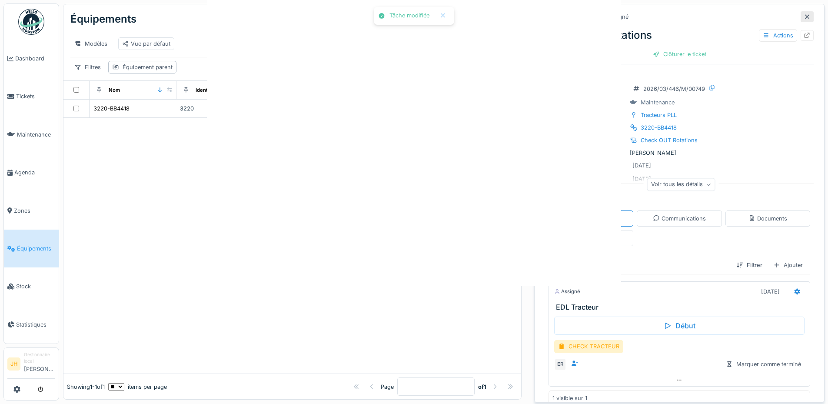
scroll to position [0, 0]
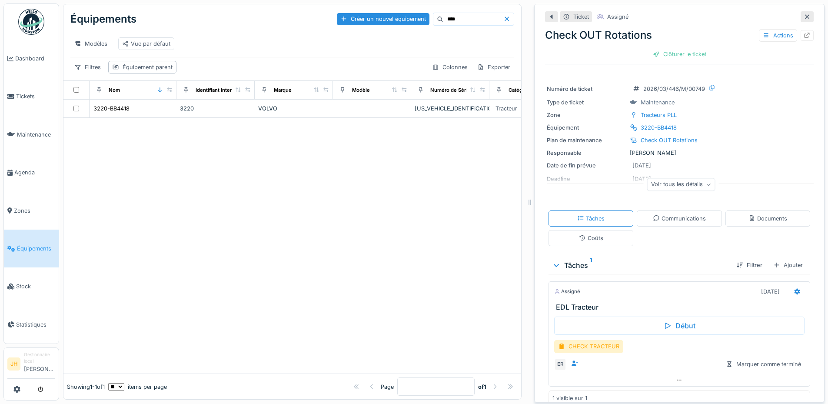
click at [457, 16] on input "****" at bounding box center [473, 19] width 60 height 12
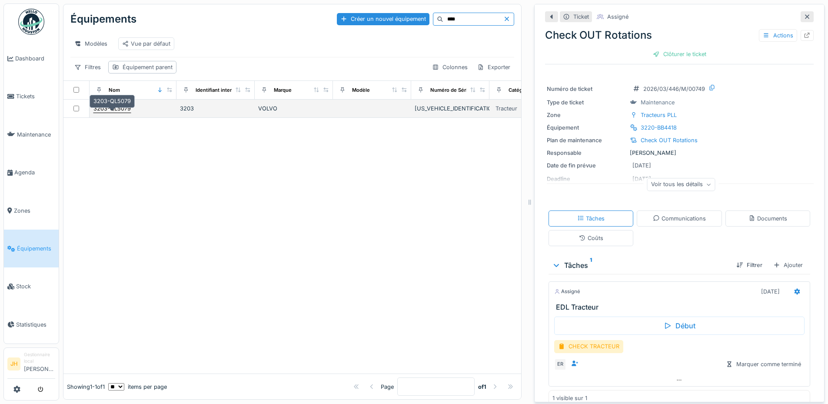
click at [115, 109] on div "3203-QL5079" at bounding box center [111, 108] width 37 height 8
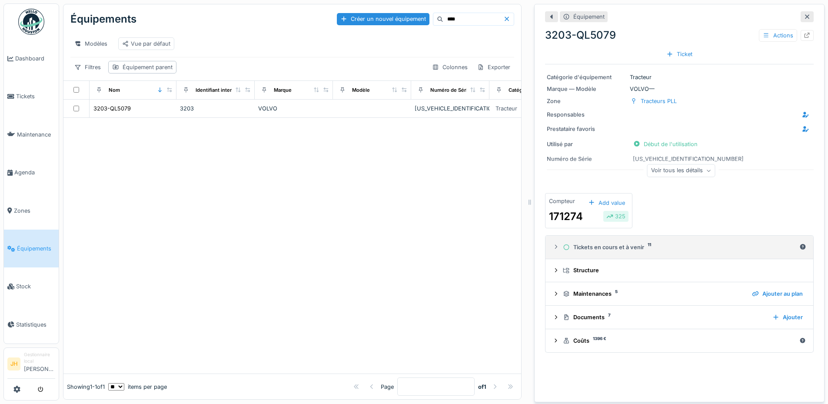
click at [604, 246] on summary "Tickets en cours et à venir 11" at bounding box center [679, 247] width 261 height 16
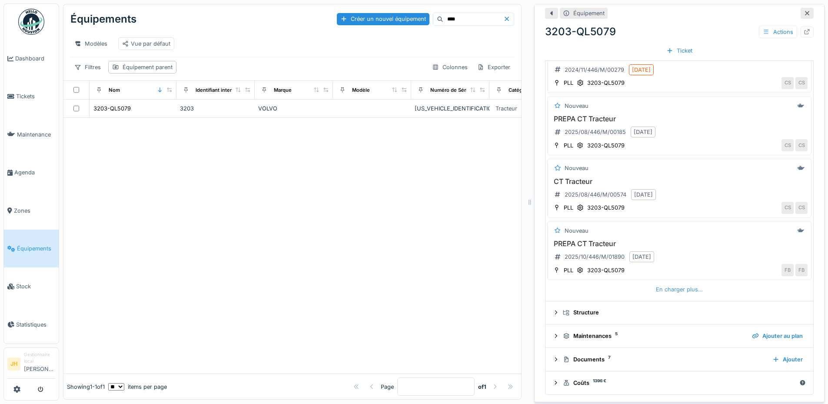
click at [656, 287] on div "En charger plus…" at bounding box center [679, 289] width 54 height 12
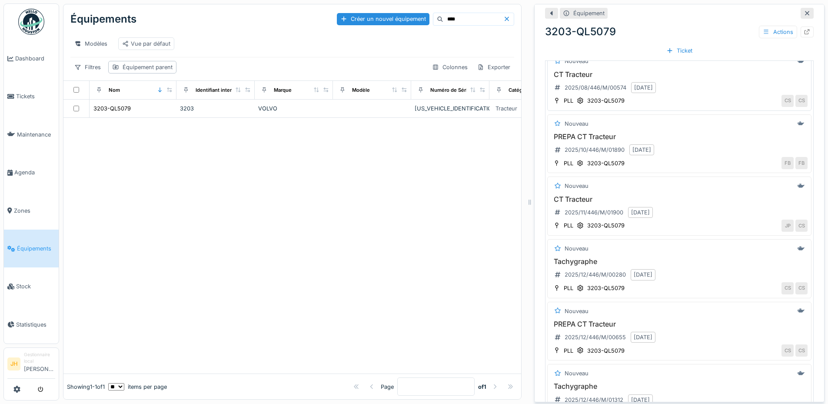
scroll to position [503, 0]
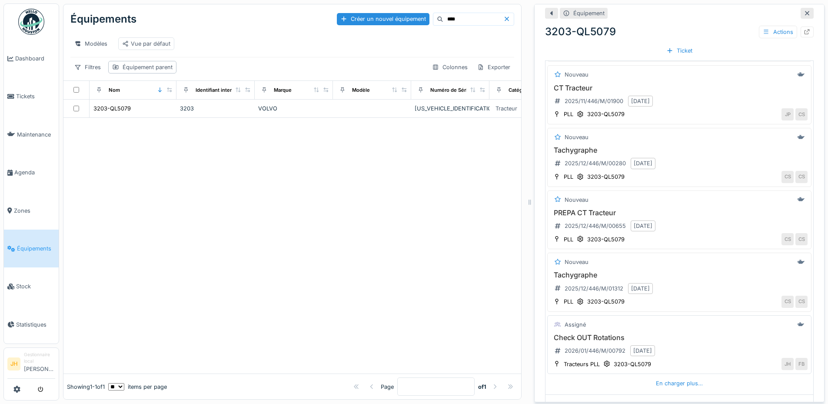
click at [575, 335] on h3 "Check OUT Rotations" at bounding box center [679, 337] width 256 height 8
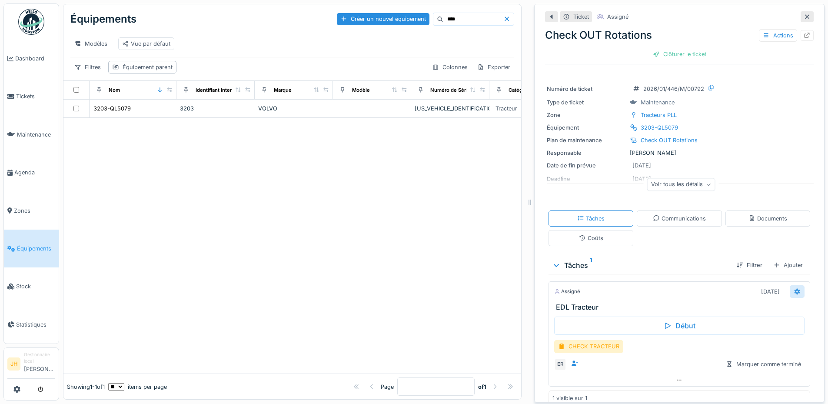
click at [794, 288] on icon at bounding box center [797, 291] width 6 height 6
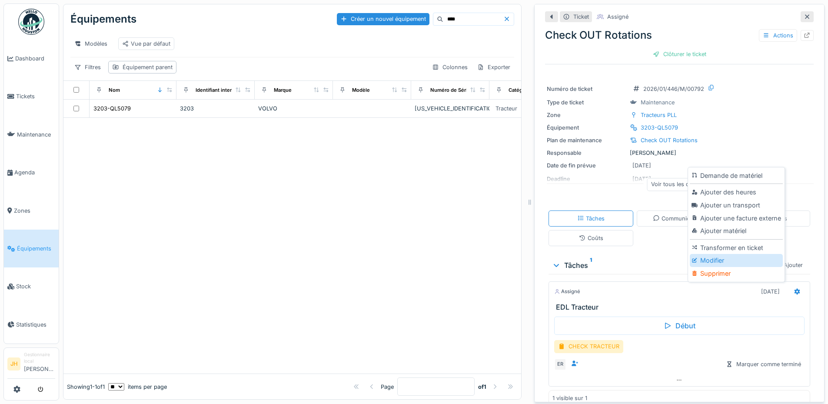
click at [731, 254] on div "Modifier" at bounding box center [735, 260] width 93 height 13
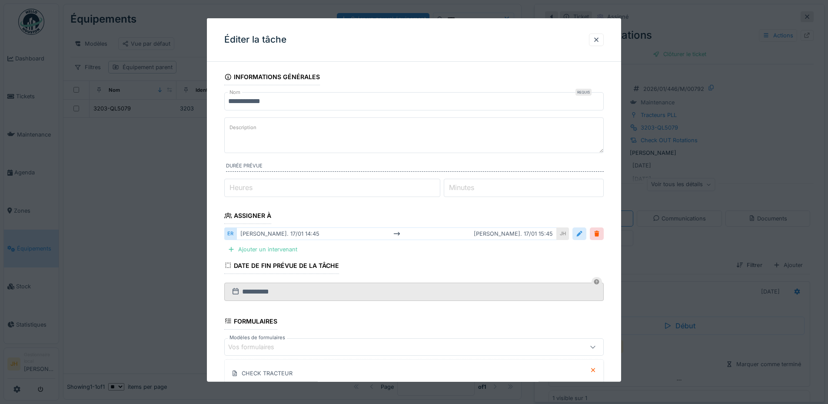
click at [583, 233] on div at bounding box center [579, 233] width 7 height 8
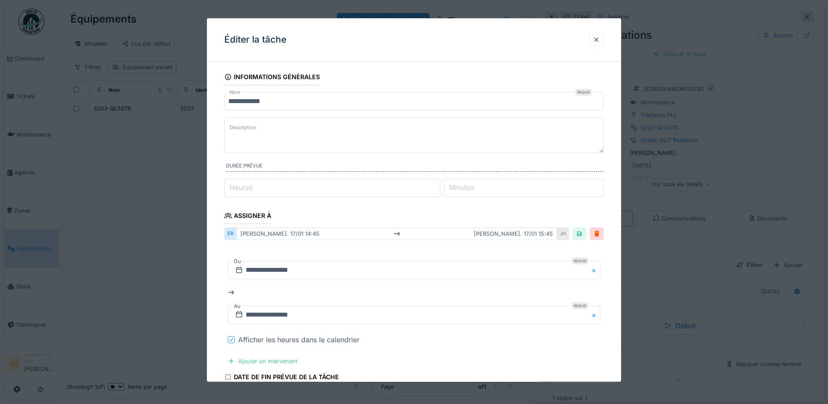
click at [234, 340] on div at bounding box center [231, 339] width 7 height 7
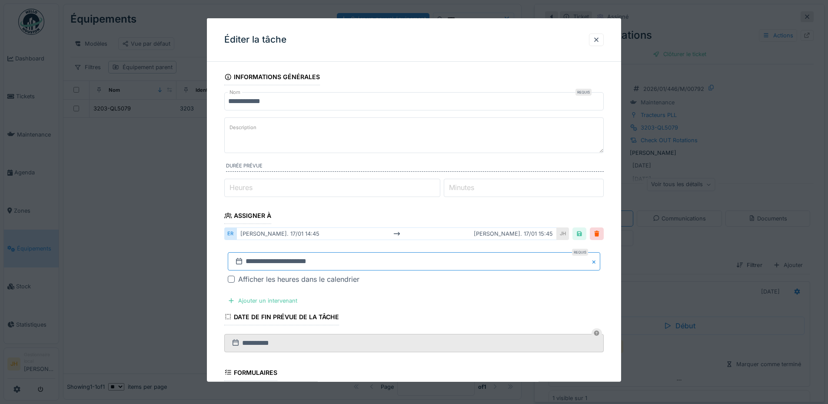
click at [286, 259] on input "**********" at bounding box center [414, 261] width 372 height 18
click at [376, 148] on button "Previous Month" at bounding box center [371, 146] width 14 height 14
click at [374, 147] on button "Previous Month" at bounding box center [371, 146] width 14 height 14
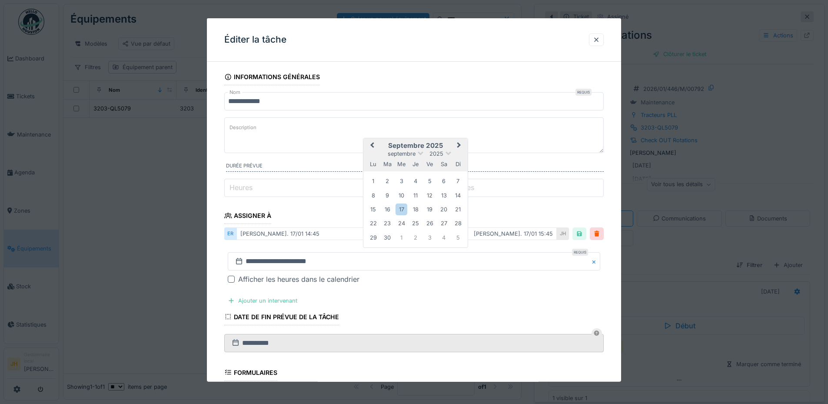
click at [374, 147] on button "Previous Month" at bounding box center [371, 146] width 14 height 14
click at [444, 212] on div "16" at bounding box center [444, 209] width 12 height 12
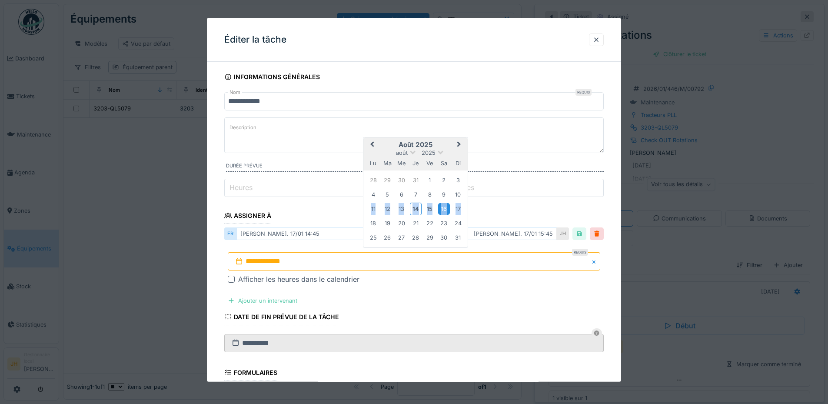
click at [444, 212] on div "16" at bounding box center [444, 209] width 12 height 12
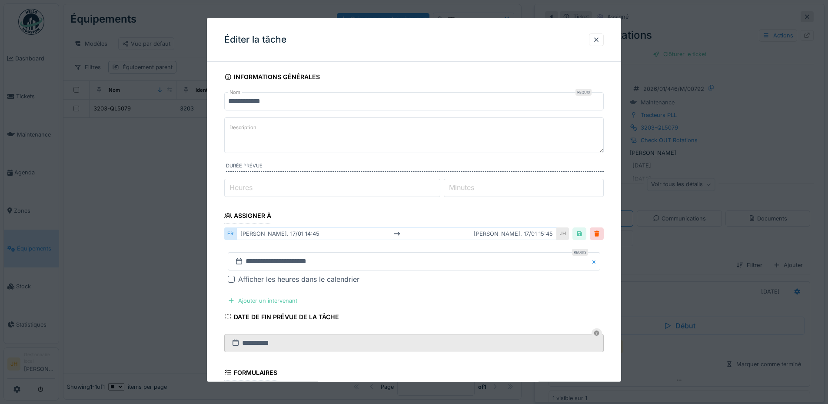
scroll to position [168, 0]
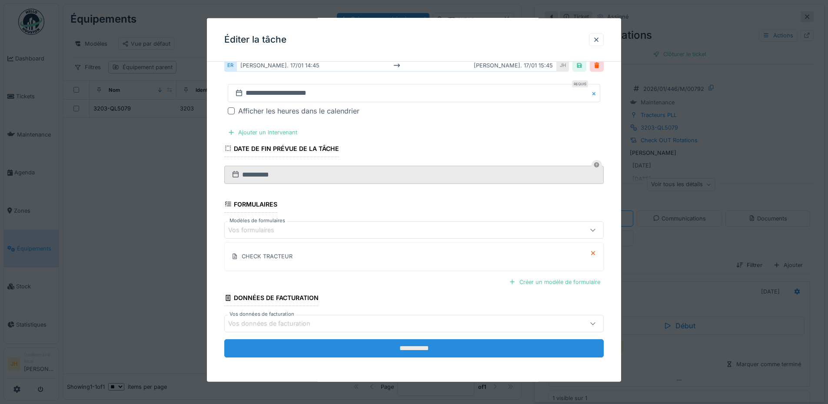
click at [450, 350] on input "**********" at bounding box center [413, 348] width 379 height 18
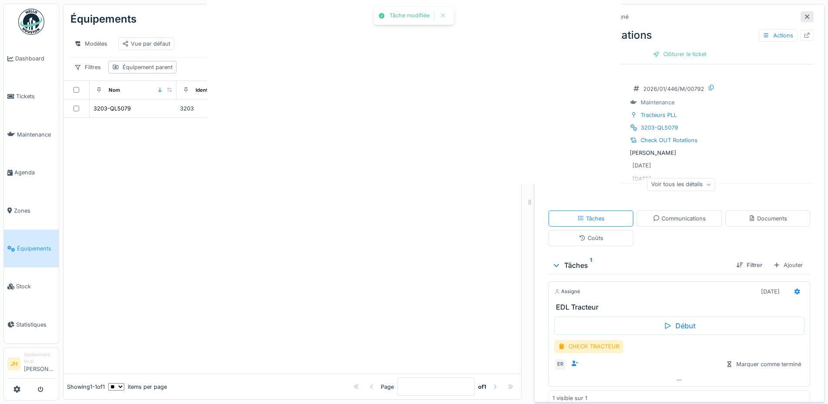
scroll to position [0, 0]
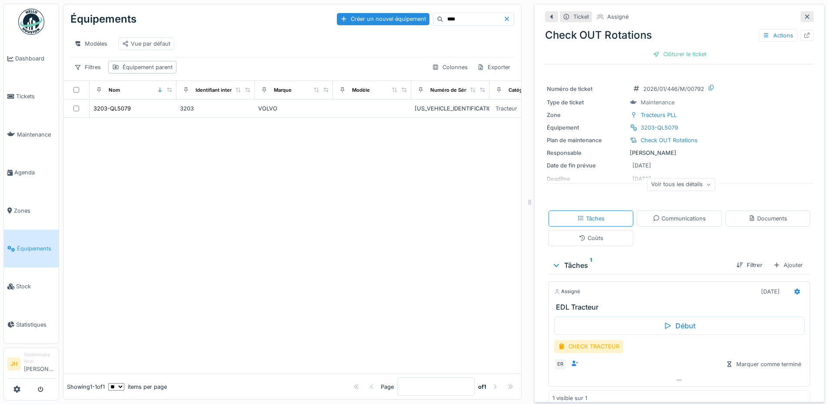
click at [450, 13] on input "****" at bounding box center [473, 19] width 60 height 12
click at [106, 108] on div "3214-BB4412" at bounding box center [110, 108] width 35 height 8
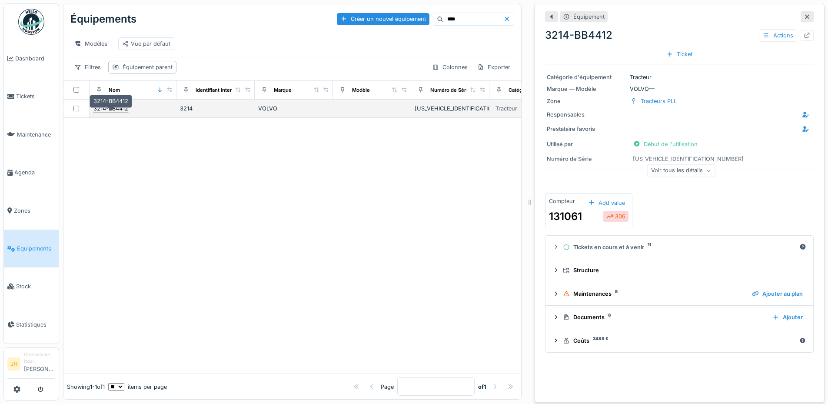
click at [113, 109] on div "3214-BB4412" at bounding box center [110, 108] width 35 height 8
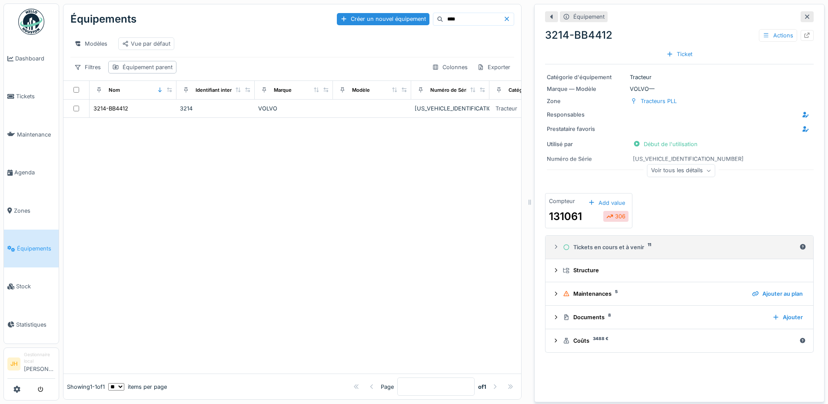
click at [621, 243] on div "Tickets en cours et à venir 11" at bounding box center [679, 247] width 233 height 8
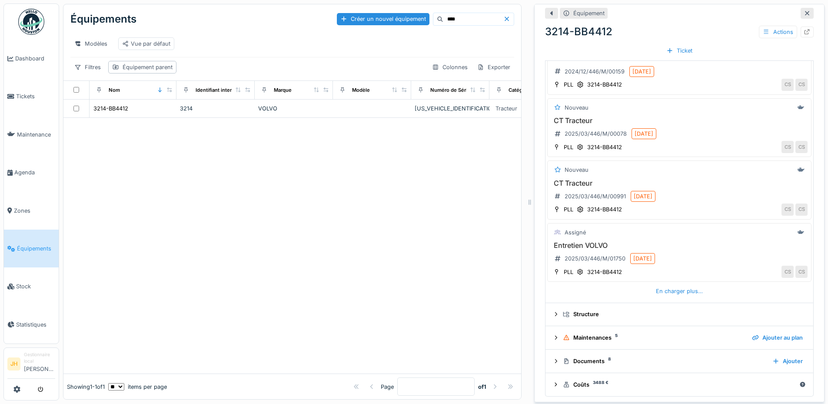
scroll to position [286, 0]
click at [664, 283] on div "En charger plus…" at bounding box center [679, 289] width 54 height 12
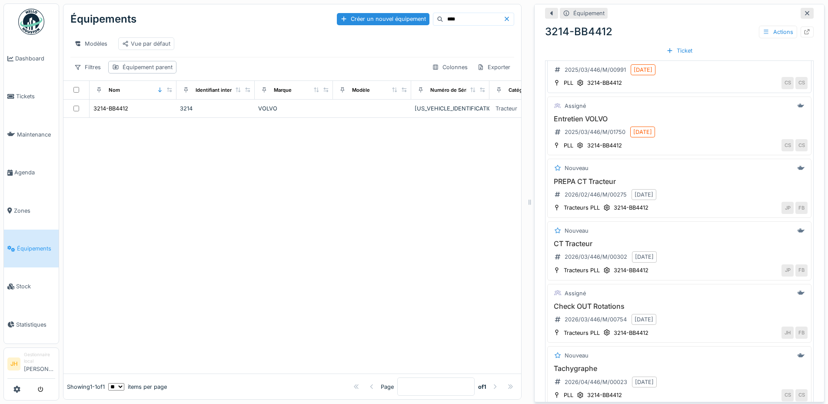
scroll to position [460, 0]
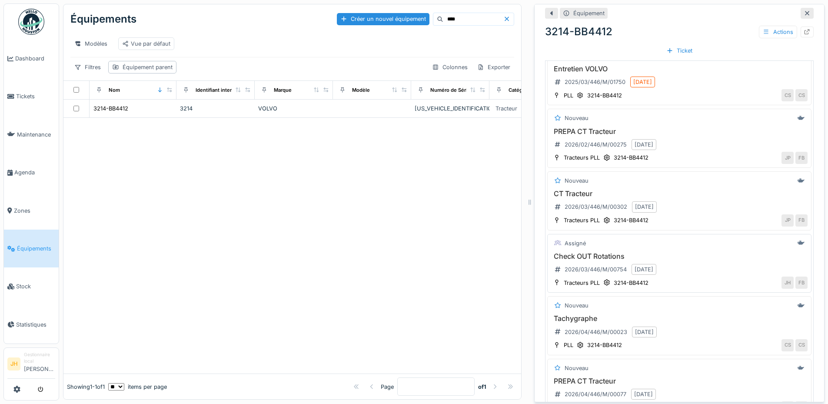
click at [596, 252] on h3 "Check OUT Rotations" at bounding box center [679, 256] width 256 height 8
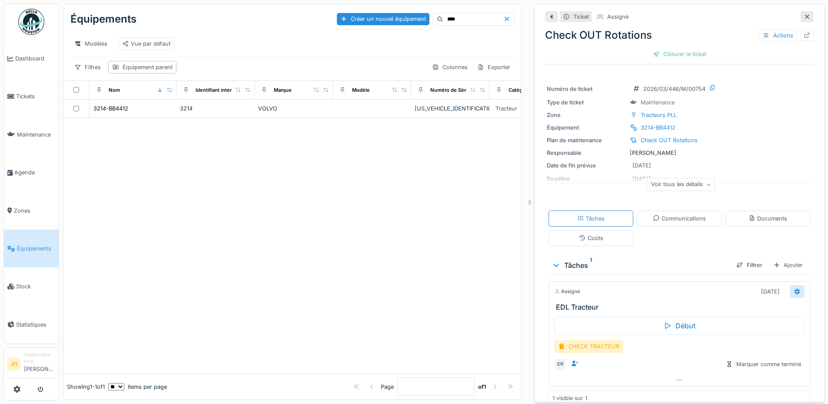
click at [794, 288] on icon at bounding box center [797, 291] width 6 height 6
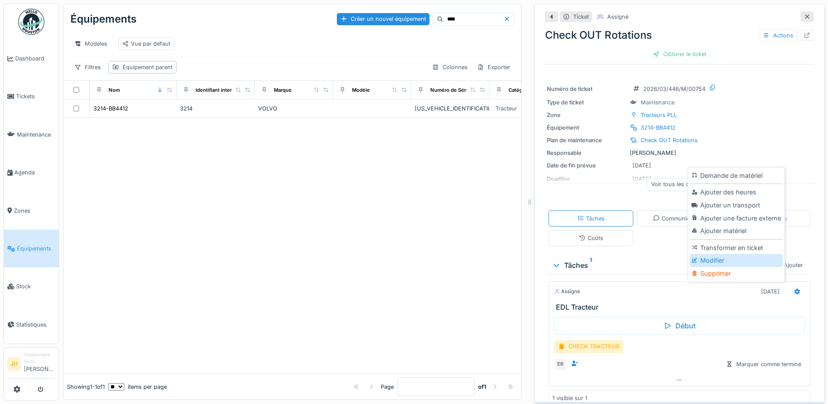
click at [714, 254] on div "Modifier" at bounding box center [735, 260] width 93 height 13
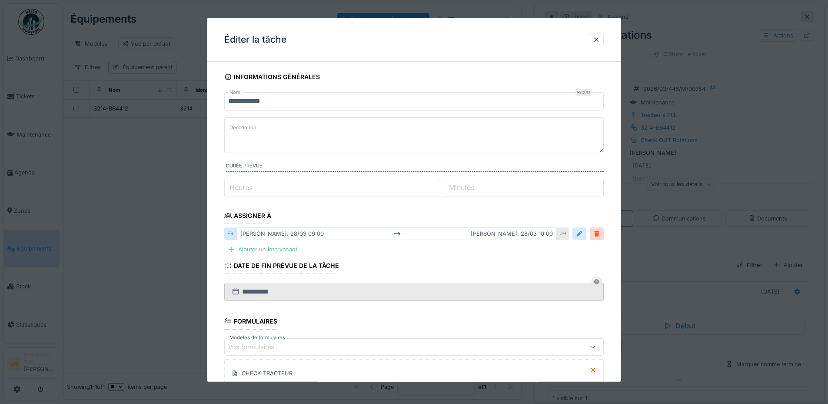
click at [582, 235] on div at bounding box center [579, 233] width 7 height 8
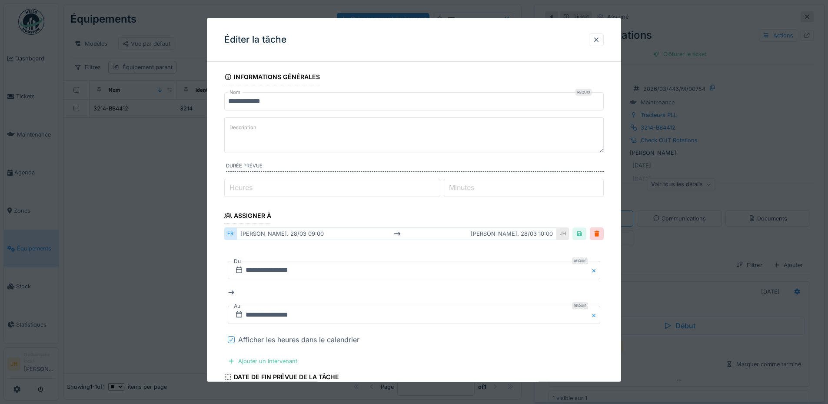
click at [229, 338] on icon at bounding box center [231, 339] width 5 height 4
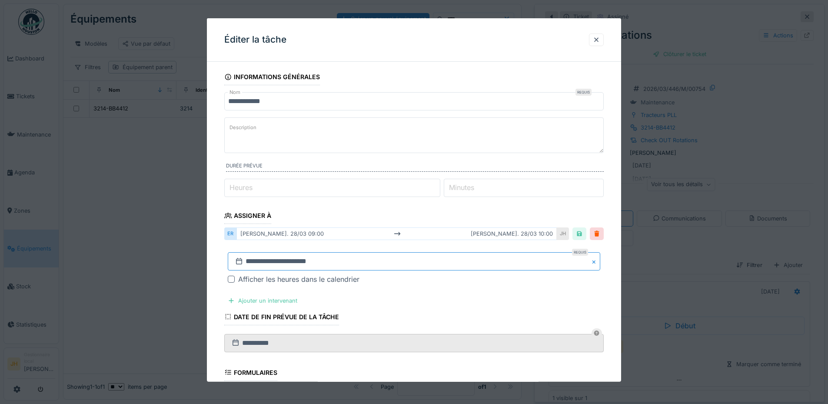
click at [284, 258] on input "**********" at bounding box center [414, 261] width 372 height 18
click at [372, 131] on span "Previous Month" at bounding box center [372, 131] width 0 height 10
click at [375, 131] on textarea "Description" at bounding box center [413, 135] width 379 height 36
click at [311, 262] on input "**********" at bounding box center [414, 261] width 372 height 18
click at [373, 135] on button "Previous Month" at bounding box center [371, 132] width 14 height 14
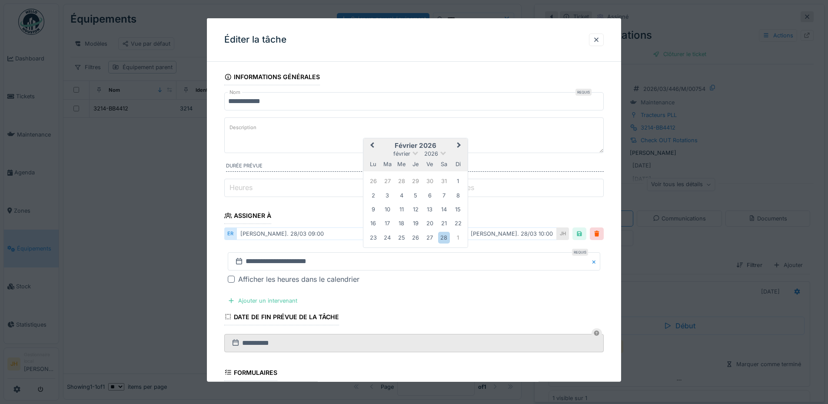
click at [372, 146] on span "Previous Month" at bounding box center [372, 145] width 0 height 10
click at [372, 144] on span "Previous Month" at bounding box center [372, 145] width 0 height 10
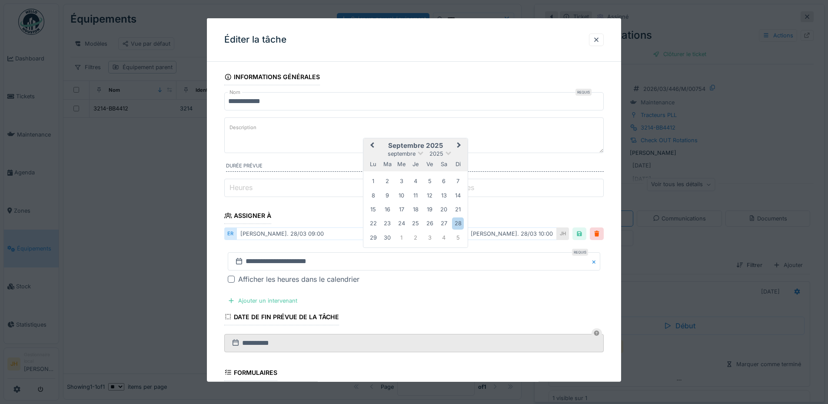
click at [372, 144] on span "Previous Month" at bounding box center [372, 145] width 0 height 10
click at [445, 203] on div "16" at bounding box center [444, 209] width 12 height 12
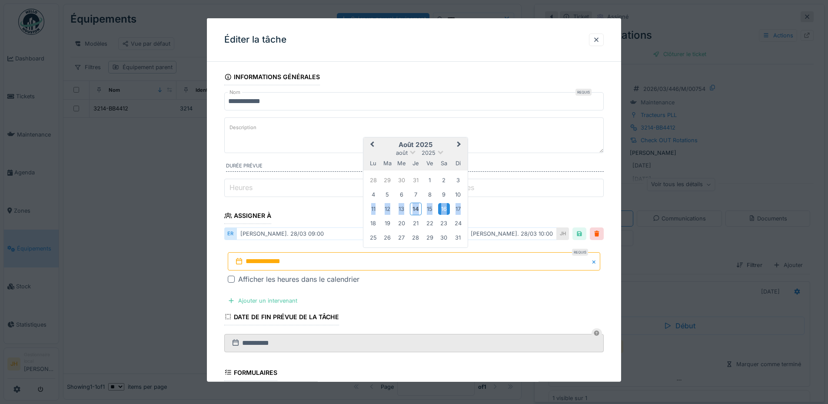
click at [445, 203] on div "16" at bounding box center [444, 209] width 12 height 12
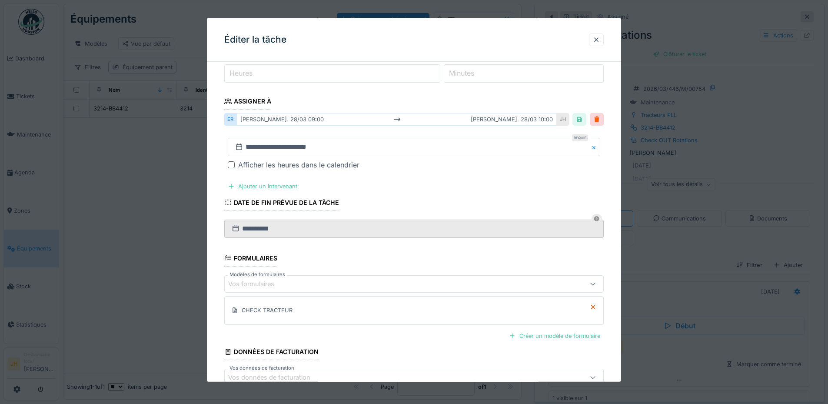
scroll to position [168, 0]
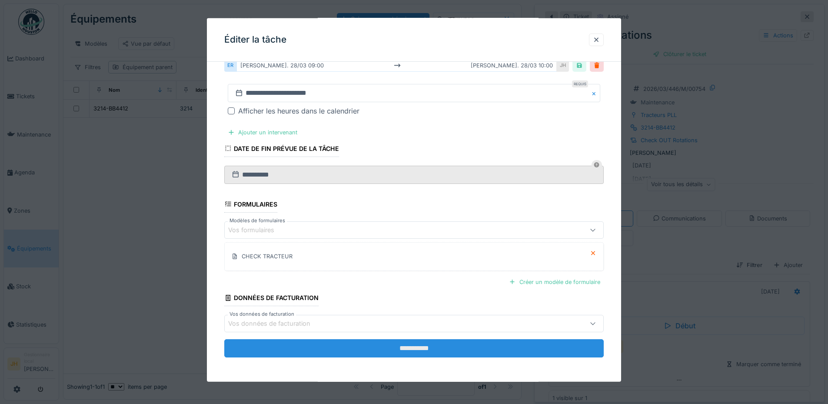
click at [423, 351] on input "**********" at bounding box center [413, 348] width 379 height 18
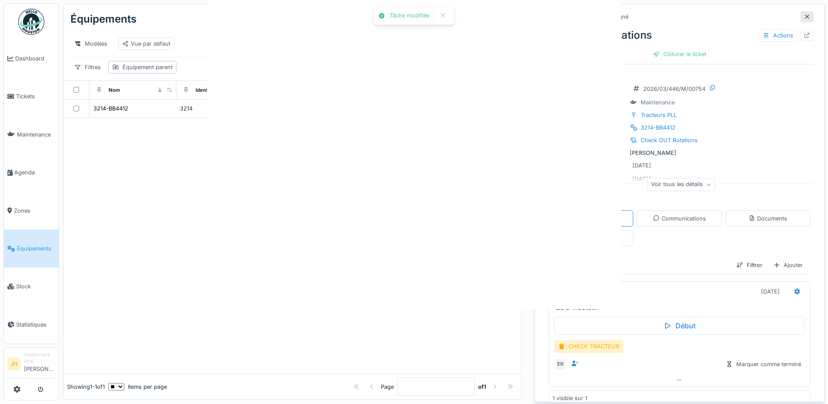
scroll to position [0, 0]
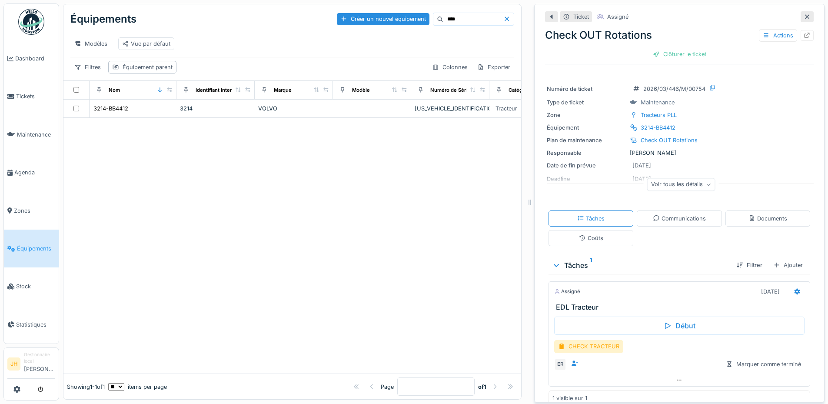
click at [449, 17] on input "****" at bounding box center [473, 19] width 60 height 12
click at [127, 108] on div "3224-BB4423" at bounding box center [111, 108] width 37 height 8
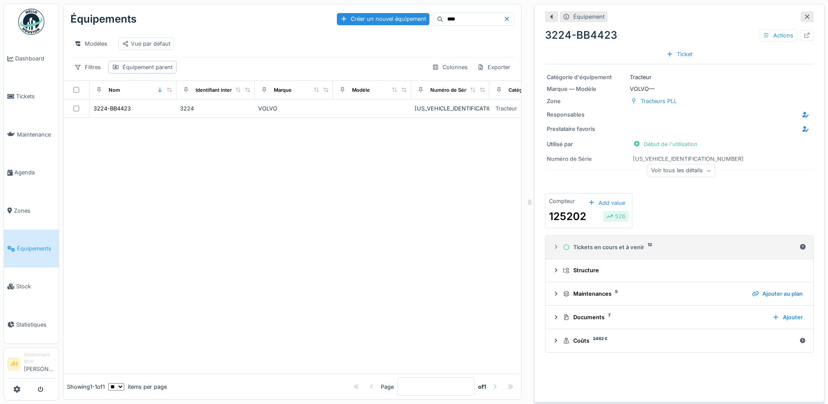
click at [625, 244] on div "Tickets en cours et à venir 12" at bounding box center [679, 247] width 233 height 8
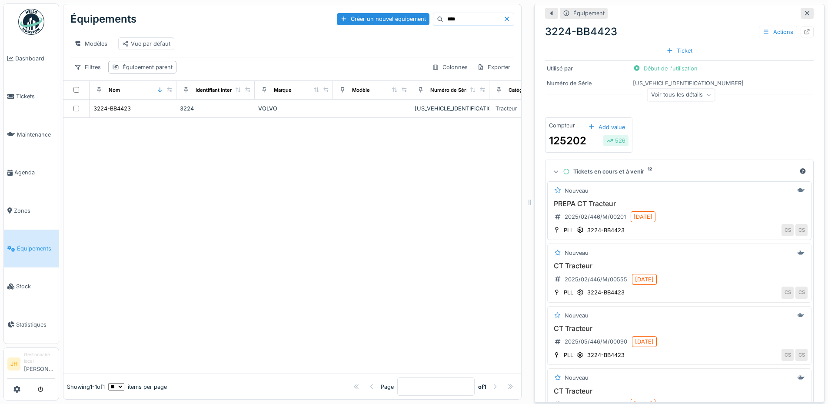
scroll to position [217, 0]
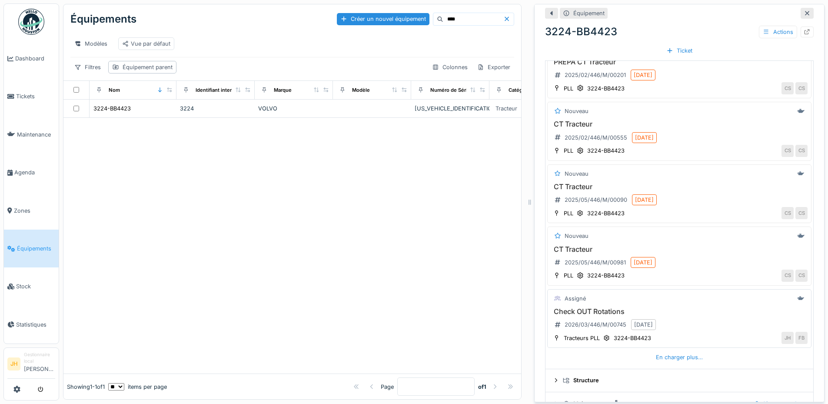
click at [600, 308] on h3 "Check OUT Rotations" at bounding box center [679, 311] width 256 height 8
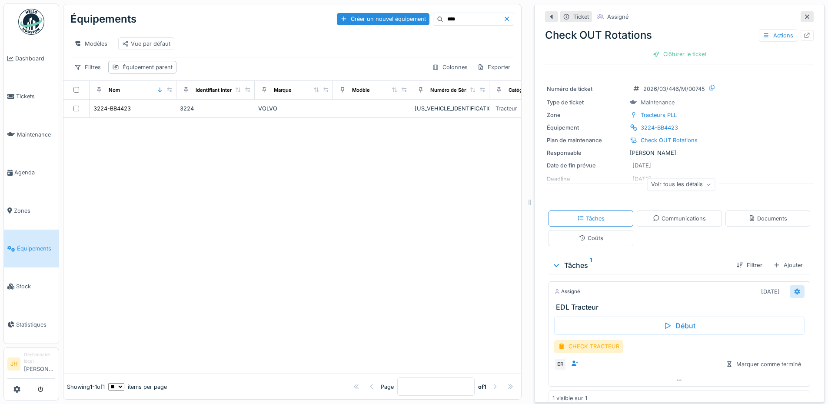
click at [789, 285] on div at bounding box center [796, 291] width 15 height 13
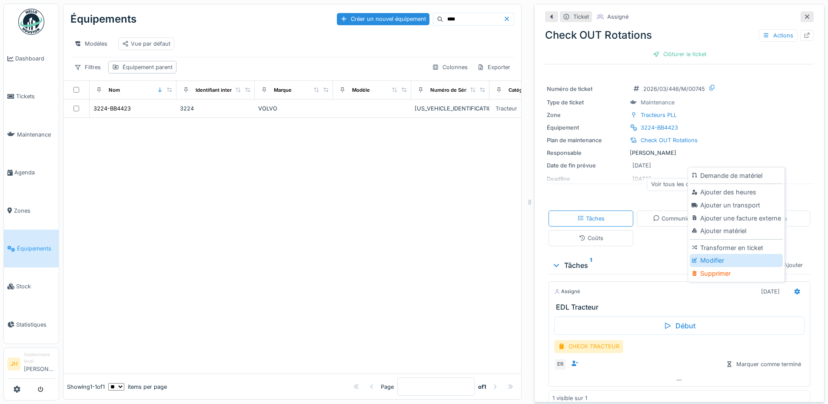
click at [714, 254] on div "Modifier" at bounding box center [735, 260] width 93 height 13
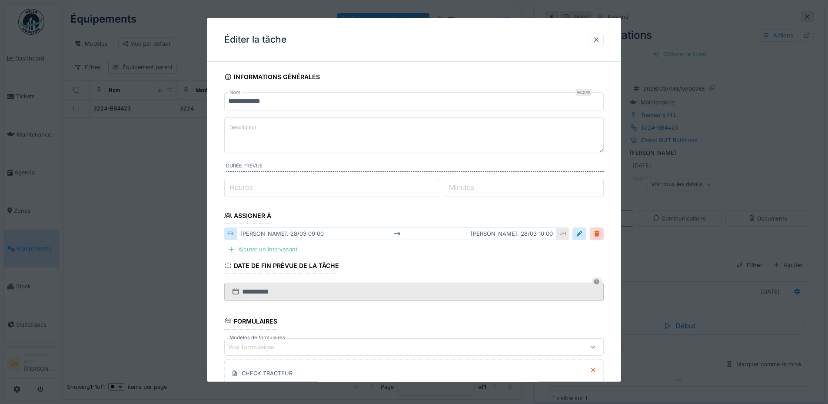
click at [585, 240] on div at bounding box center [587, 233] width 31 height 13
click at [585, 238] on div at bounding box center [579, 233] width 14 height 13
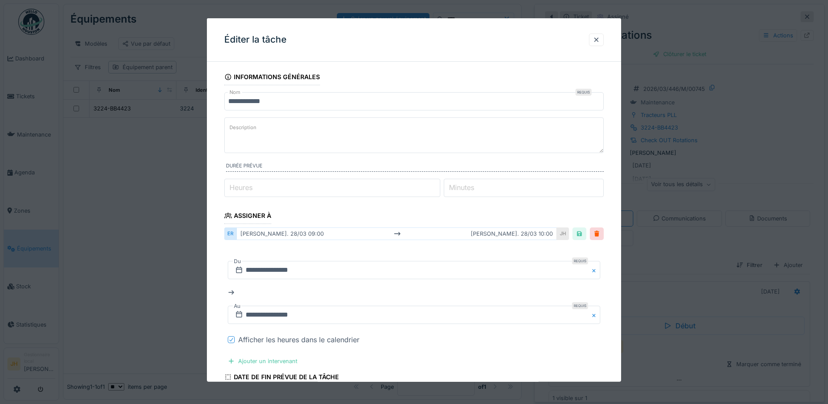
click at [231, 341] on icon at bounding box center [231, 339] width 5 height 4
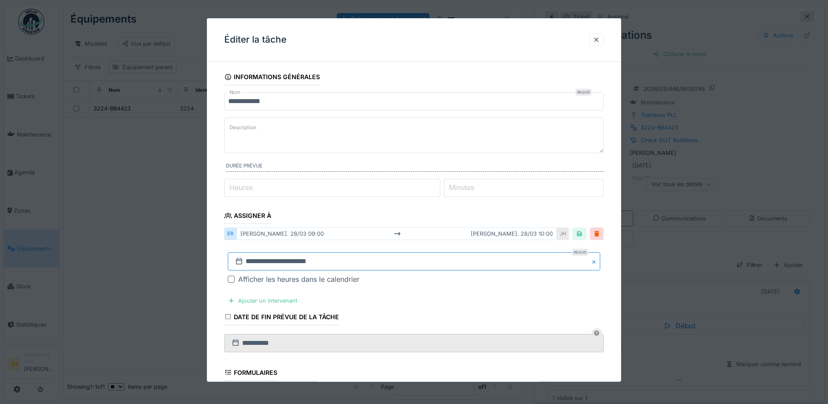
click at [272, 266] on input "**********" at bounding box center [414, 261] width 372 height 18
click at [373, 135] on button "Previous Month" at bounding box center [371, 132] width 14 height 14
click at [372, 142] on span "Previous Month" at bounding box center [372, 145] width 0 height 10
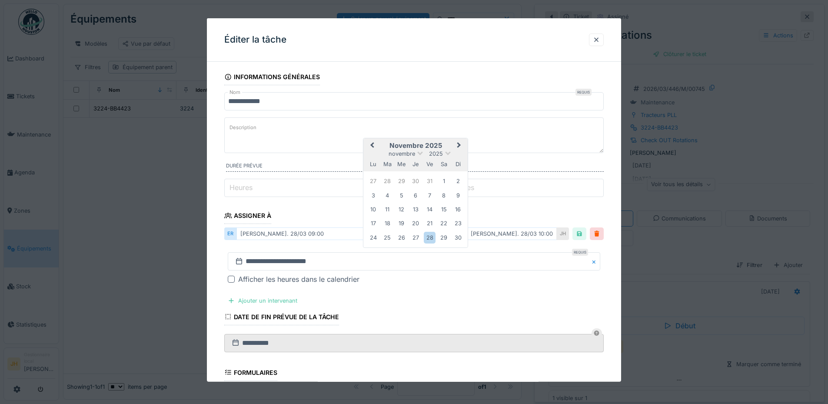
click at [372, 142] on span "Previous Month" at bounding box center [372, 145] width 0 height 10
click at [444, 209] on div "16" at bounding box center [444, 209] width 12 height 12
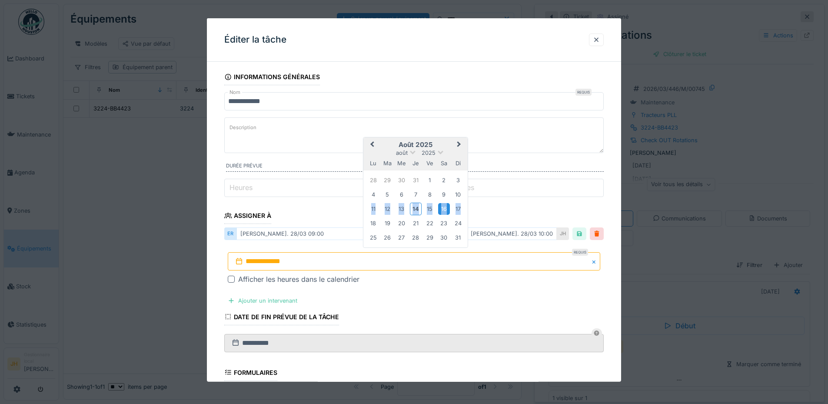
click at [444, 209] on div "16" at bounding box center [444, 209] width 12 height 12
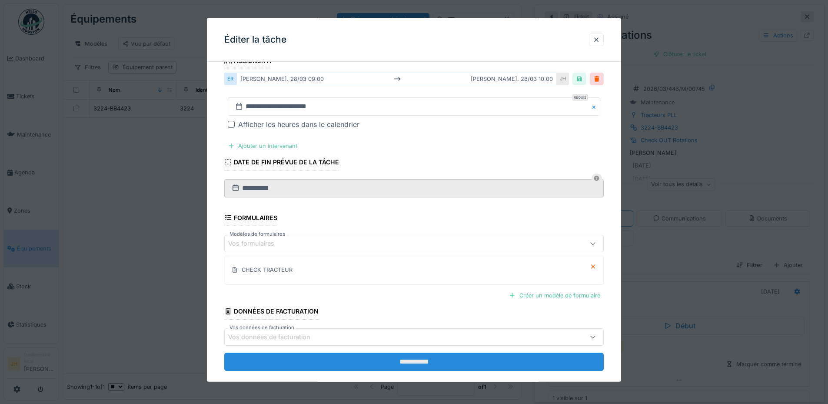
scroll to position [168, 0]
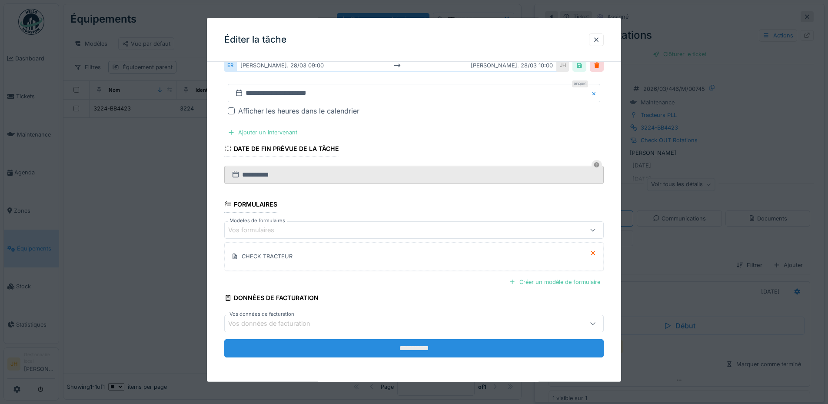
click at [422, 346] on input "**********" at bounding box center [413, 348] width 379 height 18
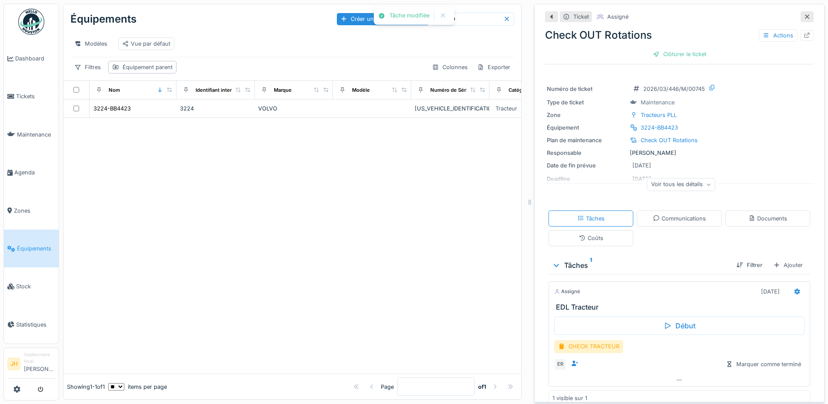
scroll to position [0, 0]
click at [459, 21] on input "****" at bounding box center [473, 19] width 60 height 12
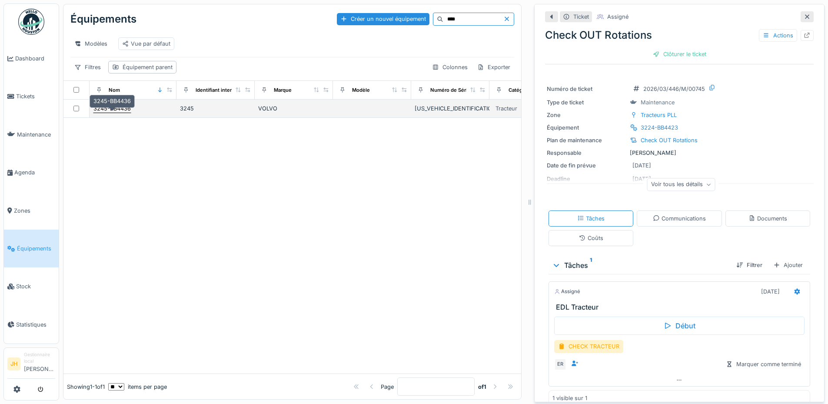
click at [114, 113] on div "3245-BB4436" at bounding box center [111, 108] width 37 height 8
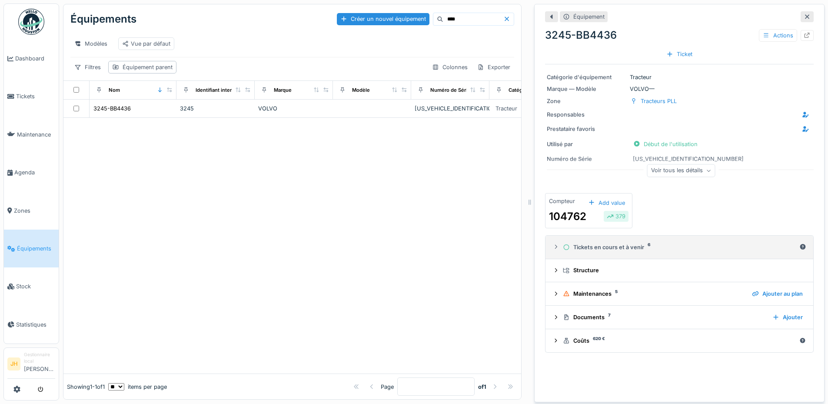
click at [613, 250] on div "Tickets en cours et à venir 6" at bounding box center [679, 247] width 233 height 8
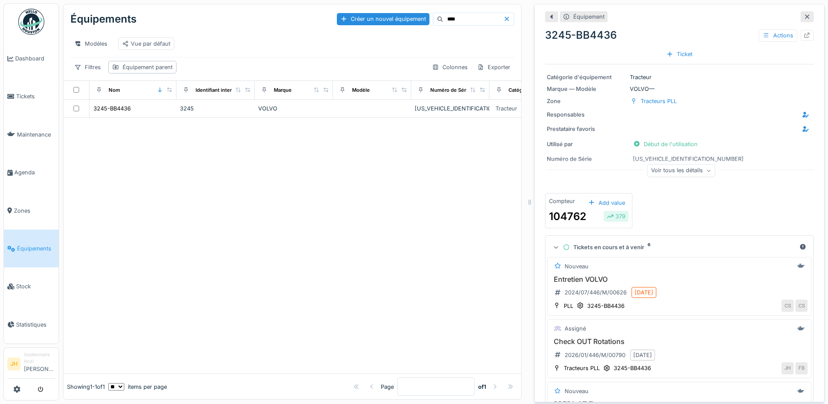
click at [590, 255] on summary "Tickets en cours et à venir 6" at bounding box center [679, 247] width 261 height 16
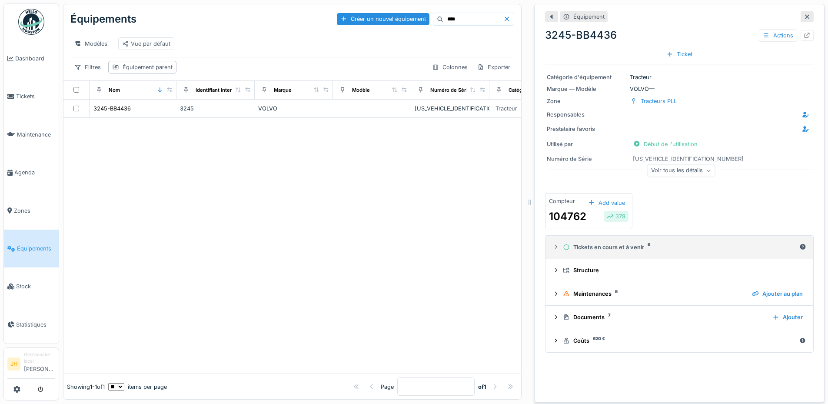
click at [590, 255] on summary "Tickets en cours et à venir 6" at bounding box center [679, 247] width 261 height 16
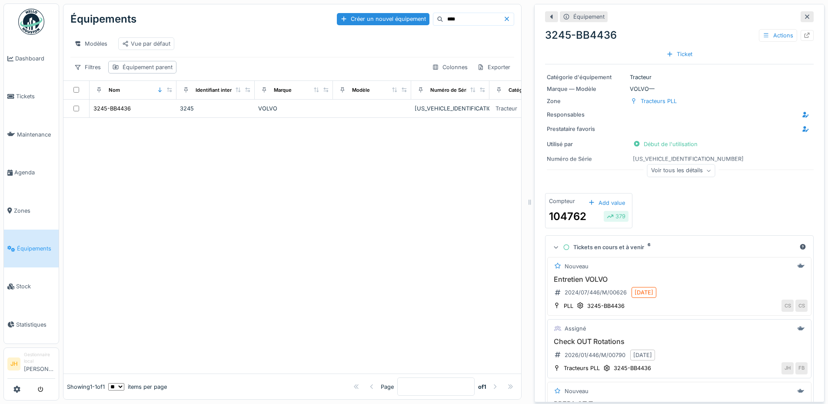
scroll to position [130, 0]
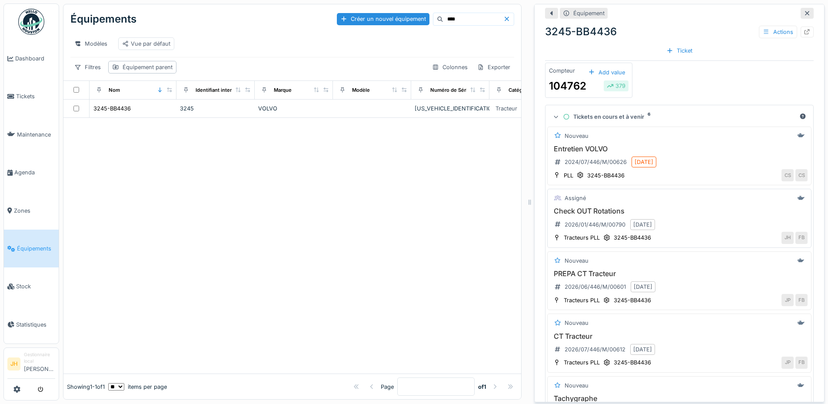
click at [586, 213] on h3 "Check OUT Rotations" at bounding box center [679, 211] width 256 height 8
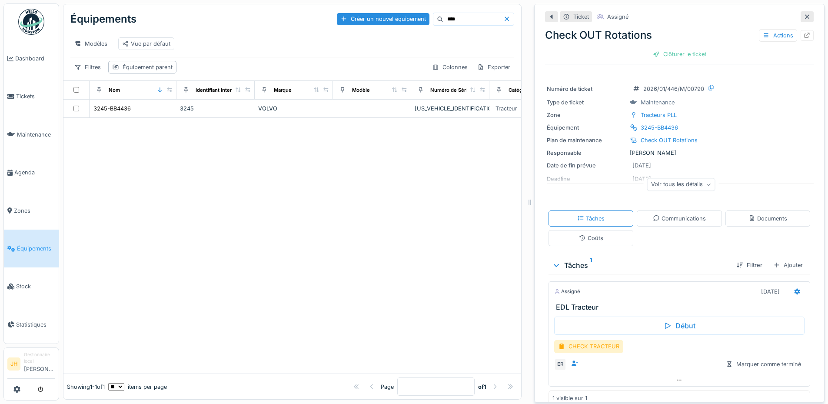
click at [794, 290] on div "Assigné 24/01/2026" at bounding box center [679, 290] width 261 height 16
click at [794, 291] on icon at bounding box center [797, 291] width 6 height 6
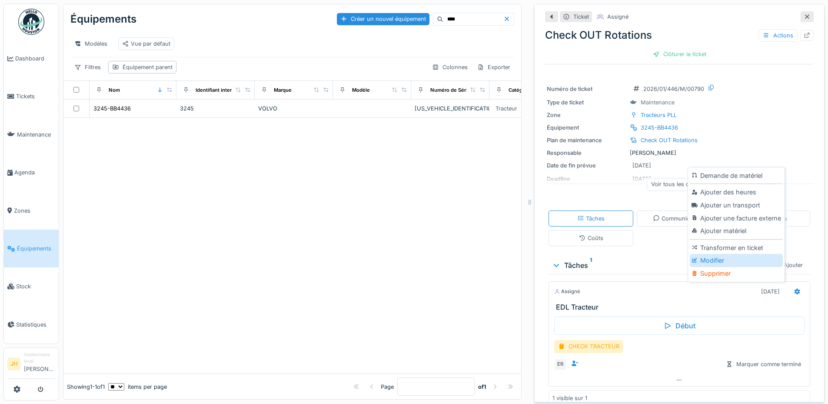
click at [743, 265] on div "Modifier" at bounding box center [735, 260] width 93 height 13
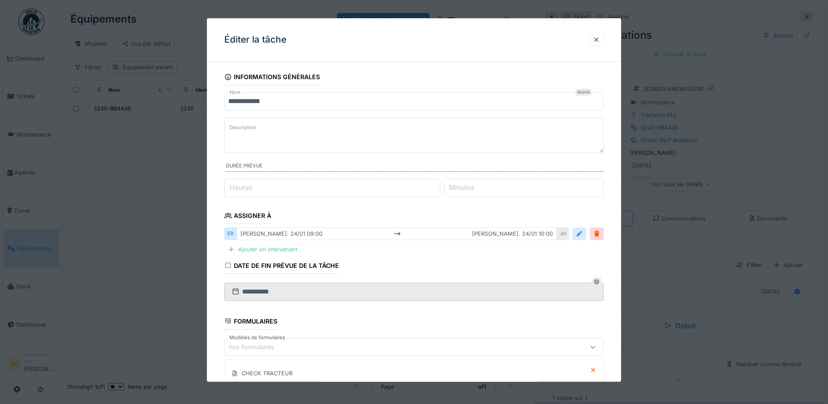
click at [583, 233] on div at bounding box center [579, 233] width 7 height 8
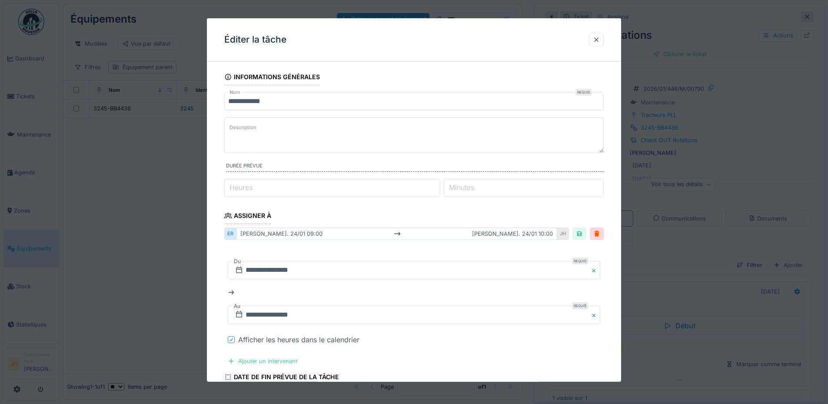
click at [231, 342] on div at bounding box center [231, 339] width 5 height 8
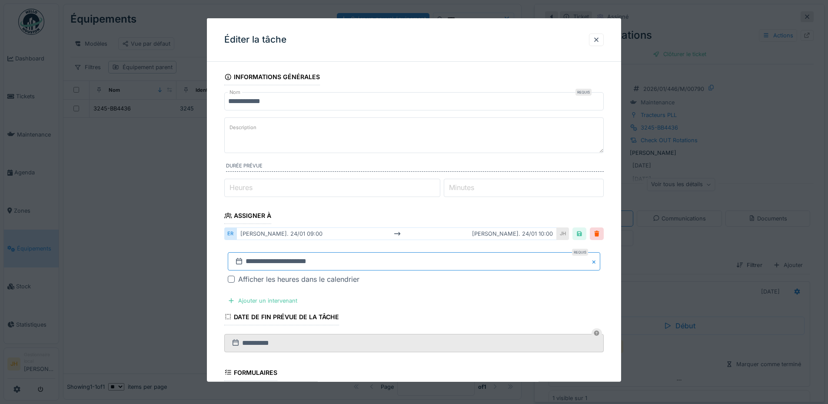
click at [275, 263] on input "**********" at bounding box center [414, 261] width 372 height 18
click at [372, 144] on span "Previous Month" at bounding box center [372, 145] width 0 height 10
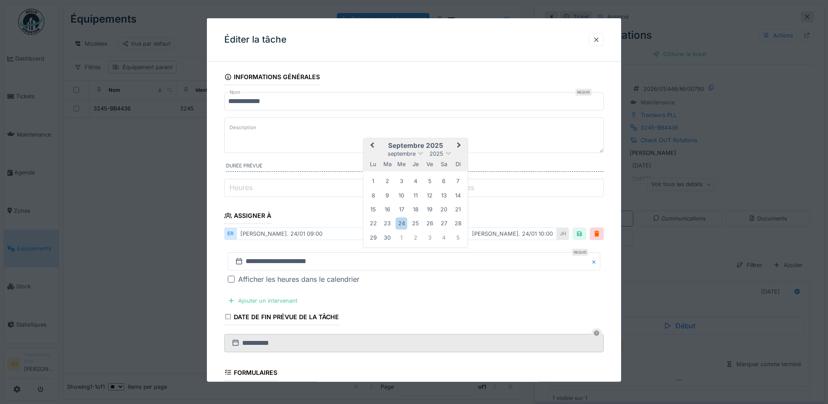
click at [372, 144] on span "Previous Month" at bounding box center [372, 145] width 0 height 10
click at [446, 204] on div "16" at bounding box center [444, 209] width 12 height 12
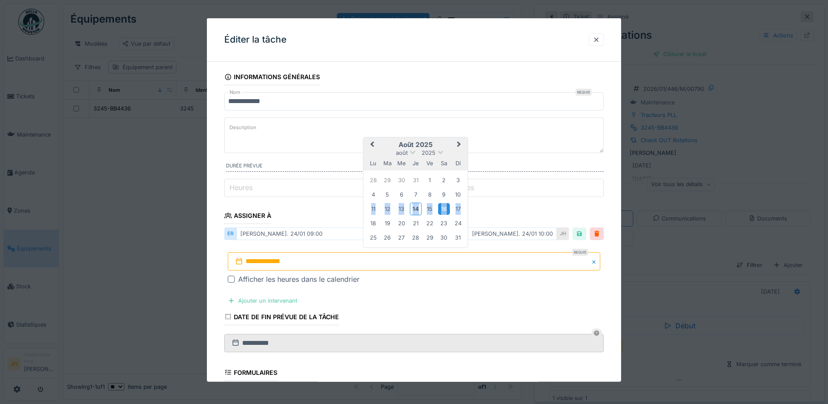
click at [446, 204] on div "16" at bounding box center [444, 209] width 12 height 12
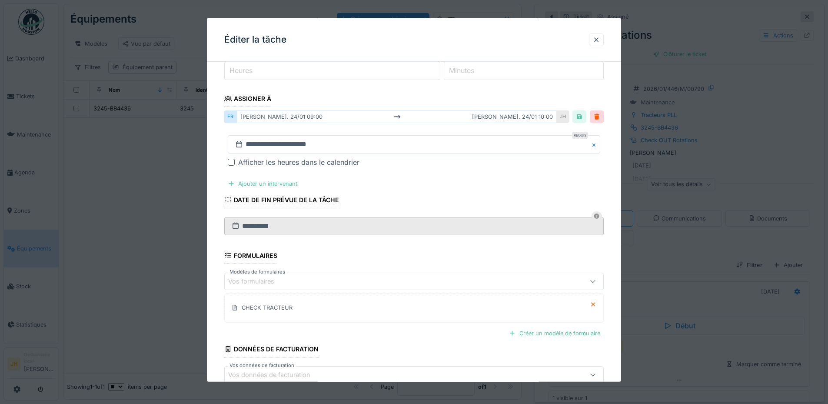
scroll to position [168, 0]
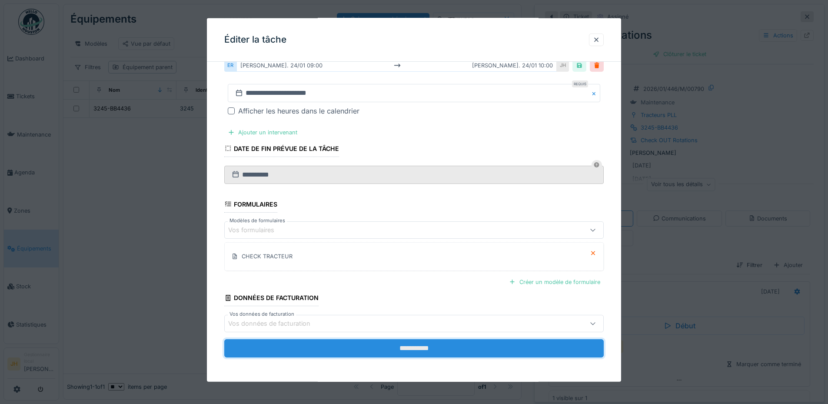
click at [437, 347] on input "**********" at bounding box center [413, 348] width 379 height 18
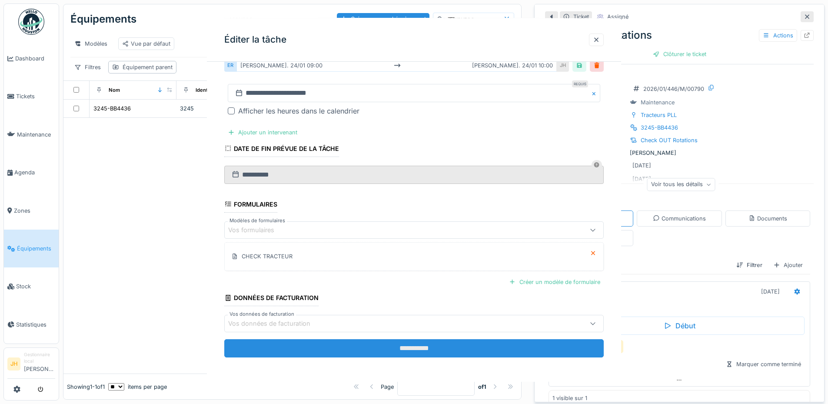
scroll to position [0, 0]
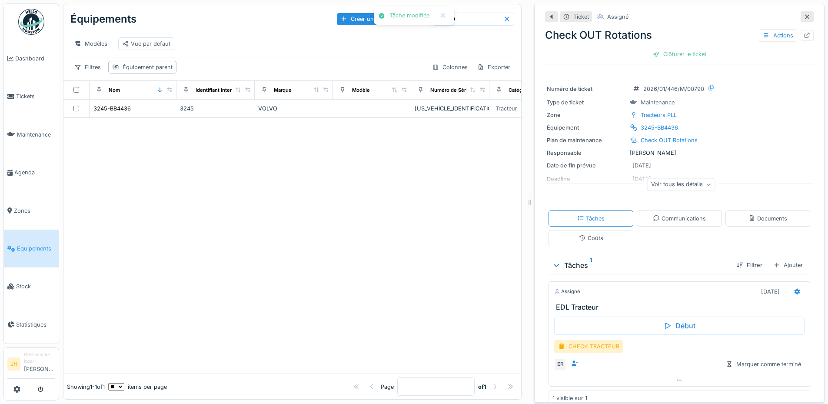
click at [470, 26] on div "Équipements Créer un nouvel équipement ****" at bounding box center [292, 19] width 444 height 23
click at [468, 21] on input "****" at bounding box center [473, 19] width 60 height 12
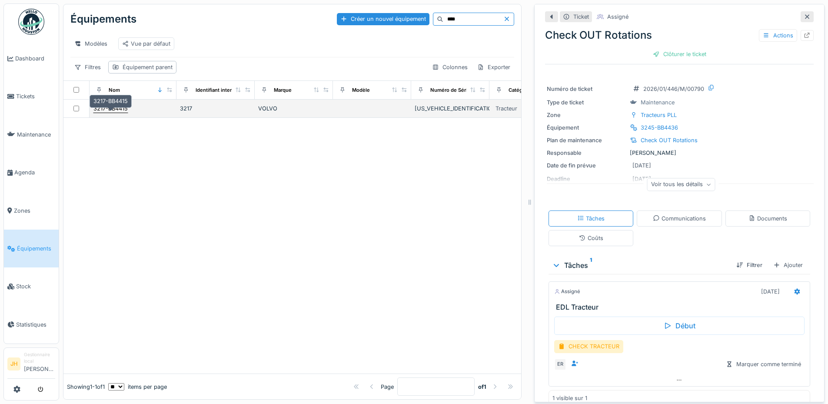
click at [107, 113] on div "3217-BB4415" at bounding box center [110, 108] width 34 height 8
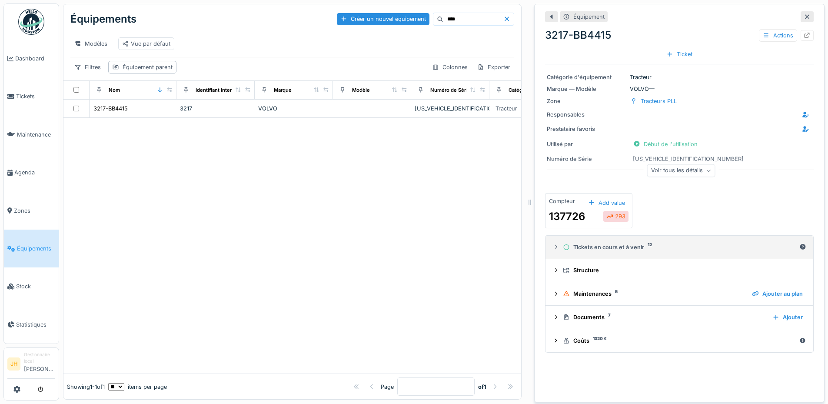
click at [621, 247] on div "Tickets en cours et à venir 12" at bounding box center [679, 247] width 233 height 8
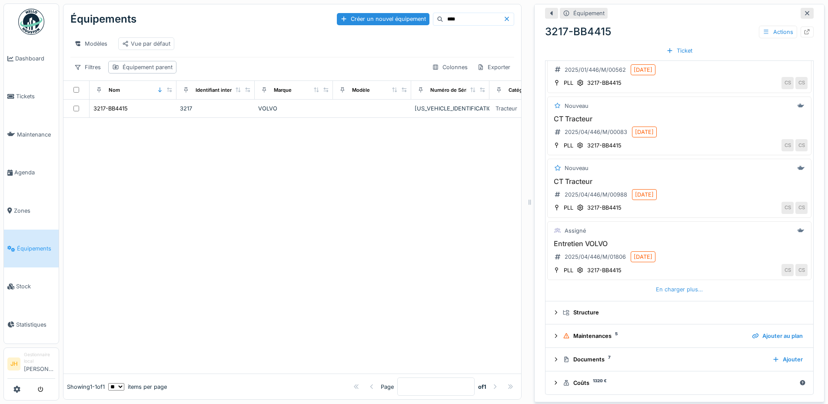
click at [686, 288] on div "En charger plus…" at bounding box center [679, 289] width 54 height 12
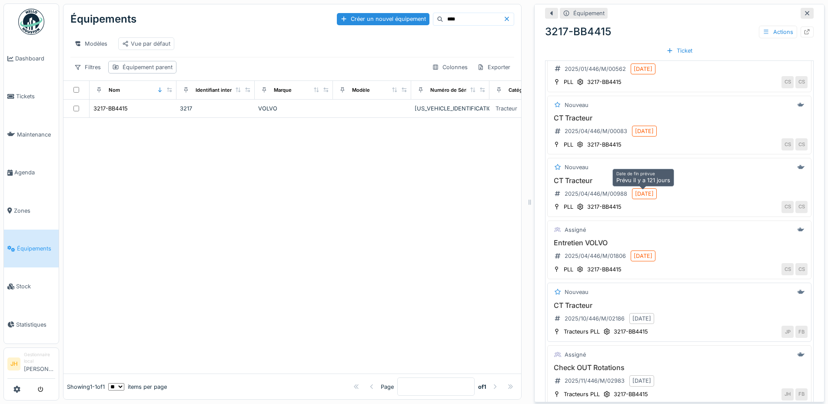
scroll to position [373, 0]
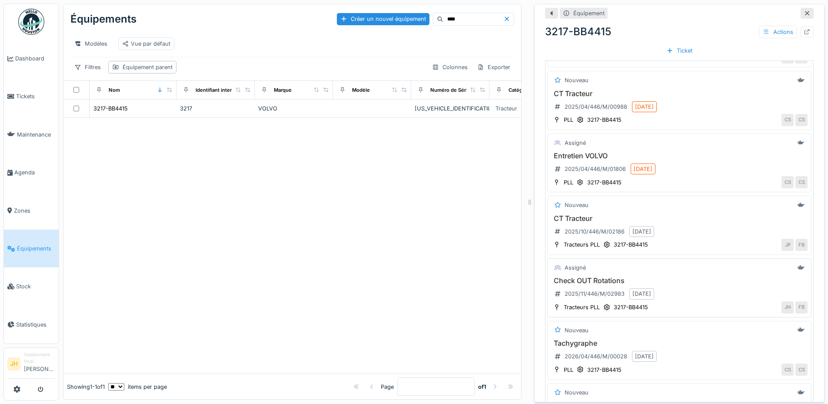
click at [599, 283] on h3 "Check OUT Rotations" at bounding box center [679, 280] width 256 height 8
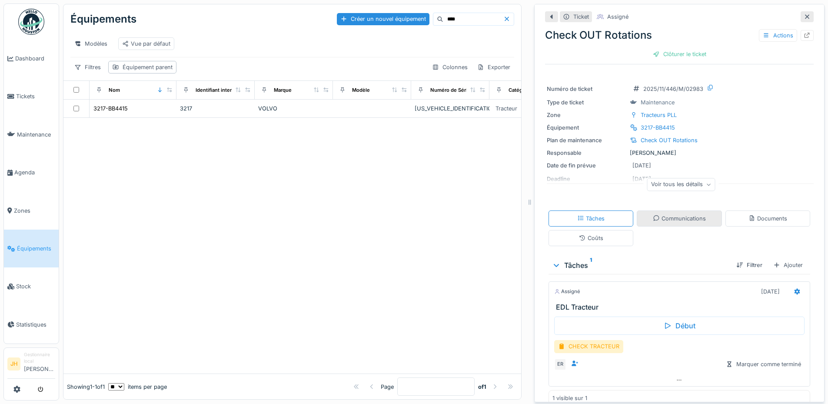
scroll to position [13, 0]
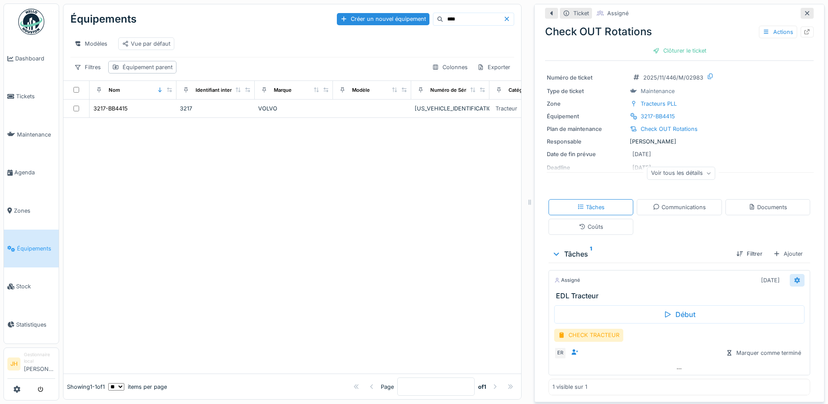
click at [794, 281] on icon at bounding box center [797, 280] width 6 height 6
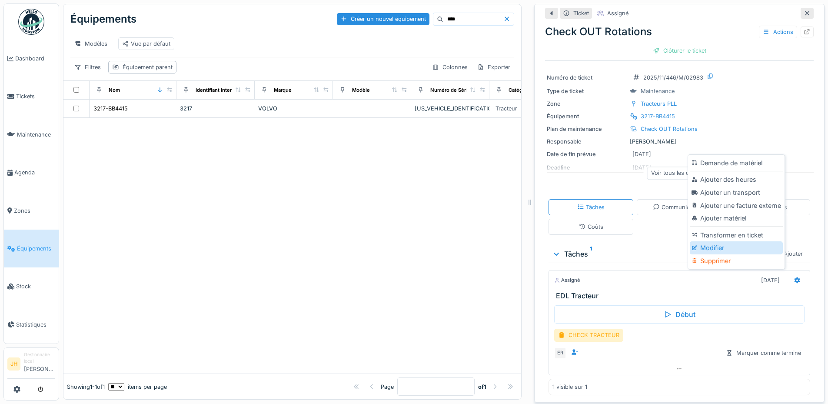
click at [738, 247] on div "Modifier" at bounding box center [735, 247] width 93 height 13
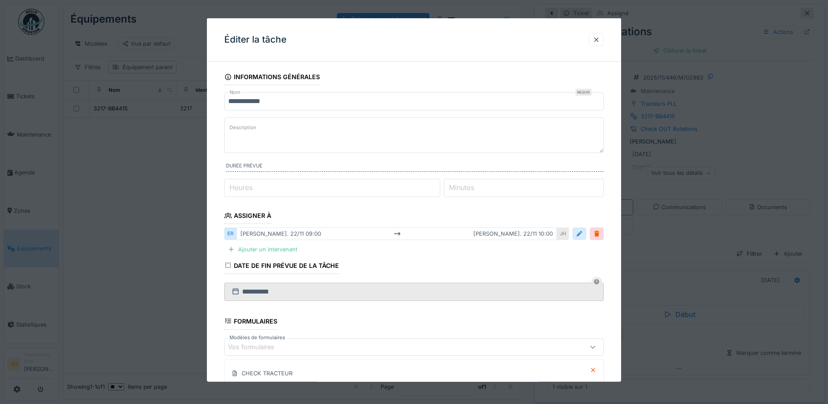
click at [586, 233] on div at bounding box center [579, 233] width 14 height 13
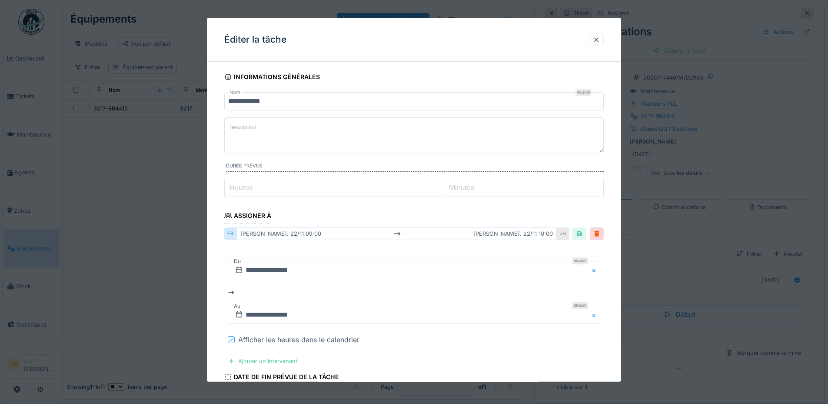
click at [229, 338] on icon at bounding box center [231, 339] width 5 height 4
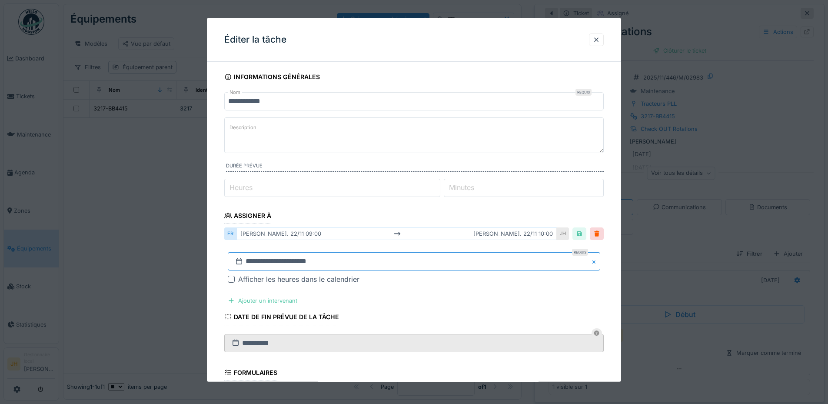
click at [293, 260] on input "**********" at bounding box center [414, 261] width 372 height 18
click at [372, 144] on span "Previous Month" at bounding box center [372, 145] width 0 height 10
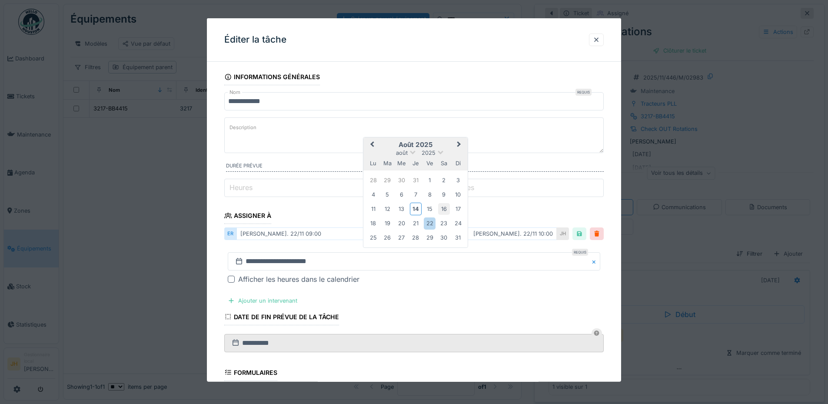
click at [444, 209] on div "16" at bounding box center [444, 209] width 12 height 12
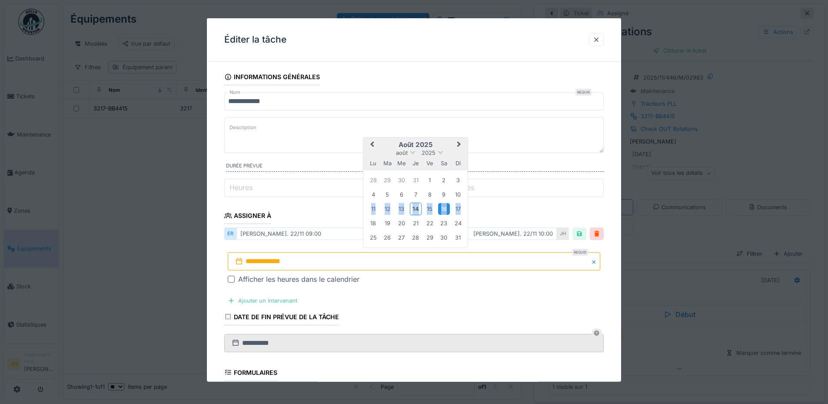
click at [444, 209] on div "16" at bounding box center [444, 209] width 12 height 12
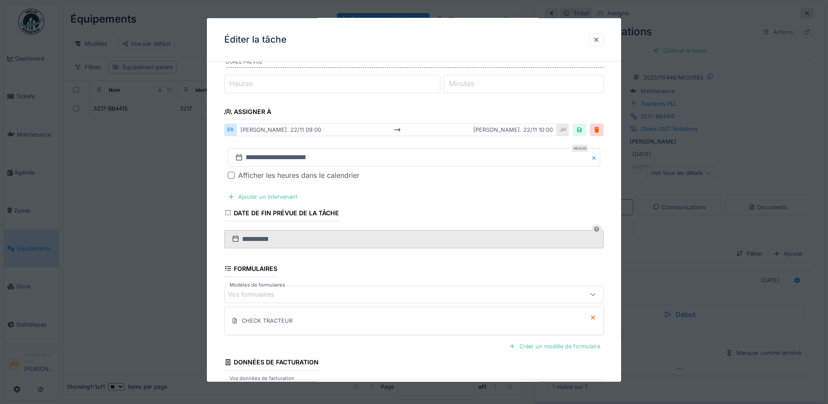
scroll to position [168, 0]
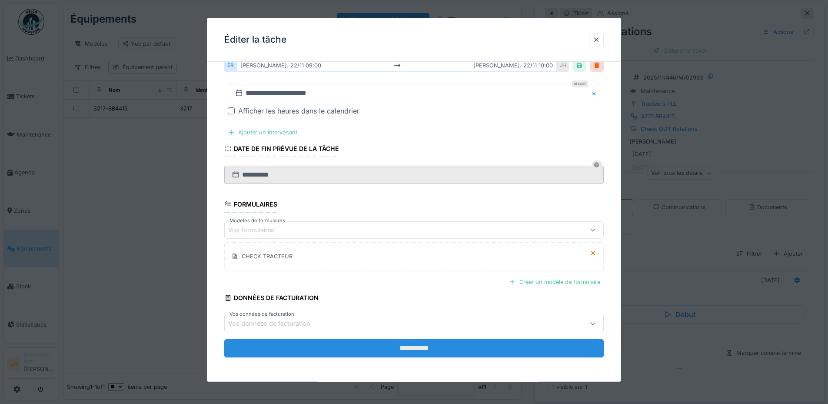
click at [456, 341] on input "**********" at bounding box center [413, 348] width 379 height 18
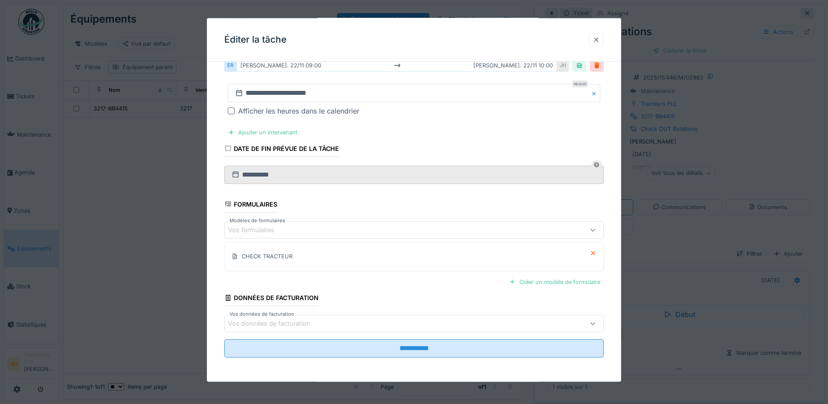
click at [600, 38] on div at bounding box center [596, 40] width 7 height 8
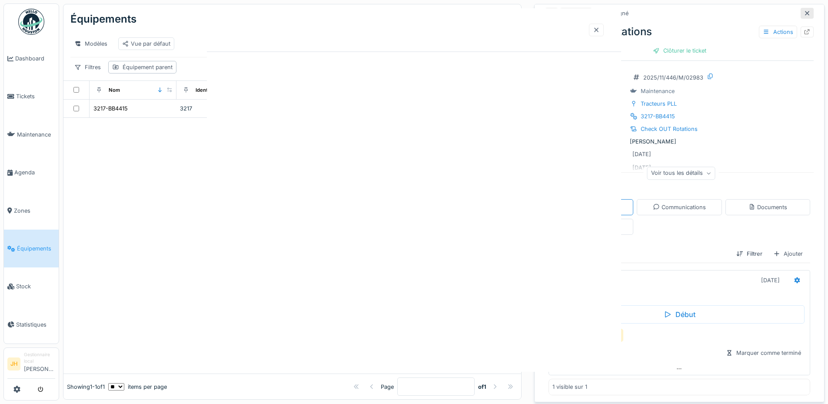
scroll to position [0, 0]
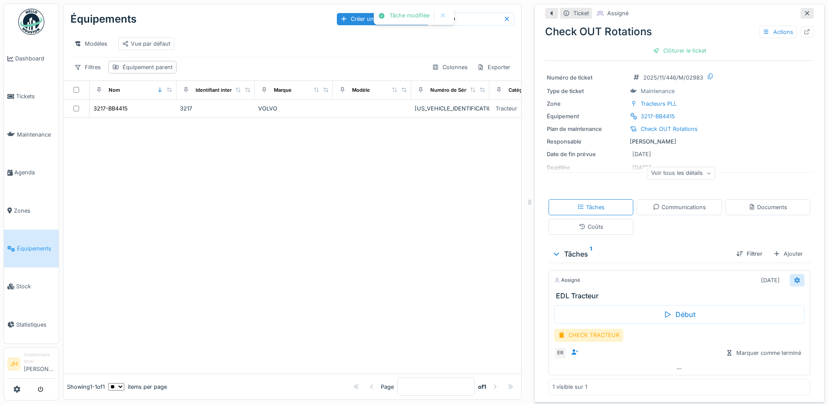
click at [793, 283] on div at bounding box center [796, 280] width 7 height 8
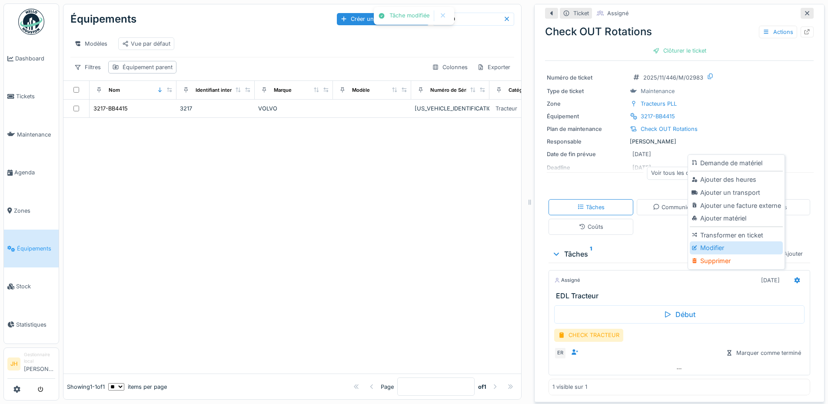
click at [735, 248] on div "Modifier" at bounding box center [735, 247] width 93 height 13
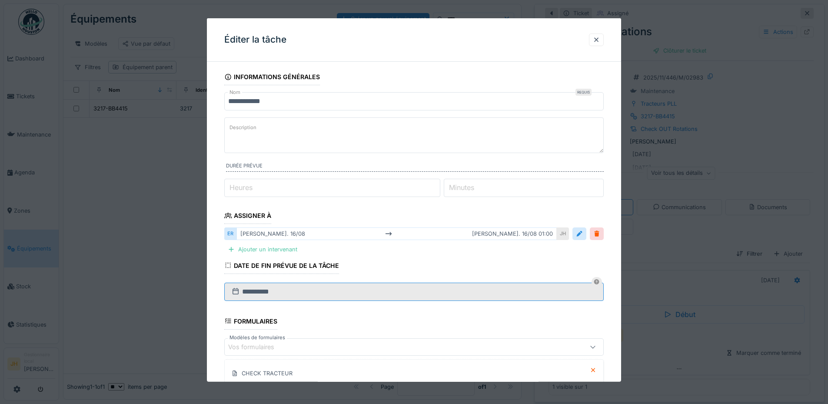
click at [342, 290] on input "**********" at bounding box center [413, 291] width 379 height 18
click at [583, 232] on div at bounding box center [579, 233] width 7 height 8
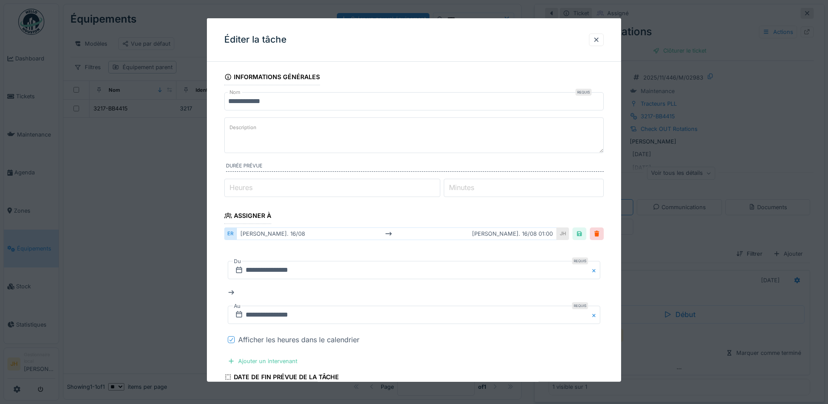
click at [230, 338] on icon at bounding box center [231, 339] width 5 height 4
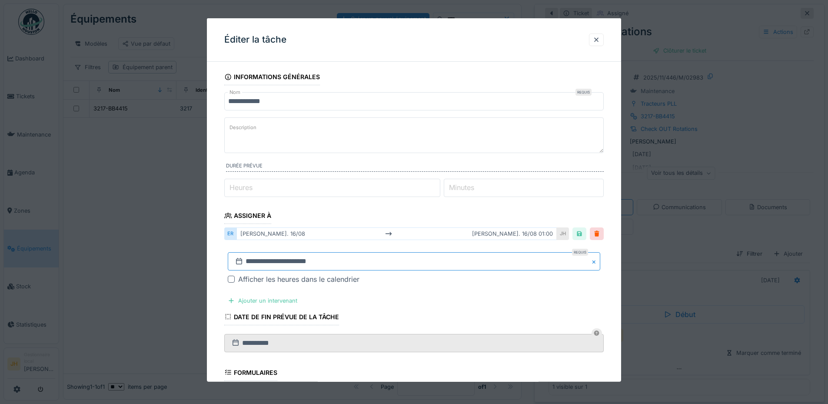
click at [294, 265] on input "**********" at bounding box center [414, 261] width 372 height 18
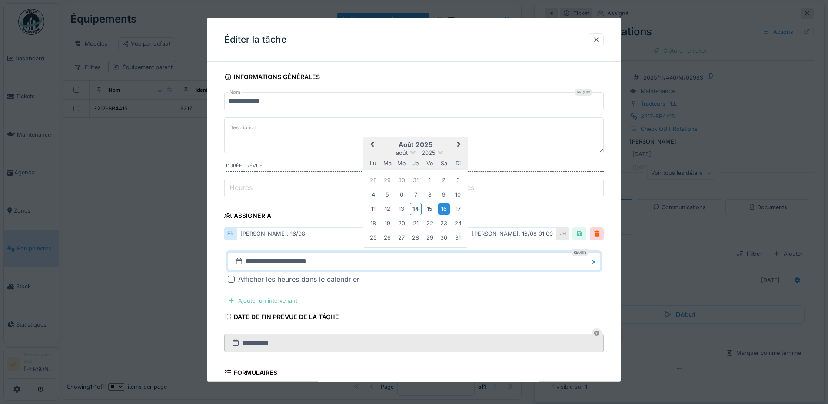
click at [445, 211] on div "16" at bounding box center [444, 209] width 12 height 12
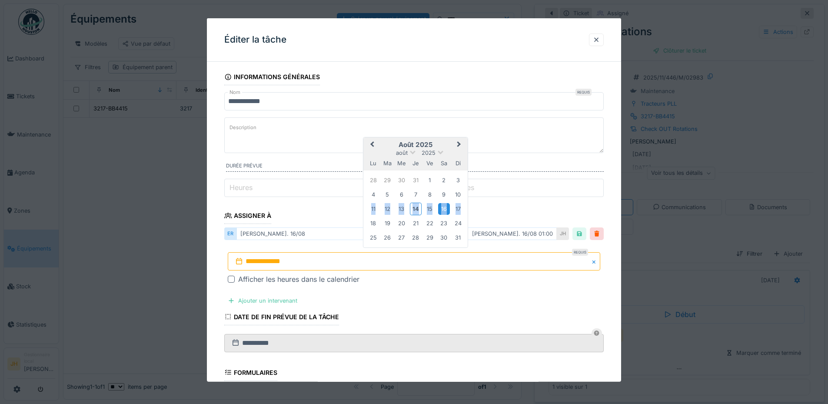
click at [445, 211] on div "16" at bounding box center [444, 209] width 12 height 12
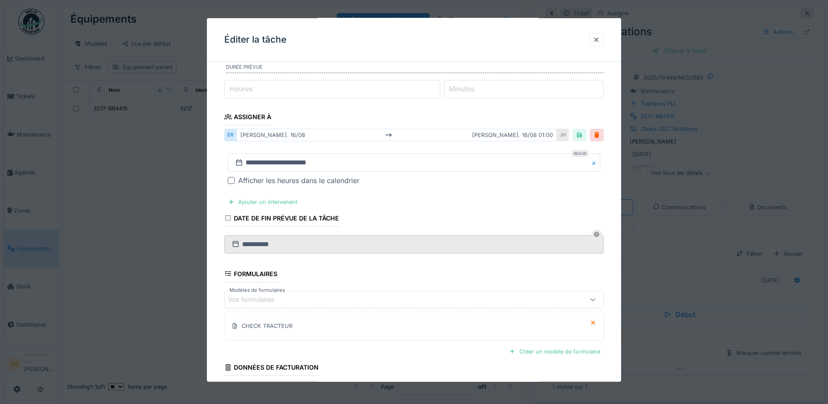
scroll to position [168, 0]
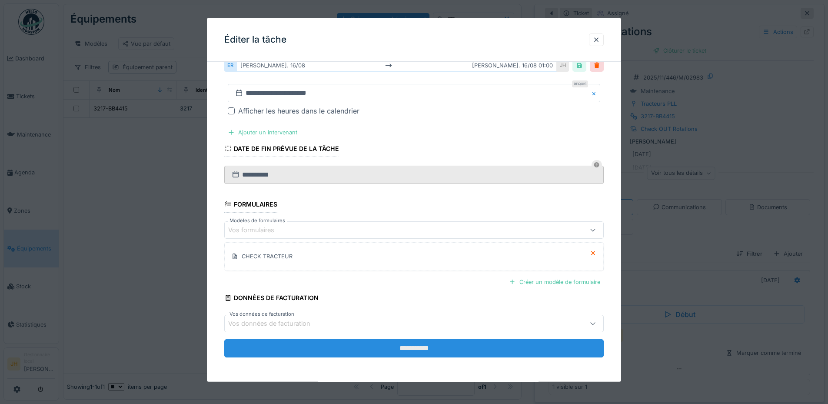
click at [465, 347] on input "**********" at bounding box center [413, 348] width 379 height 18
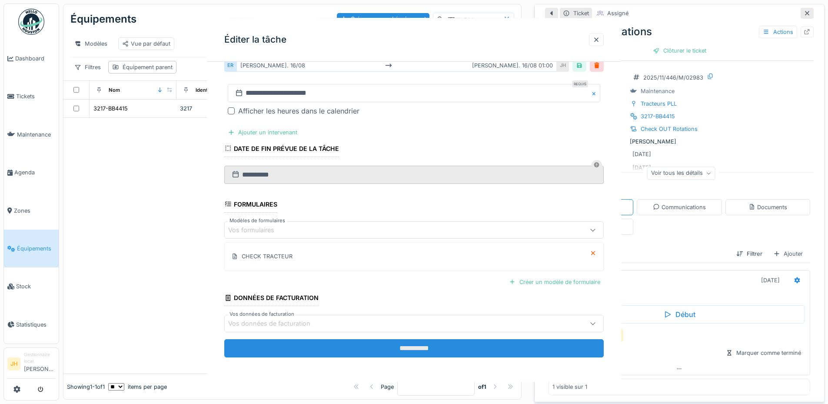
scroll to position [0, 0]
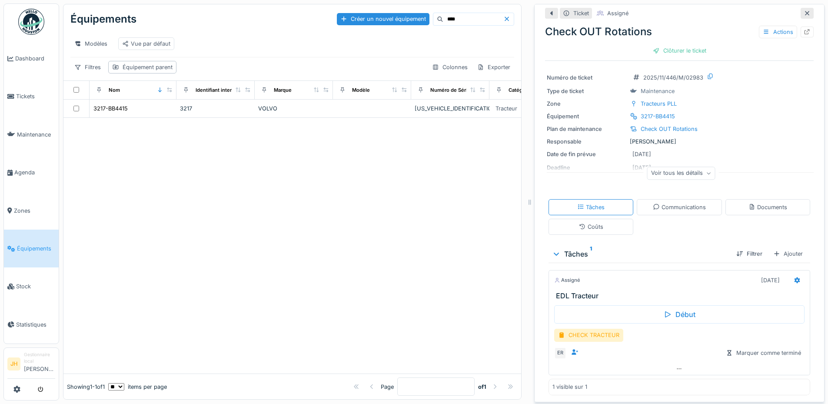
click at [443, 20] on input "****" at bounding box center [473, 19] width 60 height 12
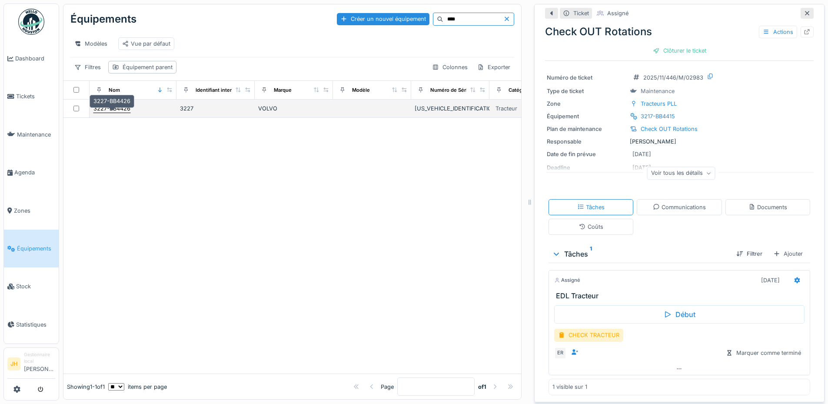
click at [123, 113] on div "3227-BB4426" at bounding box center [111, 108] width 37 height 8
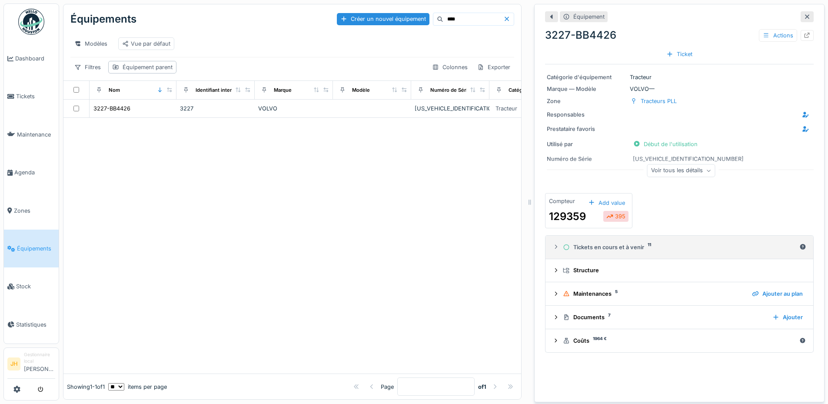
click at [622, 248] on div "Tickets en cours et à venir 11" at bounding box center [679, 247] width 233 height 8
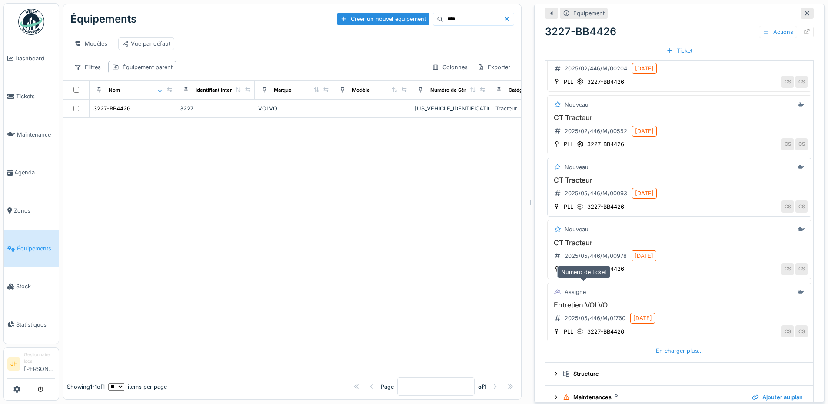
scroll to position [286, 0]
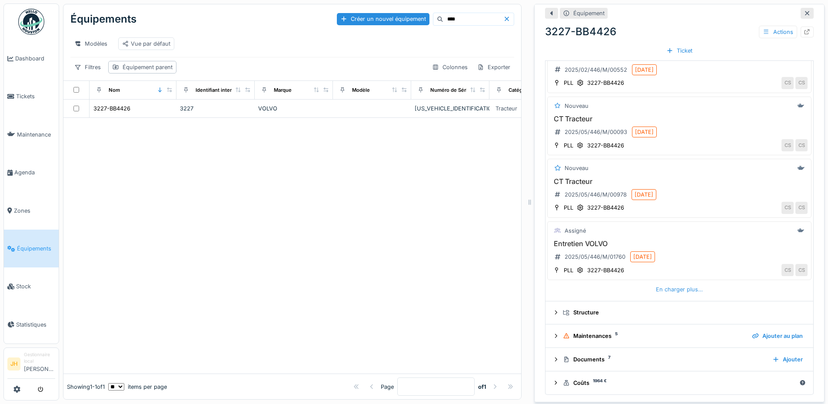
click at [652, 288] on div "En charger plus…" at bounding box center [679, 289] width 54 height 12
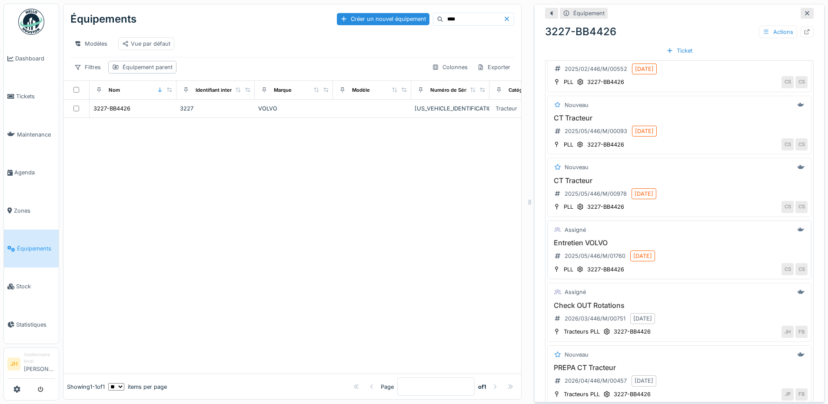
scroll to position [7, 0]
click at [591, 301] on h3 "Check OUT Rotations" at bounding box center [679, 305] width 256 height 8
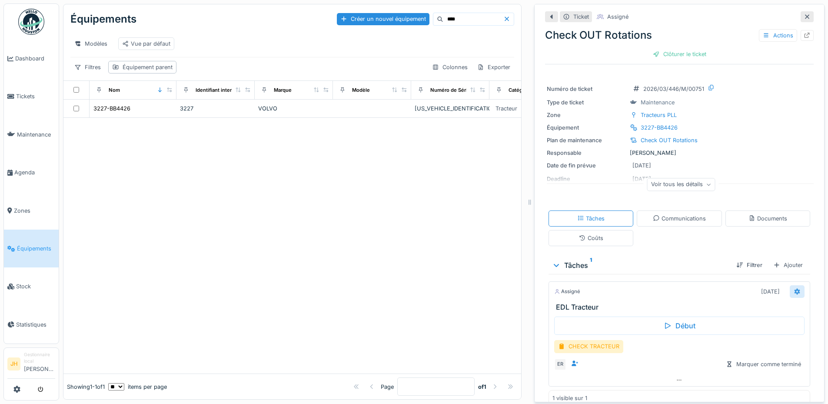
click at [790, 285] on div at bounding box center [796, 291] width 15 height 13
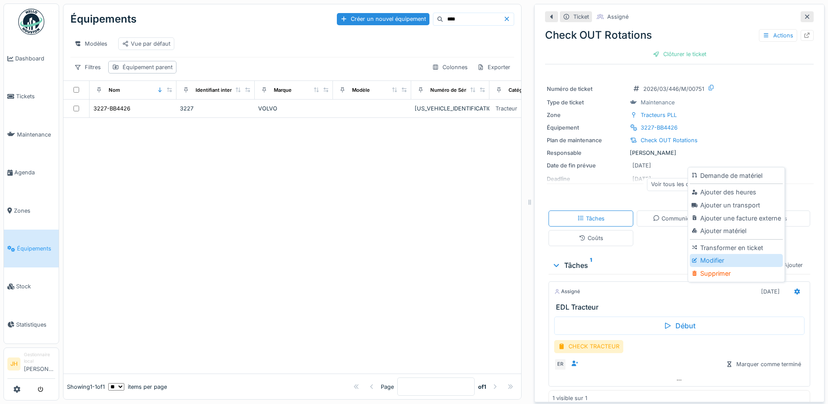
click at [742, 255] on div "Modifier" at bounding box center [735, 260] width 93 height 13
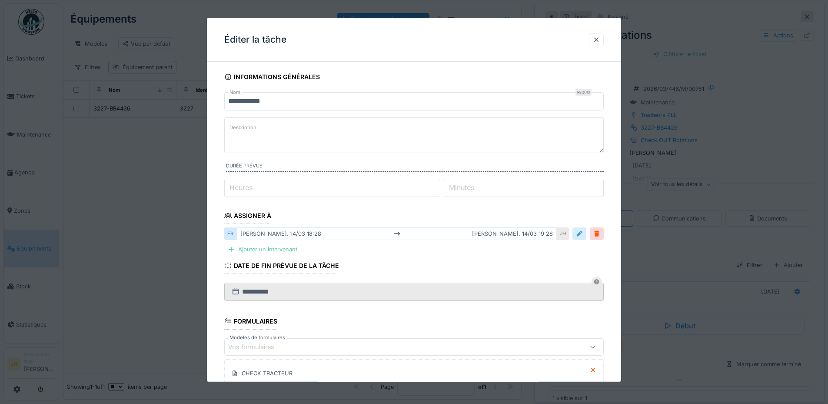
click at [582, 232] on div at bounding box center [579, 233] width 7 height 8
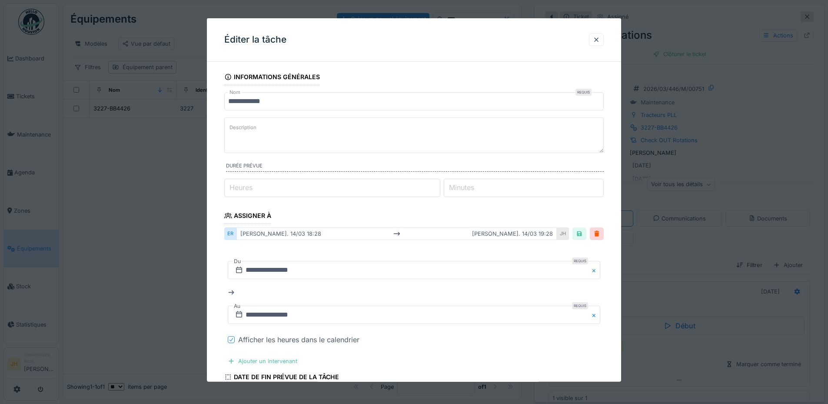
click at [229, 338] on icon at bounding box center [231, 339] width 5 height 4
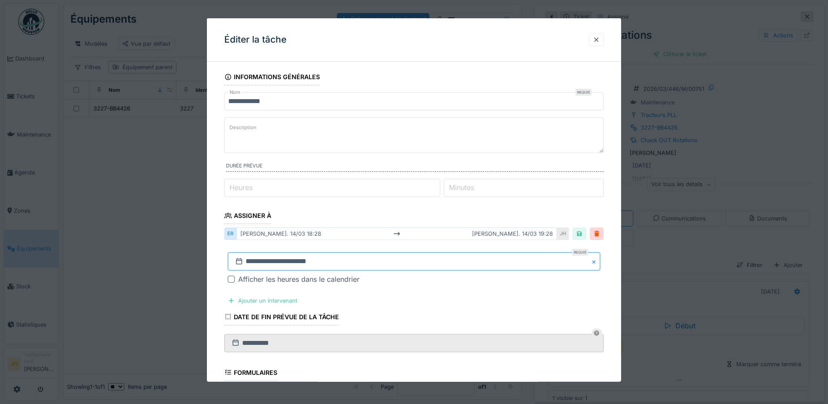
click at [272, 265] on input "**********" at bounding box center [414, 261] width 372 height 18
click at [374, 128] on button "Previous Month" at bounding box center [371, 132] width 14 height 14
click at [372, 143] on span "Previous Month" at bounding box center [372, 145] width 0 height 10
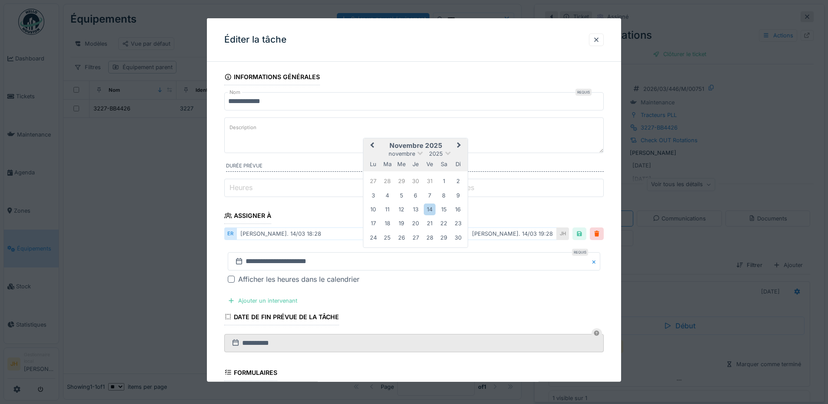
click at [372, 143] on span "Previous Month" at bounding box center [372, 145] width 0 height 10
click at [445, 208] on div "16" at bounding box center [444, 209] width 12 height 12
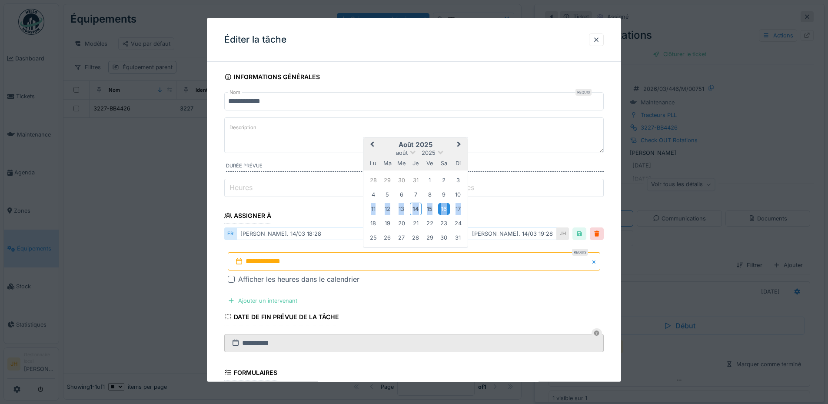
click at [445, 208] on div "16" at bounding box center [444, 209] width 12 height 12
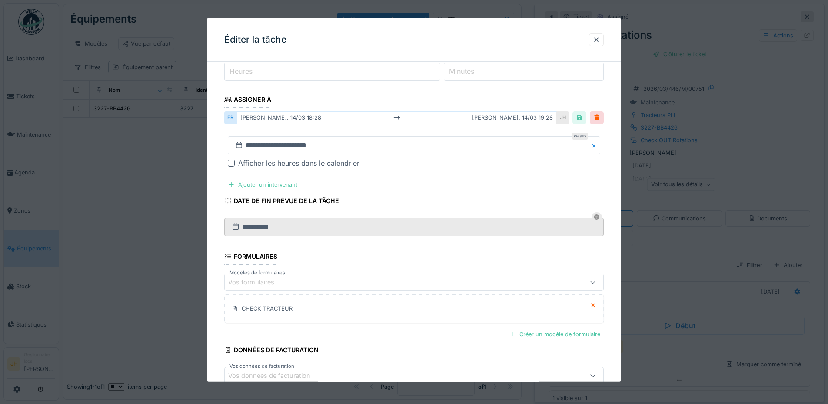
scroll to position [168, 0]
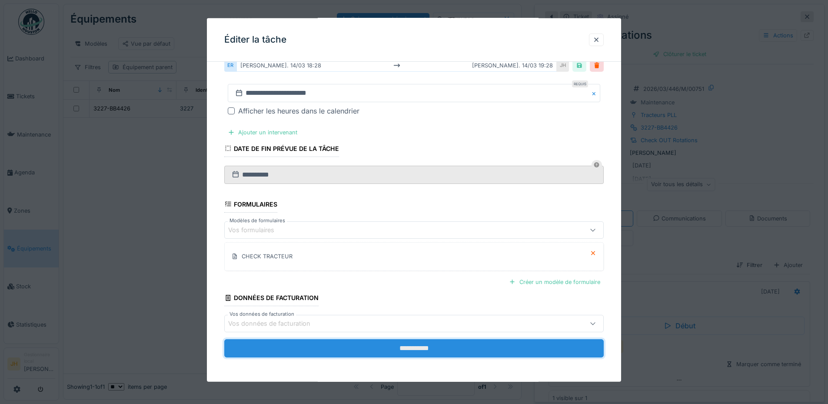
click at [437, 345] on input "**********" at bounding box center [413, 348] width 379 height 18
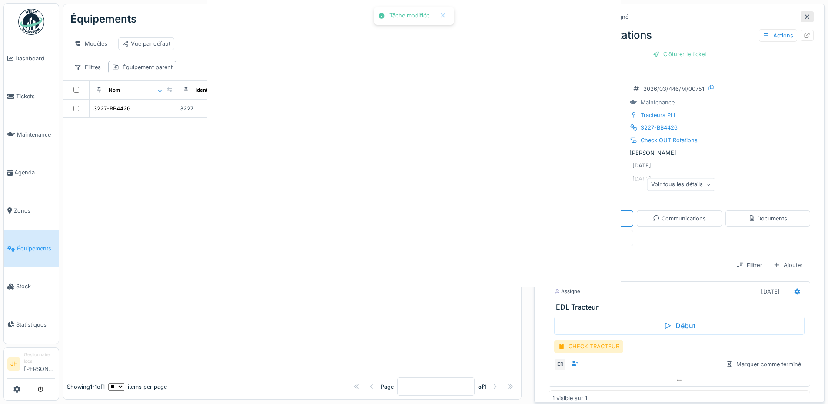
scroll to position [0, 0]
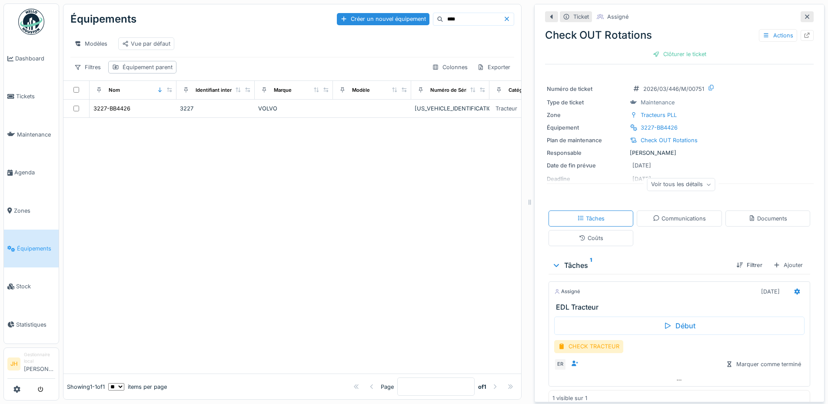
click at [443, 13] on input "****" at bounding box center [473, 19] width 60 height 12
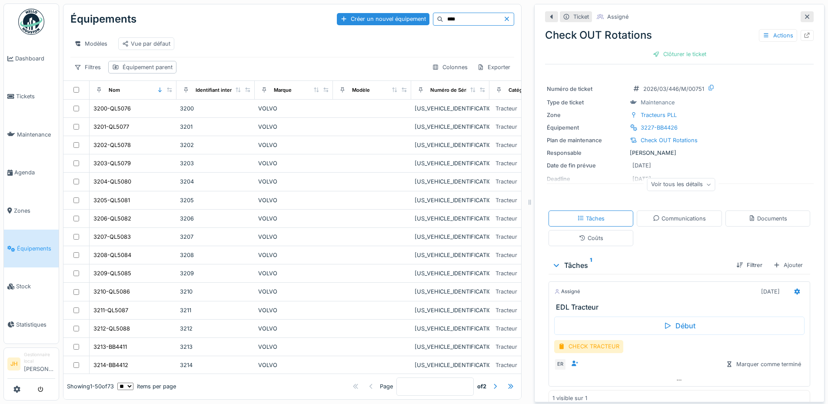
click at [436, 22] on div "Équipements Créer un nouvel équipement ****" at bounding box center [292, 19] width 444 height 23
click at [443, 14] on input "****" at bounding box center [473, 19] width 60 height 12
type input "*"
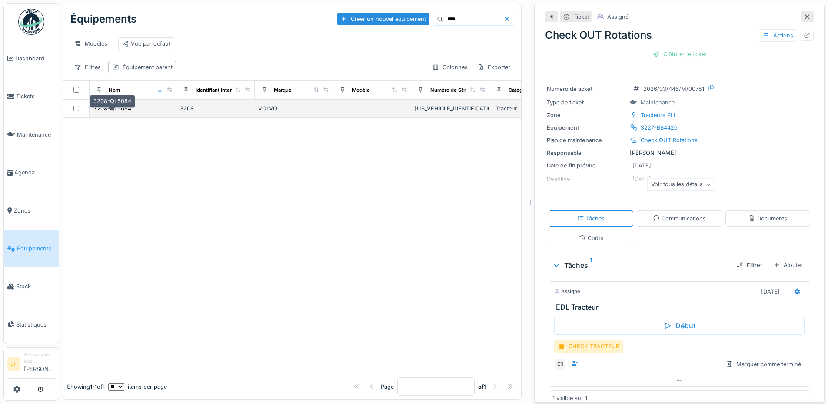
click at [122, 113] on div "3208-QL5084" at bounding box center [112, 108] width 38 height 8
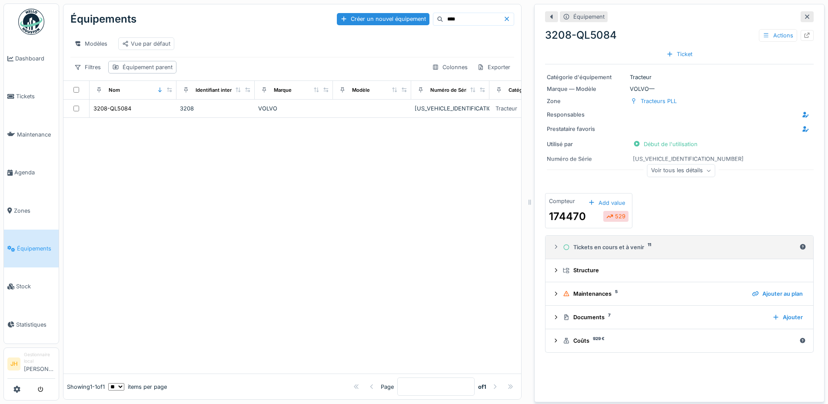
click at [579, 244] on div "Tickets en cours et à venir 11" at bounding box center [679, 247] width 233 height 8
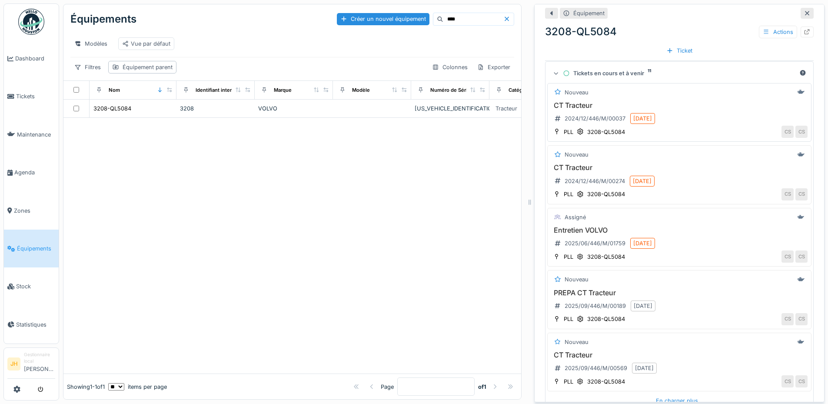
scroll to position [286, 0]
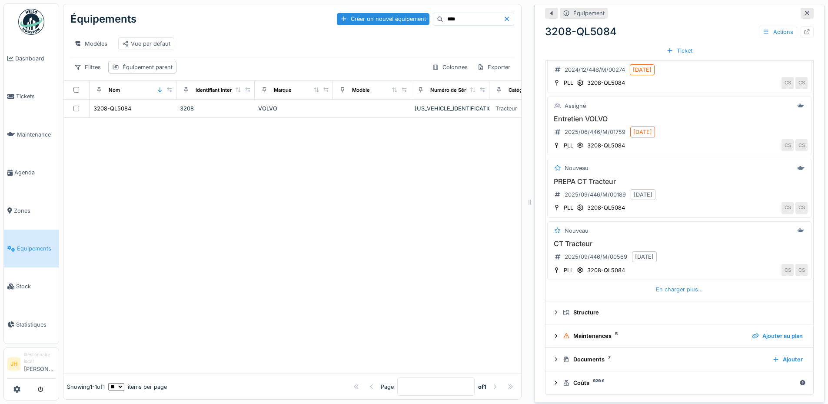
click at [684, 289] on div "En charger plus…" at bounding box center [679, 289] width 54 height 12
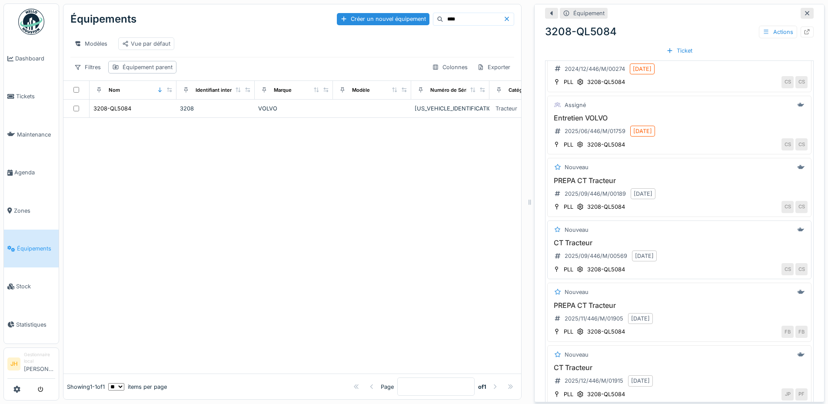
scroll to position [7, 0]
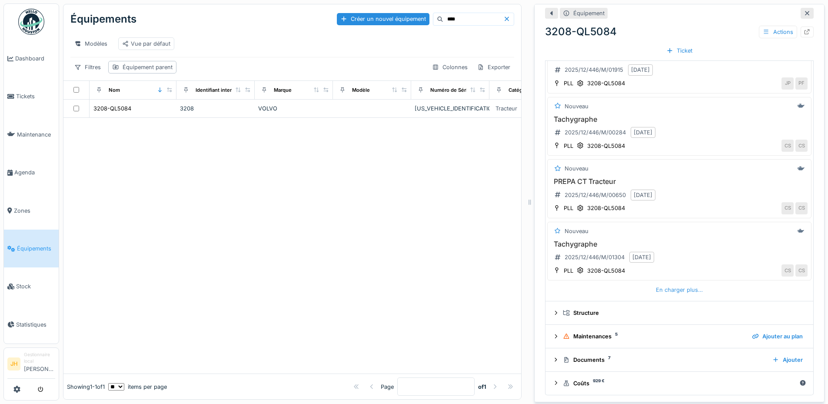
click at [653, 284] on div "En charger plus…" at bounding box center [679, 290] width 54 height 12
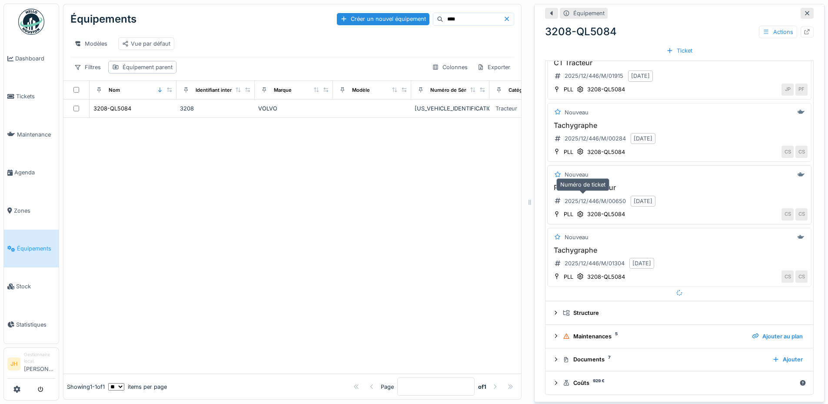
scroll to position [598, 0]
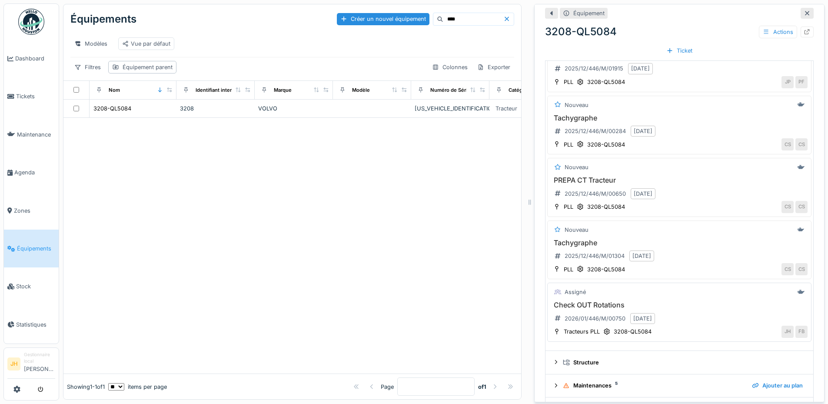
click at [589, 301] on h3 "Check OUT Rotations" at bounding box center [679, 305] width 256 height 8
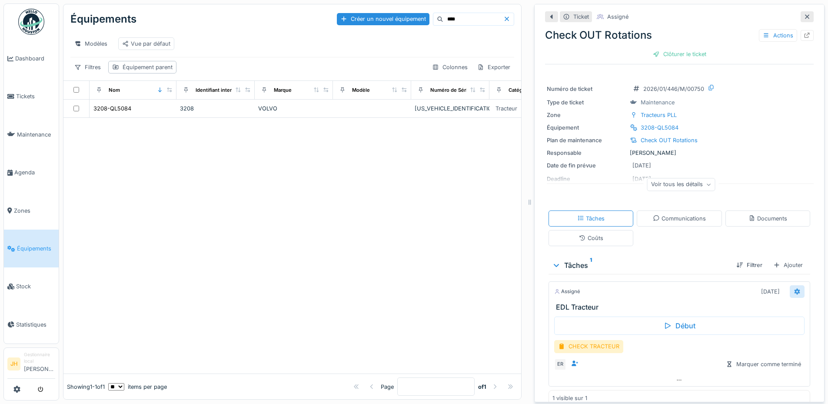
click at [793, 287] on div at bounding box center [796, 291] width 7 height 8
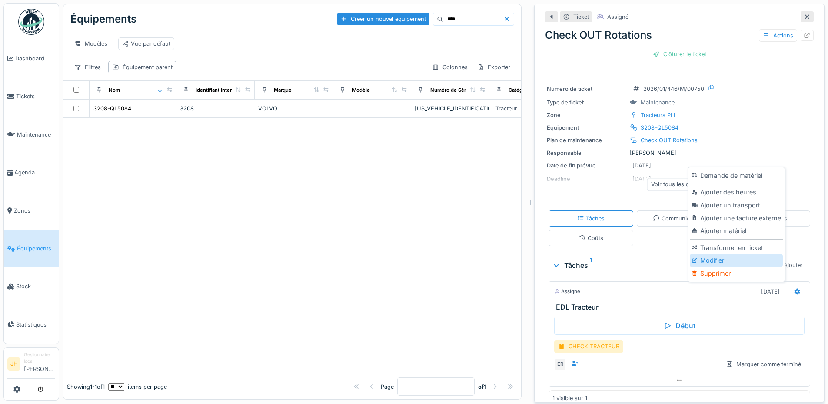
click at [736, 254] on div "Modifier" at bounding box center [735, 260] width 93 height 13
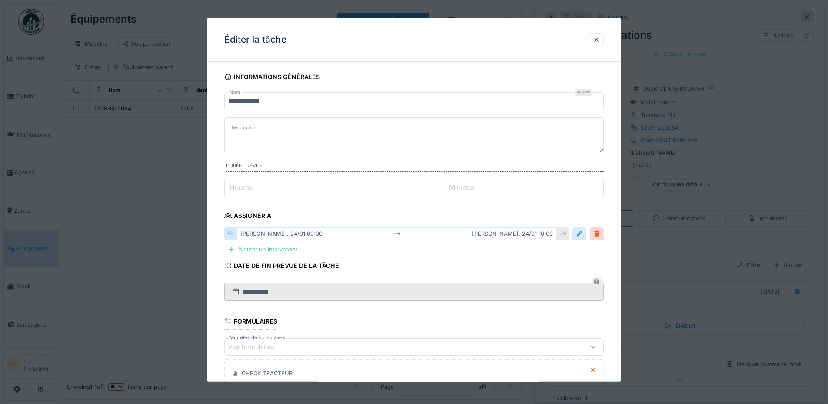
click at [581, 235] on div at bounding box center [579, 233] width 7 height 8
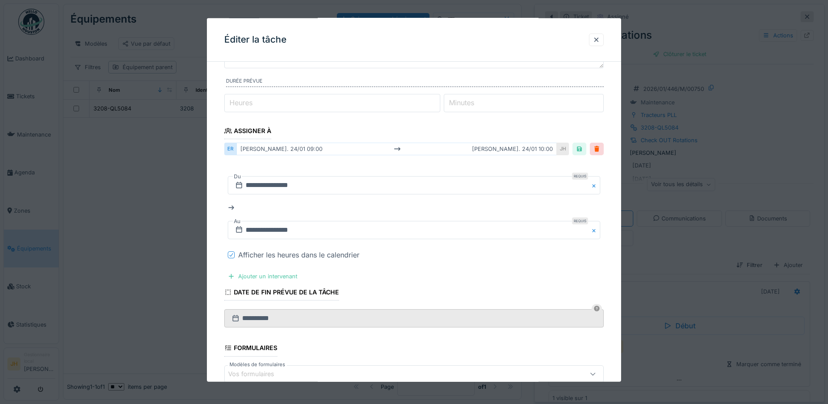
scroll to position [174, 0]
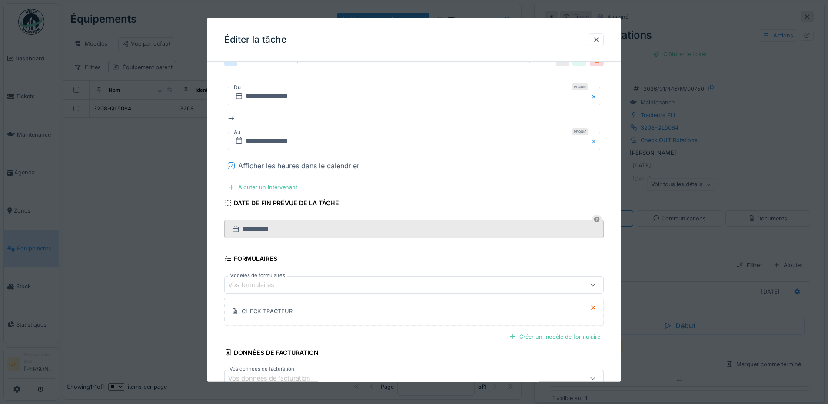
click at [230, 166] on icon at bounding box center [231, 165] width 5 height 4
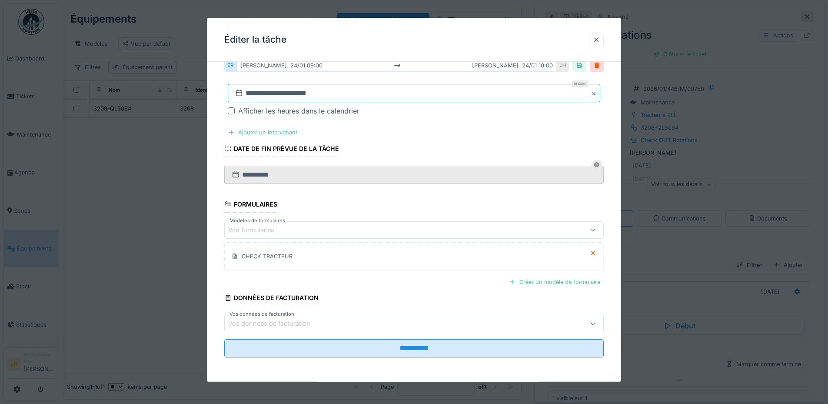
click at [266, 90] on input "**********" at bounding box center [414, 93] width 372 height 18
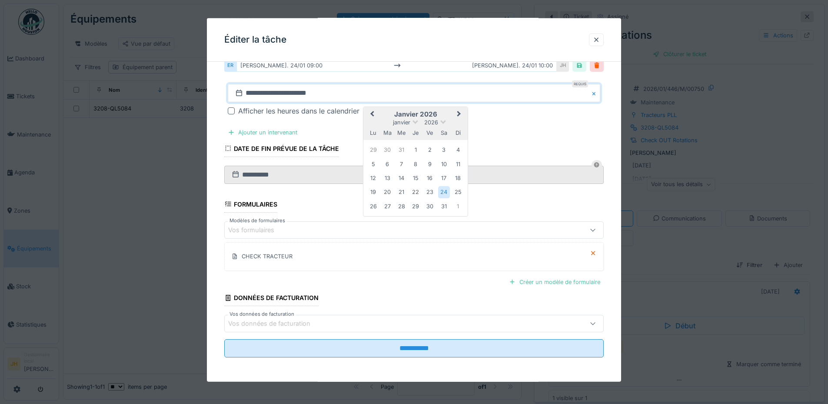
click at [372, 115] on span "Previous Month" at bounding box center [372, 114] width 0 height 10
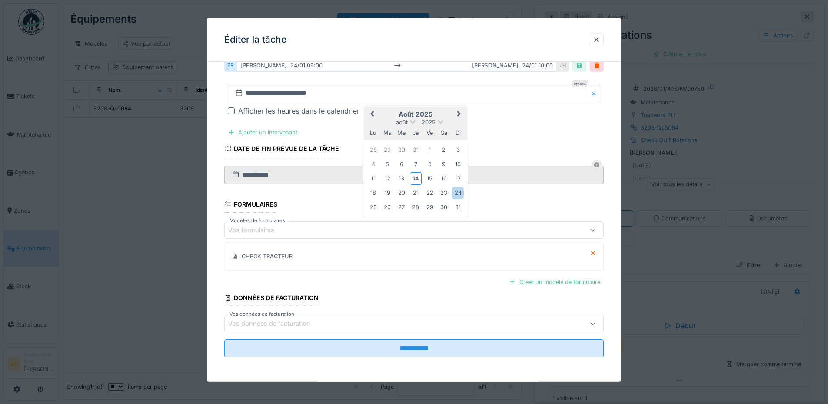
click at [450, 181] on div "11 12 13 14 15 16 17" at bounding box center [415, 178] width 99 height 15
click at [448, 180] on div "16" at bounding box center [444, 178] width 12 height 12
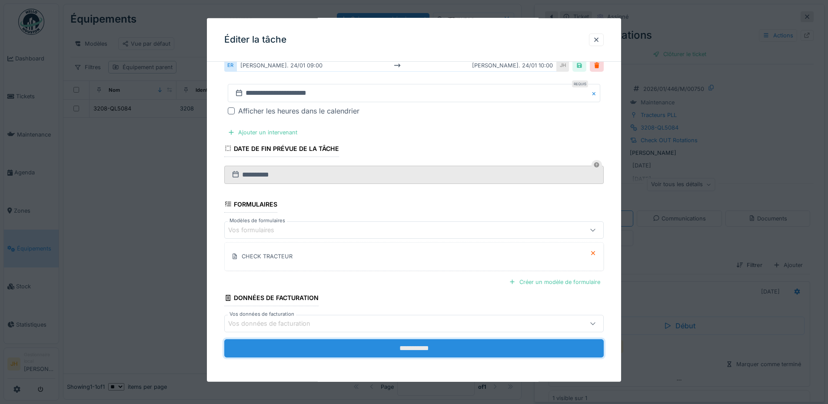
click at [417, 348] on input "**********" at bounding box center [413, 348] width 379 height 18
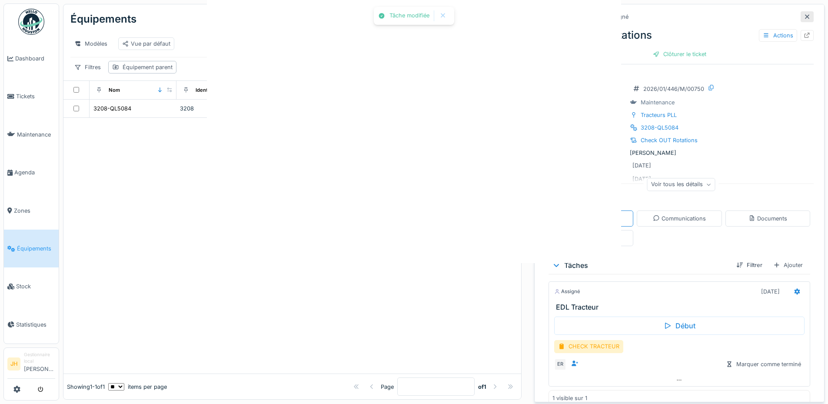
scroll to position [0, 0]
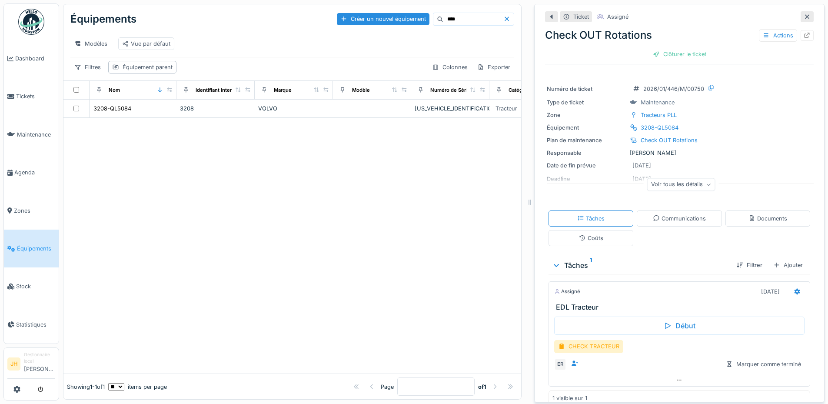
click at [443, 14] on input "****" at bounding box center [473, 19] width 60 height 12
click at [119, 108] on div "3237-BT9189" at bounding box center [110, 108] width 35 height 8
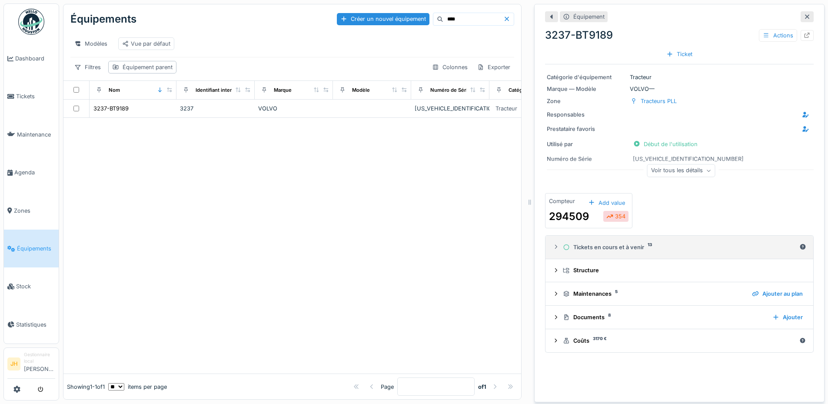
click at [624, 243] on div "Tickets en cours et à venir 13" at bounding box center [679, 247] width 233 height 8
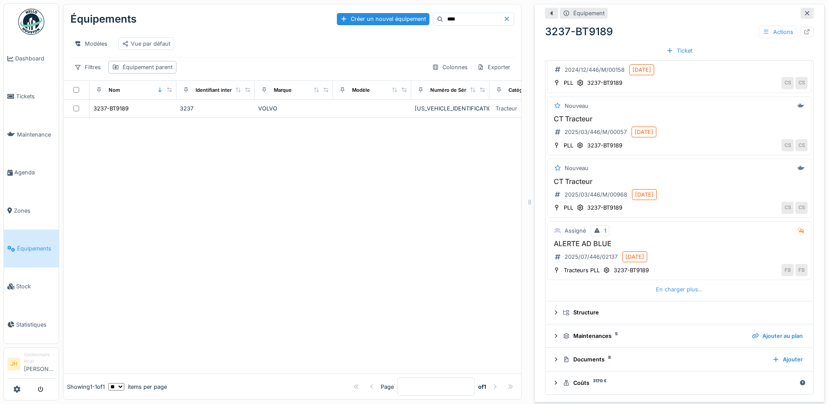
click at [653, 284] on div "En charger plus…" at bounding box center [679, 289] width 54 height 12
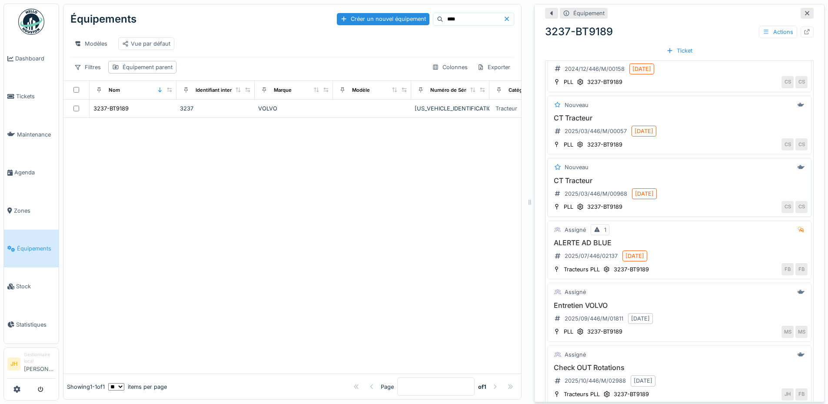
scroll to position [503, 0]
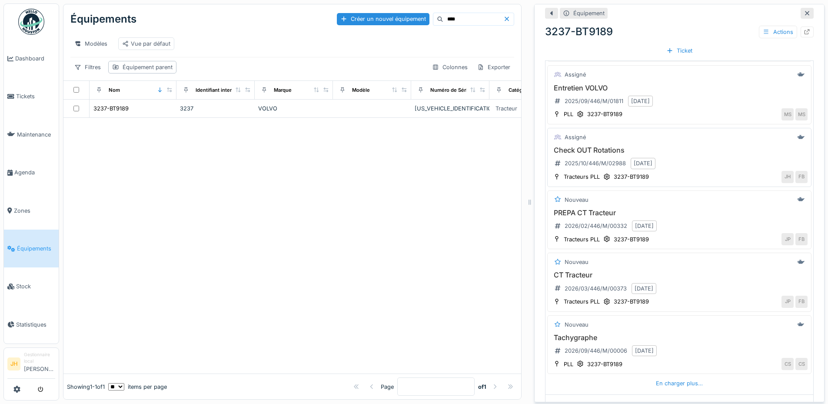
click at [578, 150] on div "Check OUT Rotations 2025/10/446/M/02988 18/10/2025" at bounding box center [679, 158] width 256 height 24
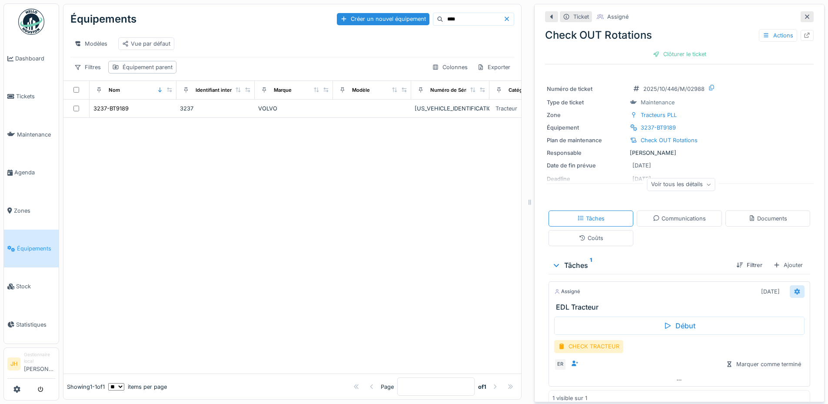
click at [794, 288] on icon at bounding box center [797, 291] width 6 height 6
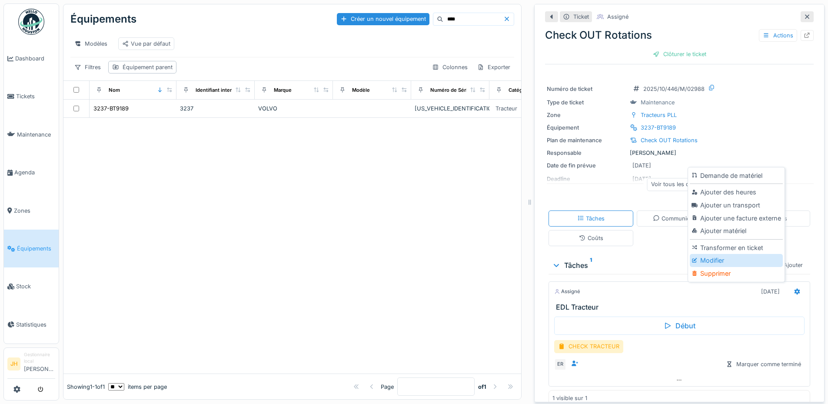
click at [730, 255] on div "Modifier" at bounding box center [735, 260] width 93 height 13
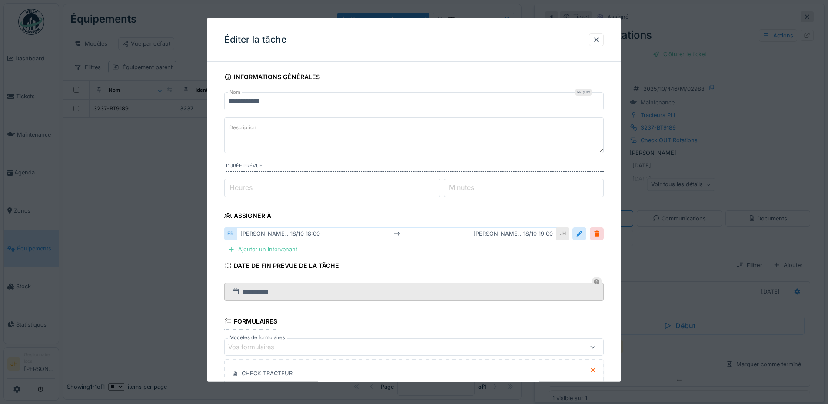
click at [590, 235] on div at bounding box center [587, 233] width 31 height 13
click at [583, 235] on div at bounding box center [579, 233] width 7 height 8
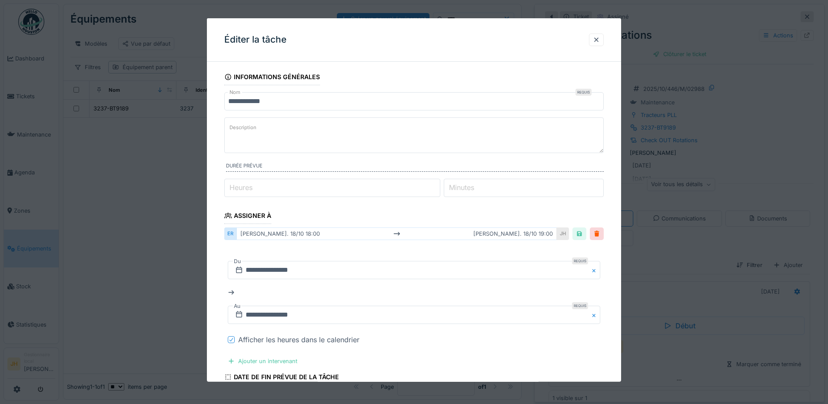
drag, startPoint x: 230, startPoint y: 337, endPoint x: 258, endPoint y: 271, distance: 71.6
click at [231, 338] on icon at bounding box center [231, 339] width 5 height 4
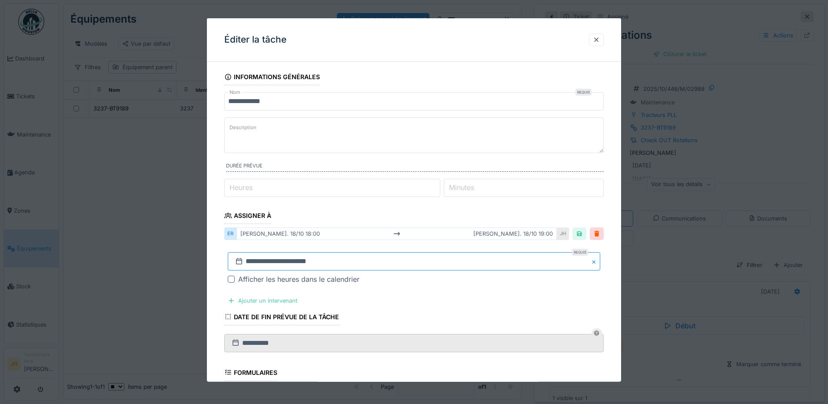
click at [269, 264] on input "**********" at bounding box center [414, 261] width 372 height 18
click at [374, 142] on button "Previous Month" at bounding box center [371, 146] width 14 height 14
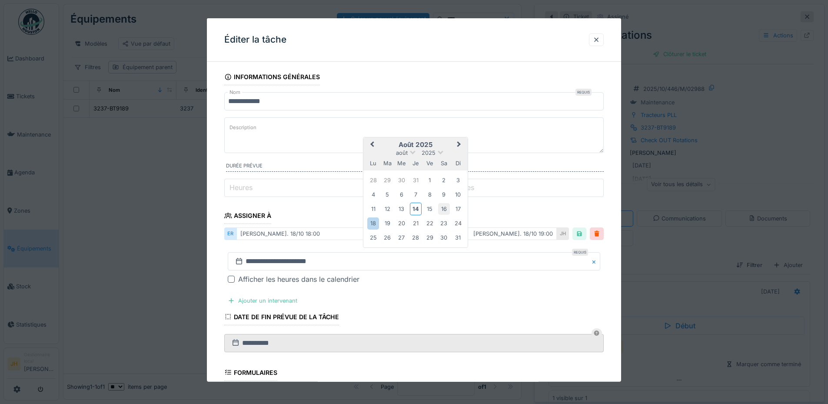
click at [441, 208] on div "16" at bounding box center [444, 209] width 12 height 12
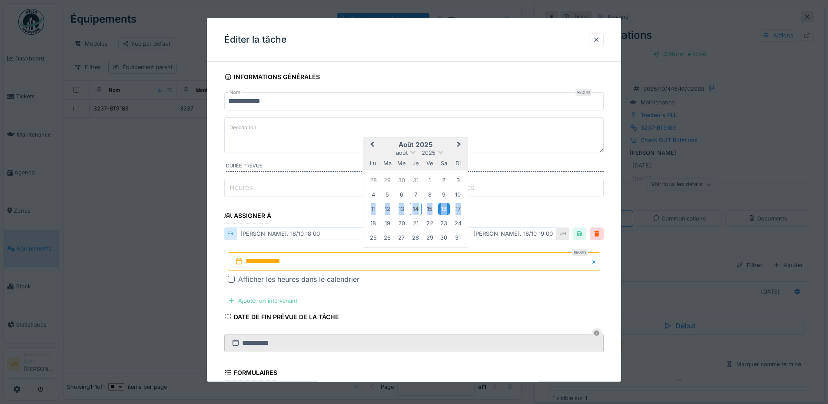
click at [441, 208] on div "16" at bounding box center [444, 209] width 12 height 12
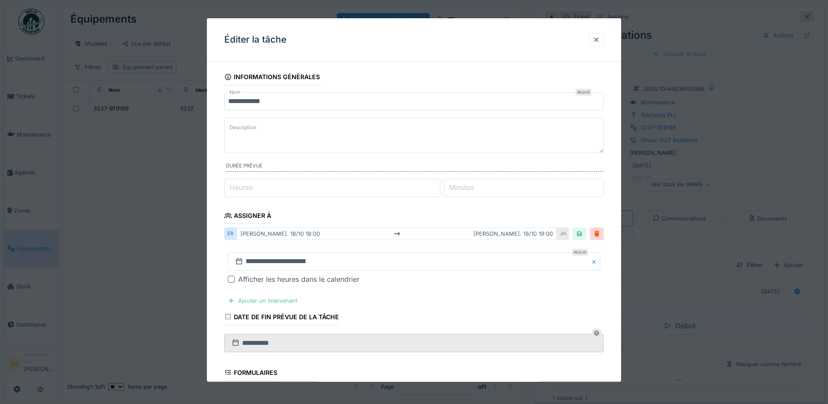
scroll to position [168, 0]
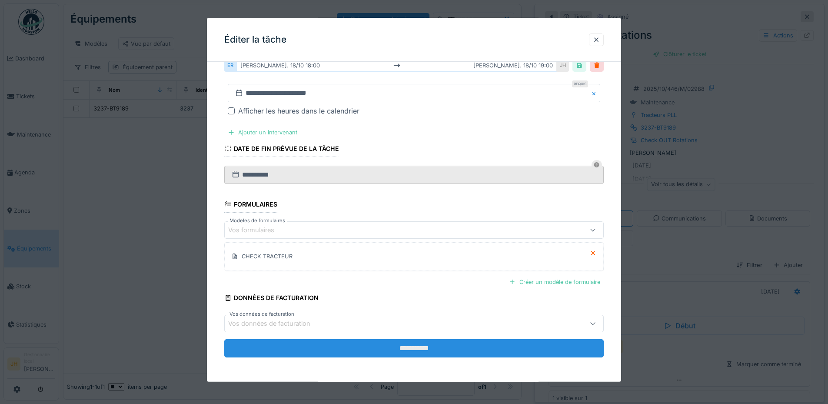
click at [492, 350] on input "**********" at bounding box center [413, 348] width 379 height 18
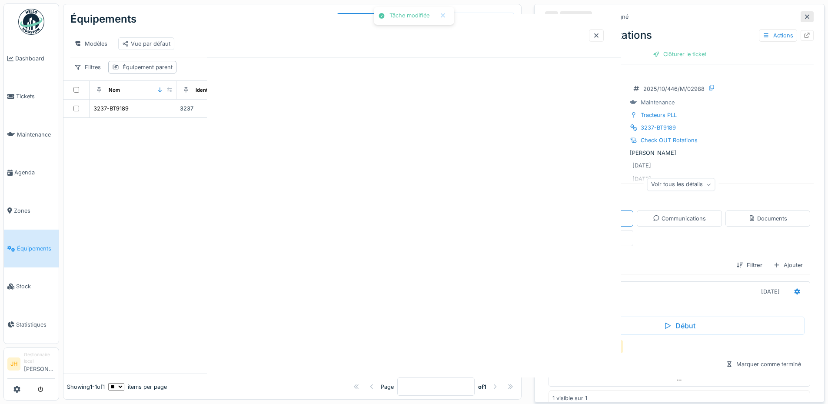
scroll to position [0, 0]
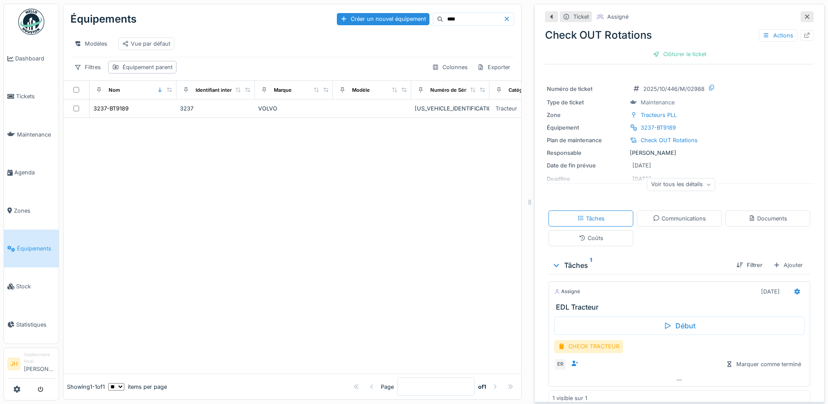
click at [456, 17] on input "****" at bounding box center [473, 19] width 60 height 12
click at [455, 17] on input "****" at bounding box center [473, 19] width 60 height 12
click at [120, 107] on div "3219-BB4417" at bounding box center [110, 108] width 34 height 8
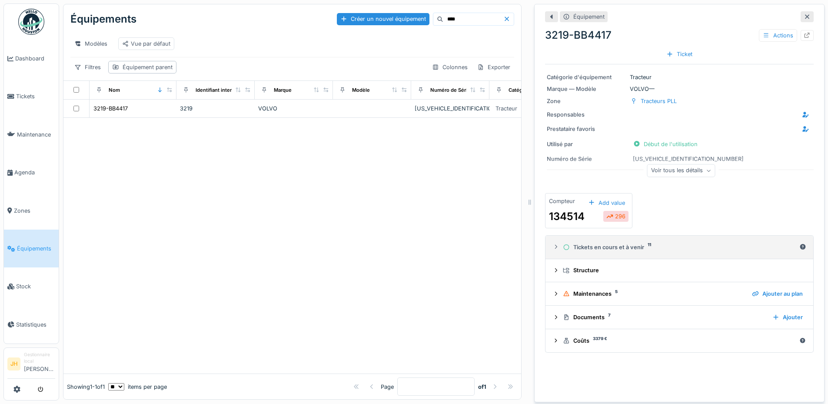
click at [613, 243] on div "Tickets en cours et à venir 11" at bounding box center [679, 247] width 233 height 8
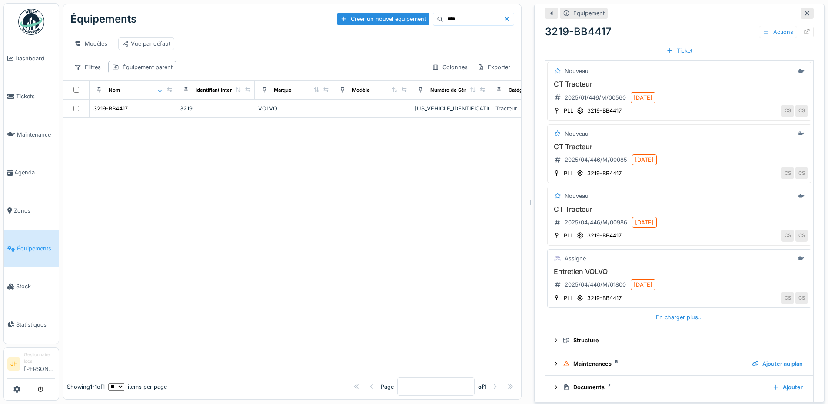
scroll to position [286, 0]
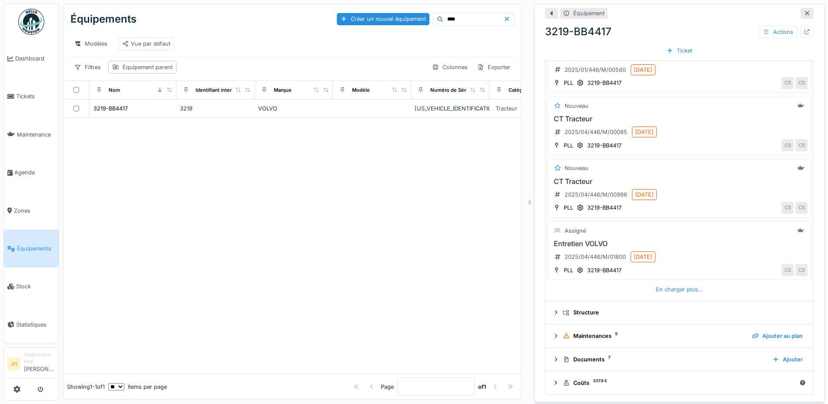
click at [661, 292] on details "Tickets en cours et à venir 11 Nouveau PREPA CT Tracteur 2025/01/446/M/00196 23…" at bounding box center [679, 125] width 268 height 351
click at [663, 284] on div "En charger plus…" at bounding box center [679, 289] width 54 height 12
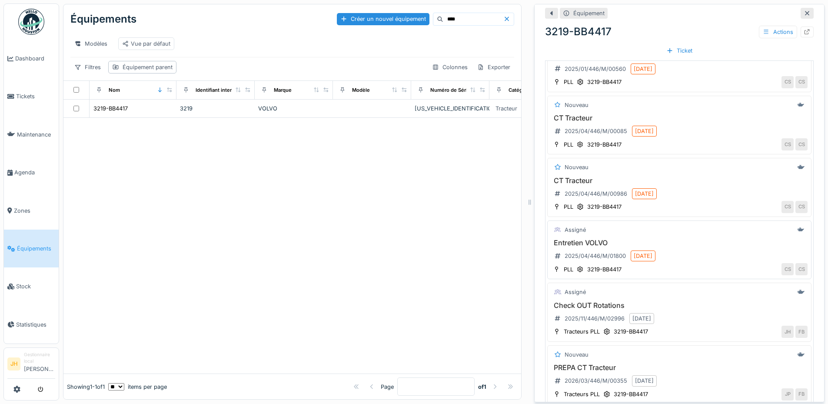
scroll to position [416, 0]
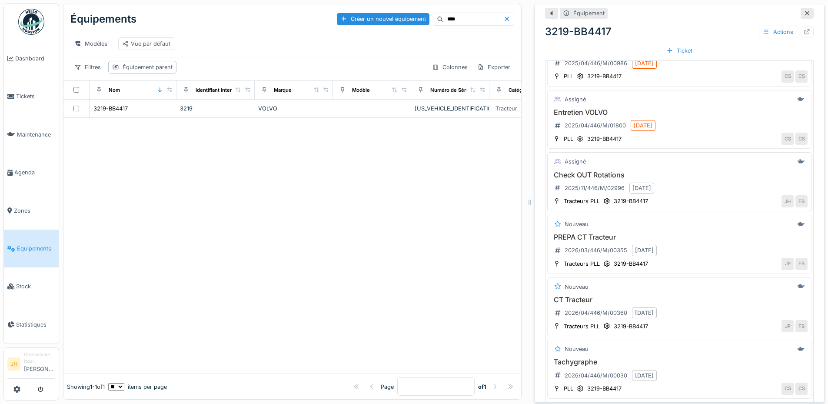
click at [584, 171] on h3 "Check OUT Rotations" at bounding box center [679, 175] width 256 height 8
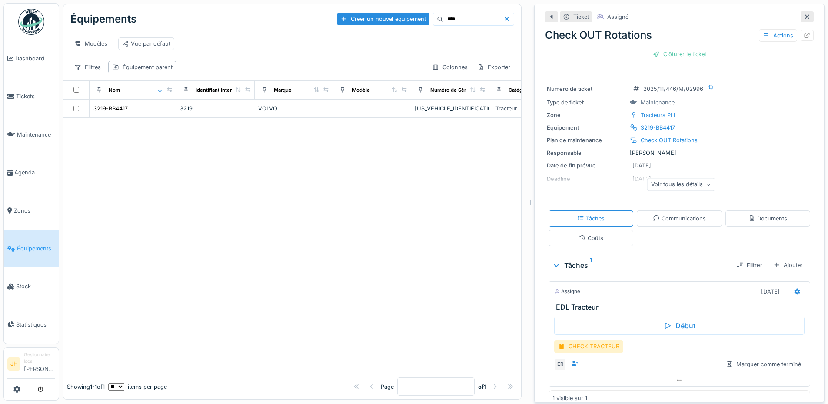
click at [791, 283] on div "Assigné 08/11/2025" at bounding box center [679, 290] width 261 height 16
click at [789, 285] on div at bounding box center [796, 291] width 15 height 13
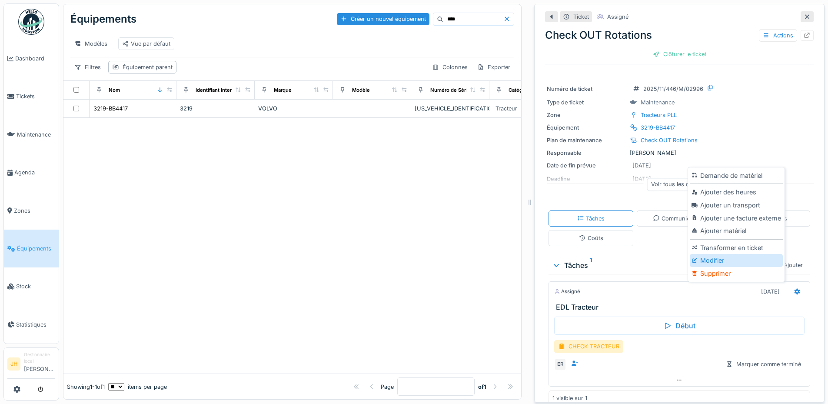
click at [724, 254] on div "Modifier" at bounding box center [735, 260] width 93 height 13
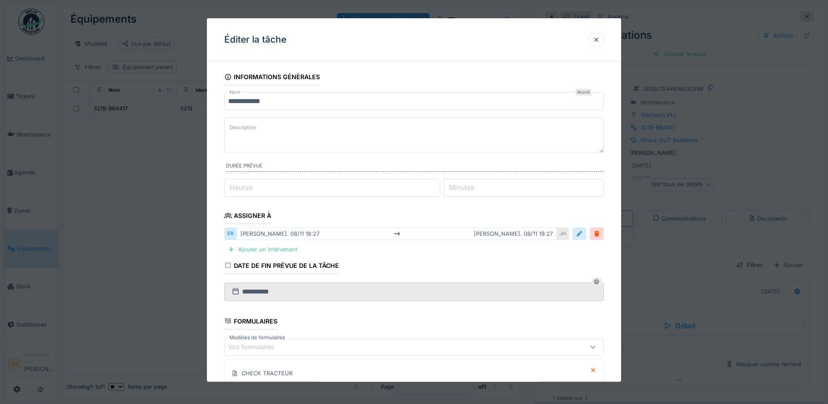
click at [579, 232] on div at bounding box center [579, 233] width 7 height 8
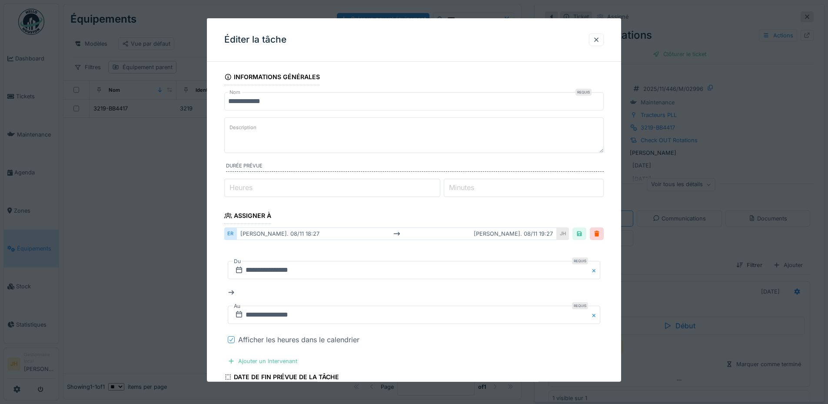
drag, startPoint x: 230, startPoint y: 339, endPoint x: 237, endPoint y: 327, distance: 14.2
click at [229, 339] on icon at bounding box center [231, 339] width 5 height 4
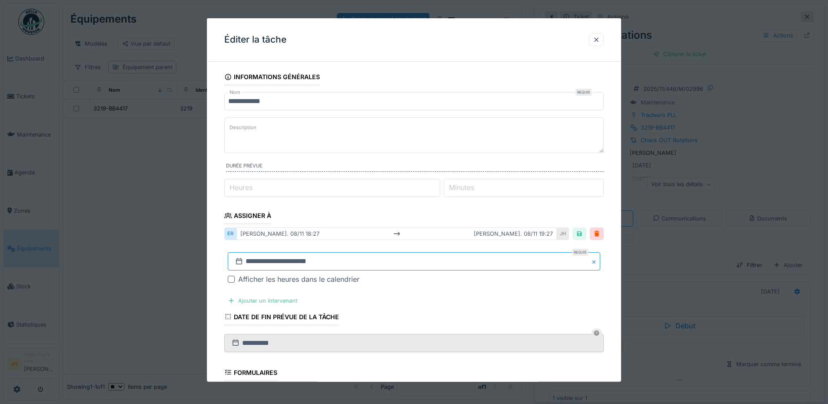
click at [268, 262] on input "**********" at bounding box center [414, 261] width 372 height 18
click at [372, 143] on span "Previous Month" at bounding box center [372, 145] width 0 height 10
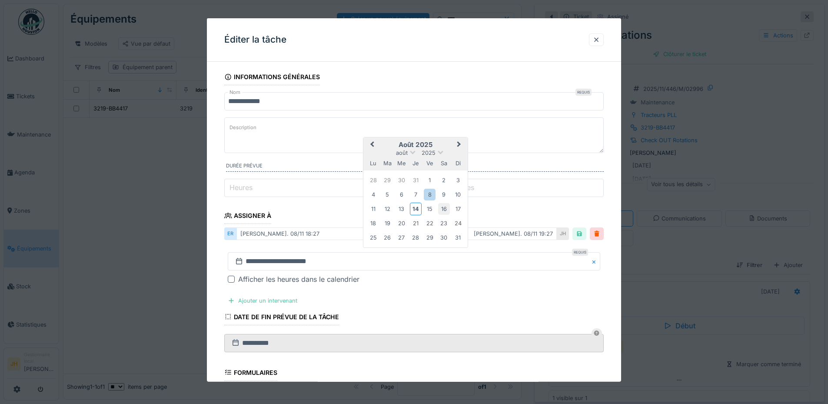
click at [444, 206] on div "16" at bounding box center [444, 209] width 12 height 12
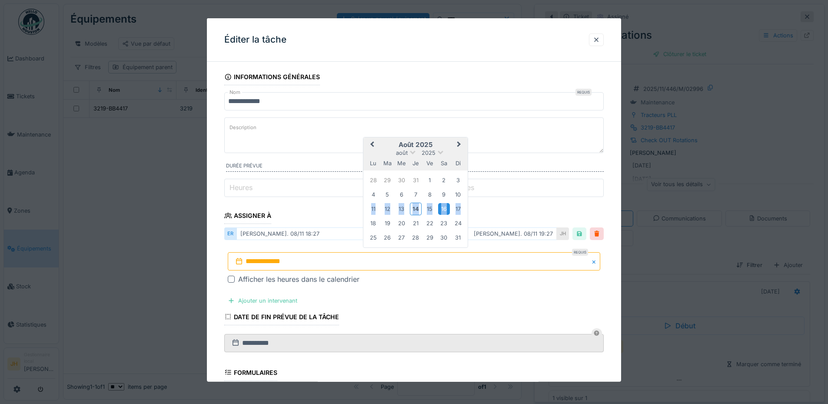
click at [444, 206] on div "16" at bounding box center [444, 209] width 12 height 12
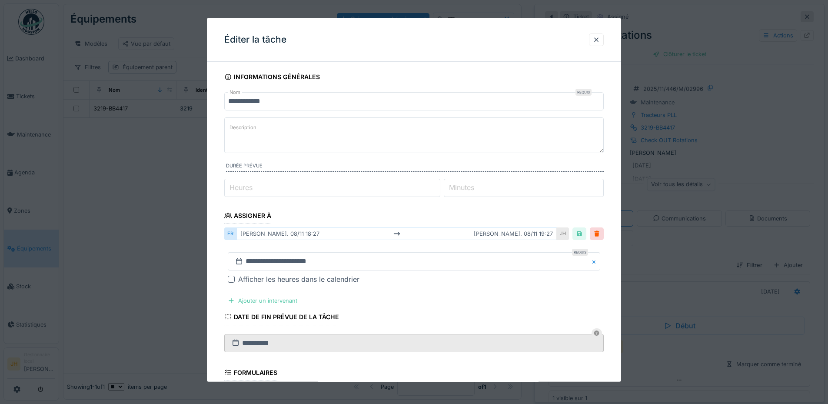
scroll to position [168, 0]
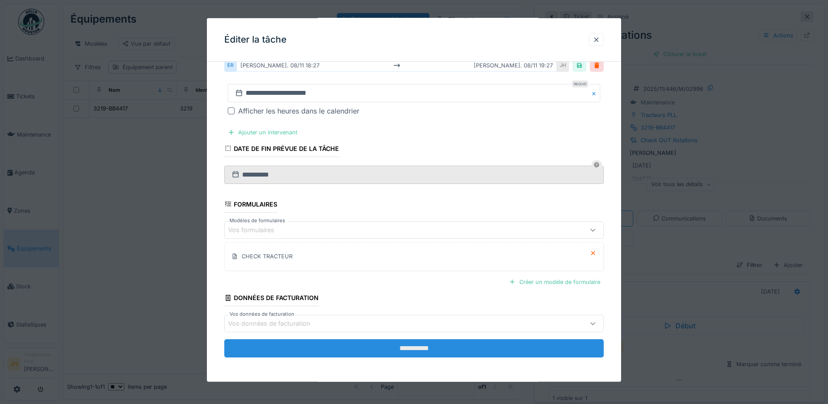
click at [464, 349] on input "**********" at bounding box center [413, 348] width 379 height 18
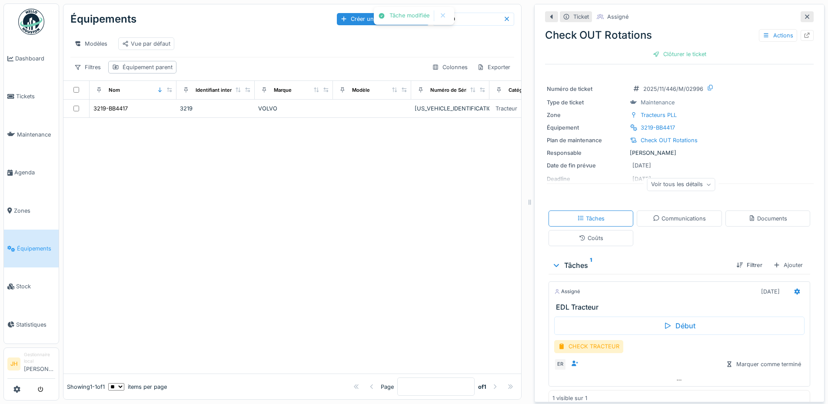
scroll to position [0, 0]
click at [479, 19] on input "****" at bounding box center [473, 19] width 60 height 12
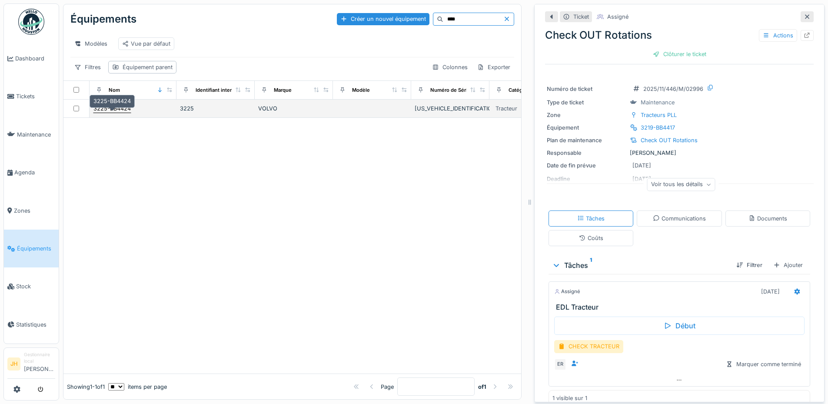
click at [118, 113] on div "3225-BB4424" at bounding box center [111, 108] width 37 height 8
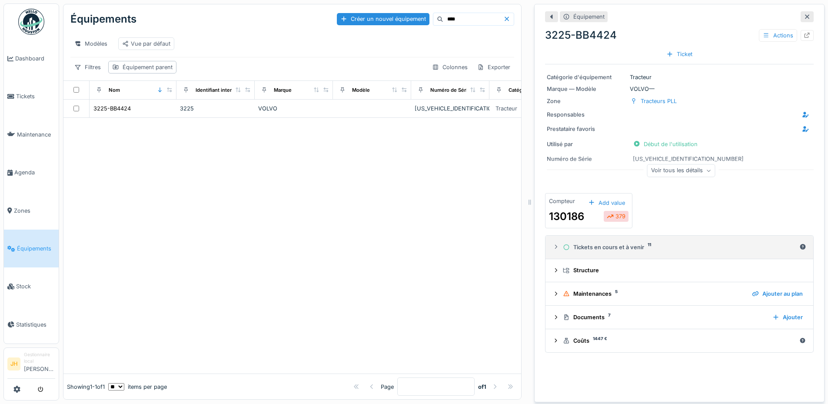
click at [615, 251] on div "Tickets en cours et à venir 11" at bounding box center [679, 247] width 233 height 8
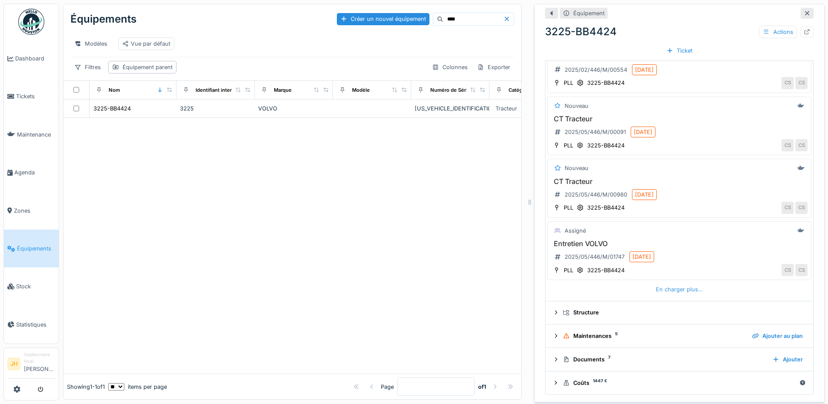
click at [659, 290] on div "En charger plus…" at bounding box center [679, 289] width 54 height 12
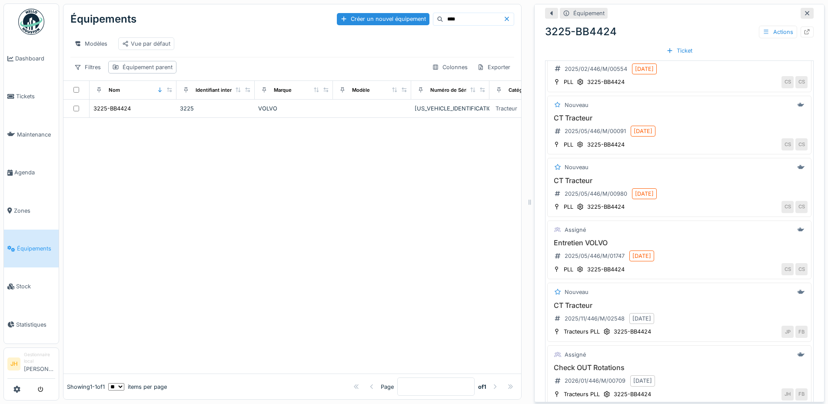
scroll to position [460, 0]
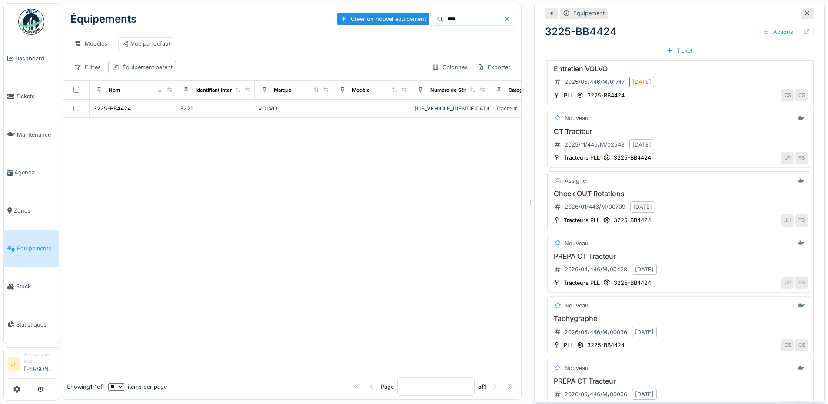
click at [596, 192] on h3 "Check OUT Rotations" at bounding box center [679, 193] width 256 height 8
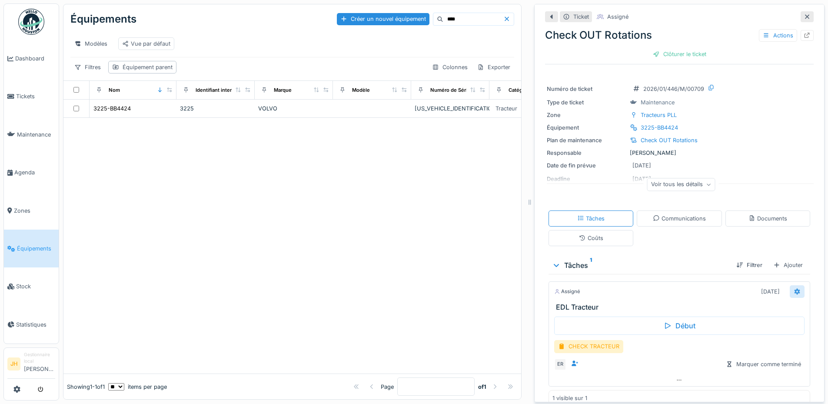
click at [794, 288] on icon at bounding box center [797, 291] width 6 height 6
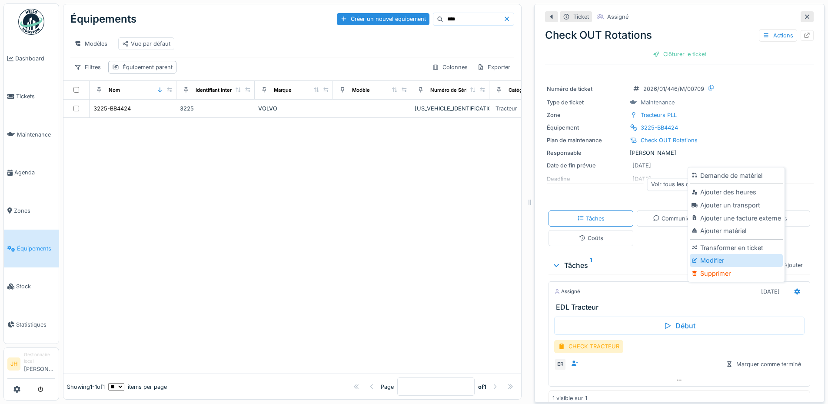
click at [718, 255] on div "Modifier" at bounding box center [735, 260] width 93 height 13
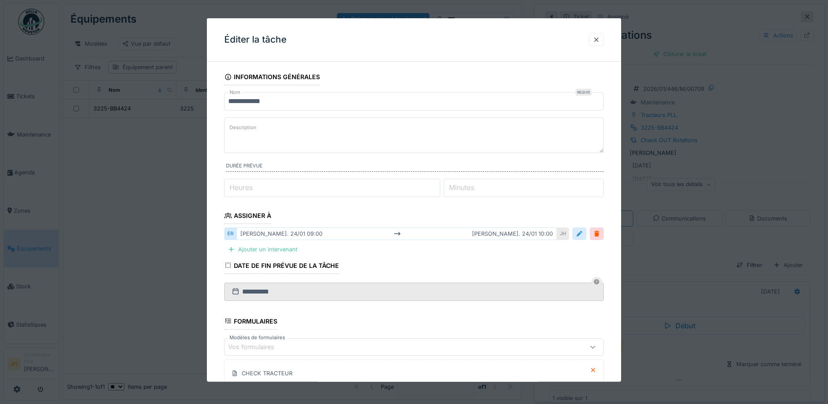
click at [583, 233] on div at bounding box center [579, 233] width 7 height 8
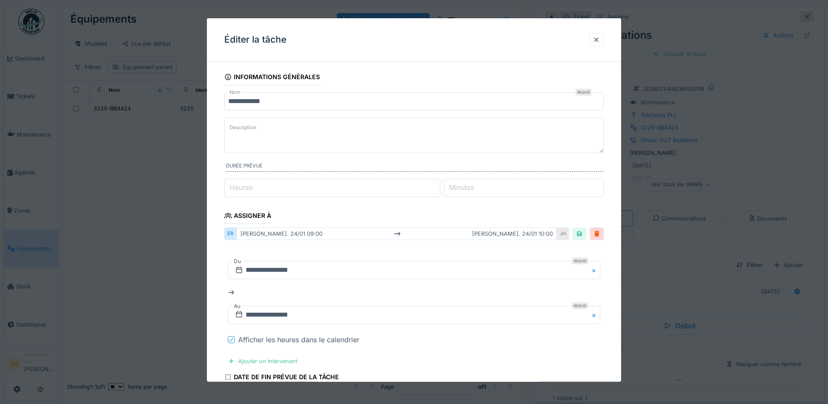
click at [232, 341] on div at bounding box center [231, 339] width 5 height 8
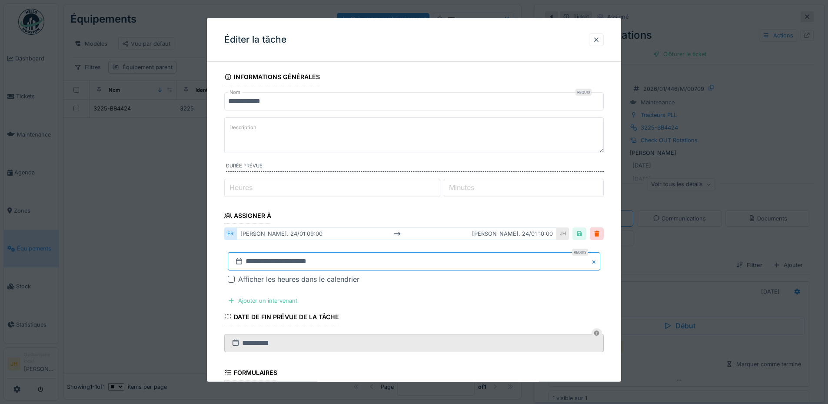
click at [268, 266] on input "**********" at bounding box center [414, 261] width 372 height 18
click at [376, 142] on button "Previous Month" at bounding box center [371, 146] width 14 height 14
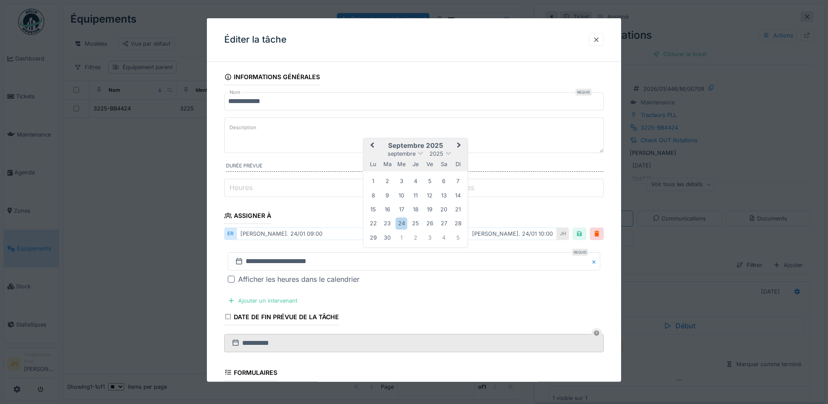
click at [376, 142] on button "Previous Month" at bounding box center [371, 146] width 14 height 14
click at [445, 210] on div "16" at bounding box center [444, 209] width 12 height 12
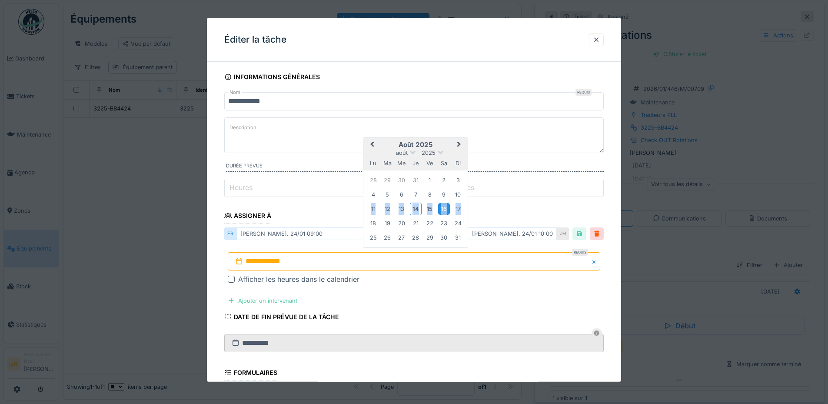
click at [445, 210] on div "16" at bounding box center [444, 209] width 12 height 12
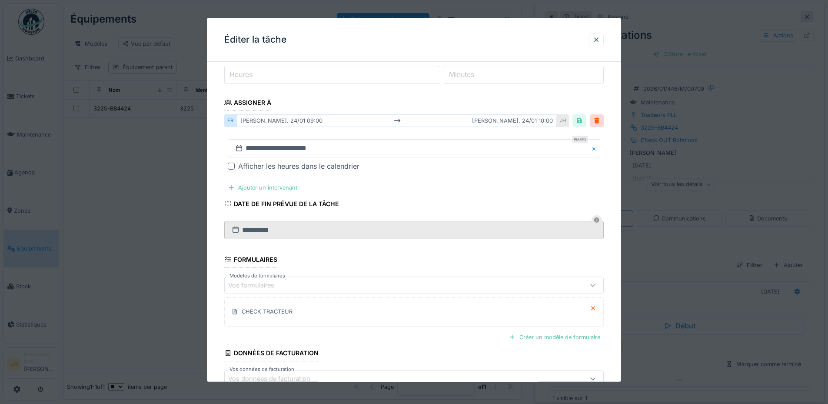
scroll to position [168, 0]
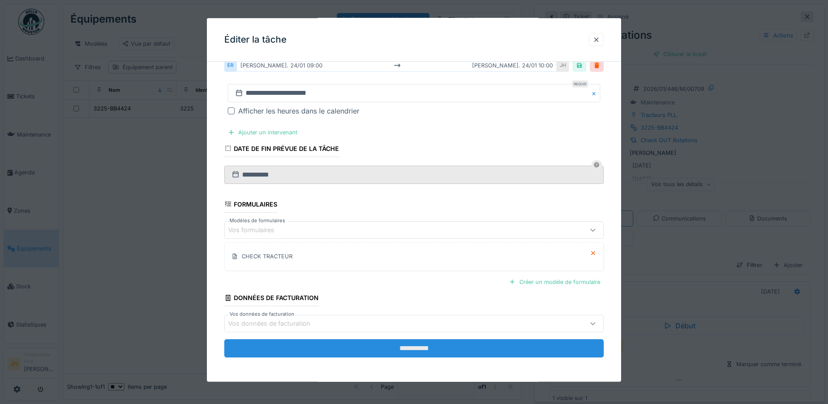
click at [448, 348] on input "**********" at bounding box center [413, 348] width 379 height 18
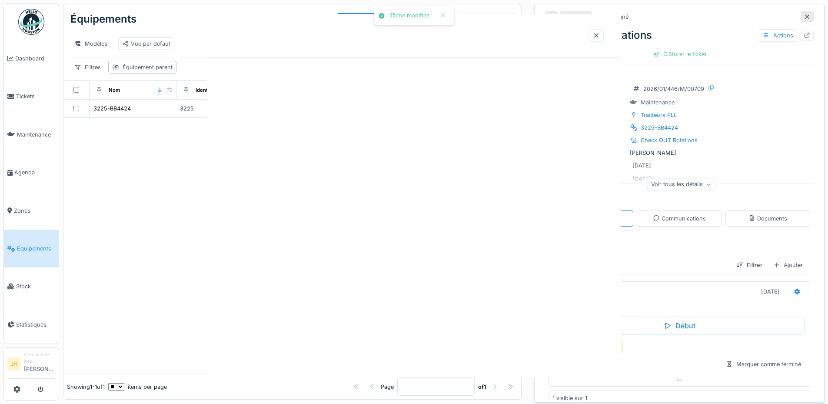
scroll to position [0, 0]
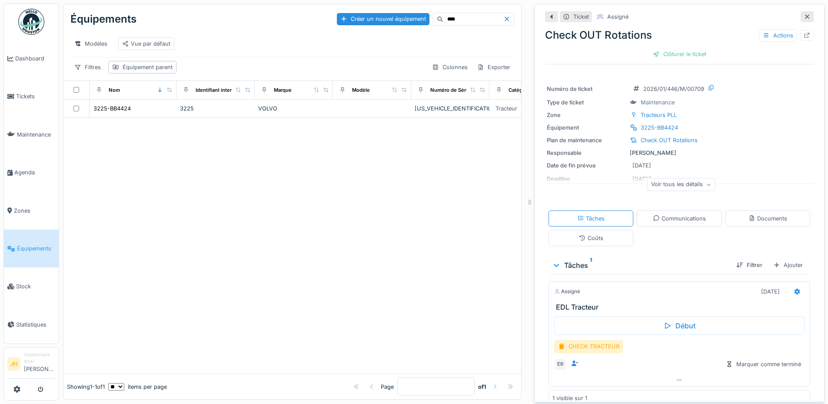
click at [443, 13] on input "****" at bounding box center [473, 19] width 60 height 12
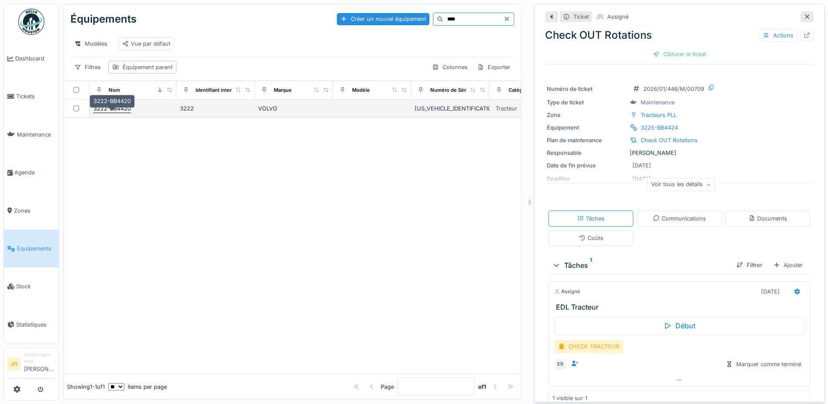
type input "****"
click at [109, 107] on div "3222-BB4420" at bounding box center [111, 108] width 37 height 8
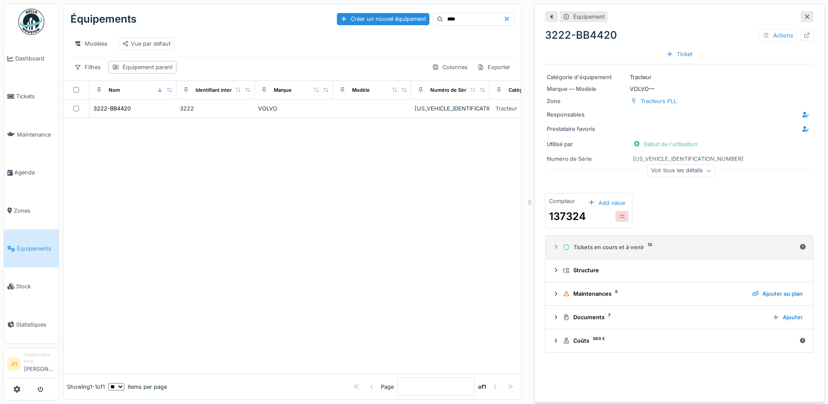
click at [631, 243] on div "Tickets en cours et à venir 13" at bounding box center [679, 247] width 233 height 8
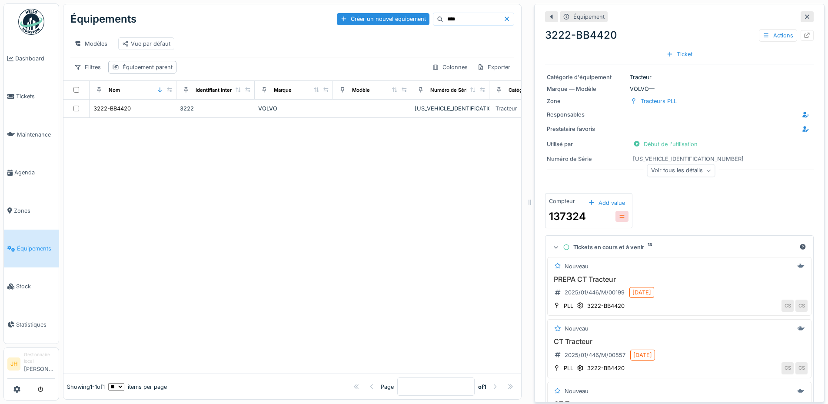
click at [627, 243] on div "Tickets en cours et à venir 13" at bounding box center [679, 247] width 233 height 8
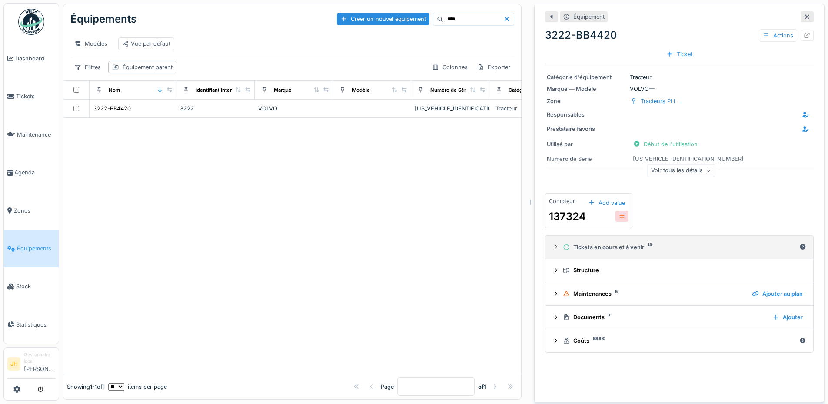
click at [628, 243] on div "Tickets en cours et à venir 13" at bounding box center [679, 247] width 233 height 8
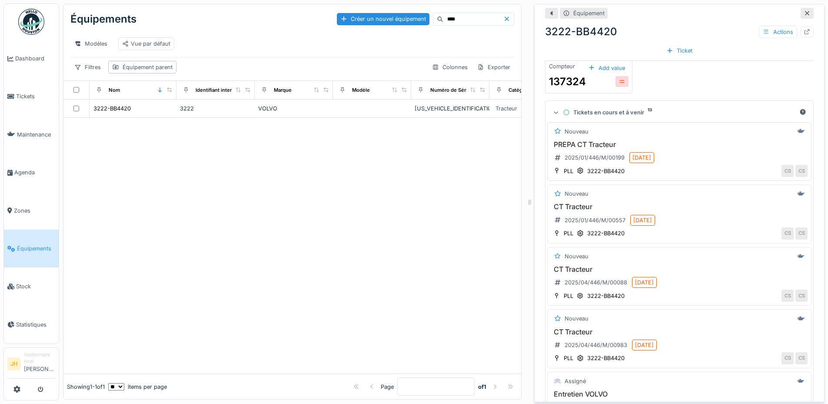
scroll to position [261, 0]
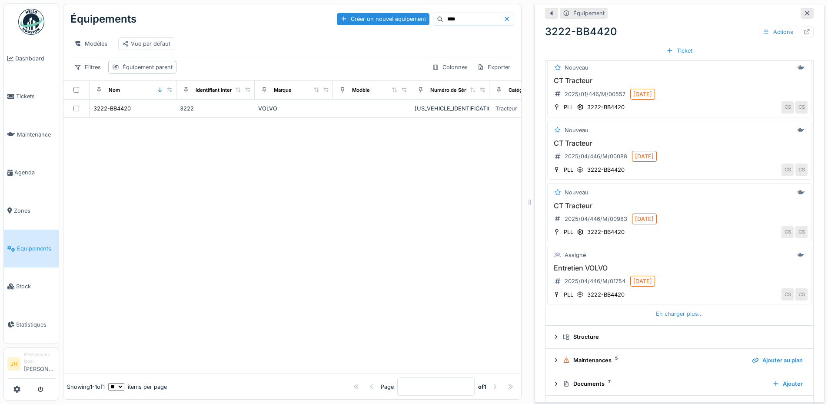
click at [673, 311] on div "En charger plus…" at bounding box center [679, 314] width 54 height 12
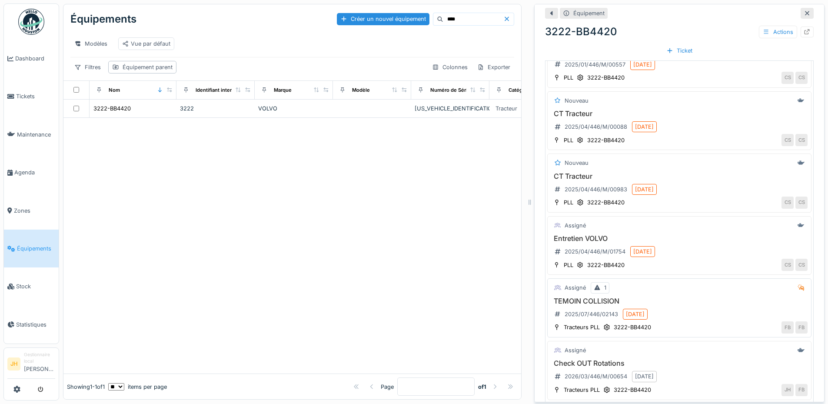
scroll to position [434, 0]
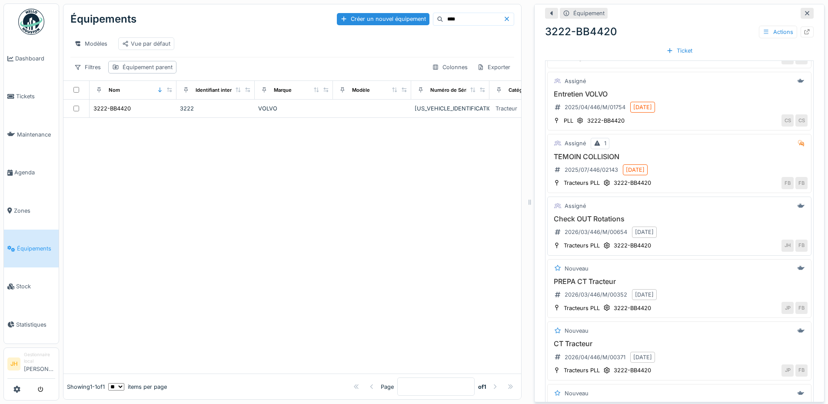
click at [589, 215] on h3 "Check OUT Rotations" at bounding box center [679, 219] width 256 height 8
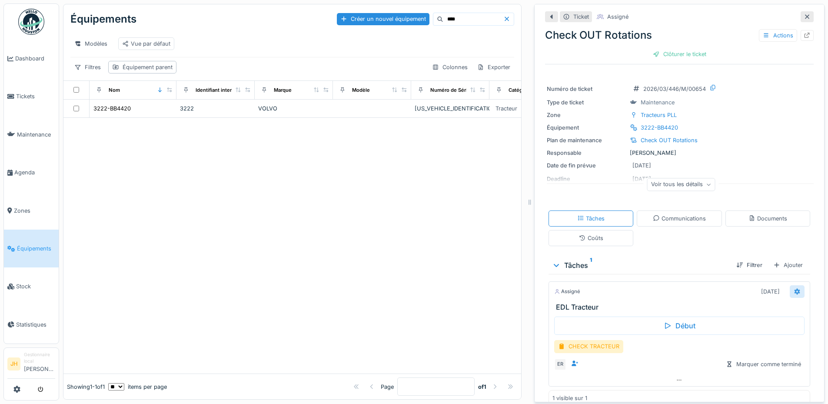
click at [793, 288] on icon at bounding box center [796, 291] width 7 height 6
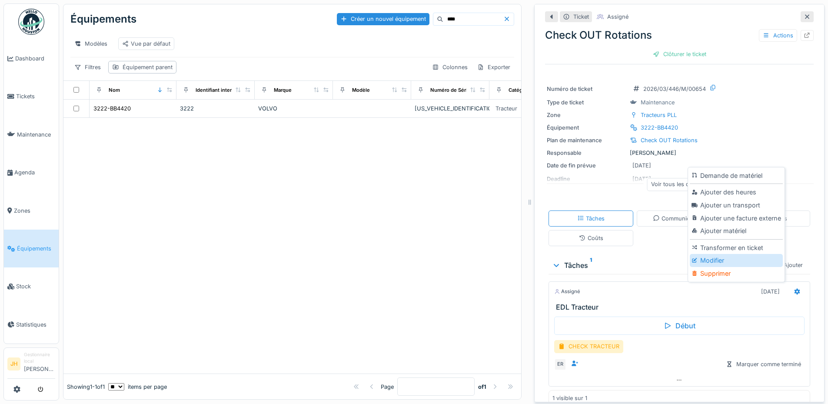
click at [720, 254] on div "Modifier" at bounding box center [735, 260] width 93 height 13
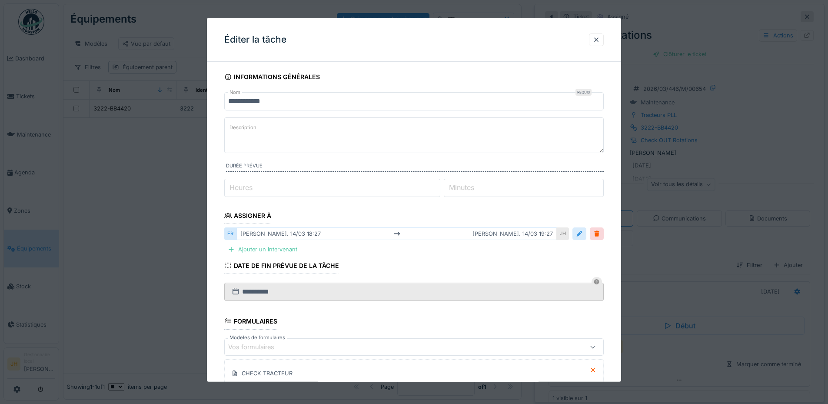
click at [579, 234] on div at bounding box center [579, 233] width 7 height 8
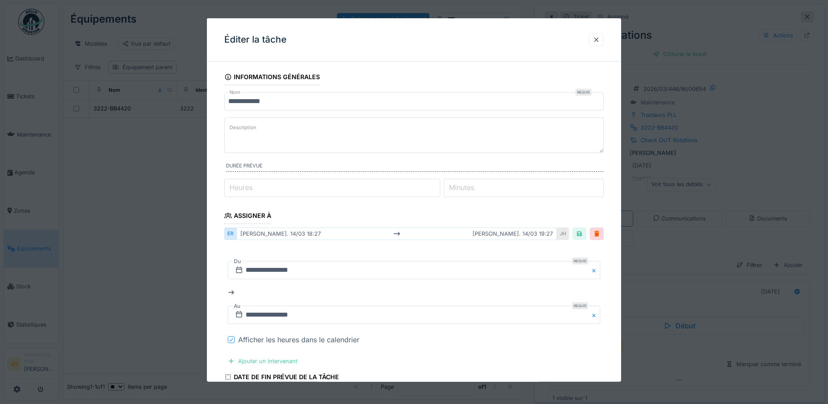
click at [233, 340] on icon at bounding box center [231, 339] width 5 height 4
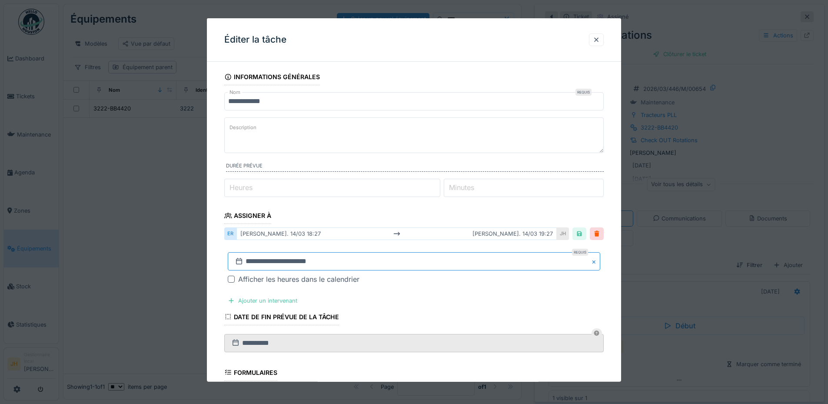
click at [314, 260] on input "**********" at bounding box center [414, 261] width 372 height 18
click at [376, 134] on button "Previous Month" at bounding box center [371, 132] width 14 height 14
click at [372, 144] on span "Previous Month" at bounding box center [372, 145] width 0 height 10
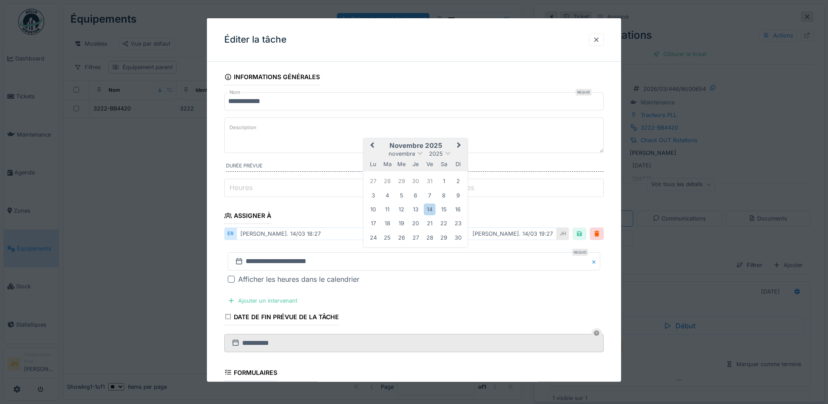
click at [372, 144] on span "Previous Month" at bounding box center [372, 145] width 0 height 10
click at [372, 143] on span "Previous Month" at bounding box center [372, 145] width 0 height 10
click at [441, 212] on div "16" at bounding box center [444, 209] width 12 height 12
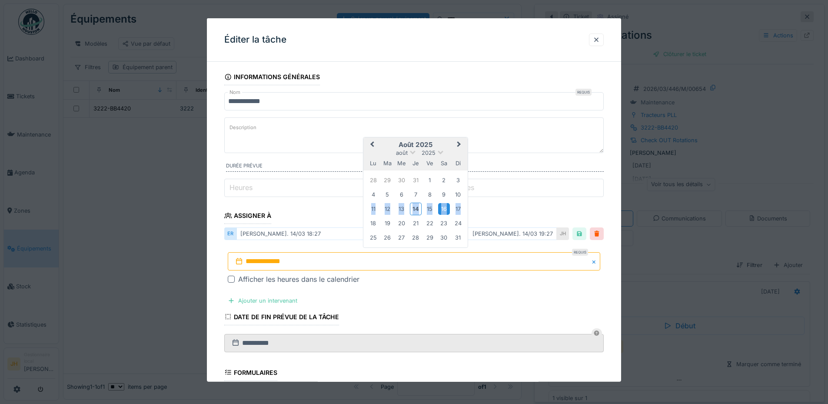
click at [441, 212] on div "16" at bounding box center [444, 209] width 12 height 12
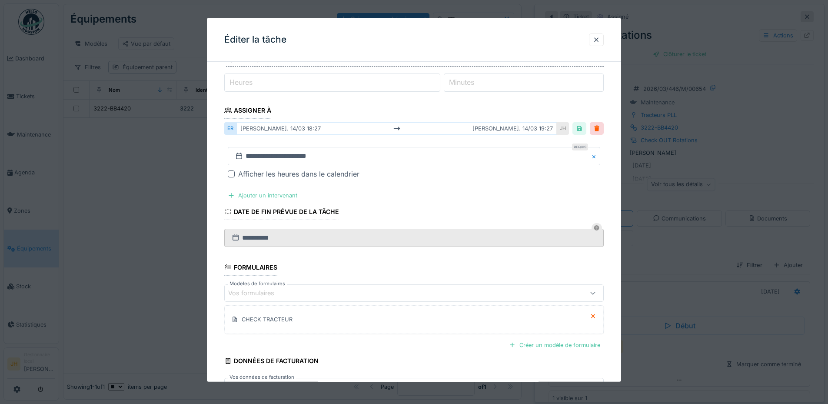
scroll to position [168, 0]
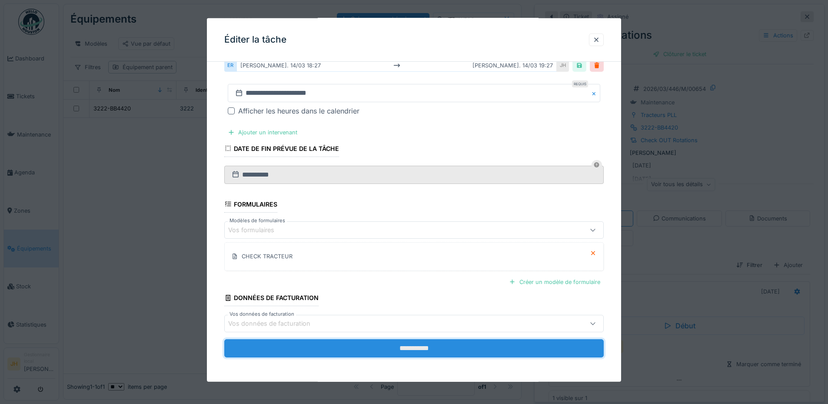
click at [463, 351] on input "**********" at bounding box center [413, 348] width 379 height 18
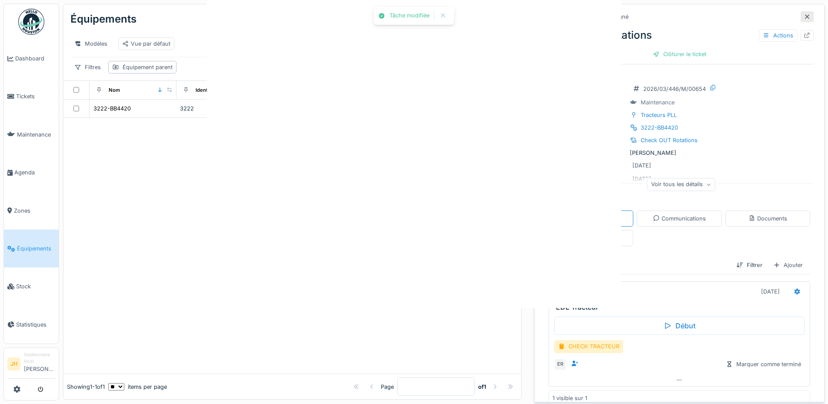
scroll to position [0, 0]
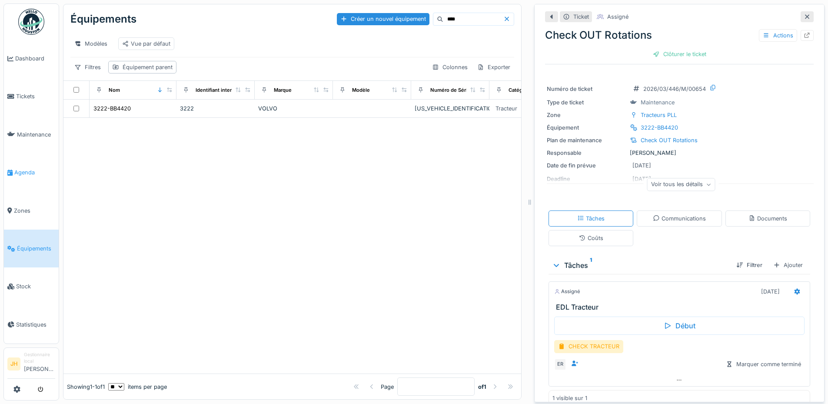
click at [27, 169] on span "Agenda" at bounding box center [34, 172] width 41 height 8
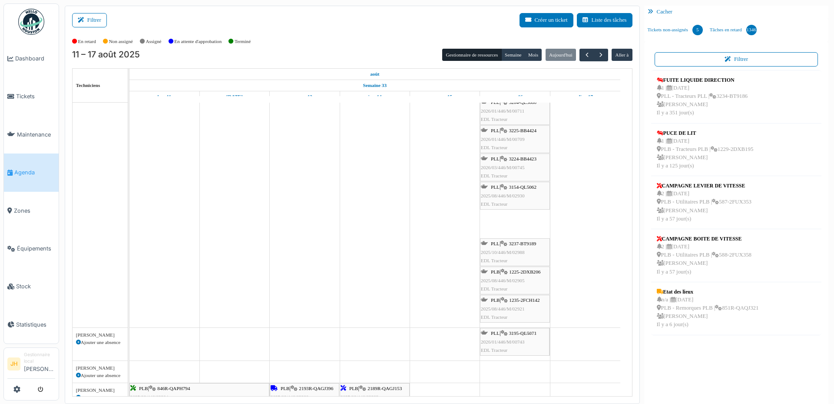
drag, startPoint x: 528, startPoint y: 325, endPoint x: 524, endPoint y: 355, distance: 30.7
click at [525, 344] on tbody "PLL | 3125-WQ6798 2025/05/446/M/02386 EDL Tracteur PLL | 3216-BB4414 2026/03/44…" at bounding box center [374, 241] width 491 height 1617
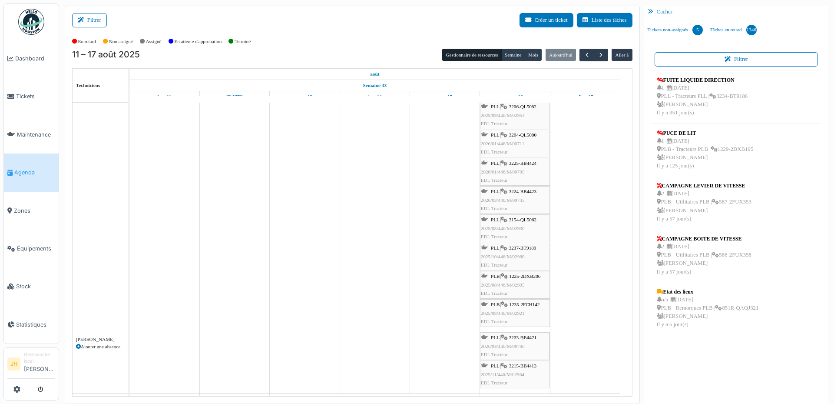
drag, startPoint x: 523, startPoint y: 303, endPoint x: 519, endPoint y: 361, distance: 58.3
click at [519, 361] on tbody "PLL | 3125-WQ6798 2025/05/446/M/02386 EDL Tracteur PLL | 3216-BB4414 2026/03/44…" at bounding box center [374, 273] width 491 height 1617
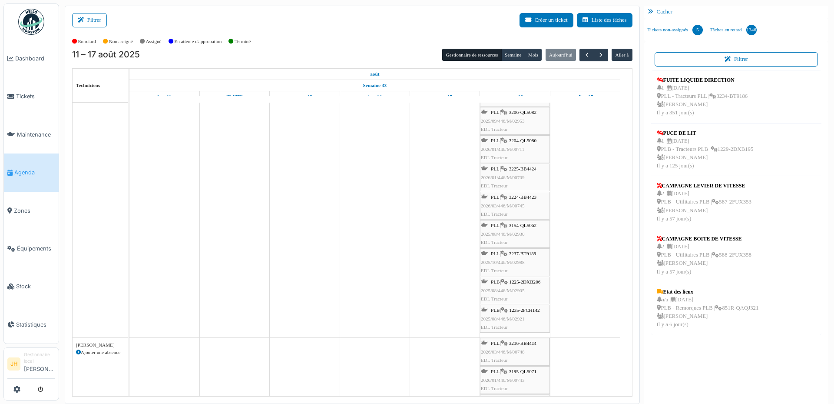
drag, startPoint x: 524, startPoint y: 156, endPoint x: 524, endPoint y: 367, distance: 211.1
click at [524, 367] on tbody "PLL | 3125-WQ6798 2025/05/446/M/02386 EDL Tracteur PLL | 3216-BB4414 2026/03/44…" at bounding box center [374, 307] width 491 height 1617
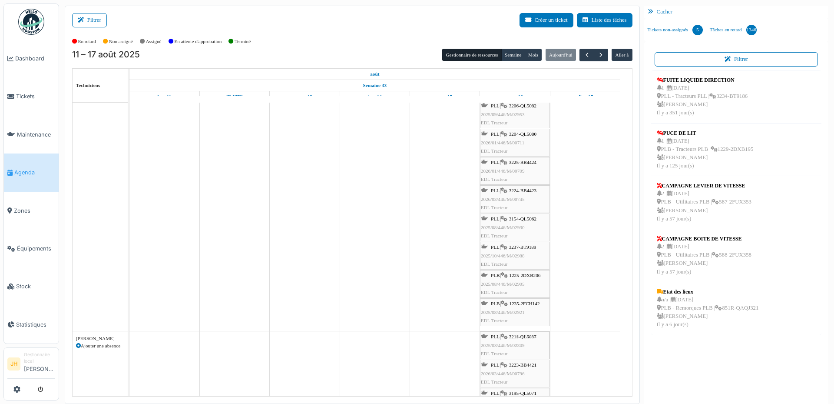
drag, startPoint x: 525, startPoint y: 210, endPoint x: 527, endPoint y: 355, distance: 145.1
click at [527, 355] on tbody "PLL | 3125-WQ6798 2025/05/446/M/02386 EDL Tracteur PLL | 3220-BB4418 2026/03/44…" at bounding box center [374, 329] width 491 height 1617
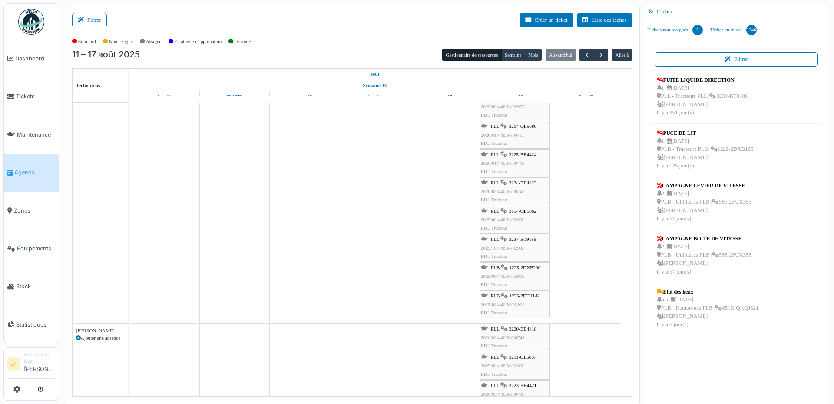
drag, startPoint x: 522, startPoint y: 157, endPoint x: 528, endPoint y: 350, distance: 193.0
click at [528, 350] on tbody "PLL | 3125-WQ6798 2025/05/446/M/02386 EDL Tracteur PLL | 3220-BB4418 2026/03/44…" at bounding box center [374, 349] width 491 height 1617
drag, startPoint x: 522, startPoint y: 161, endPoint x: 518, endPoint y: 377, distance: 216.4
click at [518, 377] on tbody "PLL | 3125-WQ6798 2025/05/446/M/02386 EDL Tracteur PLL | 3219-BB4417 2025/11/44…" at bounding box center [374, 410] width 491 height 1617
drag, startPoint x: 521, startPoint y: 212, endPoint x: 523, endPoint y: 371, distance: 158.6
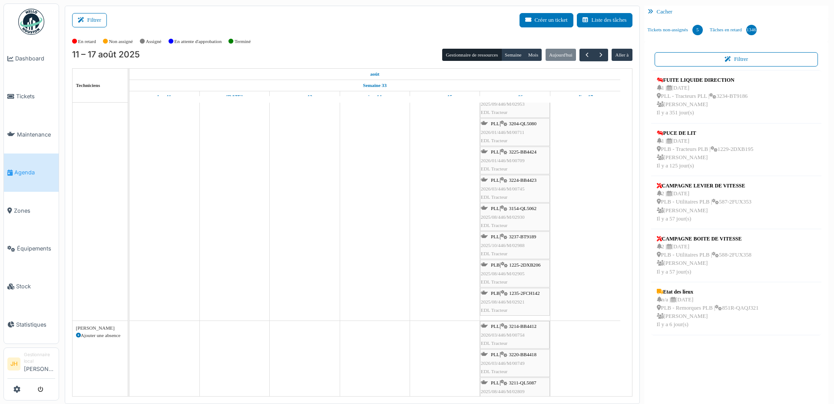
click at [523, 371] on tbody "PLL | 3125-WQ6798 2025/05/446/M/02386 EDL Tracteur PLL | 3219-BB4417 2025/11/44…" at bounding box center [374, 403] width 491 height 1617
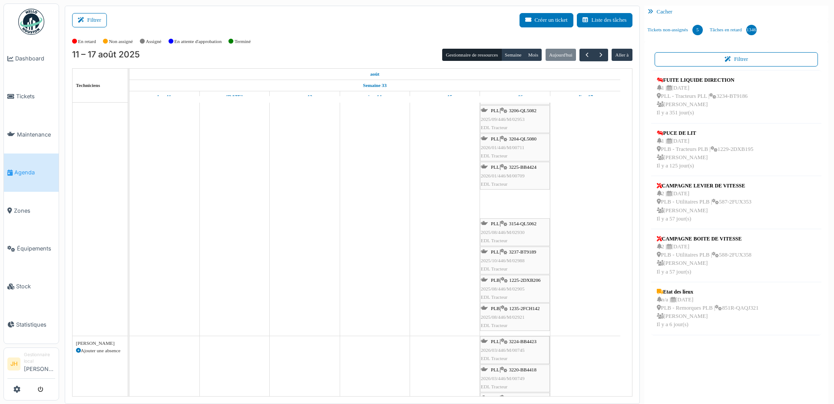
drag, startPoint x: 528, startPoint y: 203, endPoint x: 530, endPoint y: 362, distance: 159.0
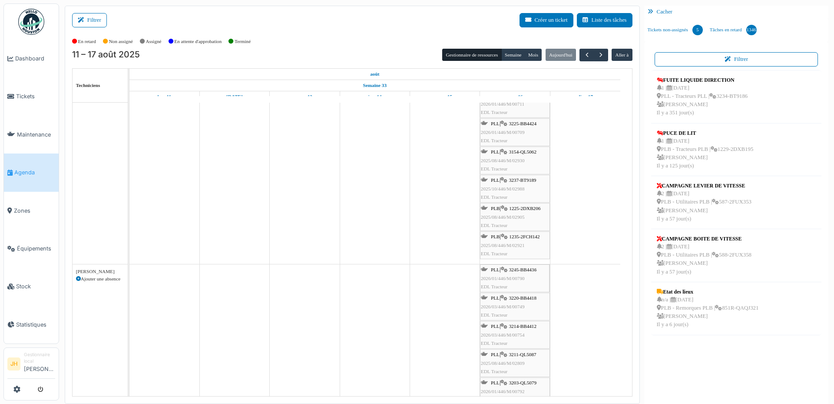
drag, startPoint x: 525, startPoint y: 161, endPoint x: 523, endPoint y: 332, distance: 171.2
click at [523, 332] on tbody "PLL | 3125-WQ6798 2025/05/446/M/02386 EDL Tracteur PLL | 3219-BB4417 2025/11/44…" at bounding box center [374, 403] width 491 height 1617
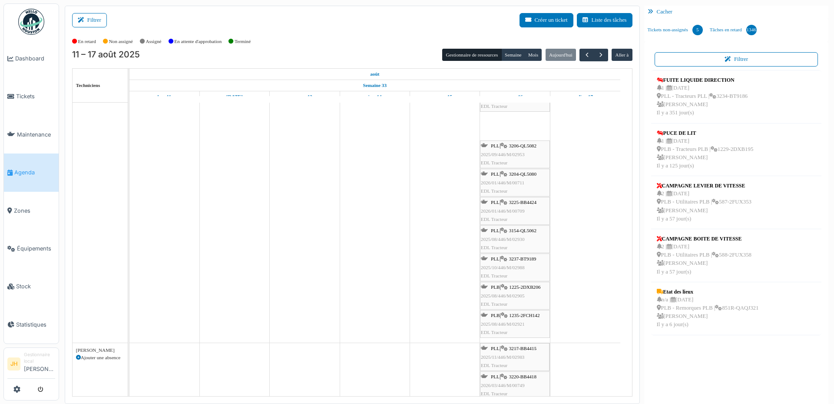
drag, startPoint x: 528, startPoint y: 186, endPoint x: 520, endPoint y: 363, distance: 177.4
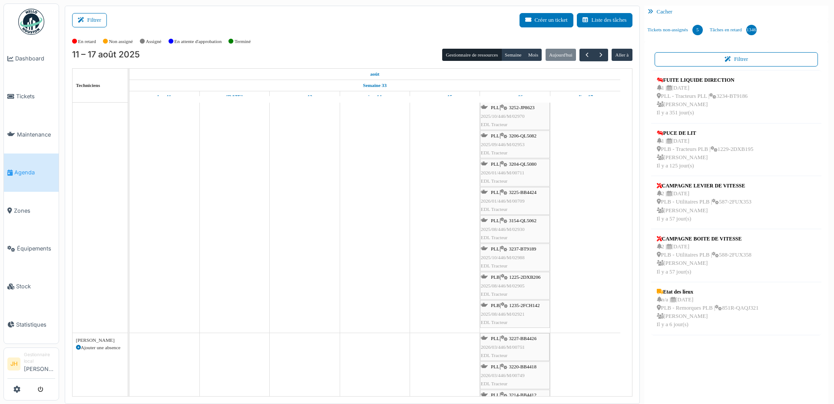
drag, startPoint x: 533, startPoint y: 198, endPoint x: 534, endPoint y: 362, distance: 164.2
drag, startPoint x: 529, startPoint y: 149, endPoint x: 529, endPoint y: 369, distance: 220.7
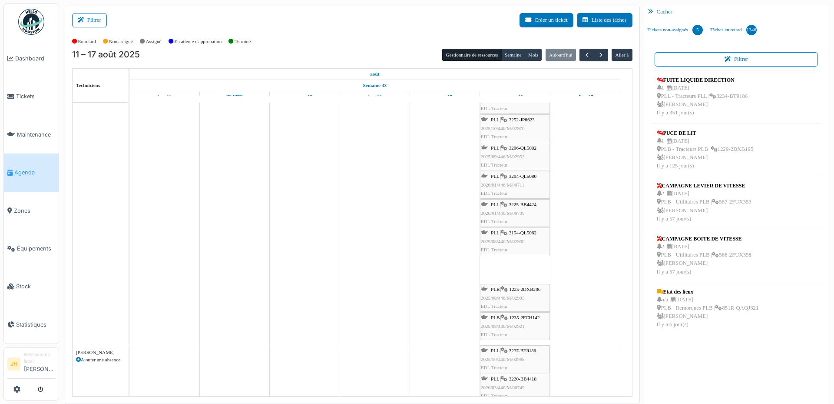
drag, startPoint x: 521, startPoint y: 315, endPoint x: 521, endPoint y: 364, distance: 49.5
drag, startPoint x: 517, startPoint y: 146, endPoint x: 523, endPoint y: 373, distance: 227.7
drag, startPoint x: 517, startPoint y: 205, endPoint x: 511, endPoint y: 341, distance: 136.9
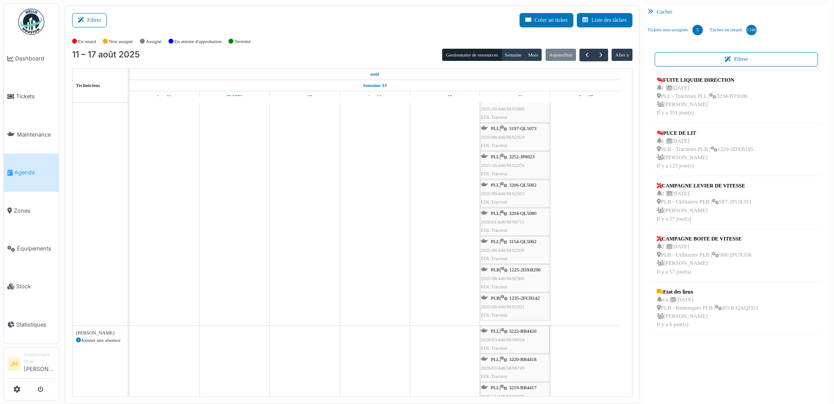
drag, startPoint x: 524, startPoint y: 151, endPoint x: 527, endPoint y: 367, distance: 215.5
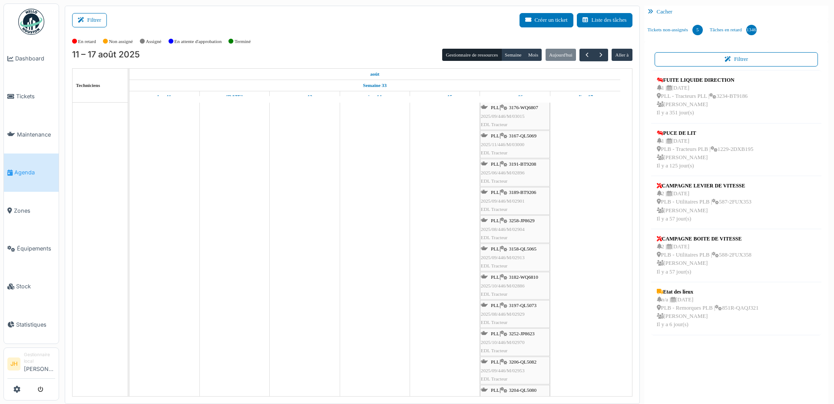
scroll to position [122, 0]
